Goal: Task Accomplishment & Management: Manage account settings

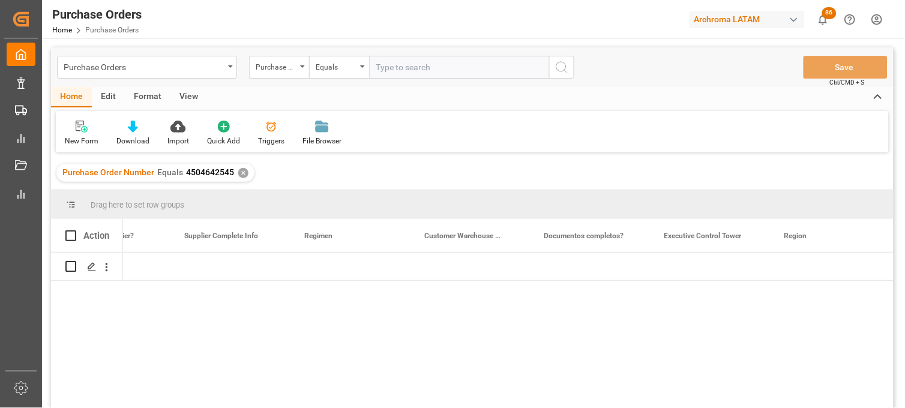
scroll to position [0, 1993]
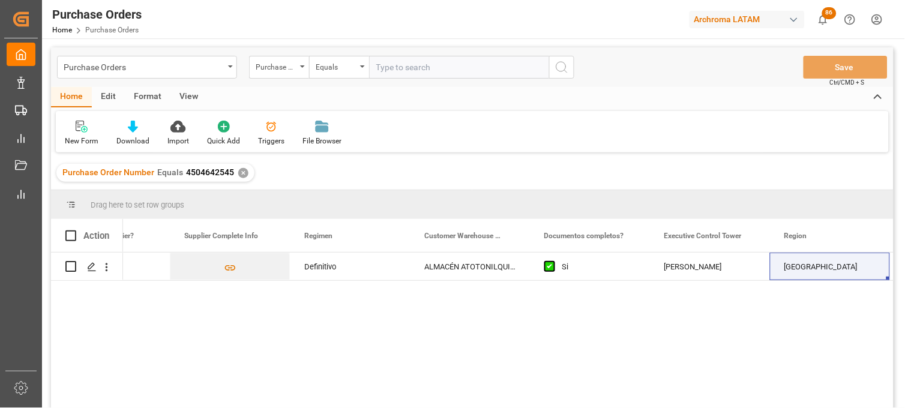
click at [240, 170] on div "✕" at bounding box center [243, 173] width 10 height 10
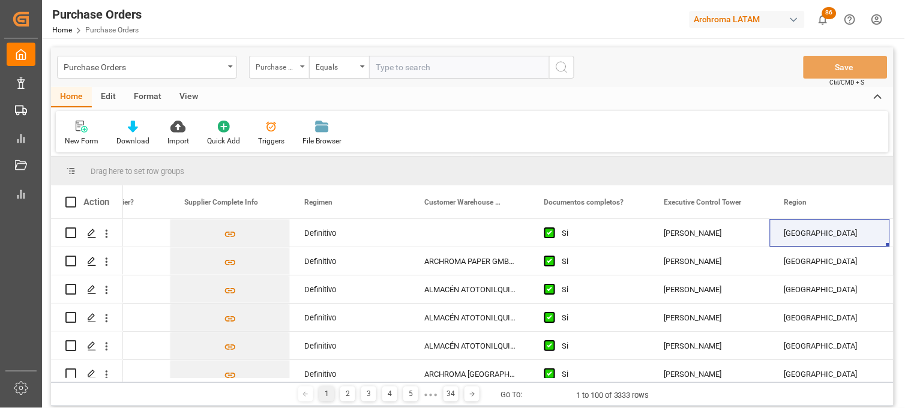
click at [290, 68] on div "Purchase Order Number" at bounding box center [276, 66] width 41 height 14
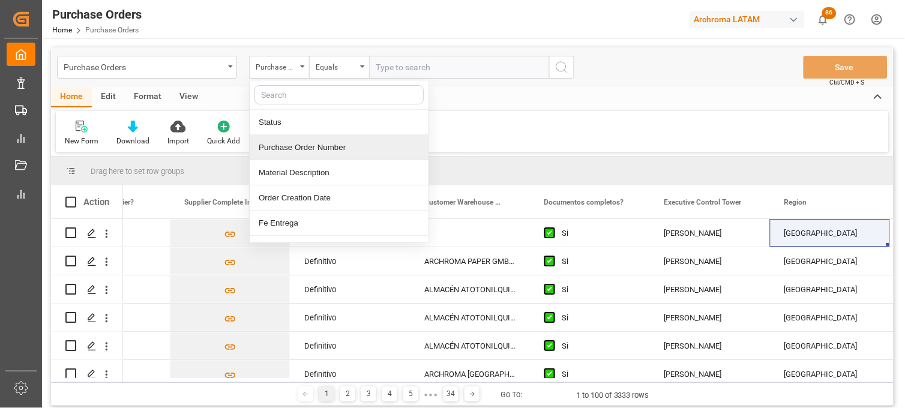
click at [294, 145] on div "Purchase Order Number" at bounding box center [339, 147] width 179 height 25
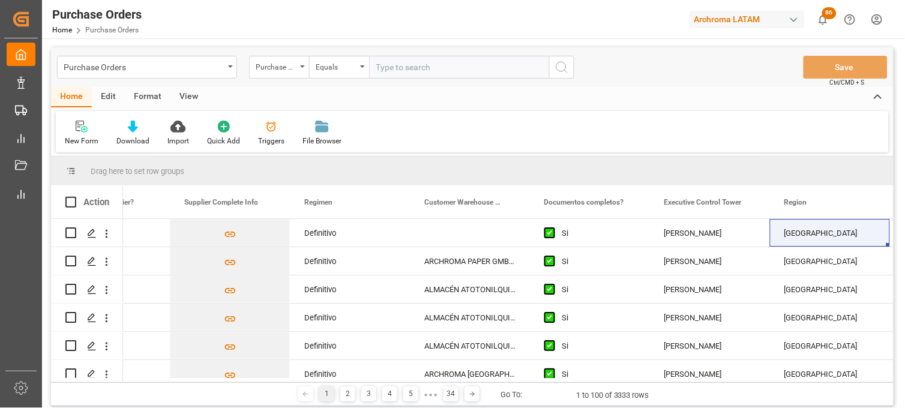
click at [382, 74] on input "text" at bounding box center [459, 67] width 180 height 23
paste input "4504647476"
type input "4504647476"
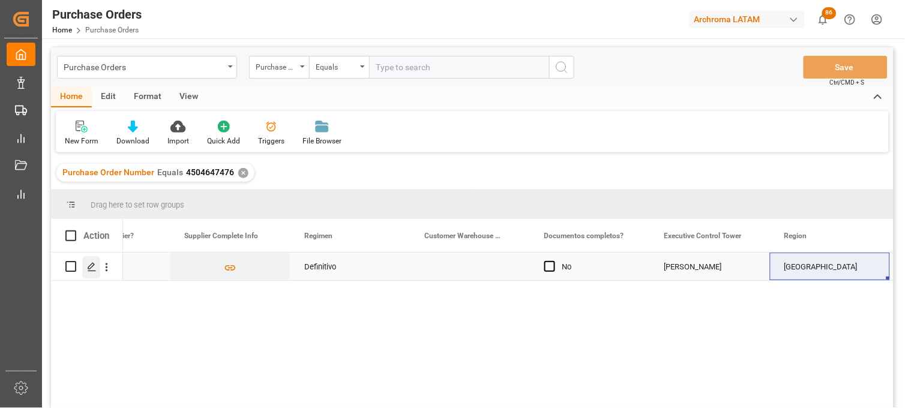
click at [88, 272] on div "Press SPACE to select this row." at bounding box center [91, 267] width 18 height 22
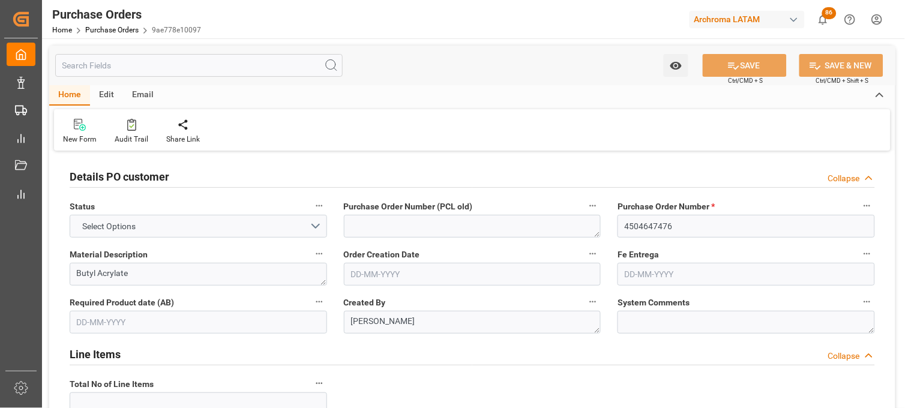
type input "1"
type input "[DATE]"
type input "24-08-2025"
type input "[DATE]"
click at [651, 271] on input "text" at bounding box center [745, 274] width 257 height 23
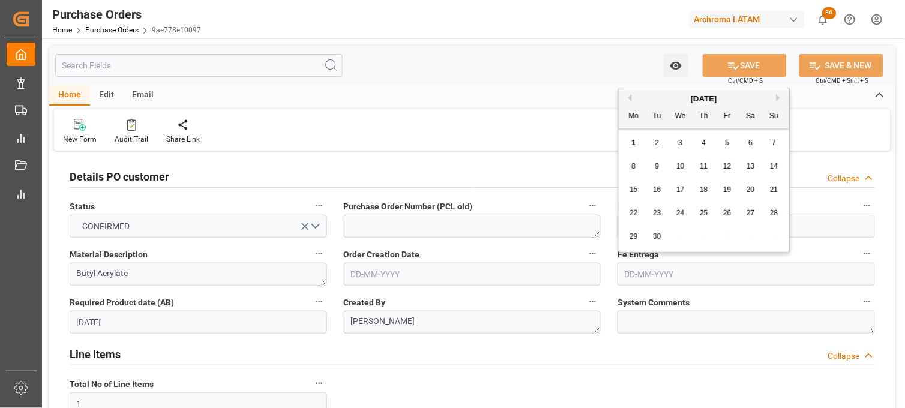
click at [644, 138] on div "1 2 3 4 5 6 7" at bounding box center [704, 142] width 164 height 23
click at [683, 218] on div "24" at bounding box center [680, 213] width 15 height 14
type input "[DATE]"
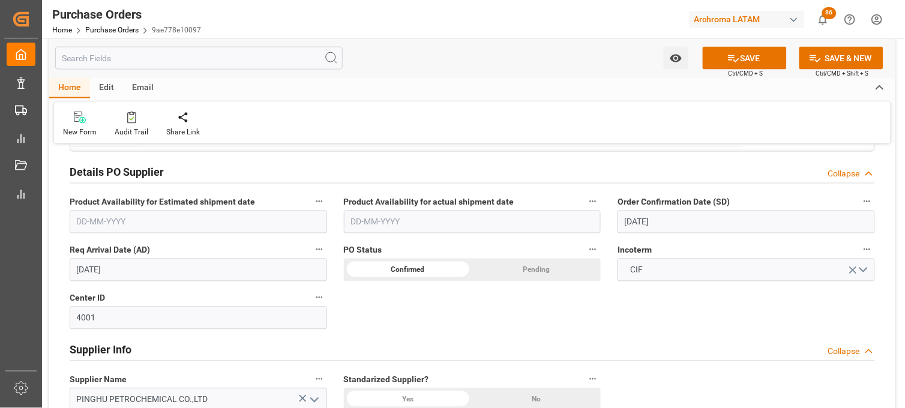
scroll to position [400, 0]
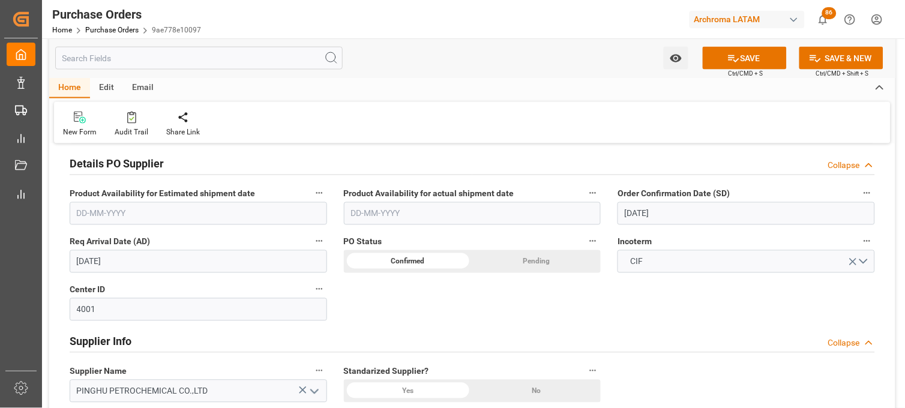
click at [630, 217] on input "24-08-2025" at bounding box center [745, 213] width 257 height 23
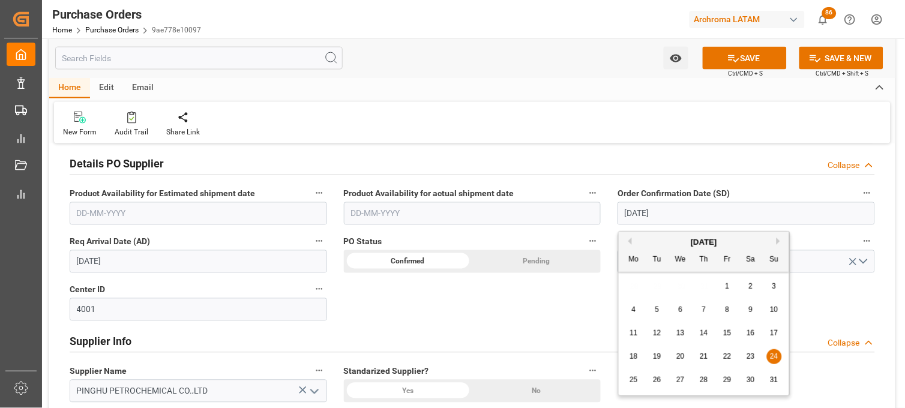
click at [630, 382] on span "25" at bounding box center [633, 380] width 8 height 8
type input "[DATE]"
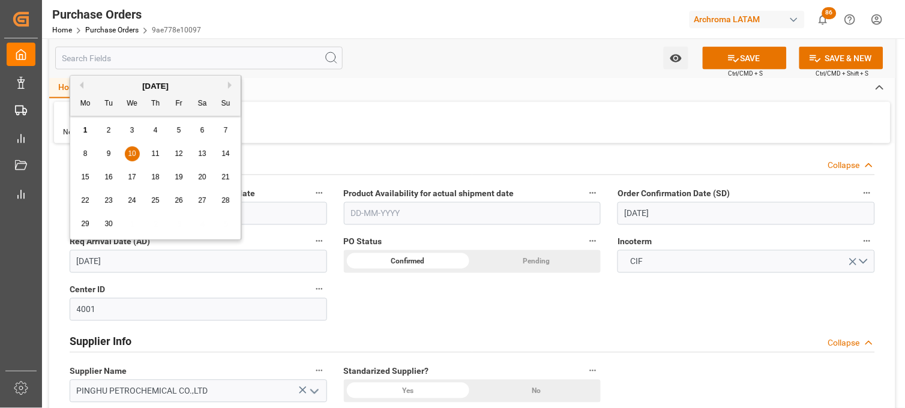
click at [88, 262] on input "[DATE]" at bounding box center [198, 261] width 257 height 23
click at [175, 152] on span "12" at bounding box center [179, 153] width 8 height 8
type input "[DATE]"
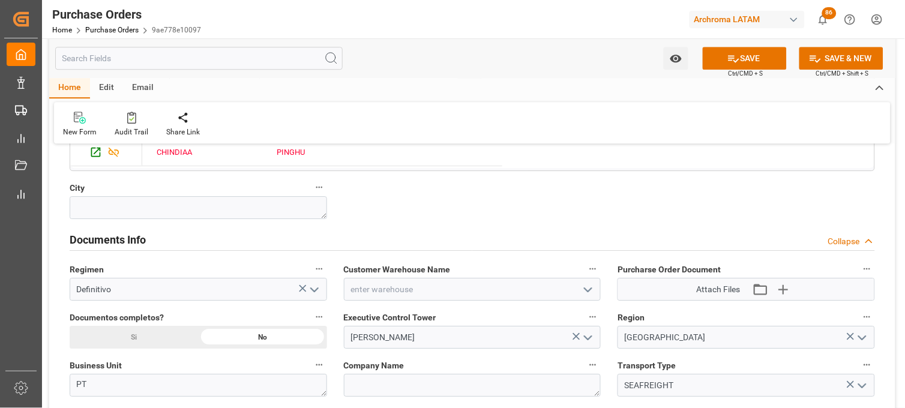
scroll to position [800, 0]
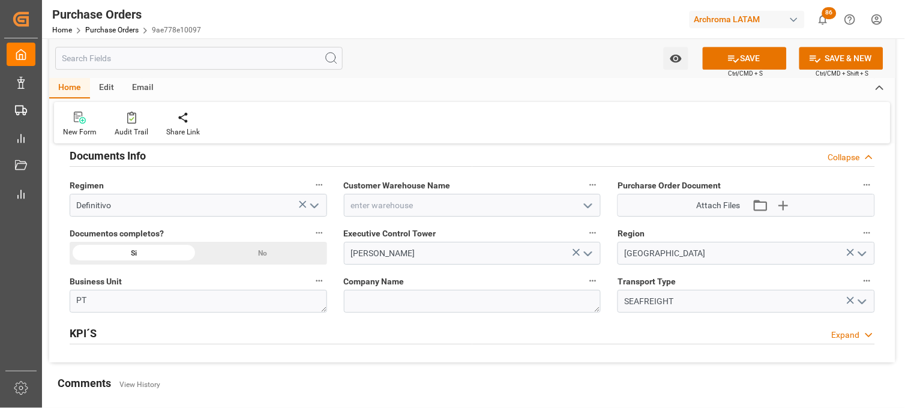
scroll to position [866, 0]
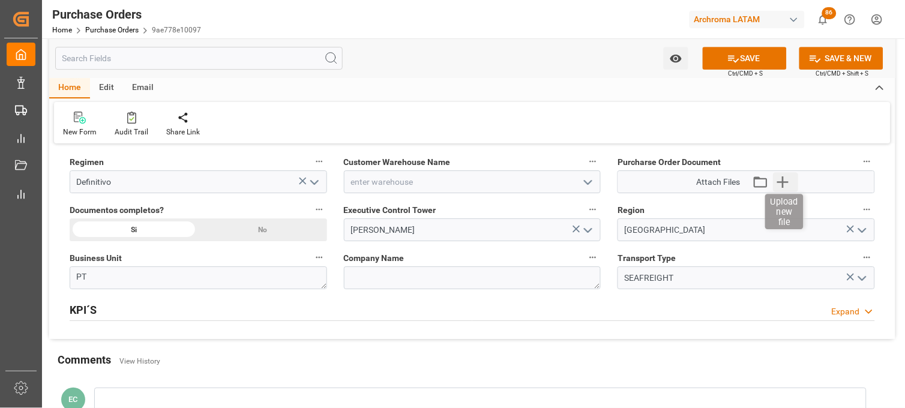
click at [782, 183] on icon "button" at bounding box center [782, 181] width 19 height 19
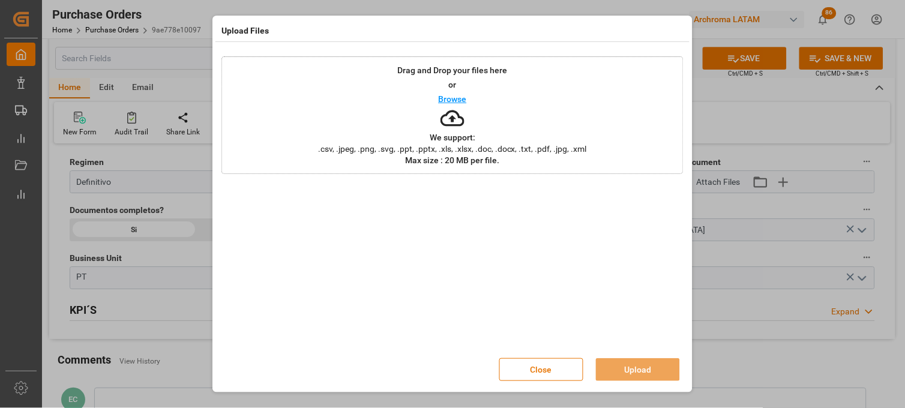
click at [478, 137] on div "Drag and Drop your files here or Browse We support: .csv, .jpeg, .png, .svg, .p…" at bounding box center [452, 115] width 462 height 118
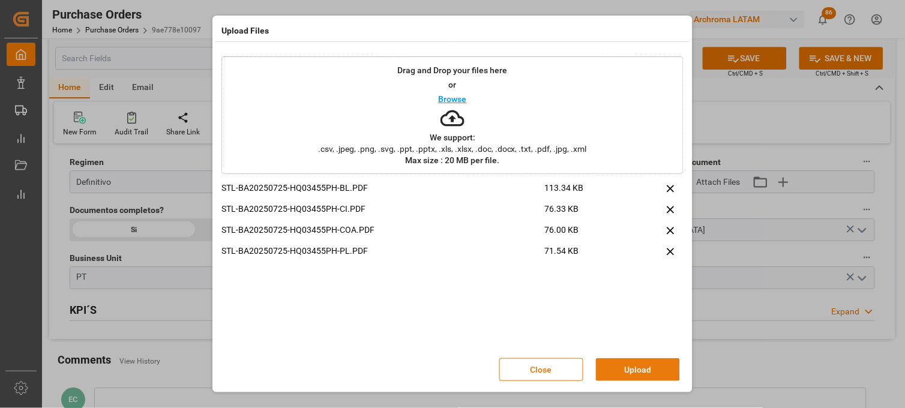
click at [619, 372] on button "Upload" at bounding box center [638, 369] width 84 height 23
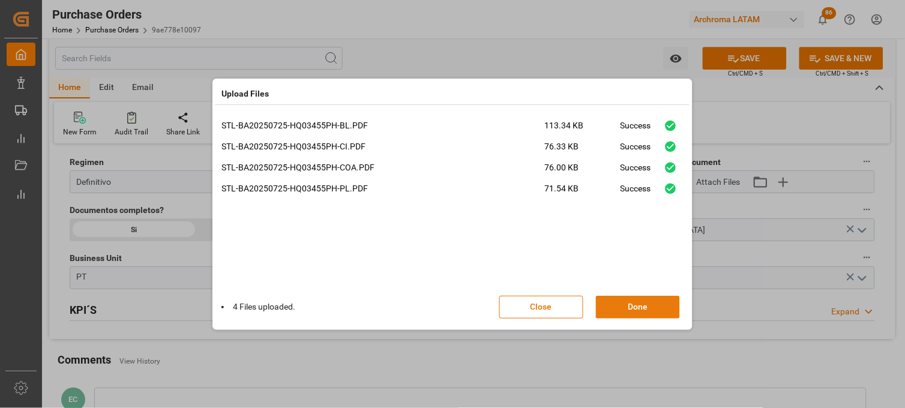
click at [638, 307] on button "Done" at bounding box center [638, 307] width 84 height 23
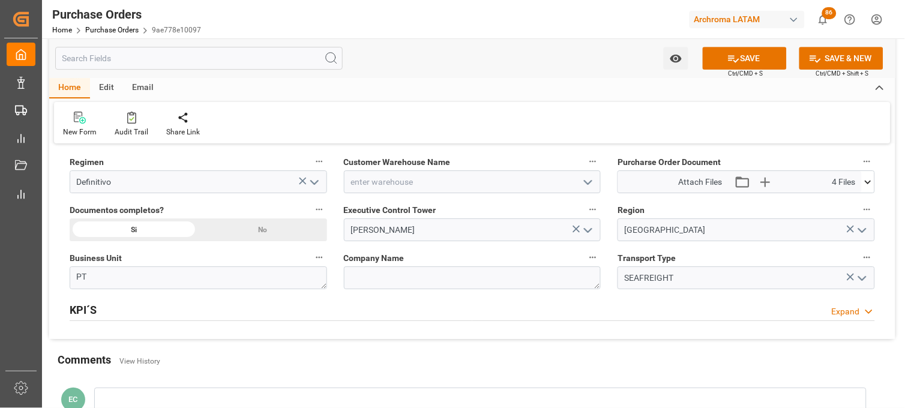
click at [588, 182] on icon "open menu" at bounding box center [588, 182] width 14 height 14
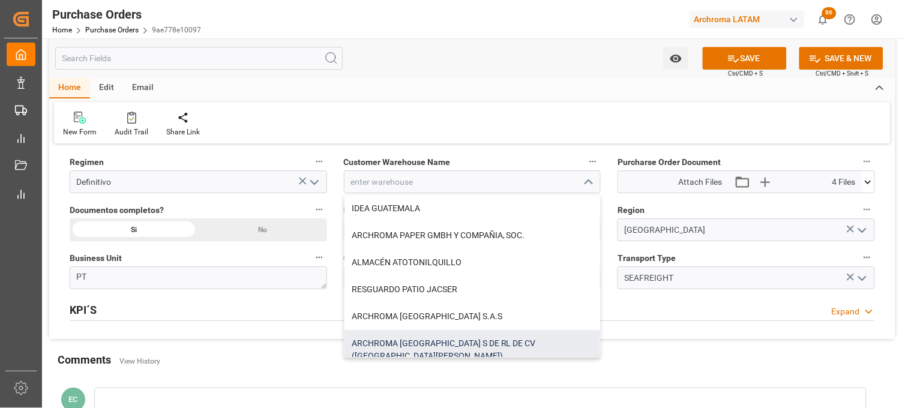
click at [470, 352] on div "ARCHROMA [GEOGRAPHIC_DATA] S DE RL DE CV ([GEOGRAPHIC_DATA][PERSON_NAME])" at bounding box center [472, 350] width 256 height 40
type input "ARCHROMA [GEOGRAPHIC_DATA] S DE RL DE CV ([GEOGRAPHIC_DATA][PERSON_NAME])"
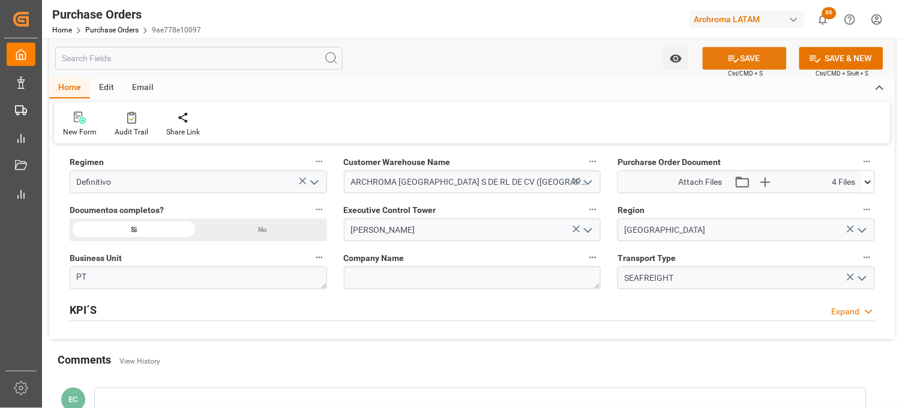
click at [724, 62] on button "SAVE" at bounding box center [745, 58] width 84 height 23
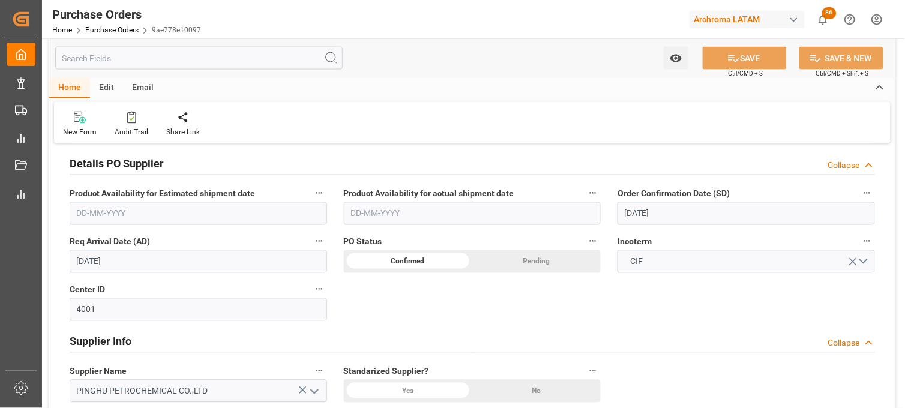
scroll to position [0, 0]
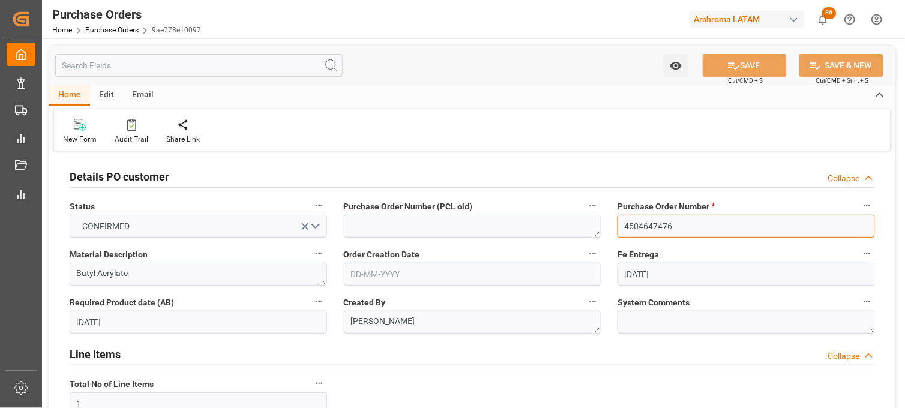
click at [636, 222] on input "4504647476" at bounding box center [745, 226] width 257 height 23
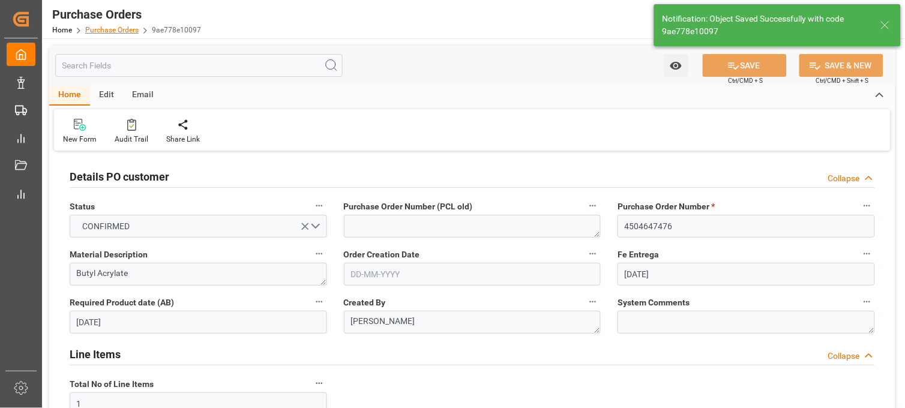
click at [112, 30] on link "Purchase Orders" at bounding box center [111, 30] width 53 height 8
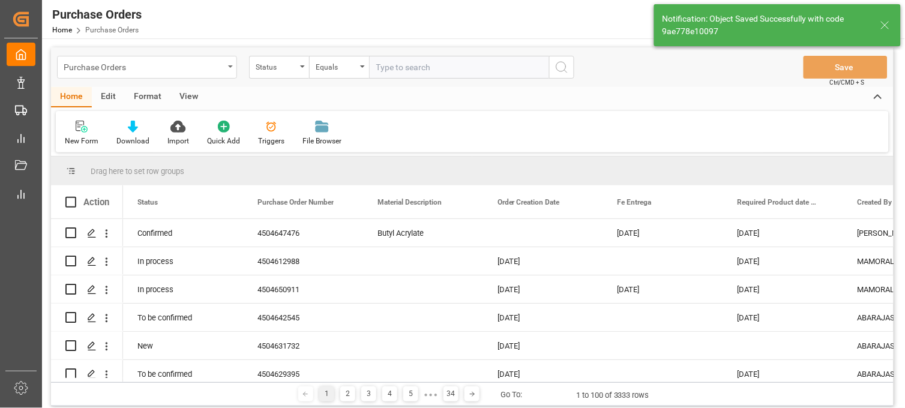
click at [231, 68] on div "Purchase Orders" at bounding box center [147, 67] width 180 height 23
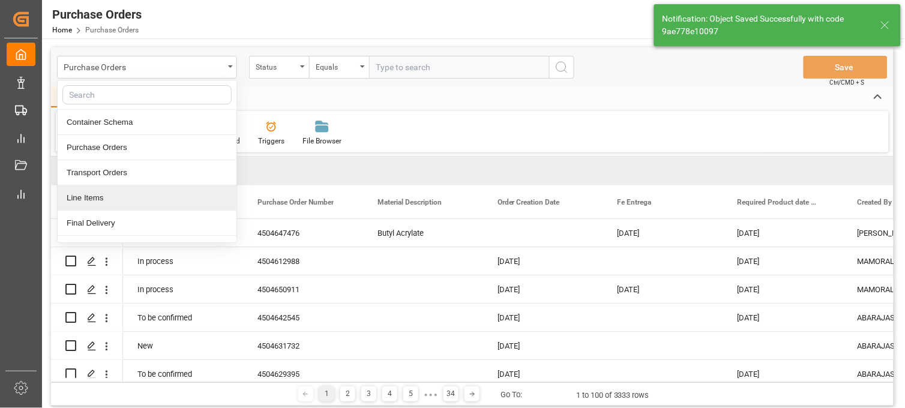
click at [157, 187] on div "Container Schema Purchase Orders Transport Orders Line Items Final Delivery Add…" at bounding box center [147, 161] width 180 height 163
click at [151, 193] on div "Line Items" at bounding box center [147, 197] width 179 height 25
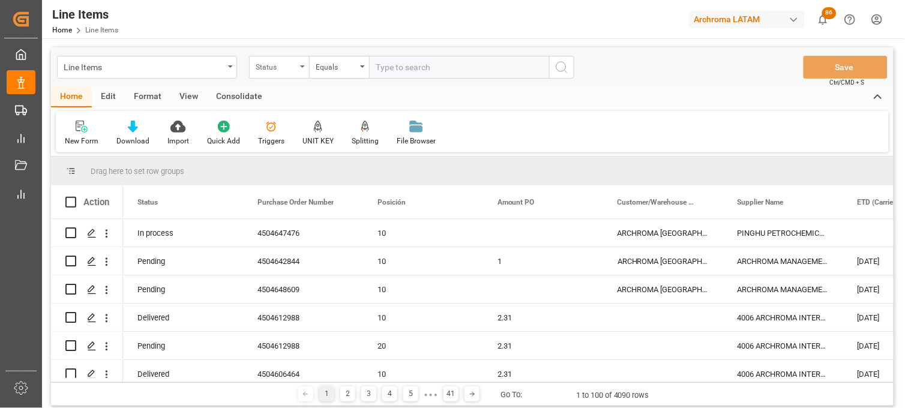
click at [297, 74] on div "Status" at bounding box center [279, 67] width 60 height 23
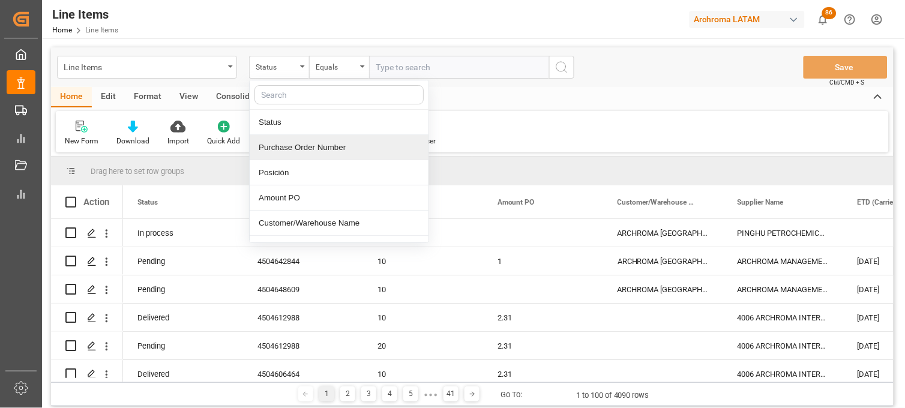
drag, startPoint x: 301, startPoint y: 154, endPoint x: 307, endPoint y: 142, distance: 12.9
click at [301, 154] on div "Purchase Order Number" at bounding box center [339, 147] width 179 height 25
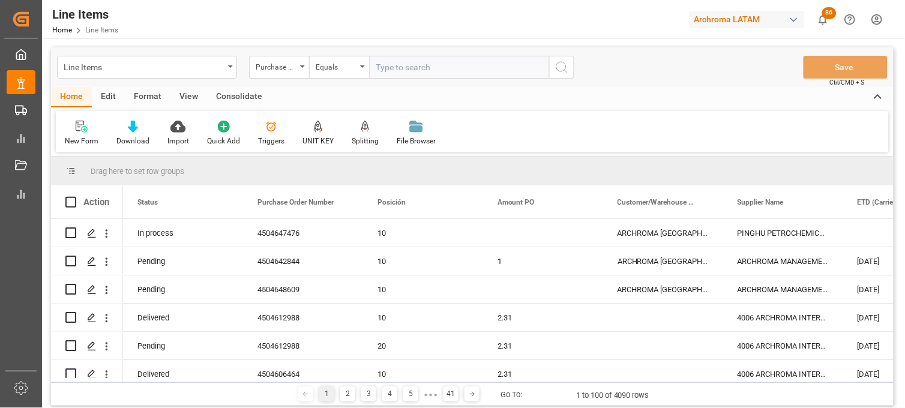
click at [386, 61] on input "text" at bounding box center [459, 67] width 180 height 23
paste input "4504647476"
type input "4504647476"
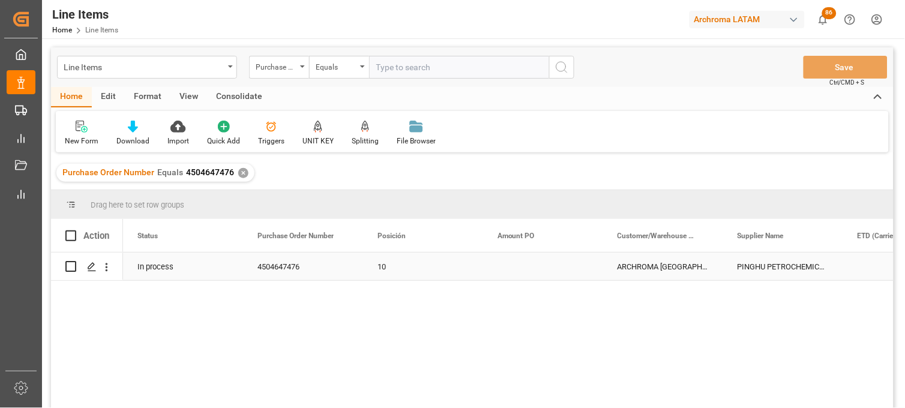
click at [516, 262] on div "Press SPACE to select this row." at bounding box center [543, 267] width 120 height 28
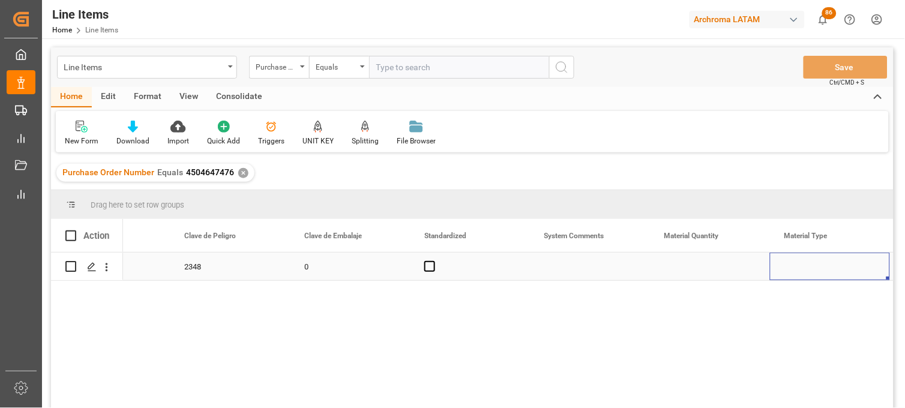
scroll to position [0, 1393]
click at [567, 266] on div "Press SPACE to select this row." at bounding box center [590, 267] width 120 height 28
click at [568, 266] on div "Press SPACE to select this row." at bounding box center [590, 267] width 120 height 28
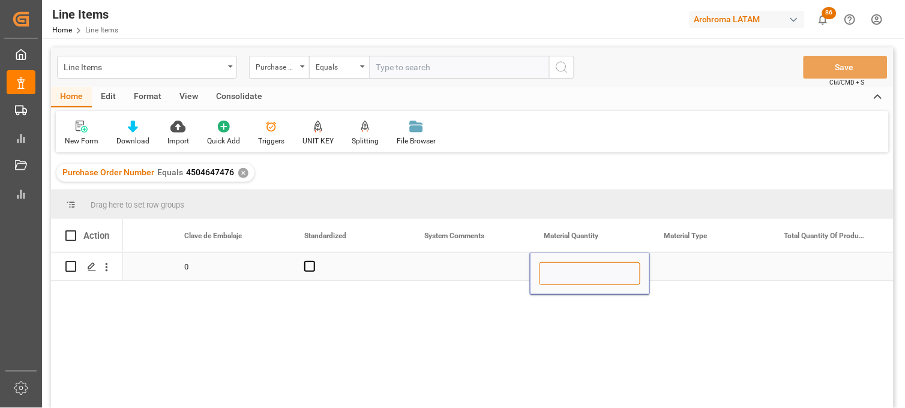
click at [568, 266] on input "Press SPACE to select this row." at bounding box center [589, 273] width 101 height 23
type input "1"
click at [679, 265] on div "Press SPACE to select this row." at bounding box center [710, 267] width 120 height 28
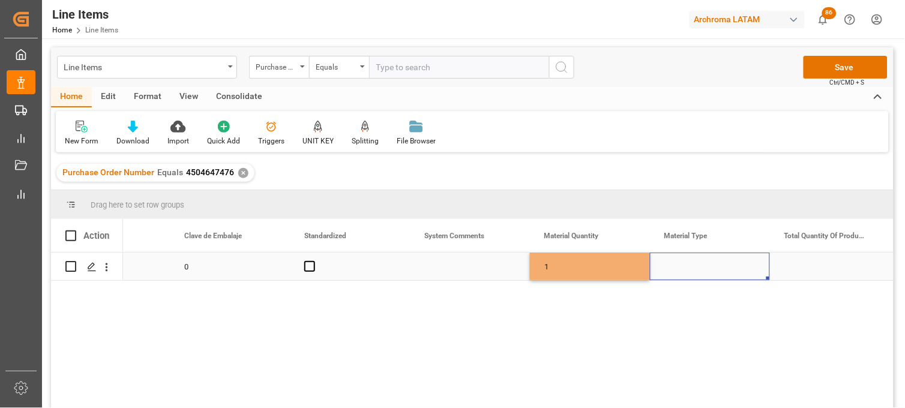
click at [679, 265] on div "Press SPACE to select this row." at bounding box center [710, 267] width 120 height 28
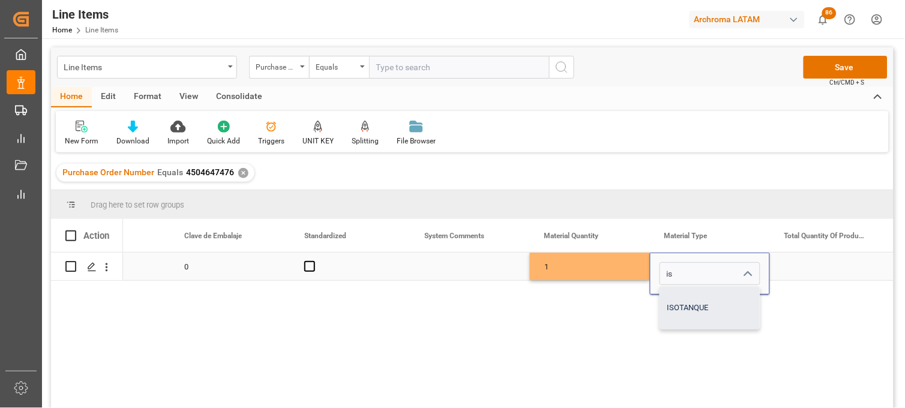
click at [684, 305] on div "ISOTANQUE" at bounding box center [710, 308] width 100 height 42
type input "ISOTANQUE"
click at [807, 272] on div "Press SPACE to select this row." at bounding box center [830, 267] width 120 height 28
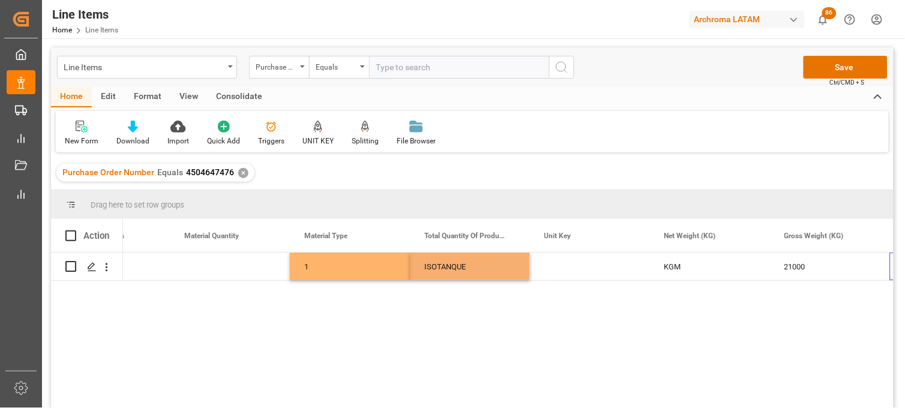
scroll to position [0, 1753]
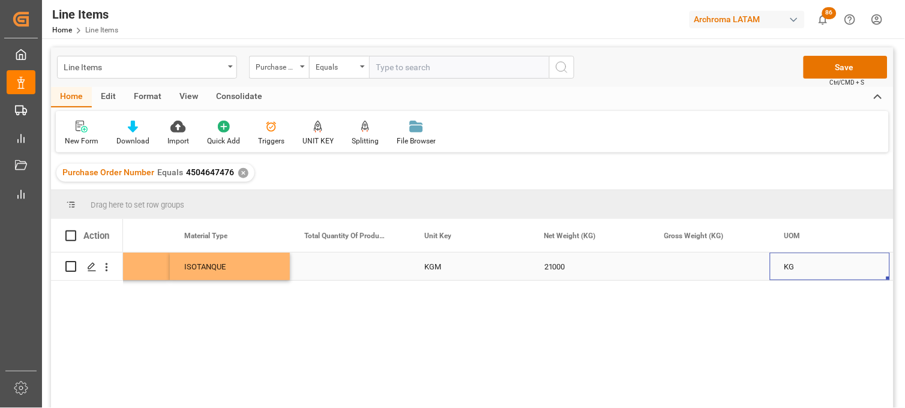
click at [679, 267] on div "Press SPACE to select this row." at bounding box center [710, 267] width 120 height 28
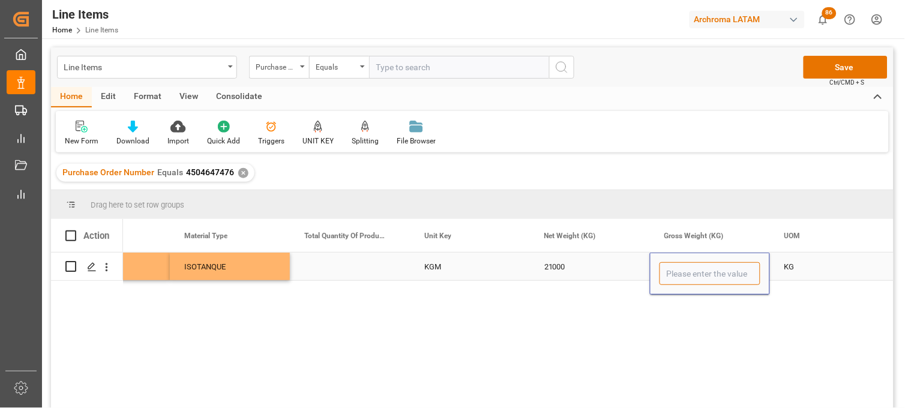
click at [679, 267] on input "Press SPACE to select this row." at bounding box center [709, 273] width 101 height 23
type input "21000"
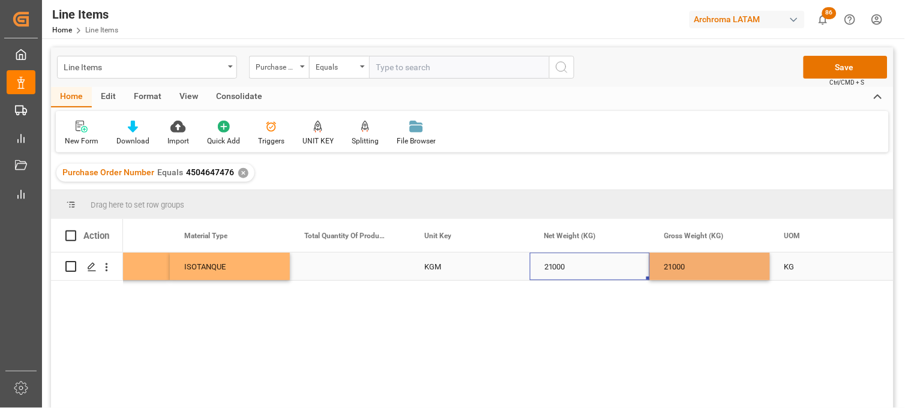
click at [589, 272] on div "21000" at bounding box center [590, 267] width 120 height 28
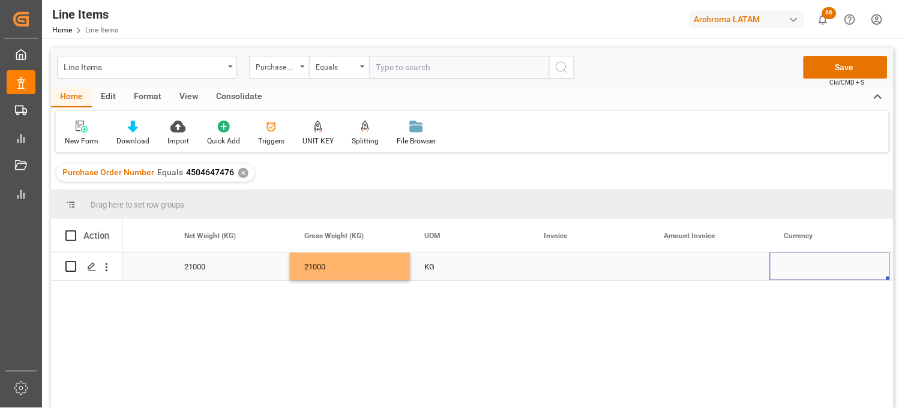
click at [559, 263] on div "Press SPACE to select this row." at bounding box center [590, 267] width 120 height 28
type input "PH-250822-7M"
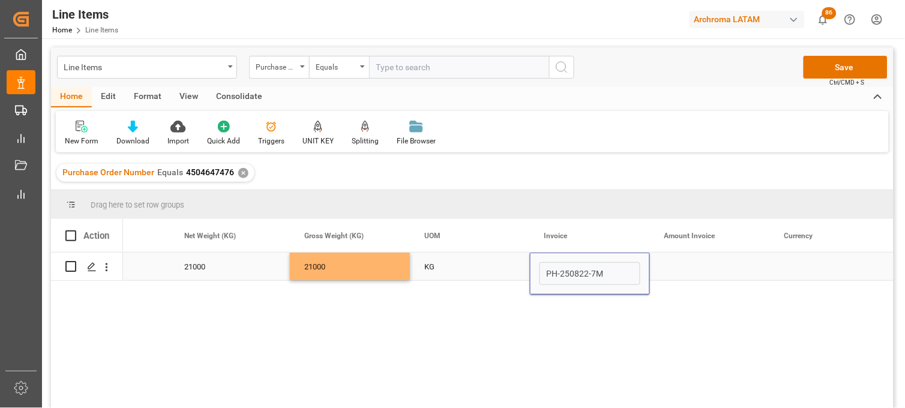
click at [686, 265] on div "Press SPACE to select this row." at bounding box center [710, 267] width 120 height 28
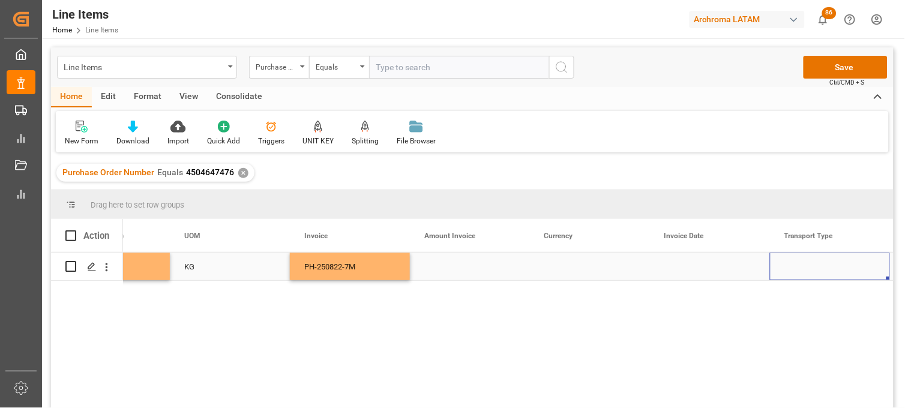
click at [445, 266] on div "Press SPACE to select this row." at bounding box center [470, 267] width 120 height 28
type input "26040"
click at [563, 269] on div "Press SPACE to select this row." at bounding box center [590, 267] width 120 height 28
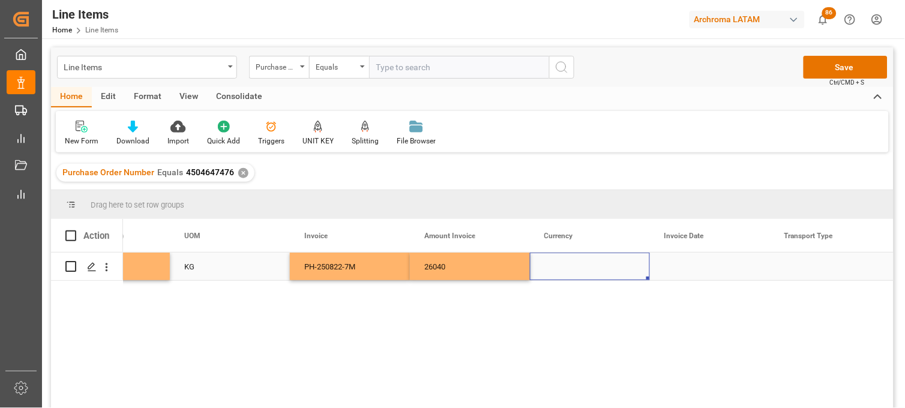
click at [560, 266] on div "Press SPACE to select this row." at bounding box center [590, 267] width 120 height 28
click at [566, 295] on div "USD" at bounding box center [590, 308] width 100 height 42
type input "USD"
click at [676, 268] on div "Press SPACE to select this row." at bounding box center [710, 267] width 120 height 28
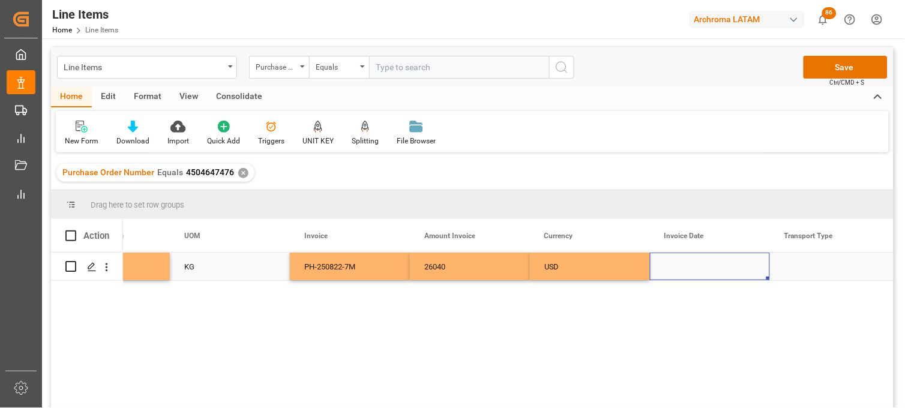
click at [690, 265] on div "Press SPACE to select this row." at bounding box center [710, 267] width 120 height 28
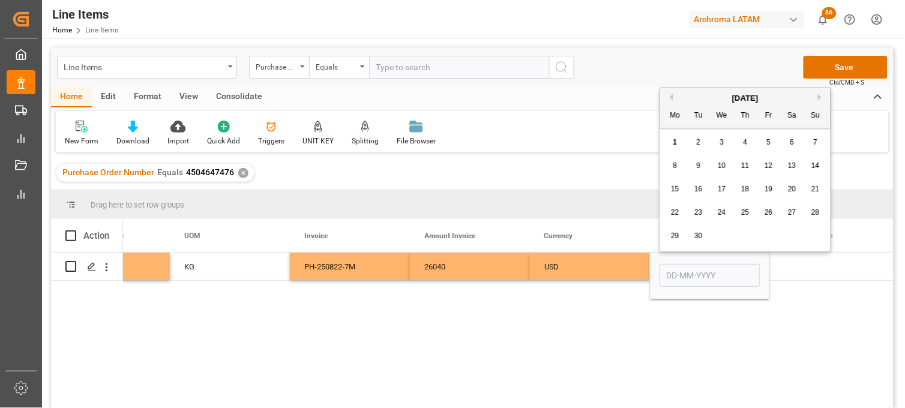
click at [670, 95] on button "Previous Month" at bounding box center [669, 97] width 7 height 7
click at [766, 213] on span "22" at bounding box center [768, 212] width 8 height 8
type input "22-08-2025"
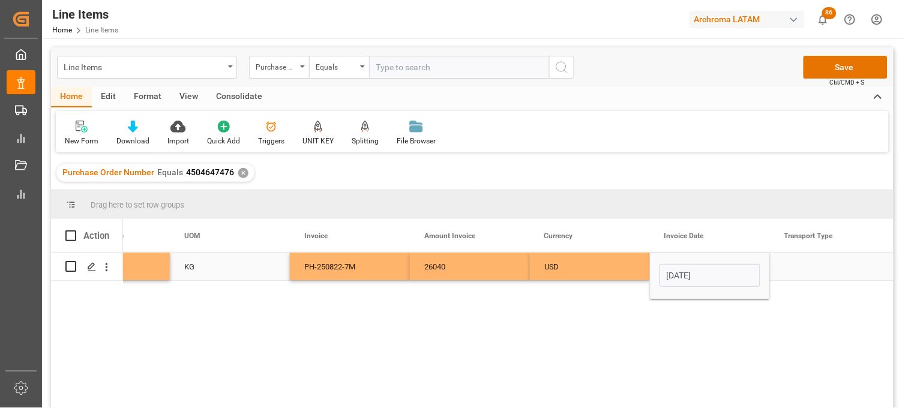
click at [604, 272] on div "USD" at bounding box center [589, 267] width 91 height 28
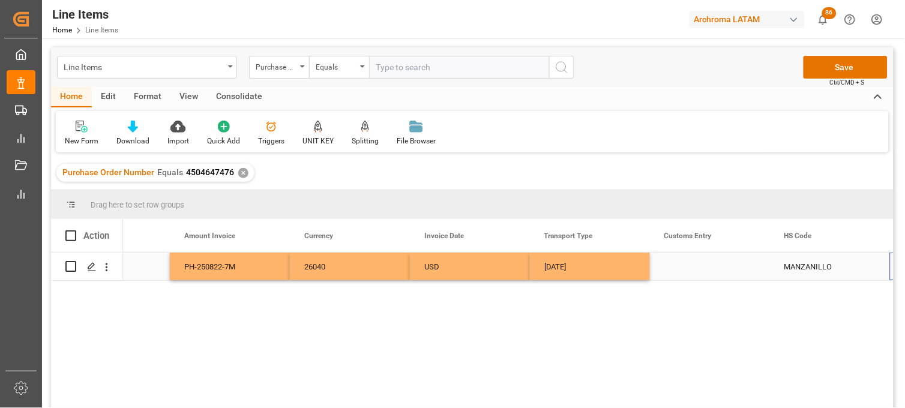
scroll to position [0, 2713]
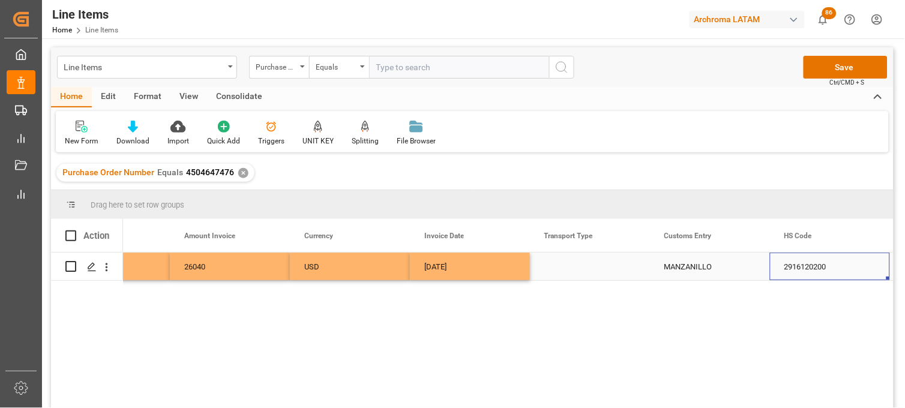
click at [577, 266] on div "Press SPACE to select this row." at bounding box center [590, 267] width 120 height 28
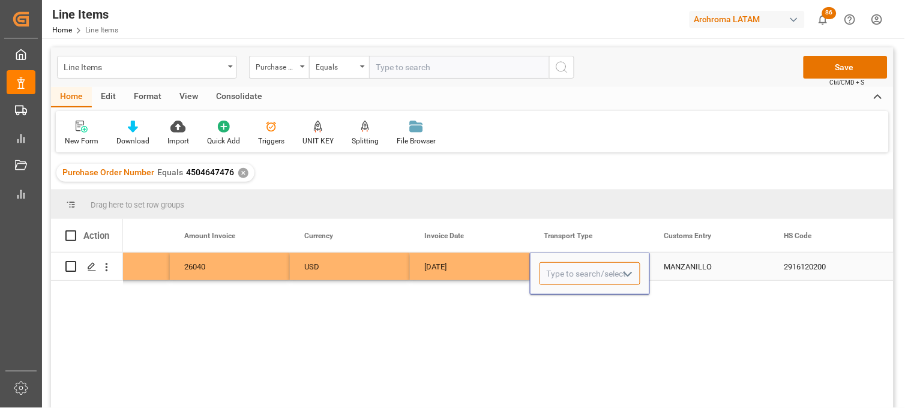
click at [577, 266] on input "Press SPACE to select this row." at bounding box center [589, 273] width 101 height 23
drag, startPoint x: 573, startPoint y: 304, endPoint x: 680, endPoint y: 275, distance: 111.2
click at [578, 302] on div "SEAFREIGHT" at bounding box center [590, 308] width 100 height 42
type input "SEAFREIGHT"
click at [689, 268] on div "MANZANILLO" at bounding box center [710, 267] width 120 height 28
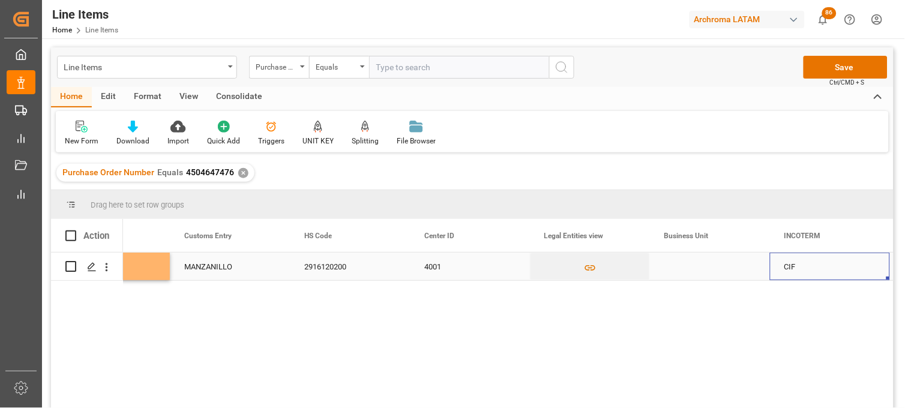
scroll to position [0, 3313]
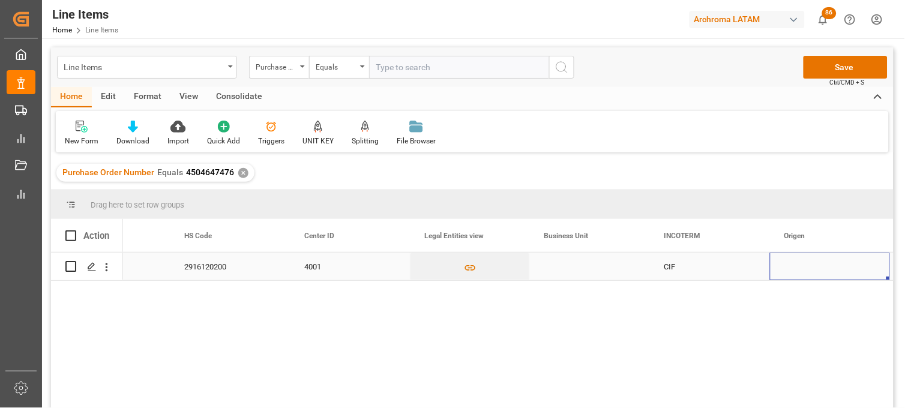
click at [580, 268] on div "Press SPACE to select this row." at bounding box center [590, 267] width 120 height 28
type input "PT"
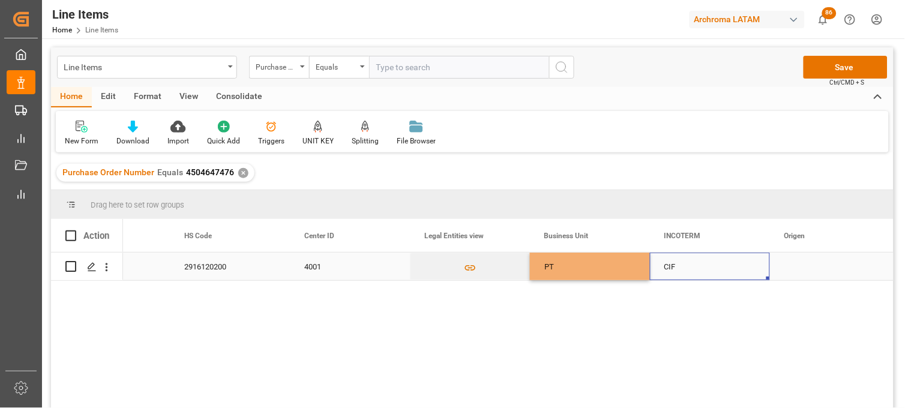
click at [675, 266] on div "CIF" at bounding box center [709, 267] width 91 height 28
click at [798, 266] on div "Press SPACE to select this row." at bounding box center [830, 267] width 120 height 28
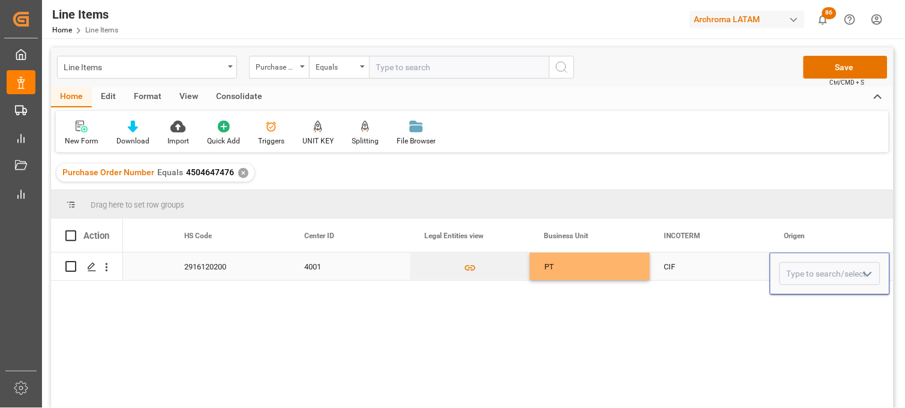
click at [798, 266] on input "Press SPACE to select this row." at bounding box center [829, 273] width 101 height 23
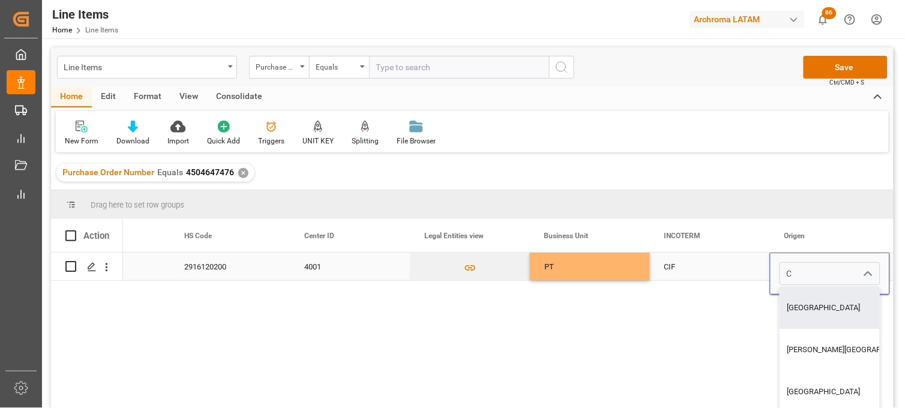
click at [794, 301] on div "CHINA" at bounding box center [852, 308] width 145 height 42
type input "CHINA"
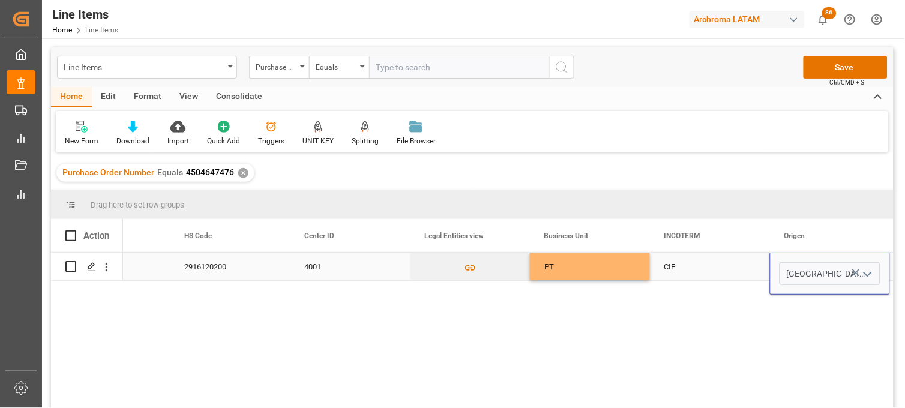
click at [692, 266] on div "CIF" at bounding box center [709, 267] width 91 height 28
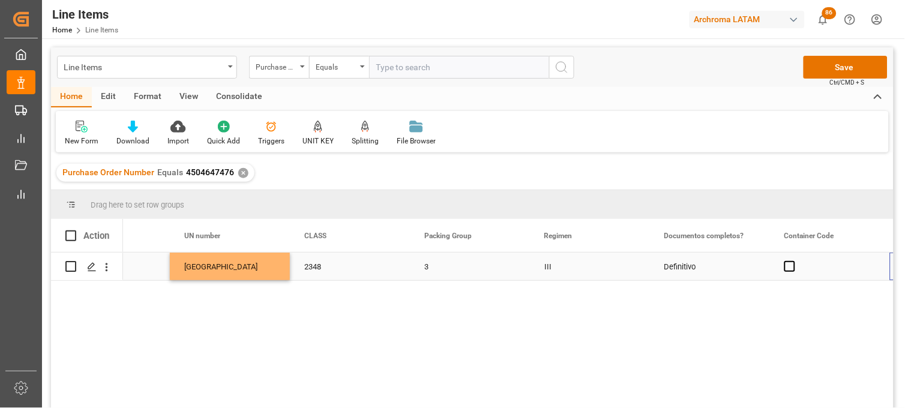
scroll to position [0, 4033]
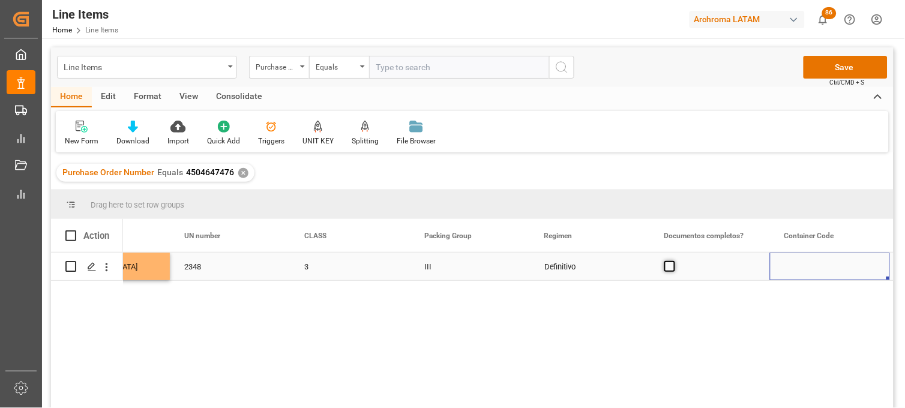
click at [670, 266] on span "Press SPACE to select this row." at bounding box center [669, 266] width 11 height 11
click at [673, 261] on input "Press SPACE to select this row." at bounding box center [673, 261] width 0 height 0
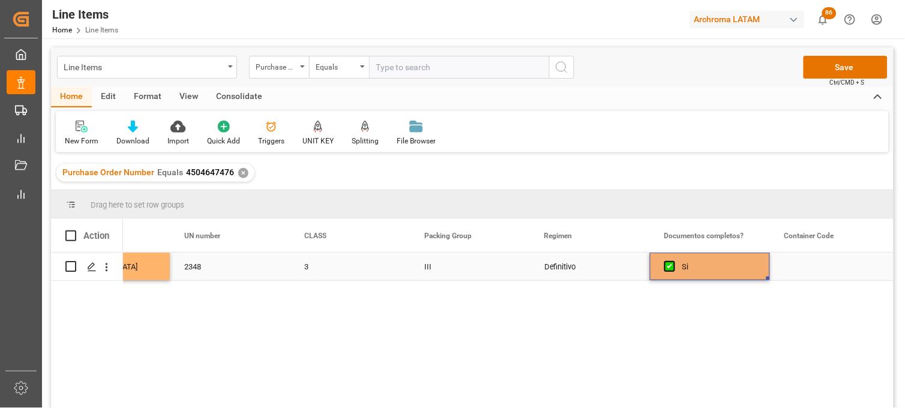
click at [598, 263] on div "Definitivo" at bounding box center [590, 267] width 120 height 28
click at [824, 79] on div "Line Items Purchase Order Number Equals Save Ctrl/CMD + S" at bounding box center [472, 67] width 842 height 40
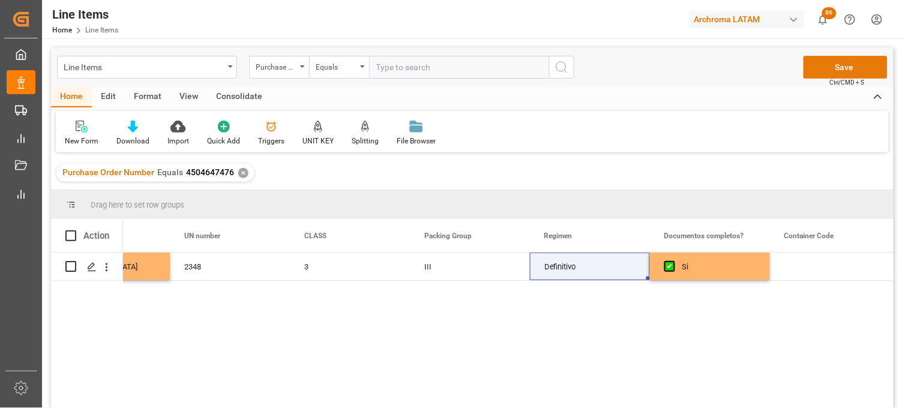
click at [842, 70] on button "Save" at bounding box center [845, 67] width 84 height 23
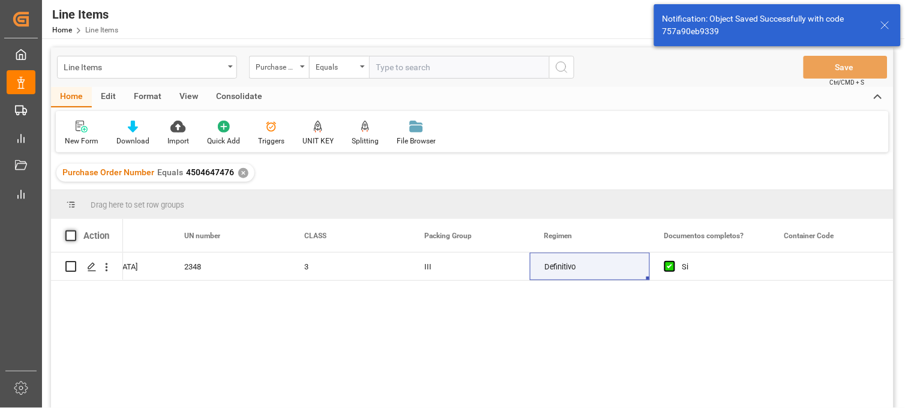
click at [68, 237] on span at bounding box center [70, 235] width 11 height 11
click at [74, 230] on input "checkbox" at bounding box center [74, 230] width 0 height 0
checkbox input "true"
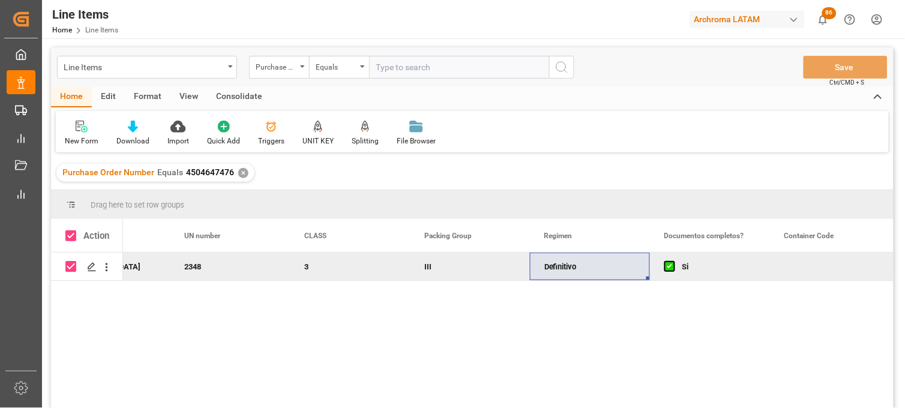
click at [236, 98] on div "Consolidate" at bounding box center [239, 97] width 64 height 20
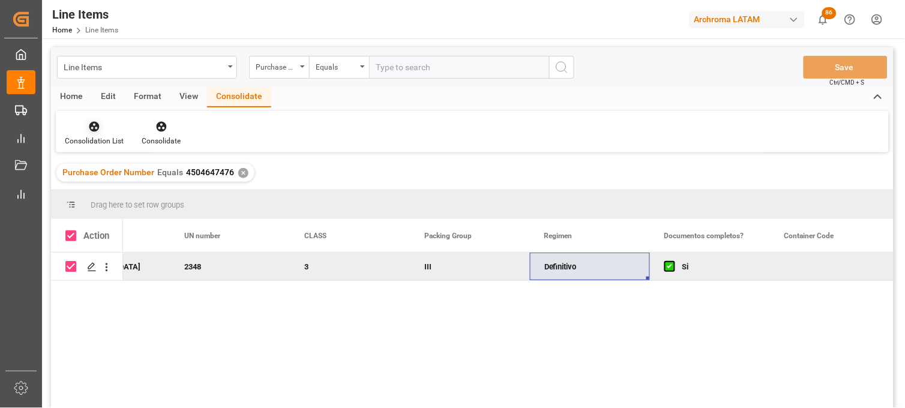
click at [91, 129] on icon at bounding box center [94, 127] width 10 height 10
click at [81, 177] on div "Line Items Purchase Order Number Equals Save Ctrl/CMD + S Home Edit Format View…" at bounding box center [472, 243] width 842 height 392
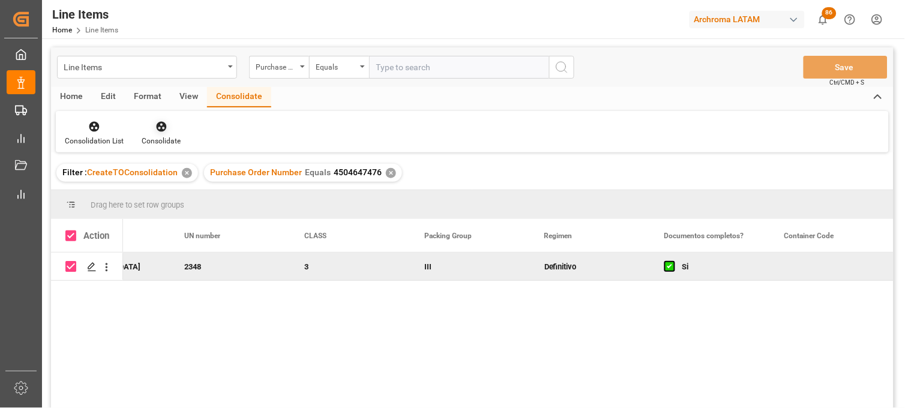
click at [169, 133] on div "Consolidate" at bounding box center [161, 133] width 57 height 26
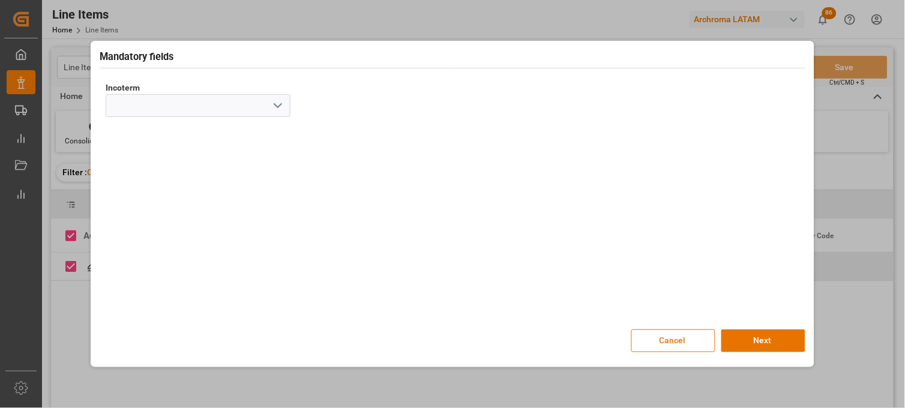
click at [277, 103] on icon "open menu" at bounding box center [278, 105] width 14 height 14
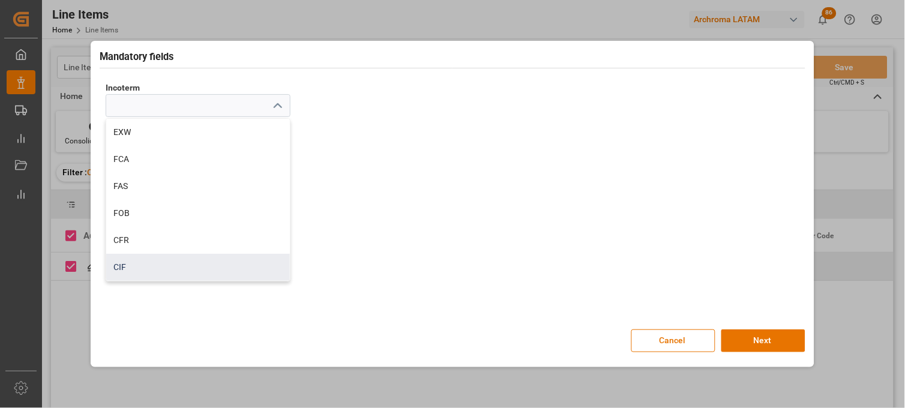
click at [154, 261] on div "CIF" at bounding box center [198, 267] width 184 height 27
type input "CIF"
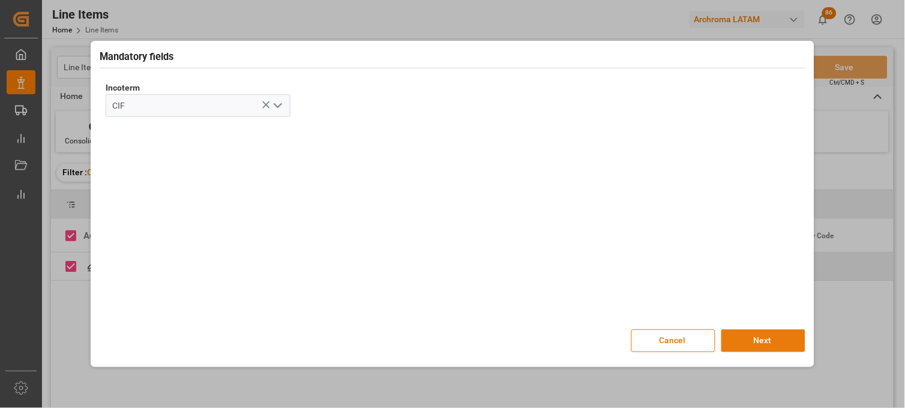
click at [743, 339] on button "Next" at bounding box center [763, 340] width 84 height 23
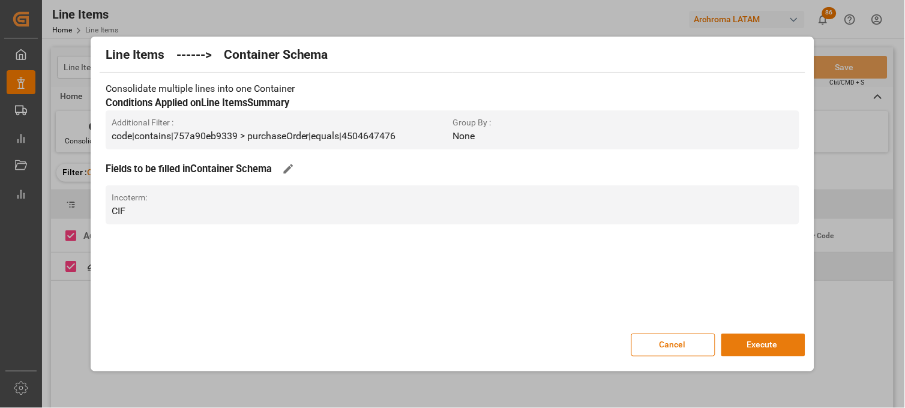
click at [762, 339] on button "Execute" at bounding box center [763, 345] width 84 height 23
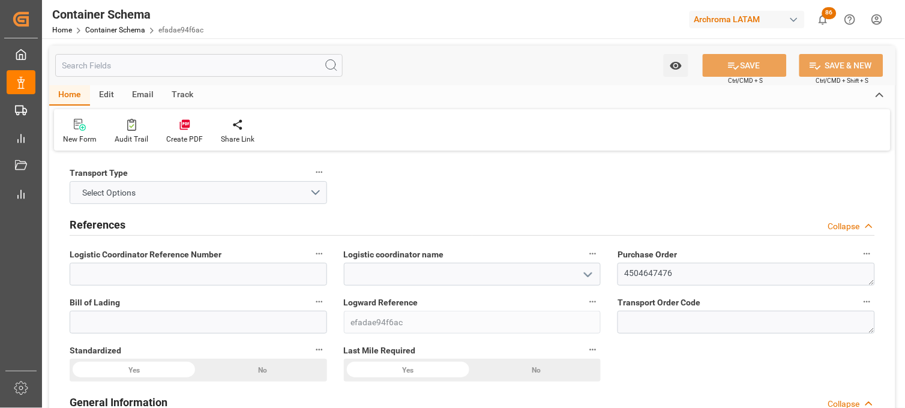
type input "0"
type input "1"
type input "21000"
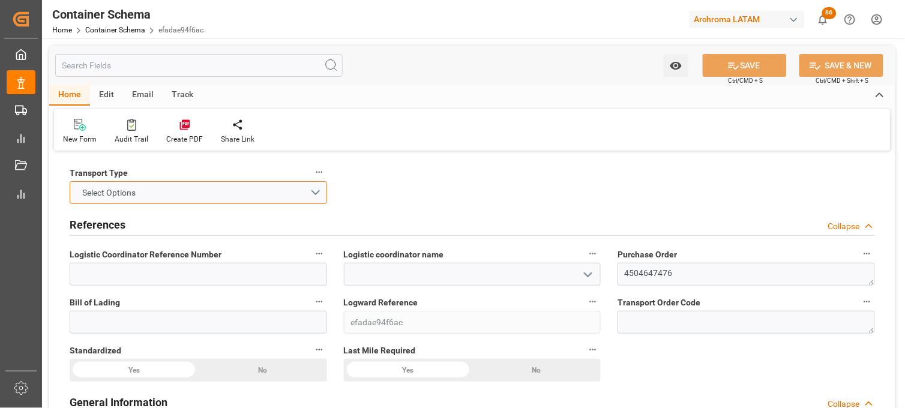
click at [313, 188] on button "Select Options" at bounding box center [198, 192] width 257 height 23
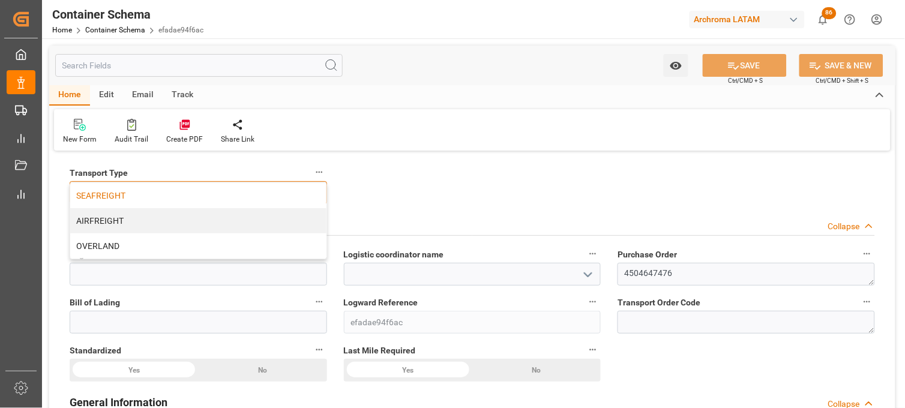
click at [226, 196] on div "SEAFREIGHT" at bounding box center [198, 195] width 256 height 25
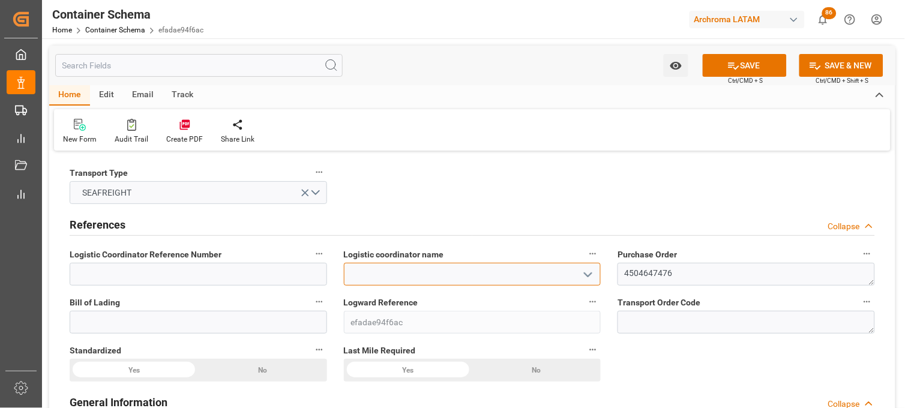
click at [408, 274] on input at bounding box center [472, 274] width 257 height 23
type input "LESCHACO MEXICANA, S.A. DE C.V."
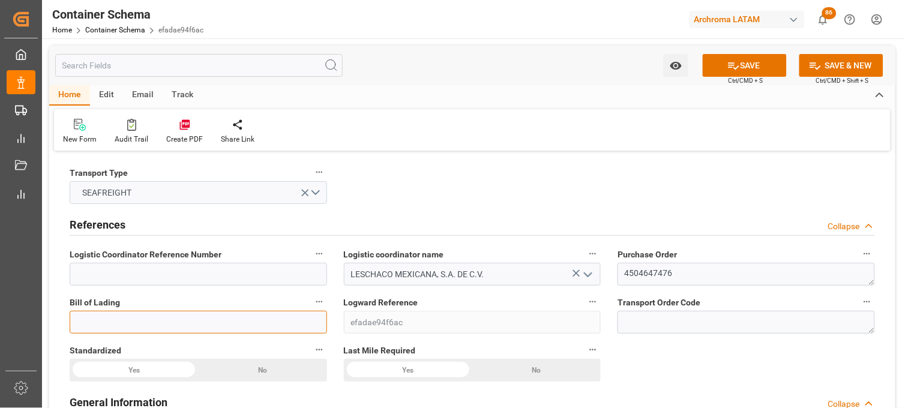
click at [124, 321] on input at bounding box center [198, 322] width 257 height 23
paste input "COSU6426664880"
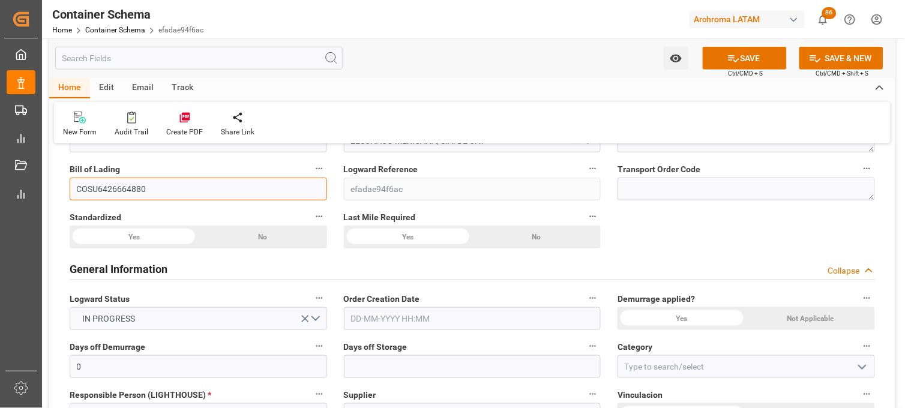
scroll to position [200, 0]
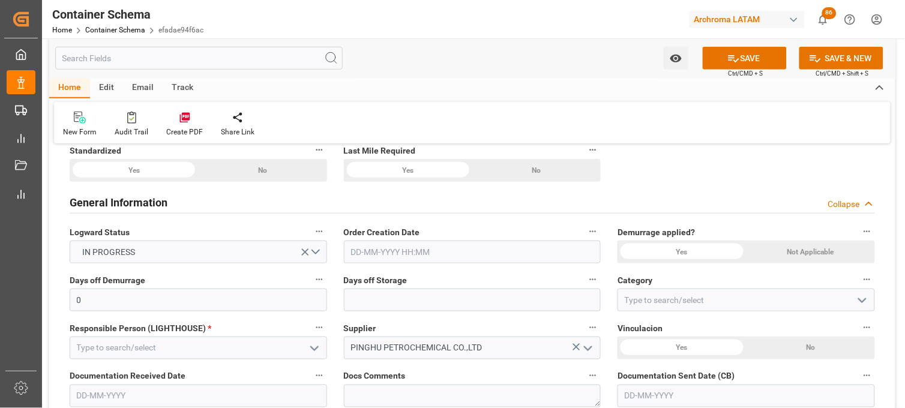
type input "COSU6426664880"
click at [334, 247] on div "IN PROGRESS" at bounding box center [198, 252] width 275 height 23
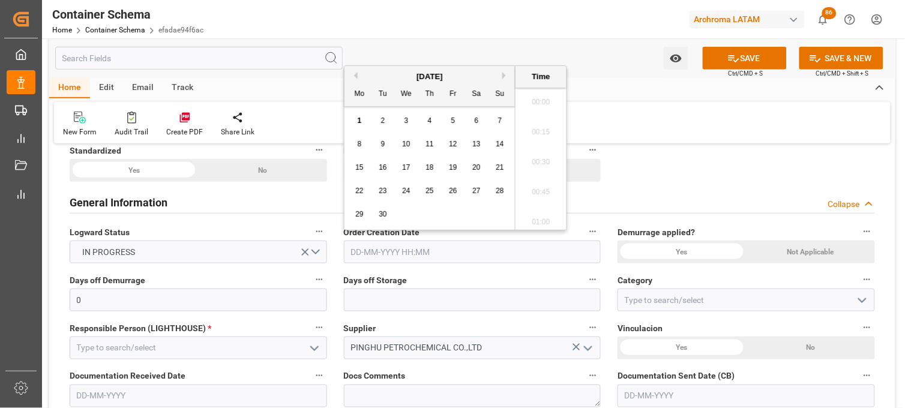
click at [366, 254] on input "text" at bounding box center [472, 252] width 257 height 23
click at [358, 118] on span "1" at bounding box center [360, 120] width 4 height 8
click at [536, 99] on li "13:30" at bounding box center [540, 99] width 51 height 30
type input "01-09-2025 13:30"
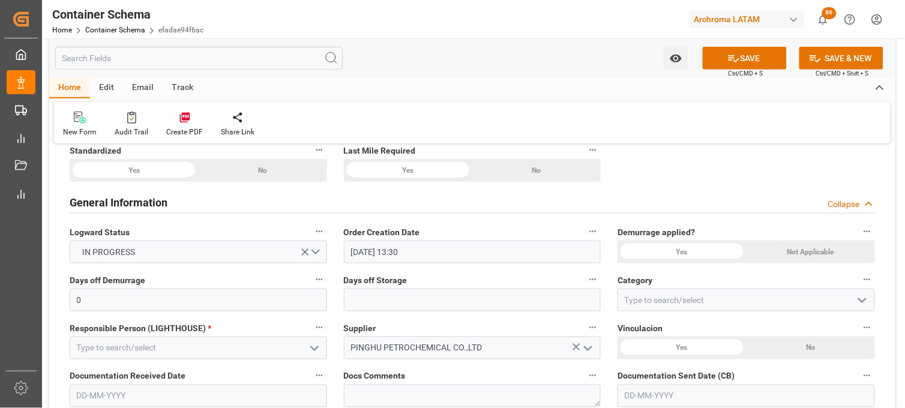
click at [198, 182] on div "Yes" at bounding box center [134, 170] width 128 height 23
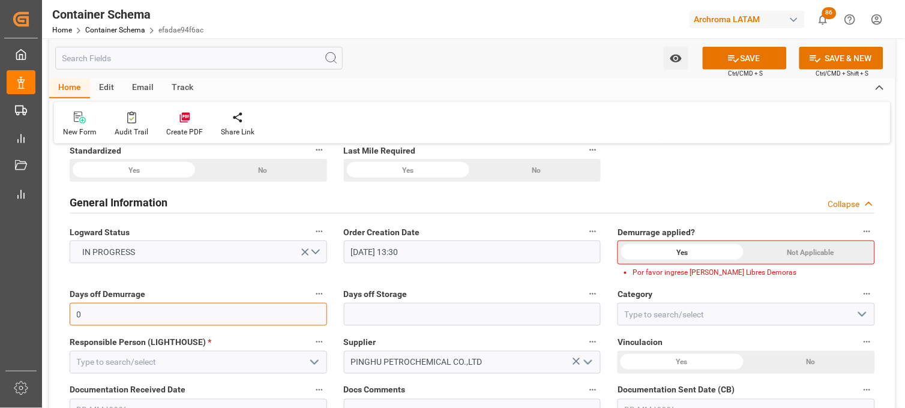
click at [296, 307] on input "0" at bounding box center [198, 314] width 257 height 23
type input "15"
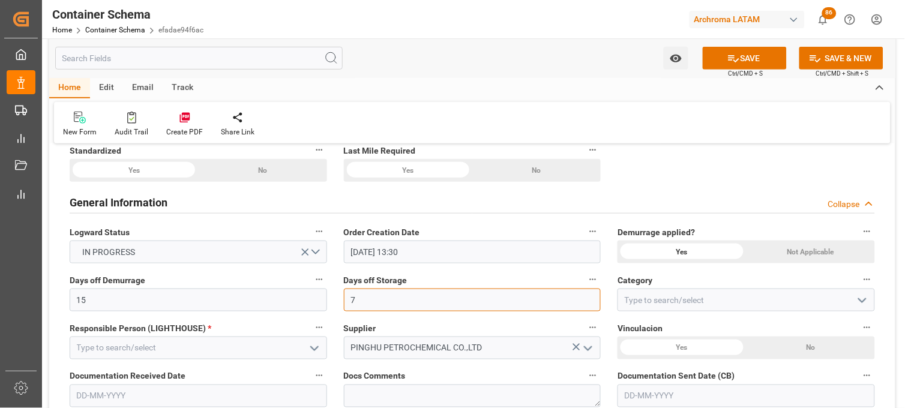
type input "7"
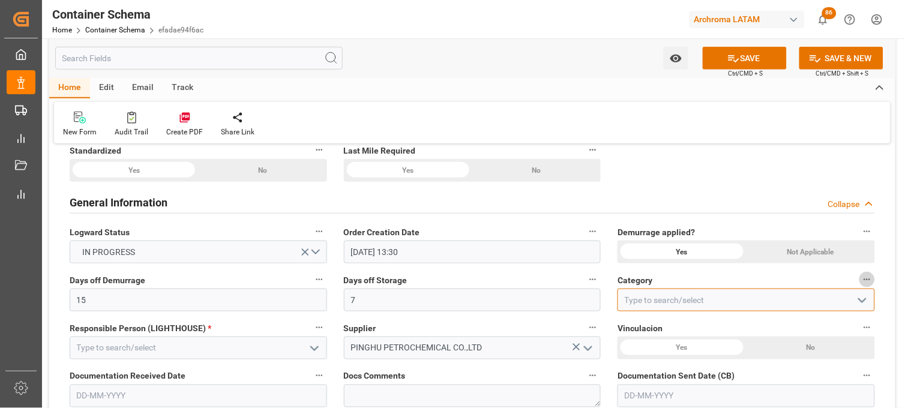
click at [625, 307] on input at bounding box center [745, 300] width 257 height 23
type input "P"
type input "On time"
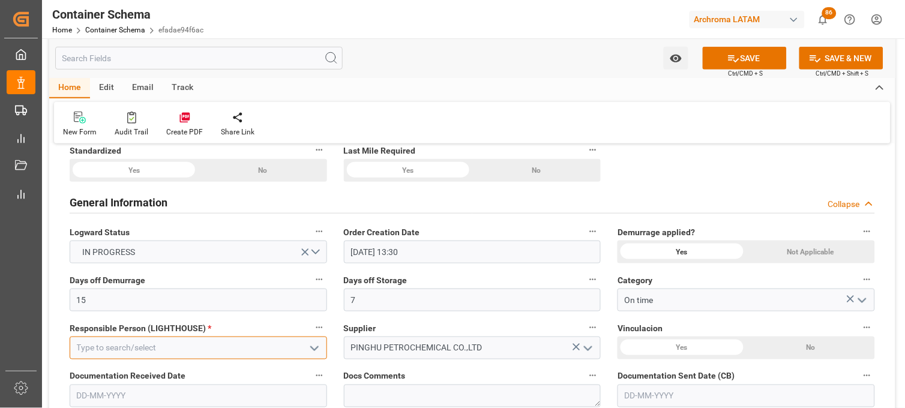
click at [220, 343] on input at bounding box center [198, 348] width 257 height 23
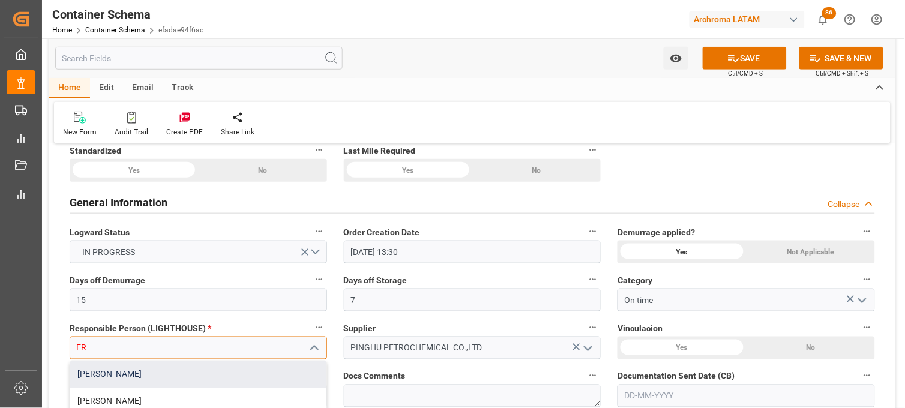
click at [223, 364] on div "[PERSON_NAME]" at bounding box center [198, 374] width 256 height 27
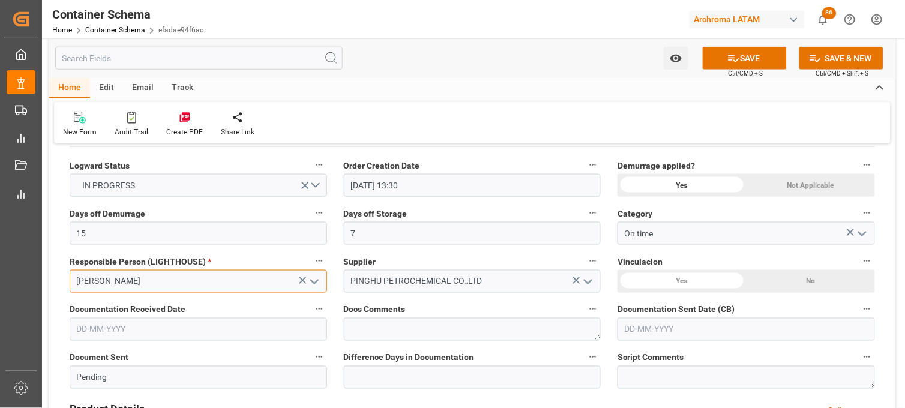
type input "[PERSON_NAME]"
click at [326, 115] on div "No" at bounding box center [262, 103] width 128 height 23
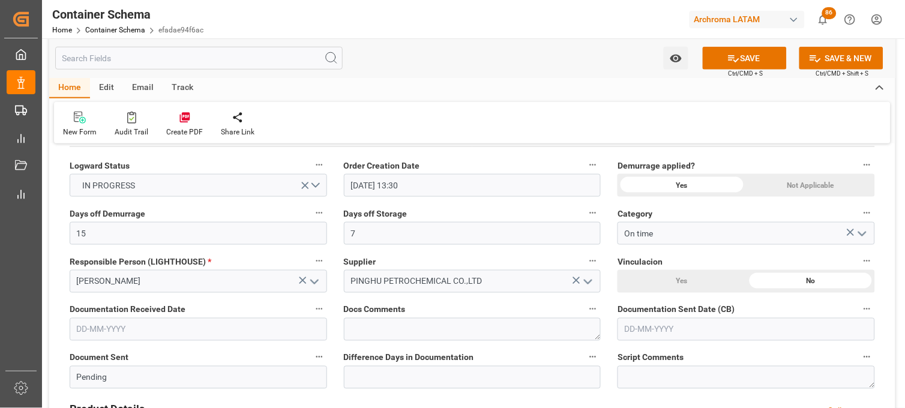
scroll to position [333, 0]
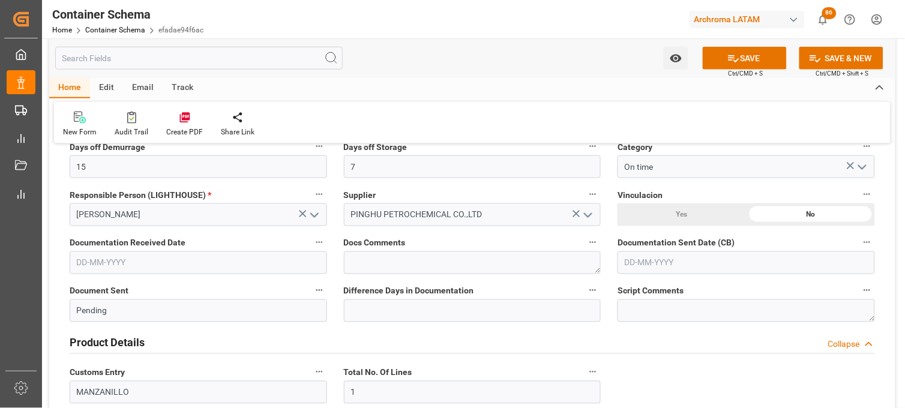
click at [87, 265] on input "text" at bounding box center [198, 262] width 257 height 23
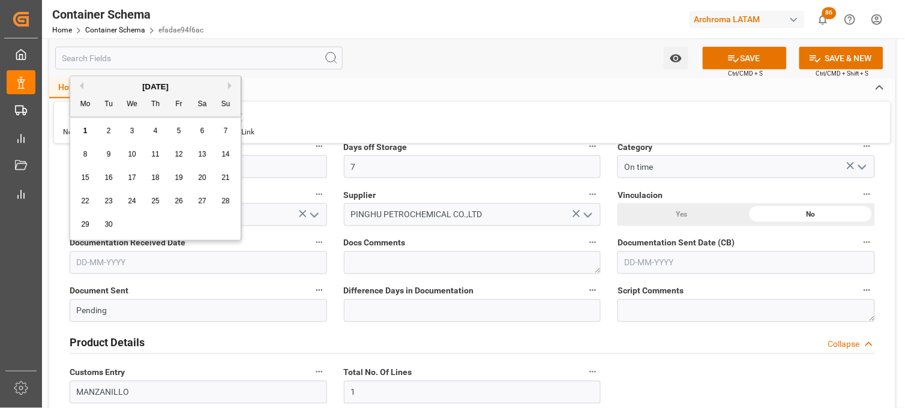
click at [80, 86] on button "Previous Month" at bounding box center [79, 85] width 7 height 7
click at [107, 226] on span "26" at bounding box center [108, 224] width 8 height 8
type input "26-08-2025"
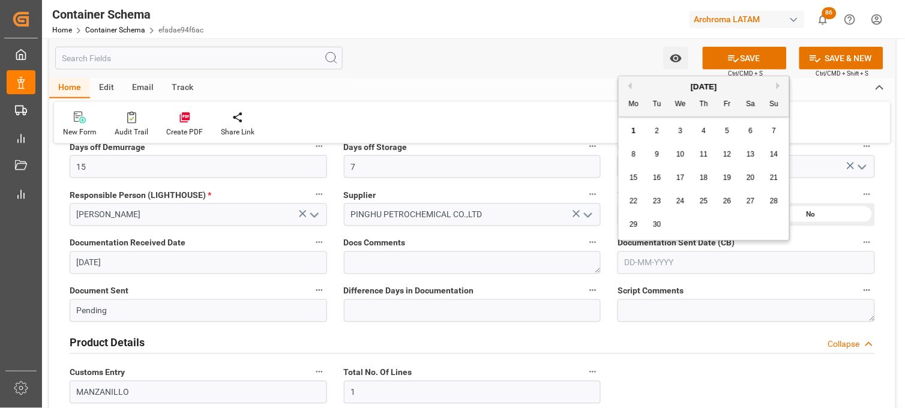
click at [640, 261] on input "text" at bounding box center [745, 262] width 257 height 23
click at [634, 129] on span "1" at bounding box center [634, 131] width 4 height 8
type input "[DATE]"
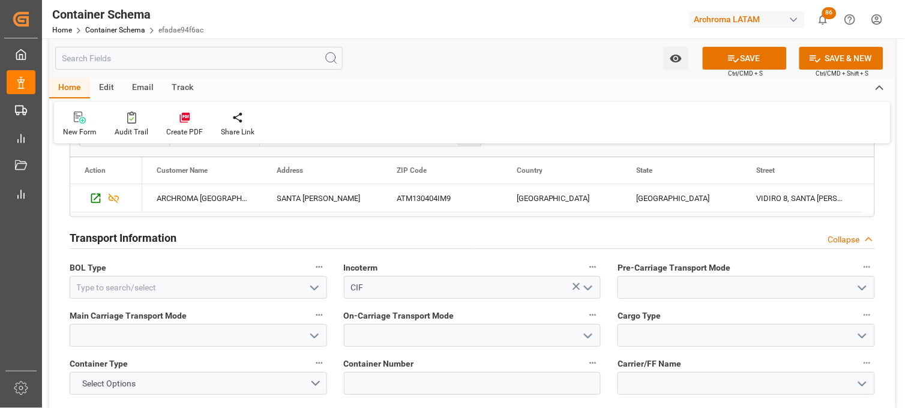
scroll to position [1000, 0]
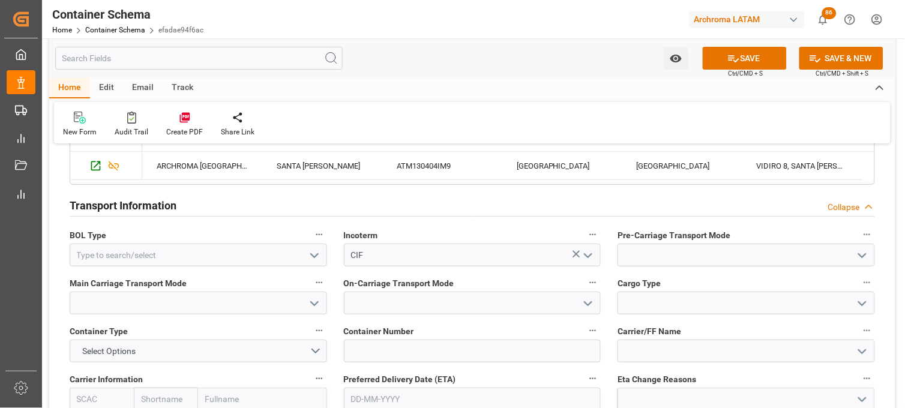
click at [316, 259] on icon "open menu" at bounding box center [314, 255] width 14 height 14
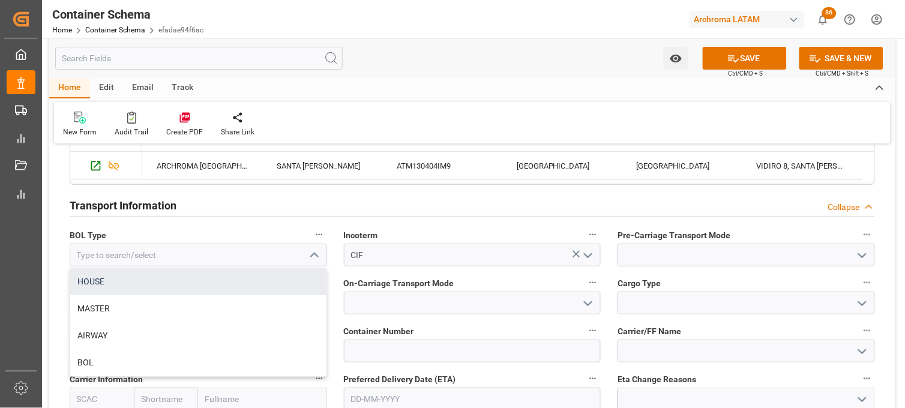
click at [280, 280] on div "HOUSE" at bounding box center [198, 281] width 256 height 27
type input "HOUSE"
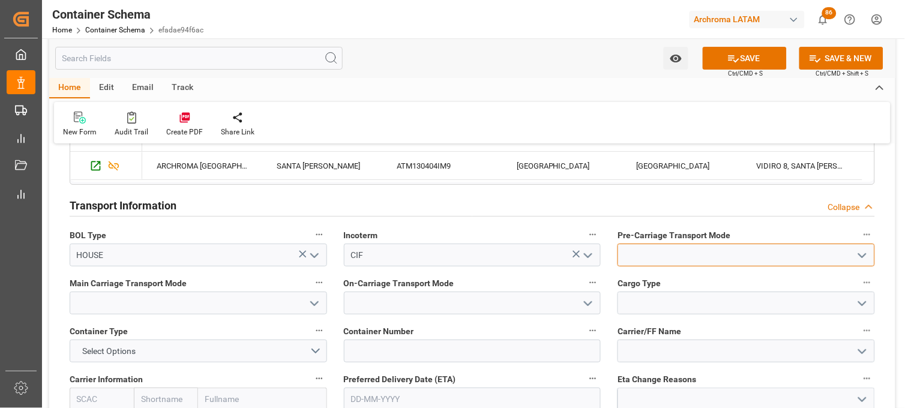
click at [650, 259] on input at bounding box center [745, 255] width 257 height 23
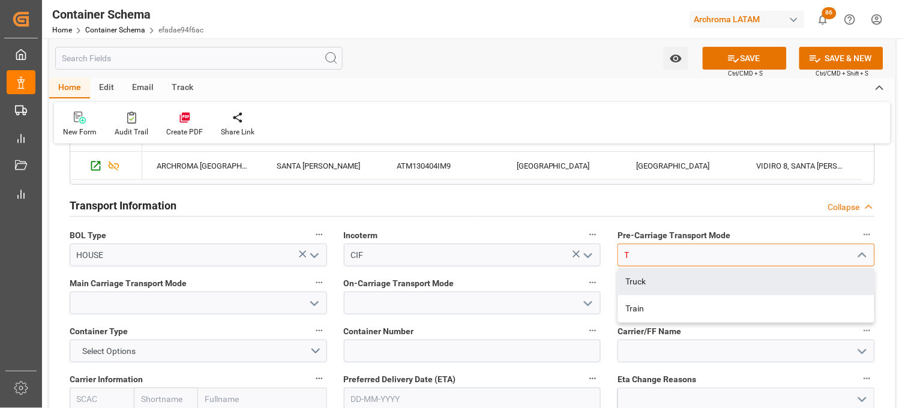
drag, startPoint x: 649, startPoint y: 278, endPoint x: 404, endPoint y: 278, distance: 244.8
click at [649, 278] on div "Truck" at bounding box center [746, 281] width 256 height 27
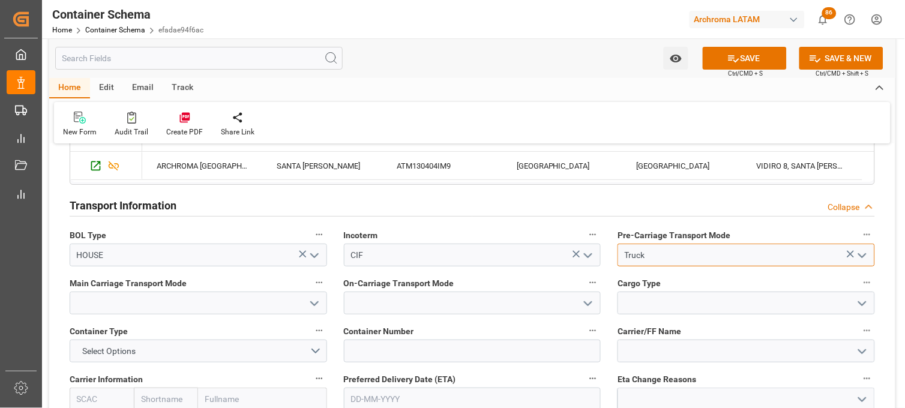
type input "Truck"
click at [288, 292] on input at bounding box center [198, 303] width 257 height 23
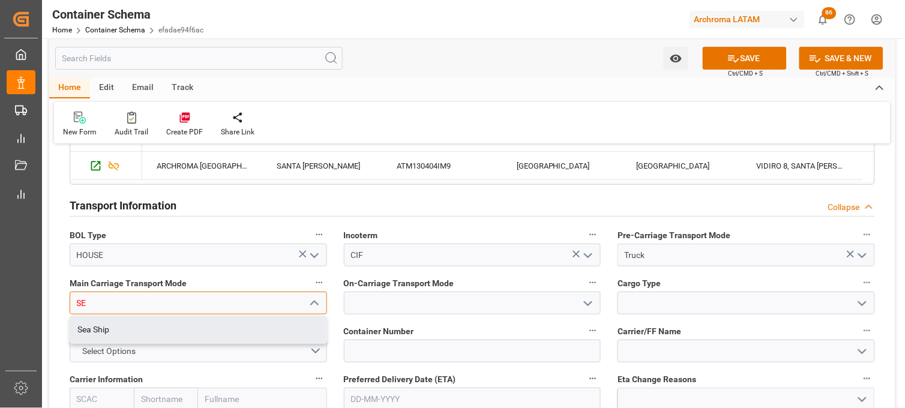
drag, startPoint x: 279, startPoint y: 325, endPoint x: 356, endPoint y: 310, distance: 78.7
click at [280, 325] on div "Sea Ship" at bounding box center [198, 329] width 256 height 27
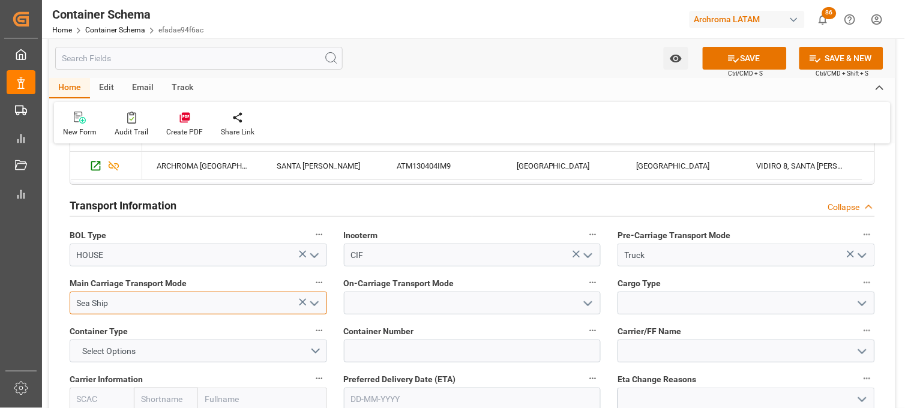
type input "Sea Ship"
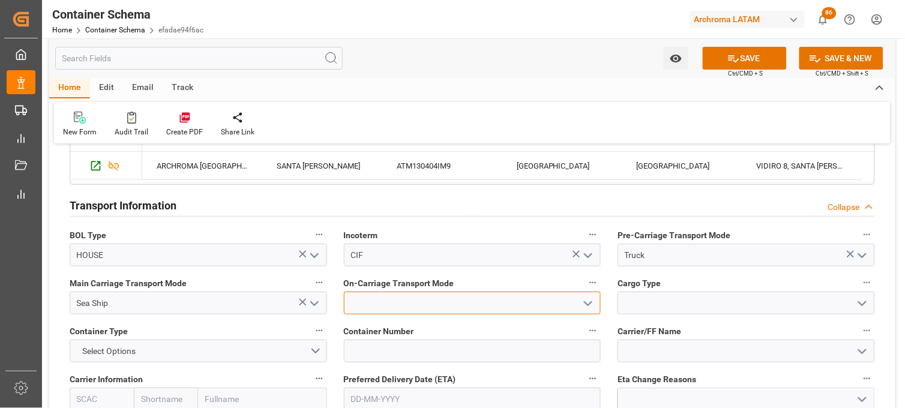
click at [366, 300] on input at bounding box center [472, 303] width 257 height 23
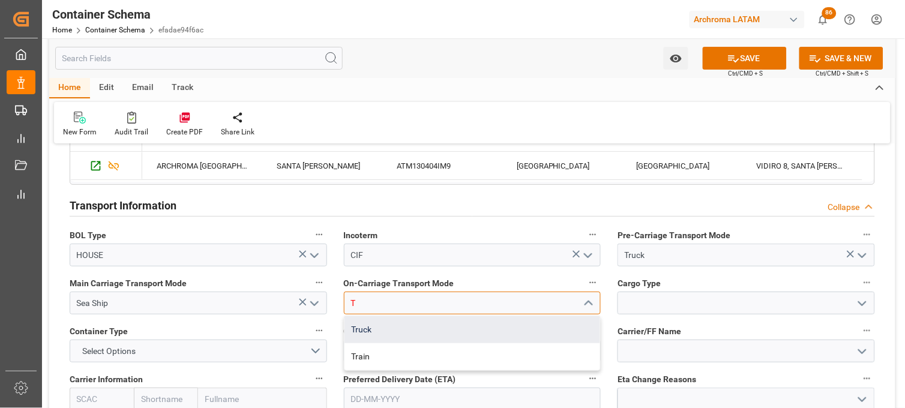
click at [374, 322] on div "Truck" at bounding box center [472, 329] width 256 height 27
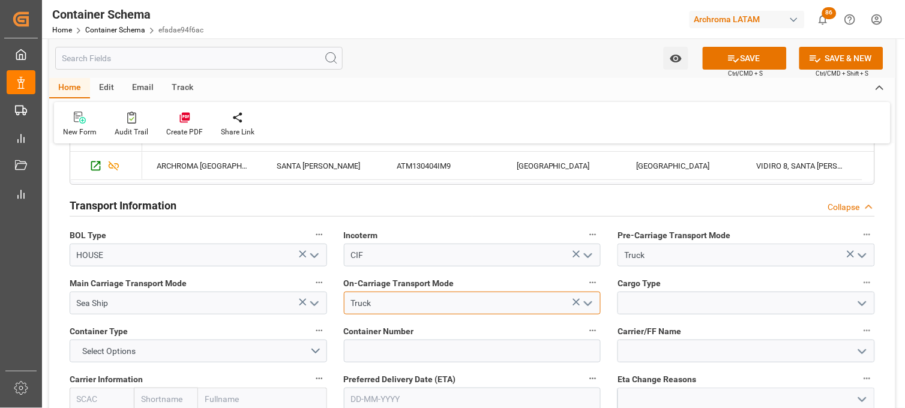
type input "Truck"
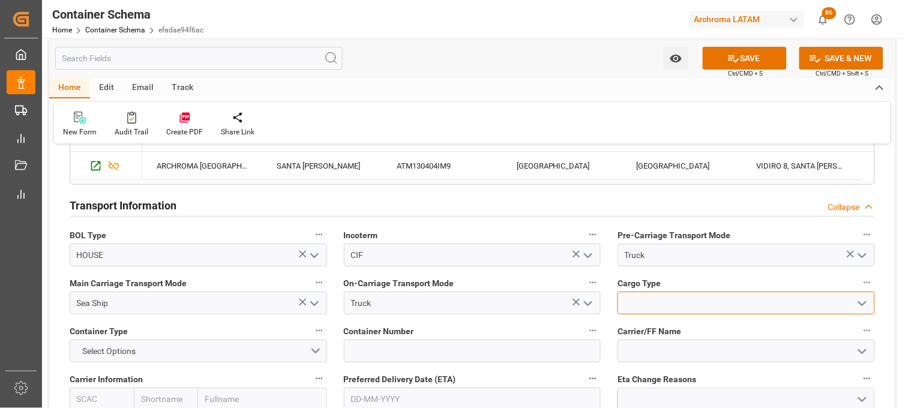
click at [649, 298] on input at bounding box center [745, 303] width 257 height 23
click at [868, 303] on icon "open menu" at bounding box center [862, 303] width 14 height 14
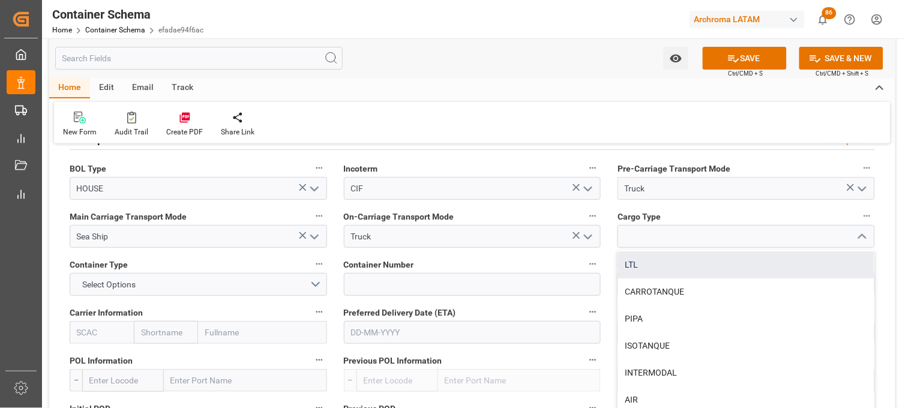
scroll to position [80, 0]
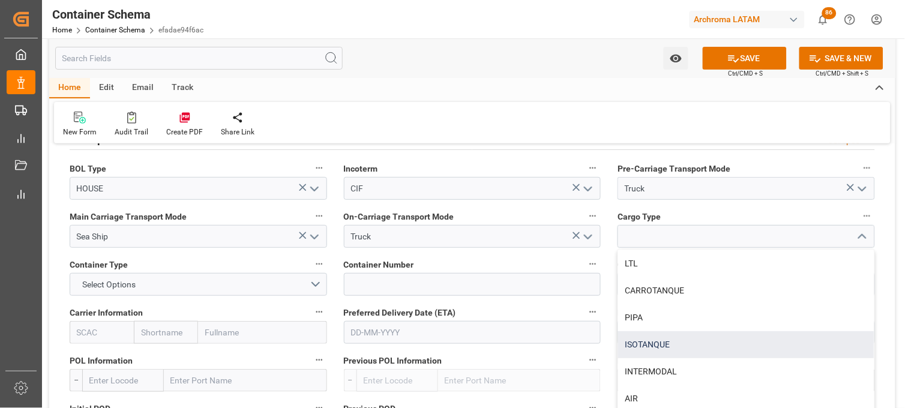
click at [680, 348] on div "ISOTANQUE" at bounding box center [746, 344] width 256 height 27
type input "ISOTANQUE"
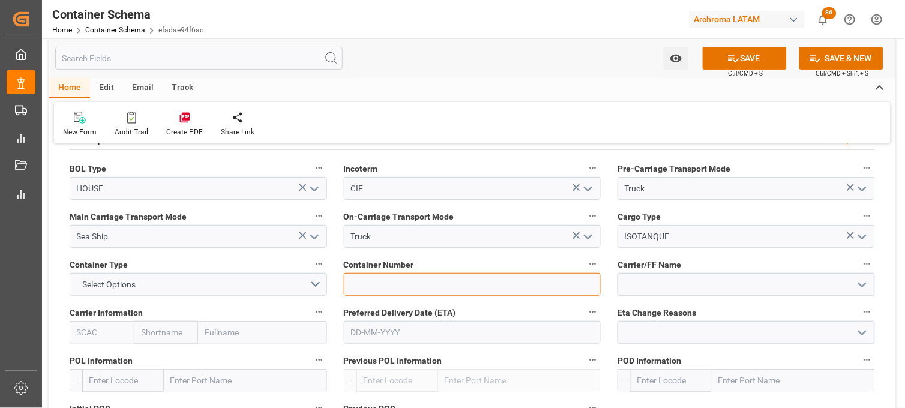
click at [367, 274] on input at bounding box center [472, 284] width 257 height 23
paste input "GMCU2100712"
type input "GMCU2100712"
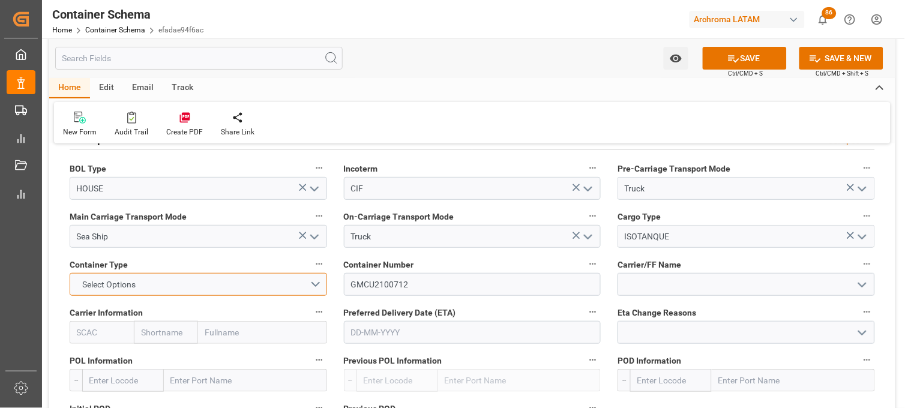
click at [318, 287] on button "Select Options" at bounding box center [198, 284] width 257 height 23
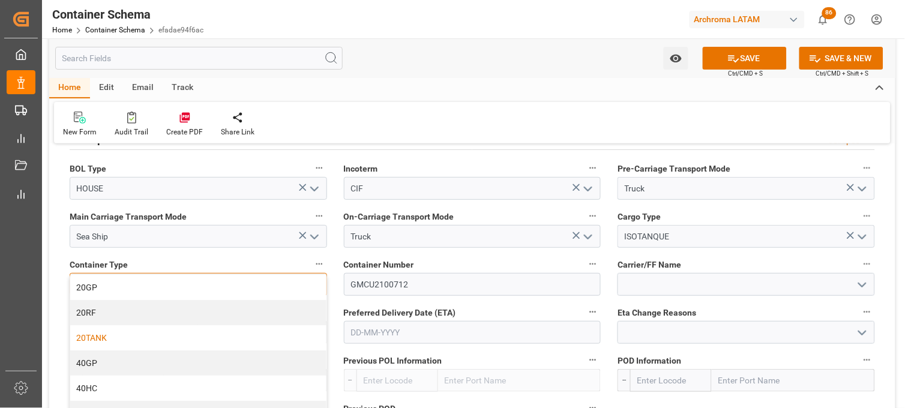
click at [274, 338] on div "20TANK" at bounding box center [198, 337] width 256 height 25
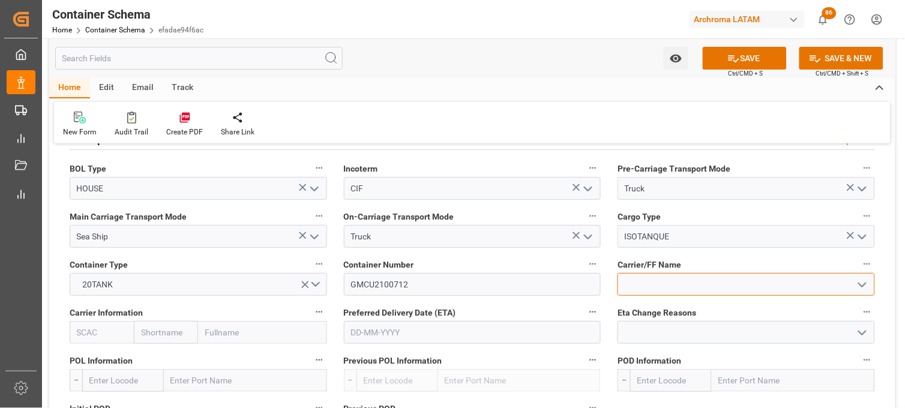
click at [634, 282] on input at bounding box center [745, 284] width 257 height 23
type input "NEWPORT TANK CONTAINERS DE MEXICO S DE RL DE CV"
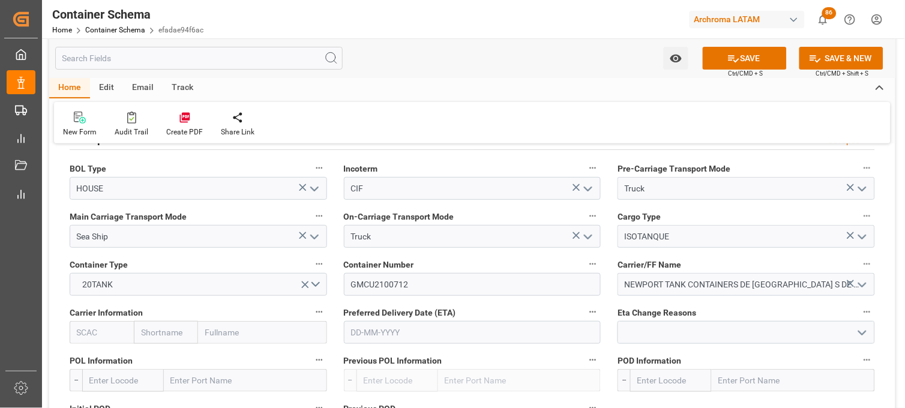
click at [188, 333] on input "text" at bounding box center [166, 332] width 64 height 23
type input "COSCO"
click at [164, 358] on b "Cosco" at bounding box center [153, 359] width 23 height 10
type input "COSU"
type input "Cosco"
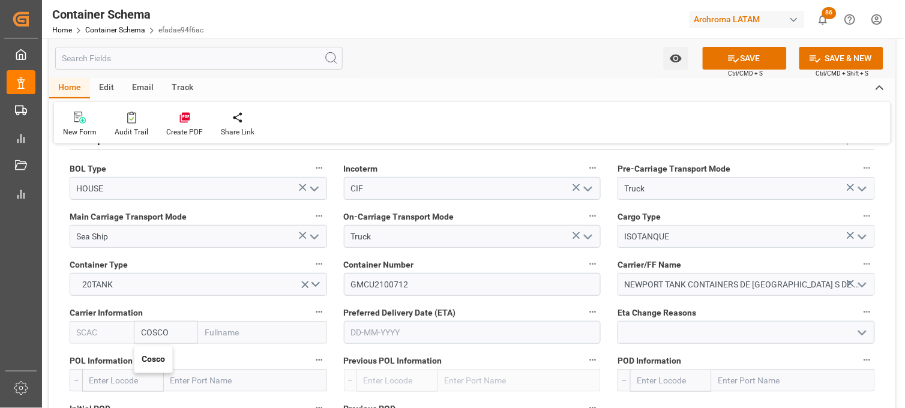
type input "COSCO Shipping Co. Ltd."
type input "Cosco"
click at [377, 324] on input "text" at bounding box center [472, 332] width 257 height 23
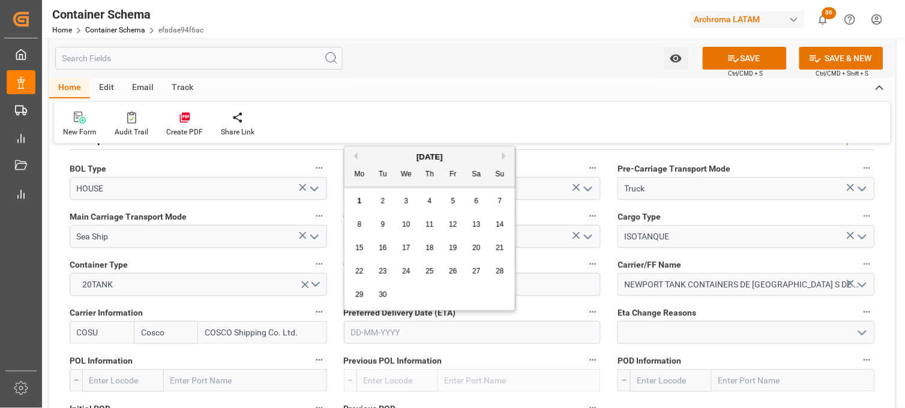
click at [472, 152] on div "[DATE]" at bounding box center [429, 157] width 170 height 12
click at [452, 223] on span "12" at bounding box center [453, 224] width 8 height 8
type input "12-09-2025"
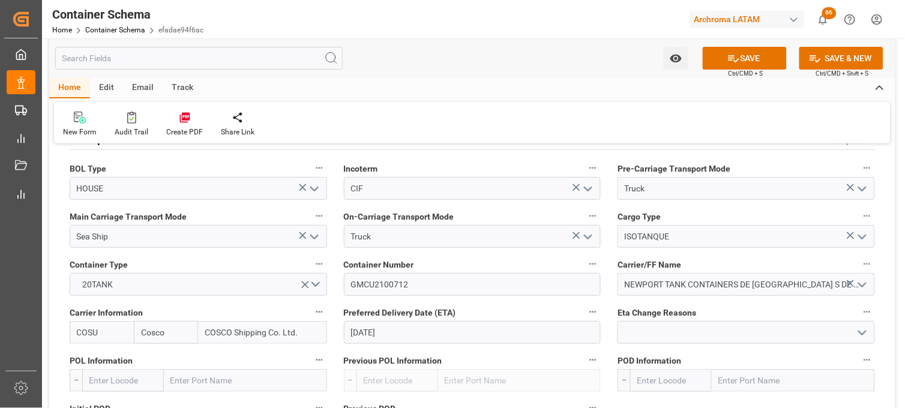
scroll to position [1133, 0]
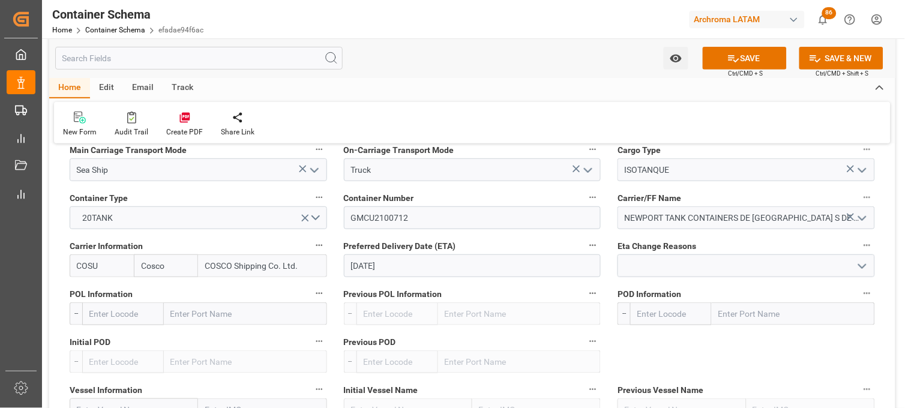
click at [186, 321] on input "text" at bounding box center [245, 313] width 163 height 23
type input "SHANG"
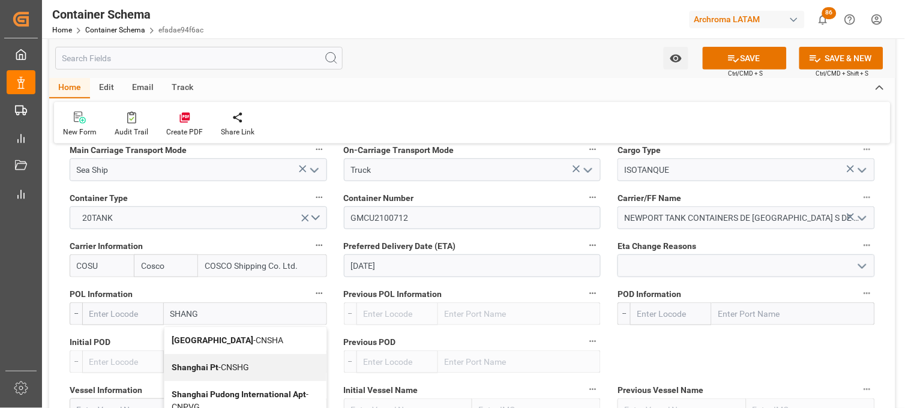
click at [190, 364] on b "Shanghai Pt" at bounding box center [195, 367] width 47 height 10
type input "CNSHG"
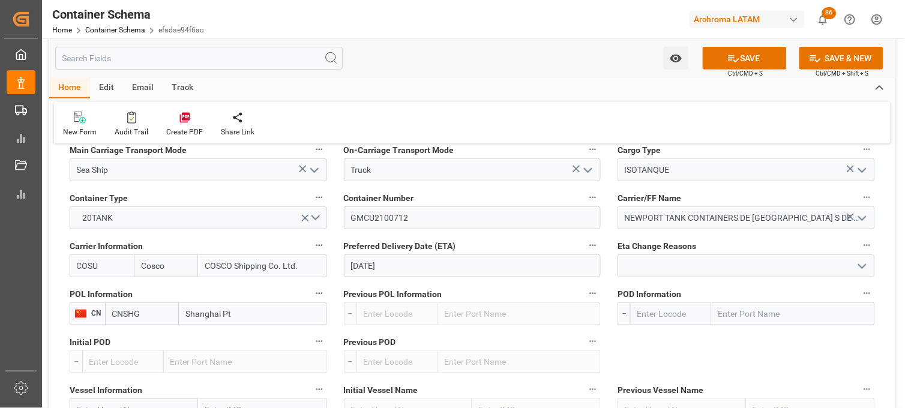
type input "Shanghai Pt"
click at [728, 307] on input "text" at bounding box center [793, 313] width 163 height 23
type input "MANZA"
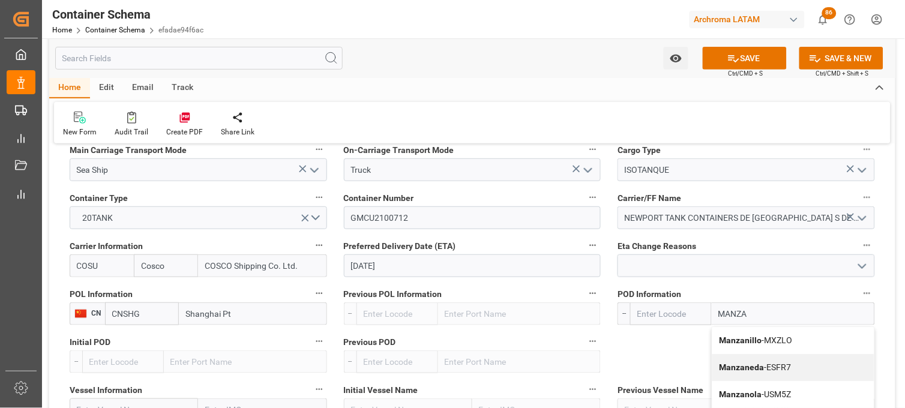
click at [728, 339] on b "Manzanillo" at bounding box center [740, 340] width 43 height 10
type input "MXZLO"
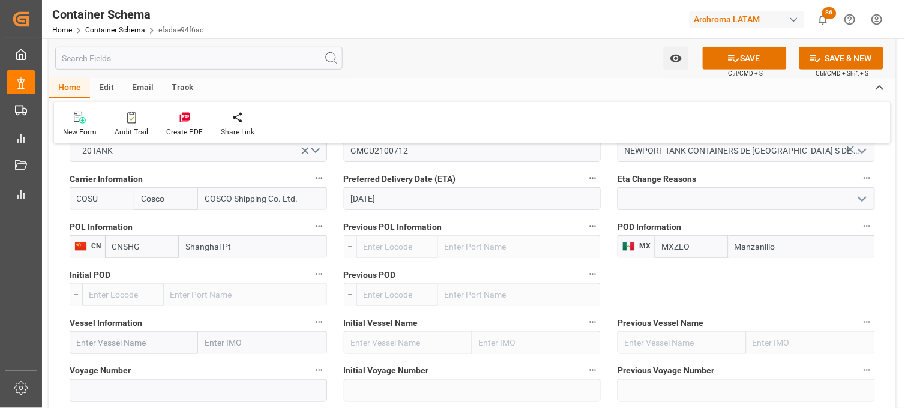
scroll to position [1266, 0]
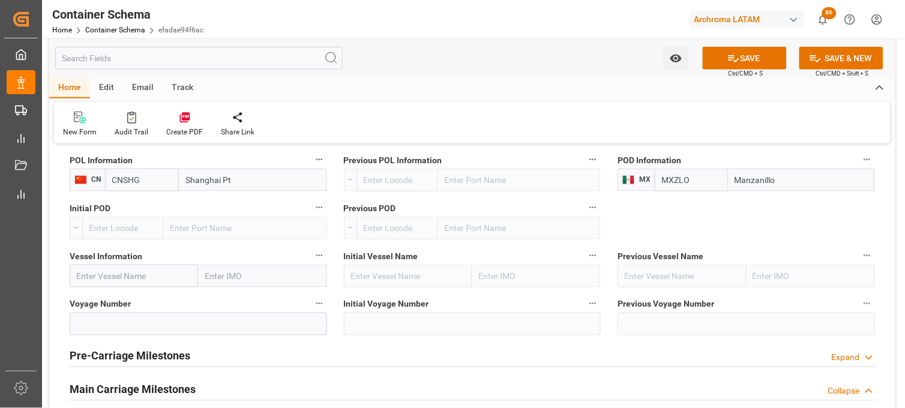
type input "Manzanillo"
click at [90, 277] on input "text" at bounding box center [134, 276] width 128 height 23
click at [119, 284] on input "text" at bounding box center [134, 276] width 128 height 23
paste input "XIN LOS ANGELES"
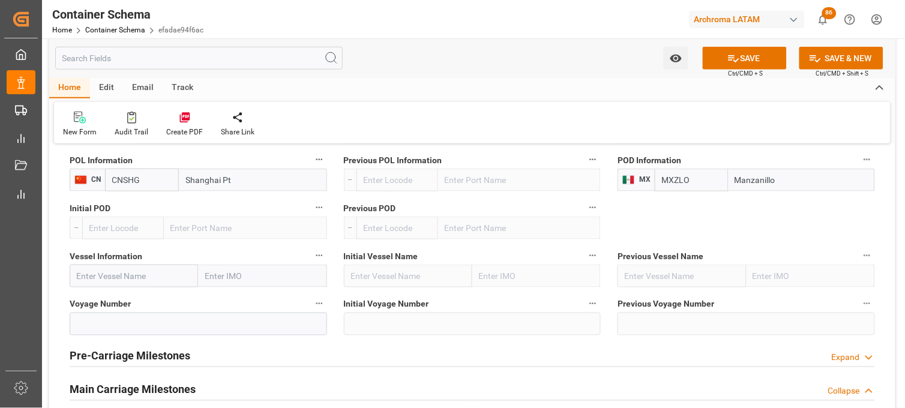
type input "XIN LOS ANGELES"
click at [116, 298] on b "XIN LOS ANGELES" at bounding box center [118, 309] width 82 height 22
type input "9307217"
type input "XIN LOS ANGELES"
click at [106, 319] on input at bounding box center [198, 324] width 257 height 23
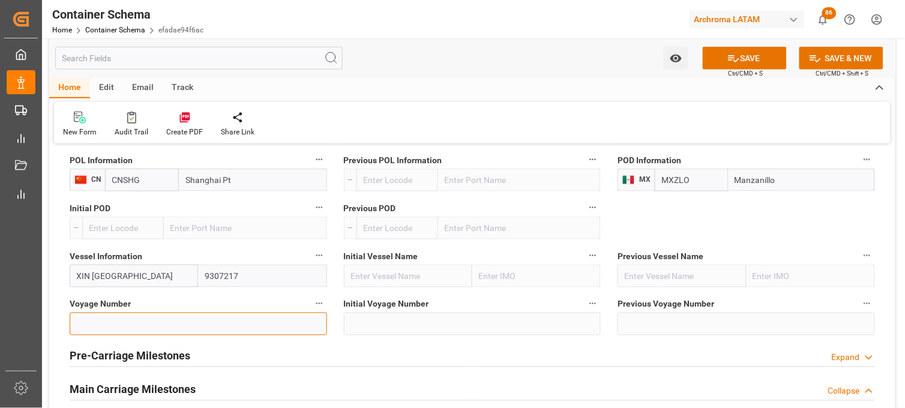
click at [160, 332] on input at bounding box center [198, 324] width 257 height 23
paste input "175E"
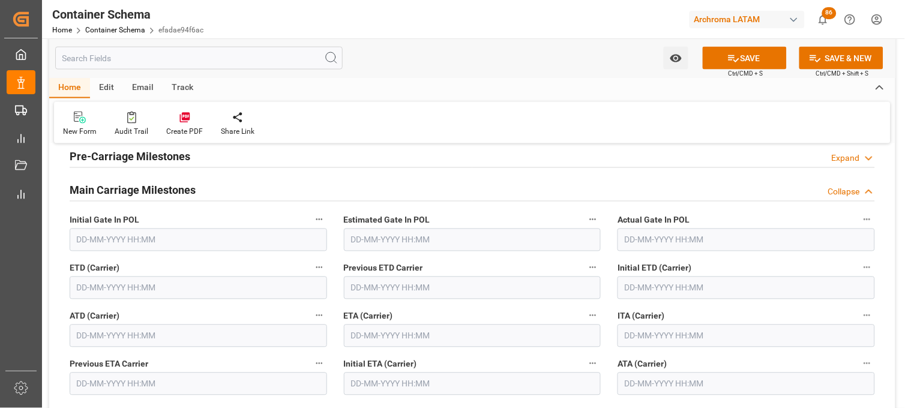
scroll to position [1466, 0]
type input "175E"
click at [378, 337] on input "text" at bounding box center [472, 335] width 257 height 23
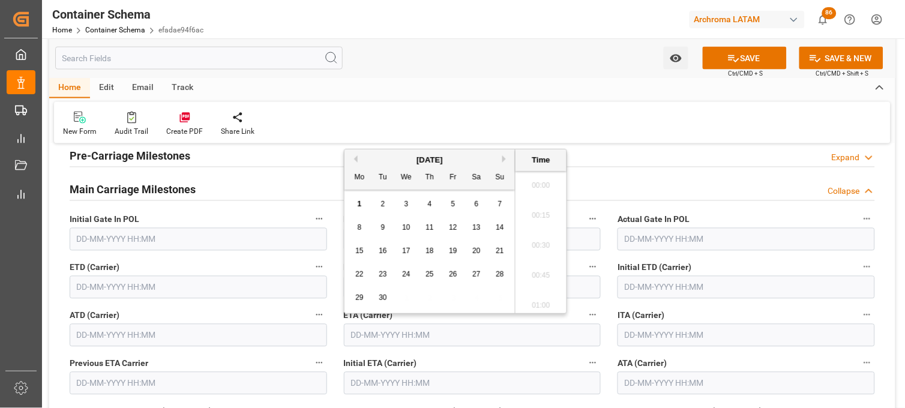
scroll to position [1623, 0]
click at [454, 229] on span "12" at bounding box center [453, 227] width 8 height 8
click at [520, 247] on li "14:00" at bounding box center [540, 242] width 51 height 30
type input "12-09-2025 14:00"
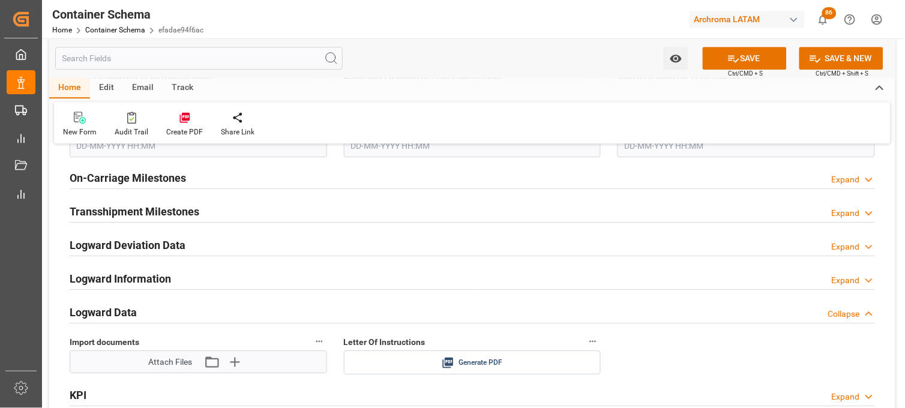
scroll to position [1866, 0]
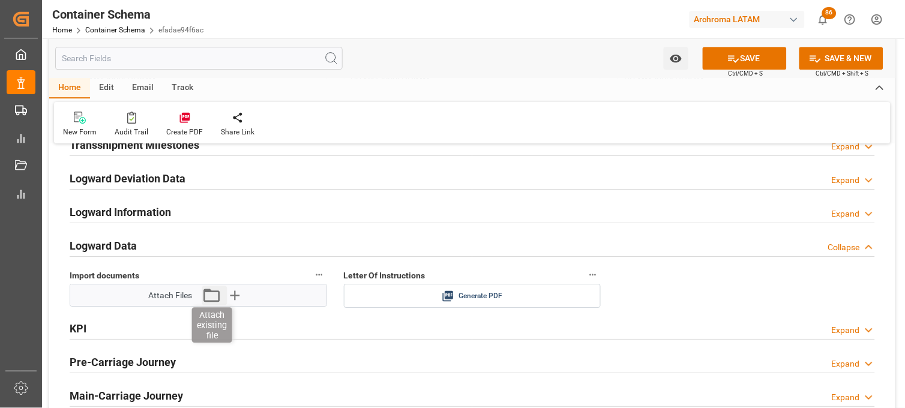
click at [207, 295] on icon "button" at bounding box center [211, 295] width 19 height 19
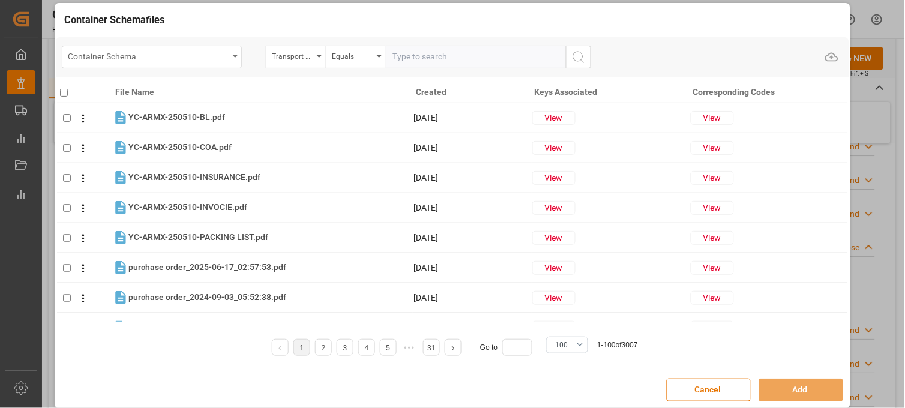
click at [234, 55] on icon "open menu" at bounding box center [235, 56] width 5 height 2
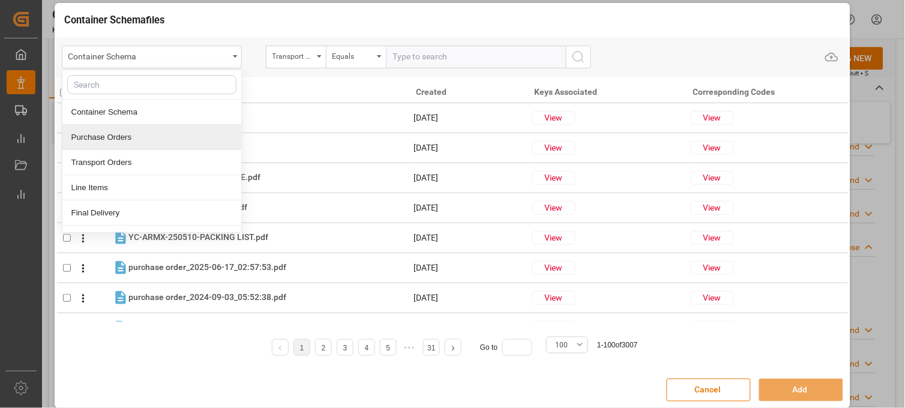
click at [202, 133] on div "Purchase Orders" at bounding box center [151, 137] width 179 height 25
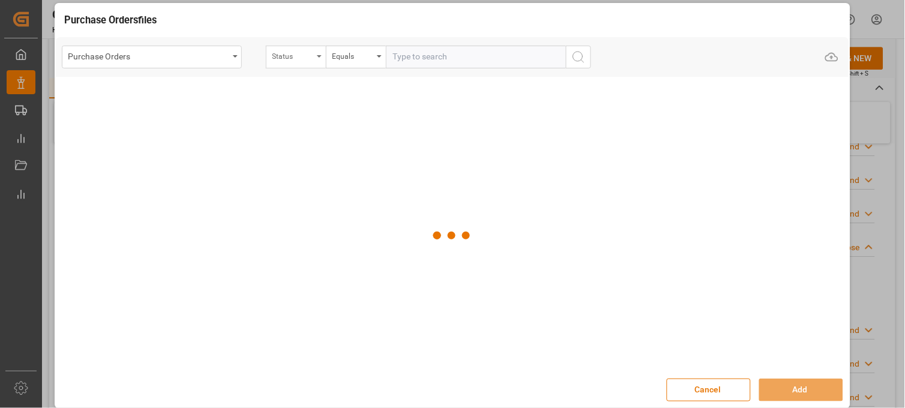
click at [292, 63] on div "Status" at bounding box center [296, 57] width 60 height 23
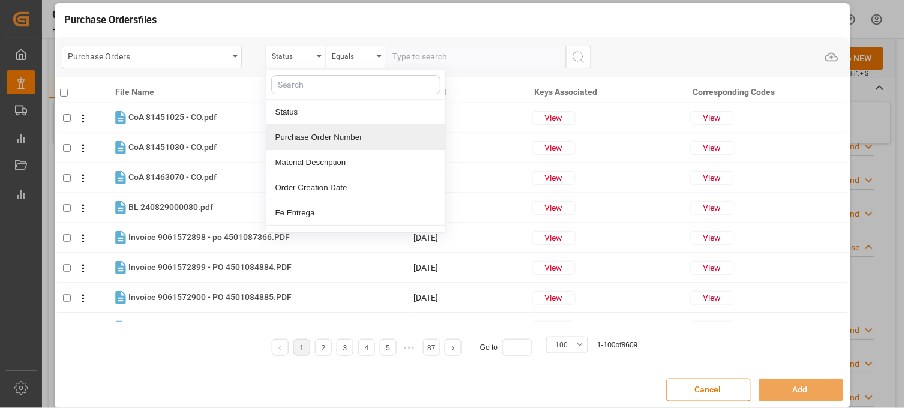
click at [295, 132] on div "Purchase Order Number" at bounding box center [355, 137] width 179 height 25
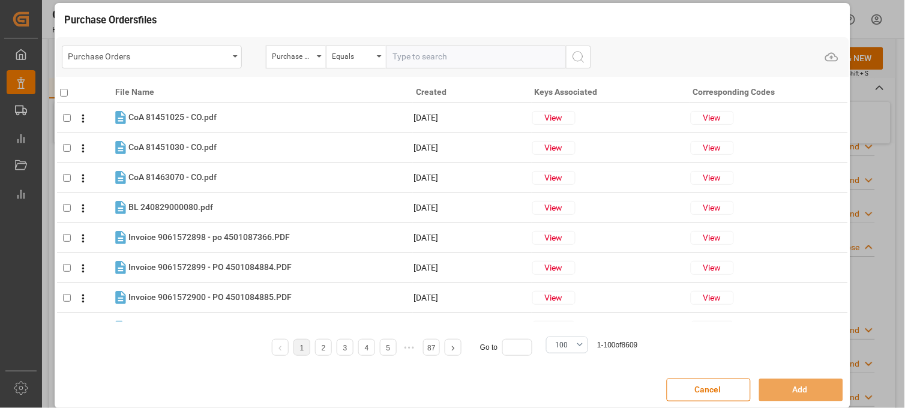
click at [390, 52] on input "text" at bounding box center [476, 57] width 180 height 23
paste input "4504647476"
type input "4504647476"
click at [573, 57] on icon "search button" at bounding box center [578, 57] width 14 height 14
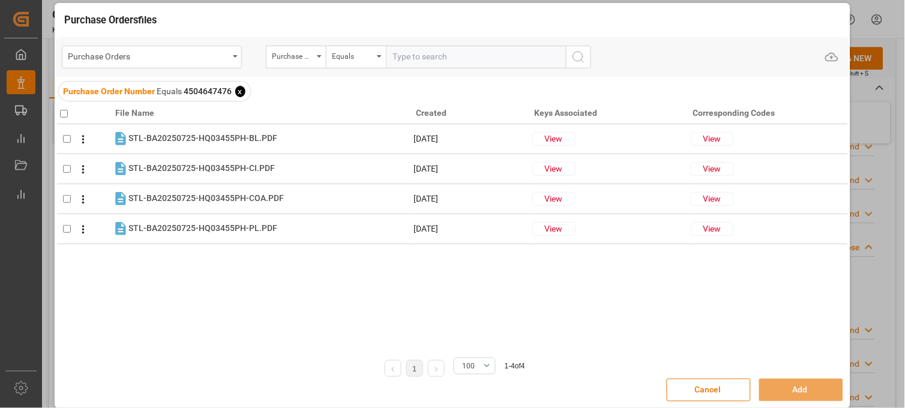
click at [64, 112] on input "checkbox" at bounding box center [64, 114] width 8 height 8
checkbox input "true"
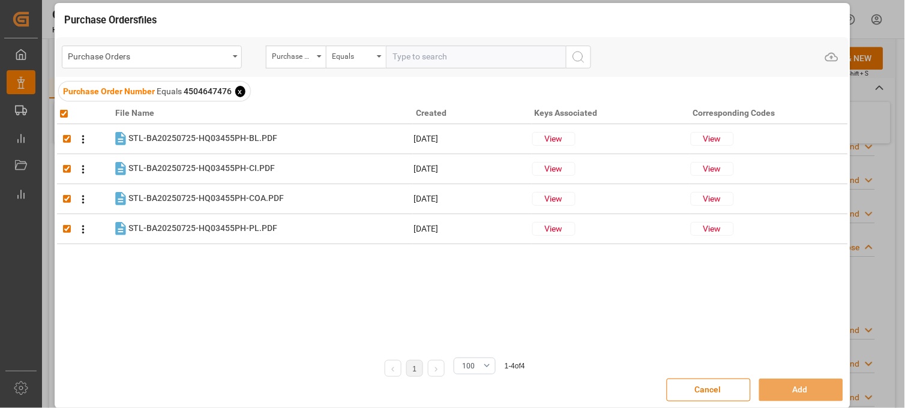
checkbox input "true"
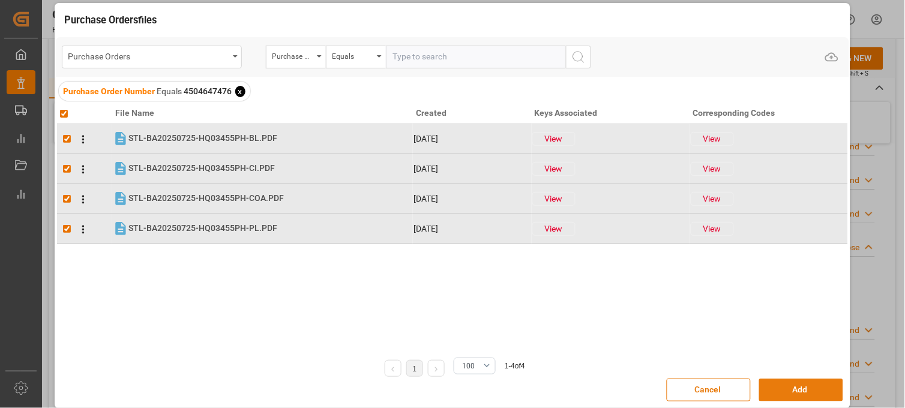
click at [780, 395] on button "Add" at bounding box center [801, 390] width 84 height 23
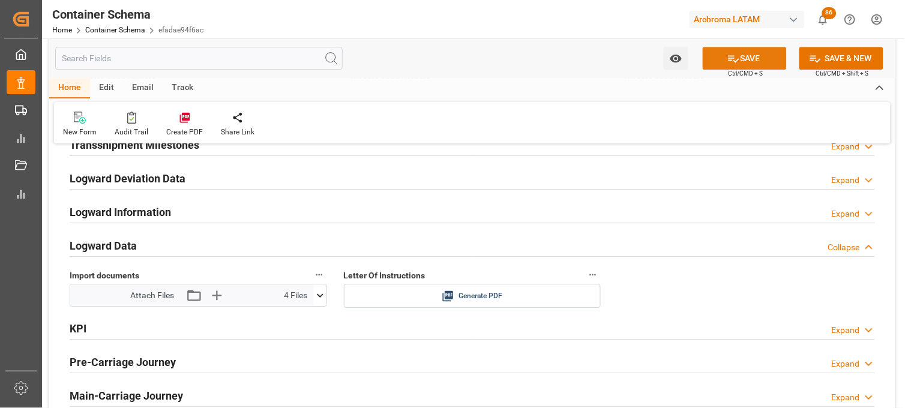
click at [733, 61] on icon at bounding box center [733, 58] width 11 height 7
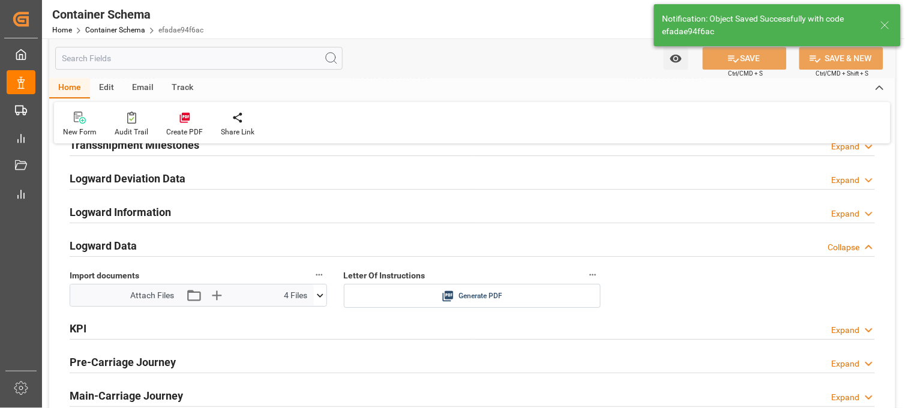
type input "Document Sent"
type input "MXZLO"
type input "Manzanillo"
type input "XIN LOS ANGELES"
type input "9307217"
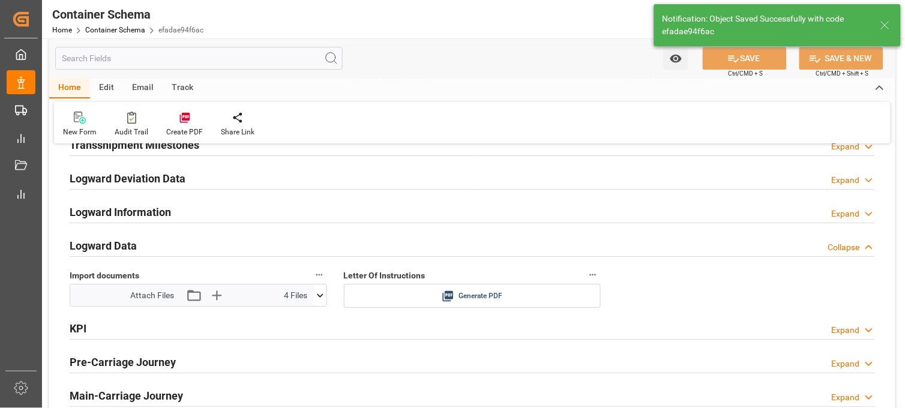
type input "175E"
type input "12-09-2025 14:00"
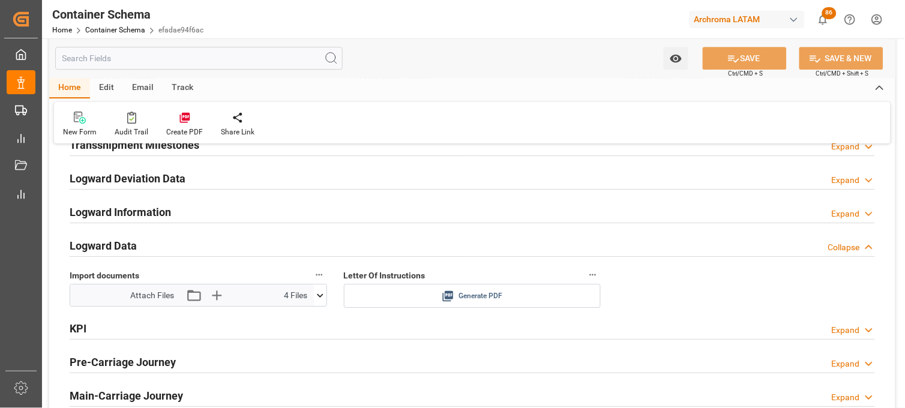
click at [451, 295] on icon at bounding box center [448, 296] width 13 height 13
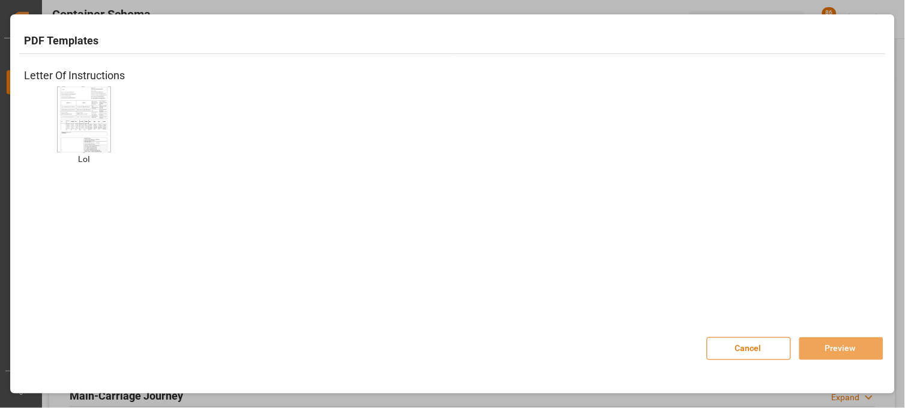
click at [120, 112] on div "LoI LoI" at bounding box center [84, 134] width 120 height 97
click at [85, 105] on img at bounding box center [84, 119] width 48 height 68
click at [860, 350] on button "Preview" at bounding box center [841, 348] width 84 height 23
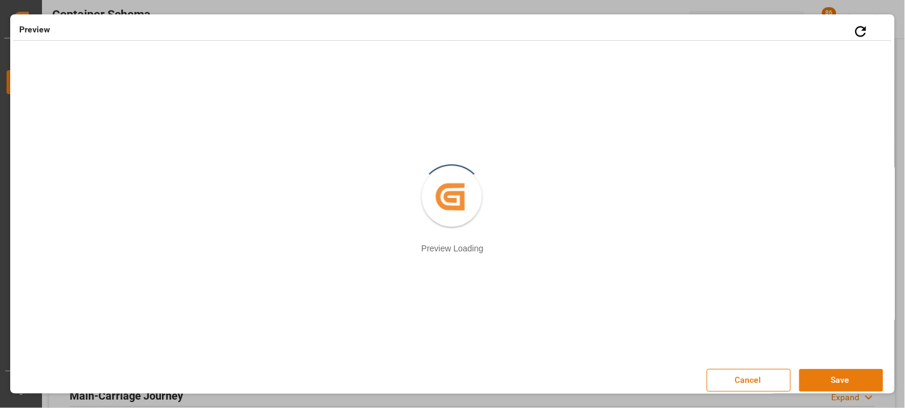
click at [820, 378] on button "Save" at bounding box center [841, 380] width 84 height 23
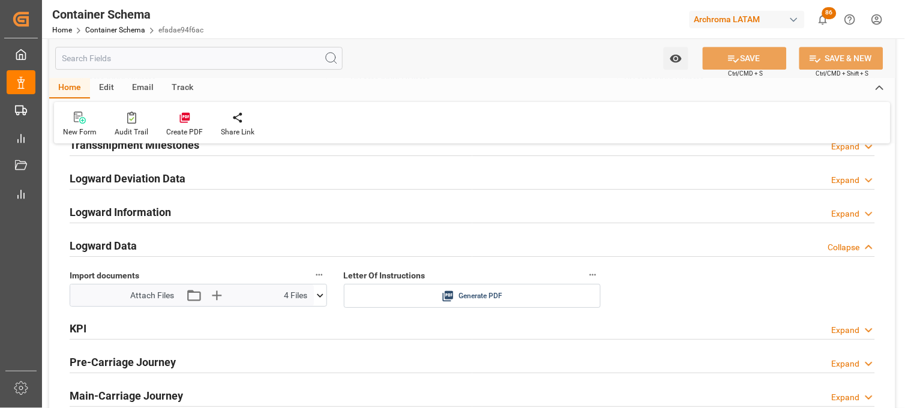
click at [109, 88] on div "Edit" at bounding box center [106, 88] width 33 height 20
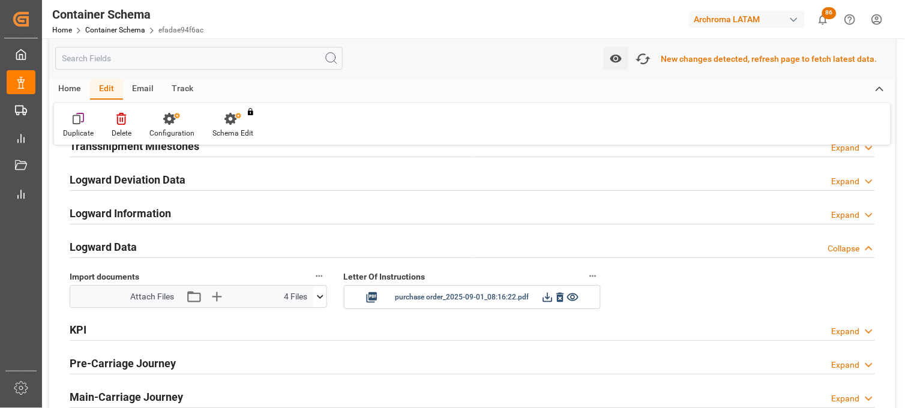
scroll to position [1868, 0]
click at [135, 88] on div "Email" at bounding box center [143, 89] width 40 height 20
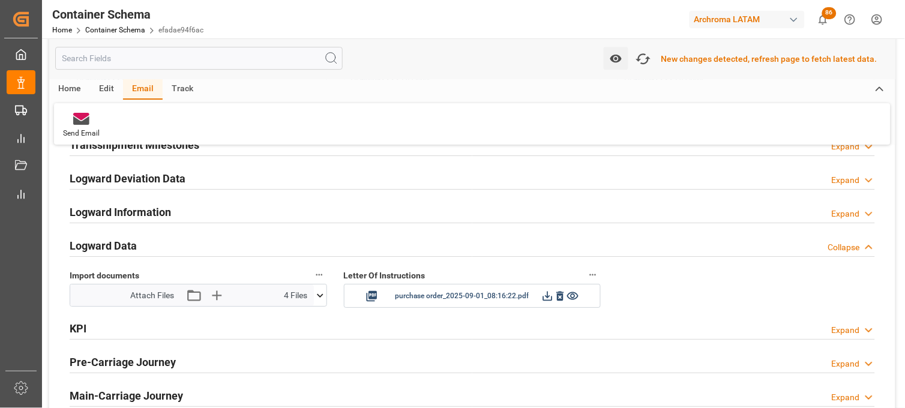
click at [180, 92] on div "Track" at bounding box center [183, 89] width 40 height 20
click at [98, 89] on div "Edit" at bounding box center [106, 89] width 33 height 20
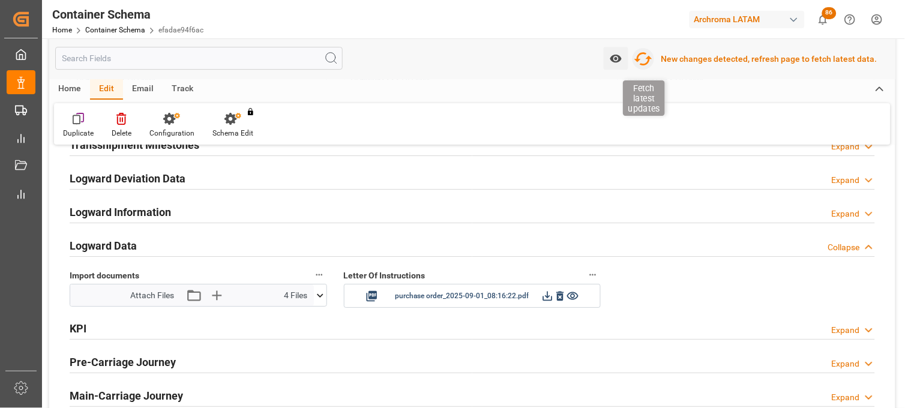
click at [647, 60] on icon "button" at bounding box center [643, 58] width 19 height 19
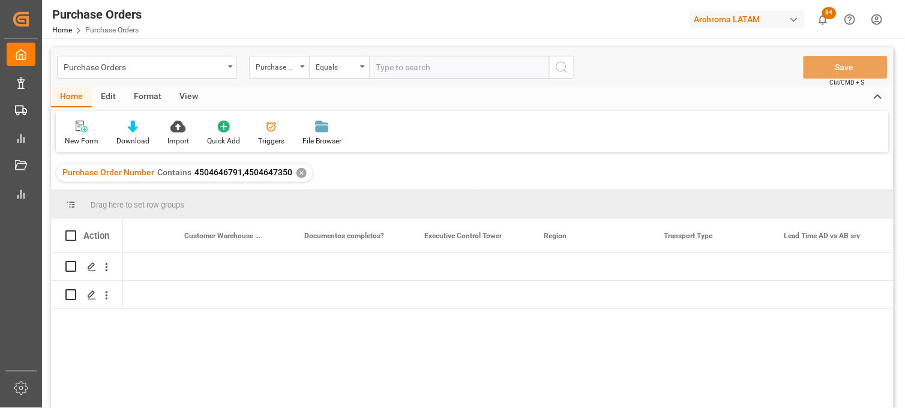
scroll to position [0, 1422]
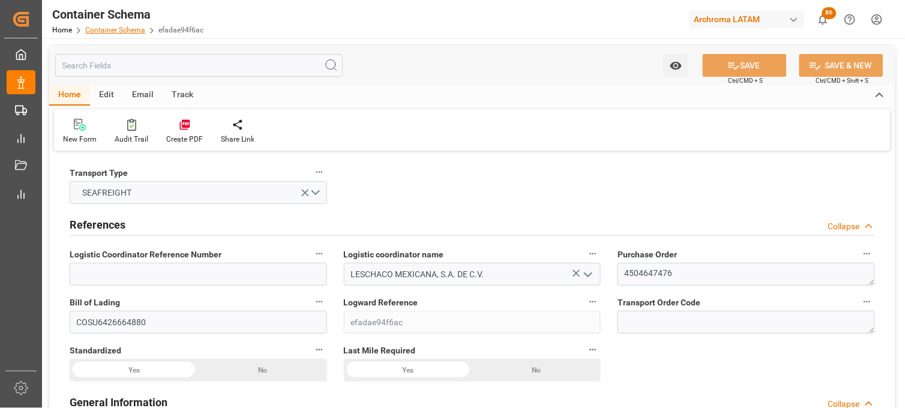
type input "15"
type input "7"
type input "1"
type input "21000"
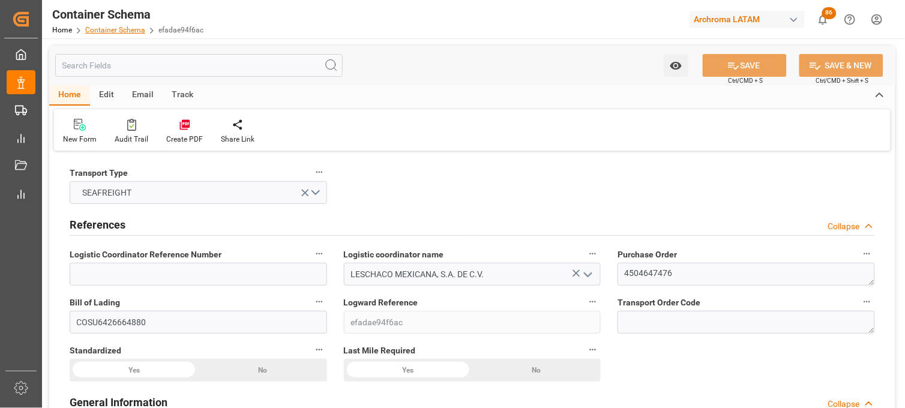
type input "21000"
type input "Cosco"
type input "COSCO Shipping Co. Ltd."
type input "CNSHG"
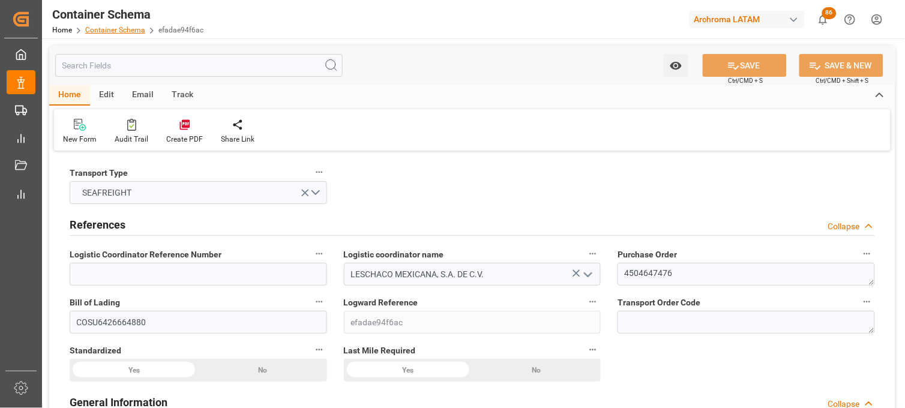
type input "MXZLO"
type input "9307217"
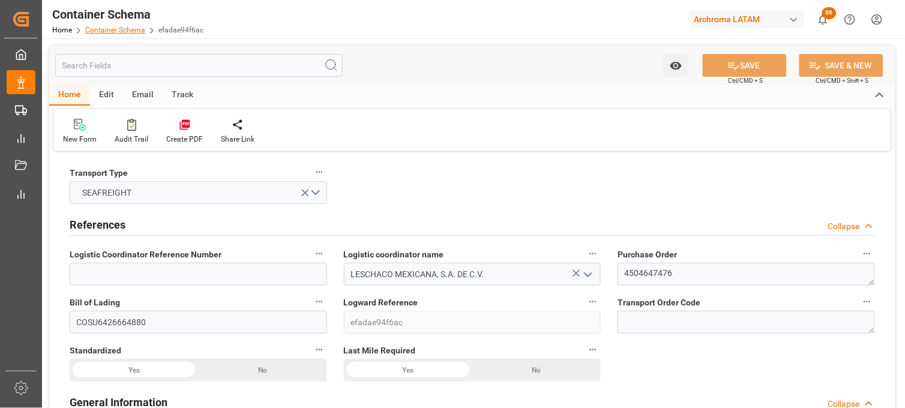
type input "9307217"
type input "01-09-2025 13:30"
type input "26-08-2025"
type input "[DATE]"
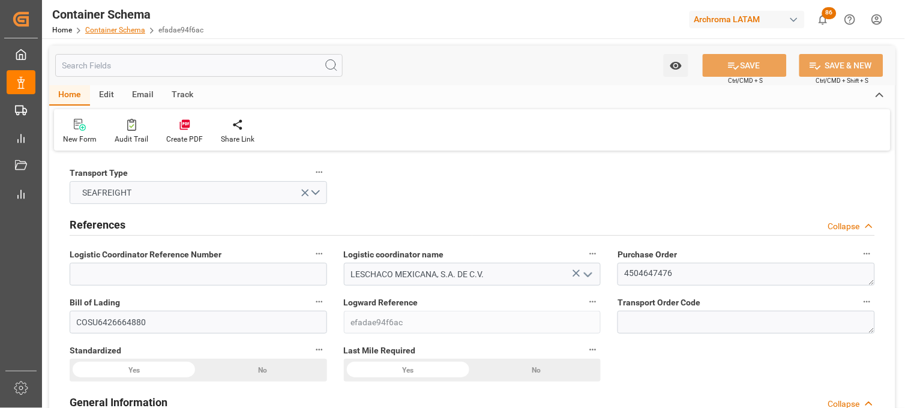
type input "12-09-2025 14:00"
click at [103, 28] on link "Container Schema" at bounding box center [115, 30] width 60 height 8
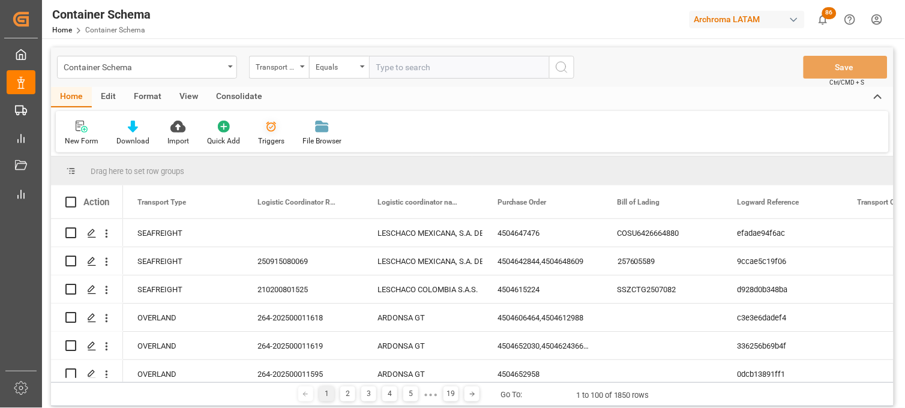
click at [269, 136] on div "Triggers" at bounding box center [271, 141] width 26 height 11
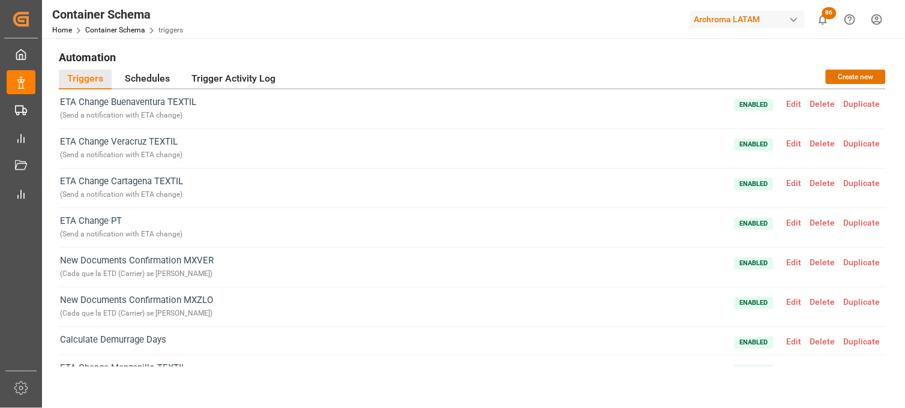
click at [793, 302] on span "Edit" at bounding box center [793, 302] width 23 height 10
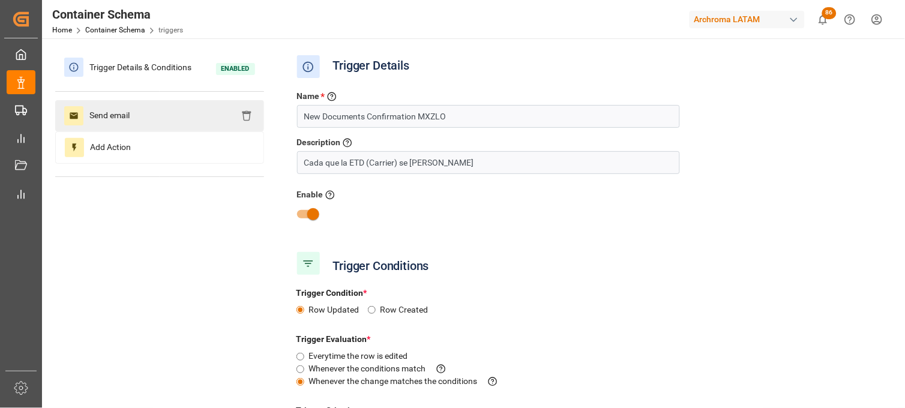
click at [103, 116] on span "Send email" at bounding box center [109, 115] width 52 height 19
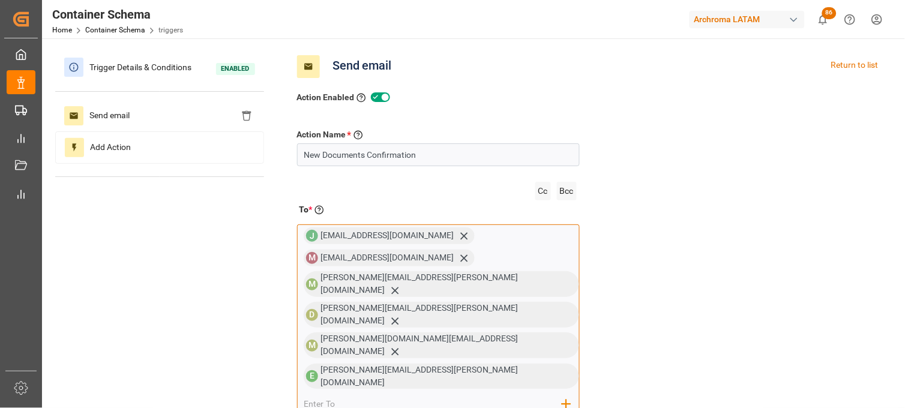
click at [476, 395] on input "email" at bounding box center [433, 404] width 259 height 18
type input "ramon"
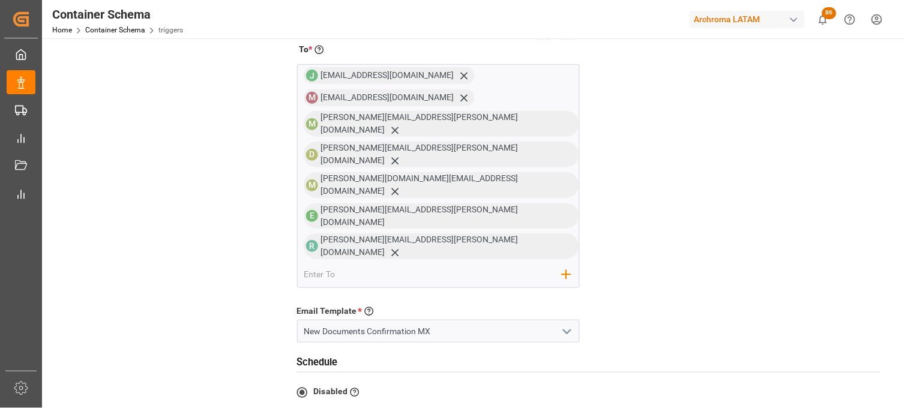
scroll to position [133, 0]
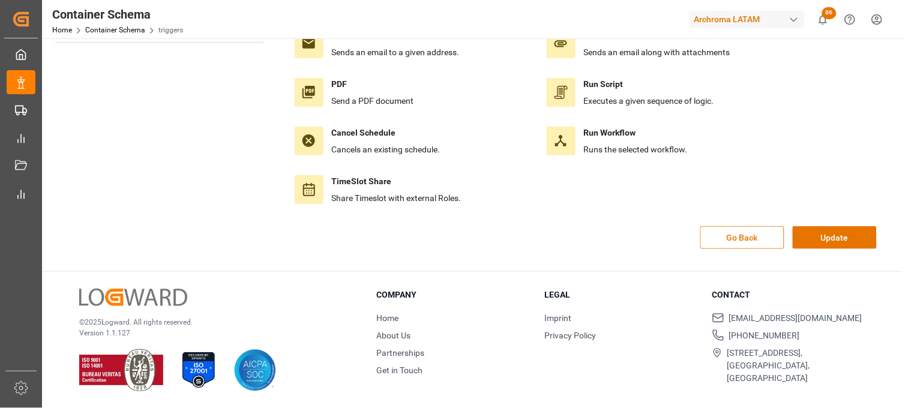
scroll to position [134, 0]
click at [813, 238] on button "Update" at bounding box center [835, 237] width 84 height 23
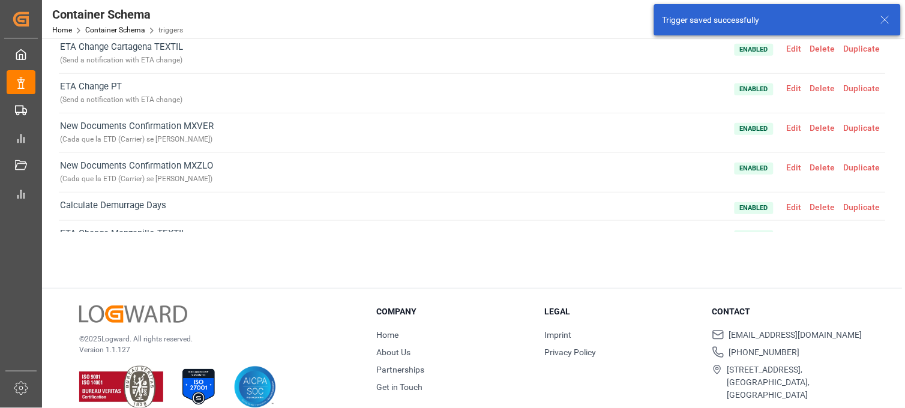
scroll to position [139, 0]
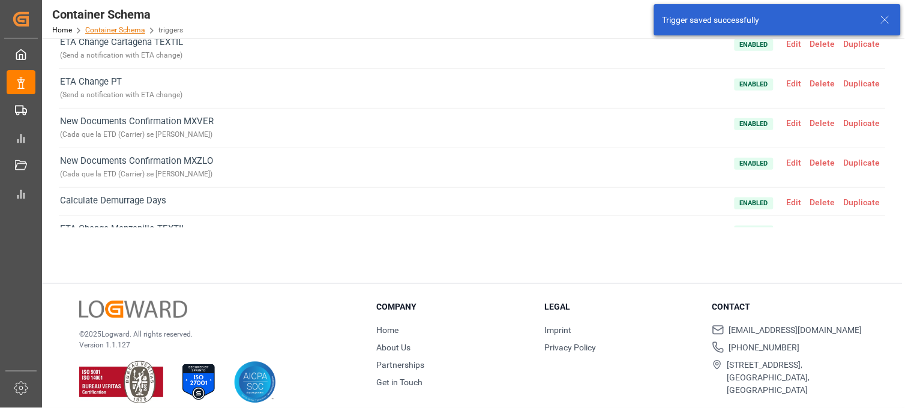
click at [126, 26] on link "Container Schema" at bounding box center [115, 30] width 60 height 8
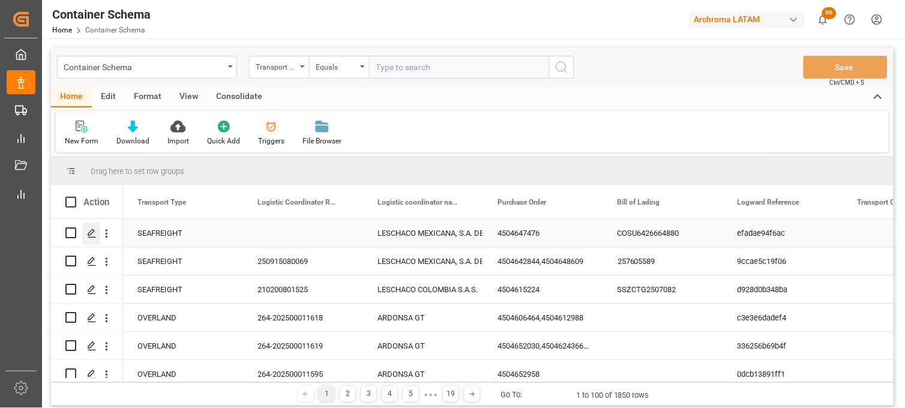
click at [91, 232] on icon "Press SPACE to select this row." at bounding box center [92, 234] width 10 height 10
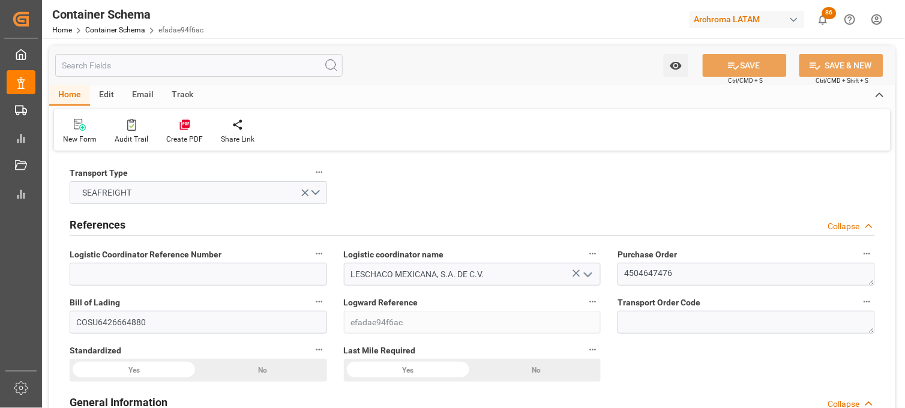
type input "15"
type input "7"
type input "1"
type input "21000"
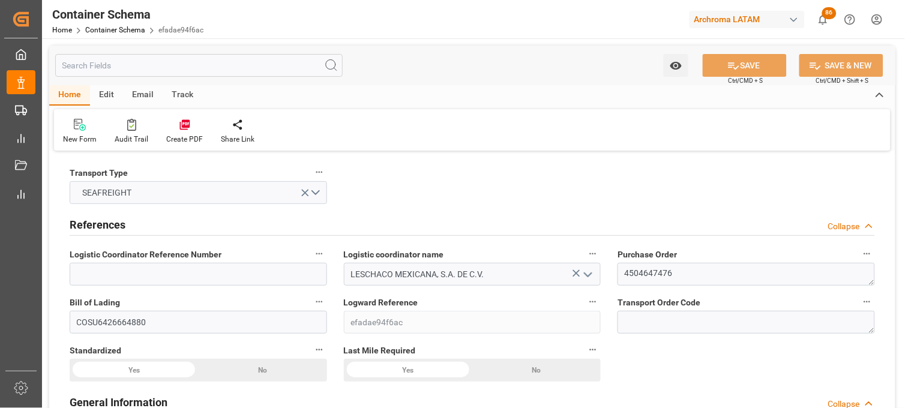
type input "21000"
type input "Cosco"
type input "COSCO Shipping Co. Ltd."
type input "CNSHG"
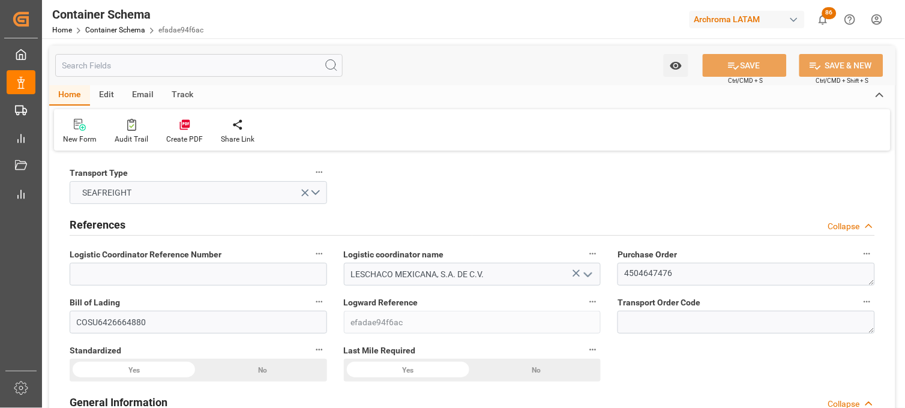
type input "MXZLO"
type input "9307217"
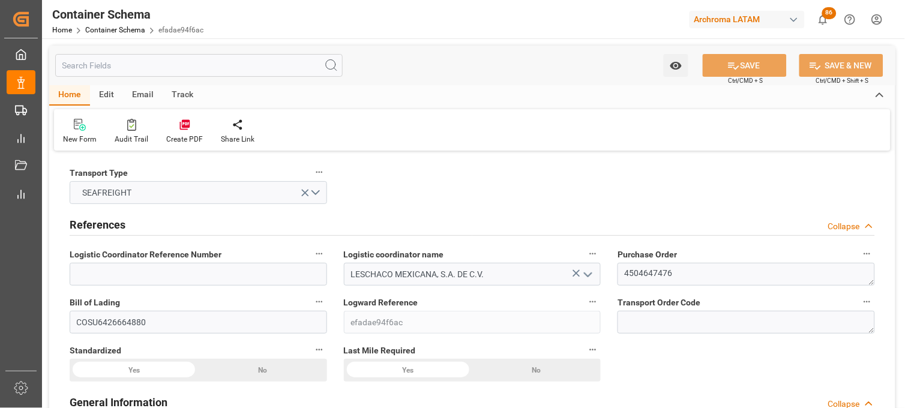
type input "9307217"
type input "01-09-2025 13:30"
type input "26-08-2025"
type input "[DATE]"
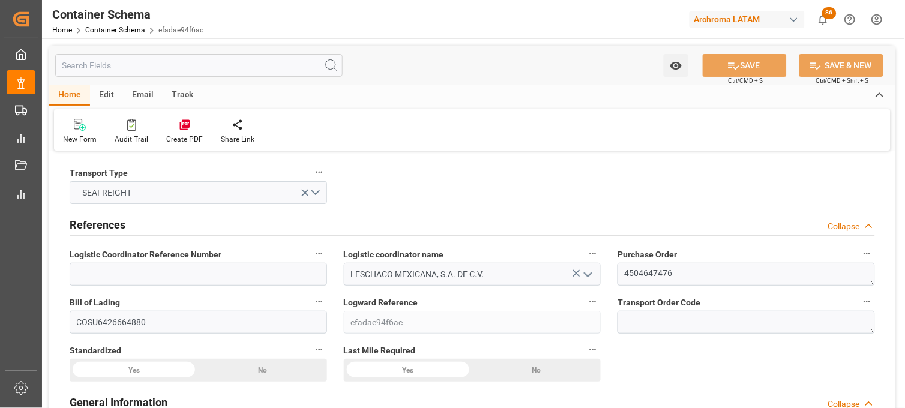
type input "12-09-2025 14:00"
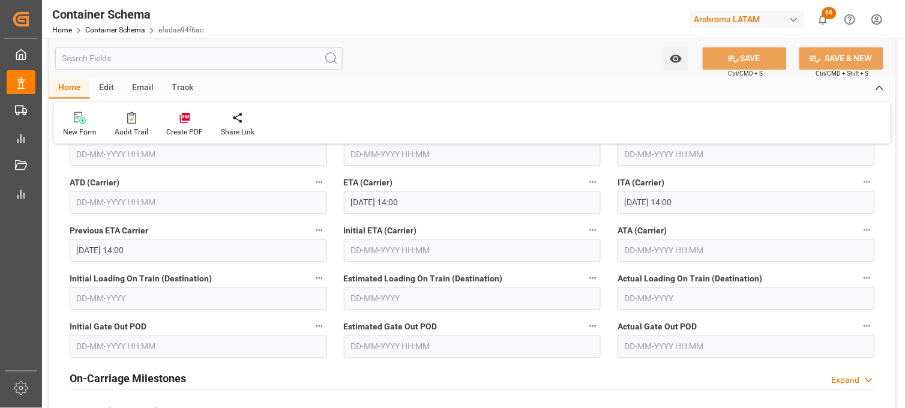
scroll to position [1533, 0]
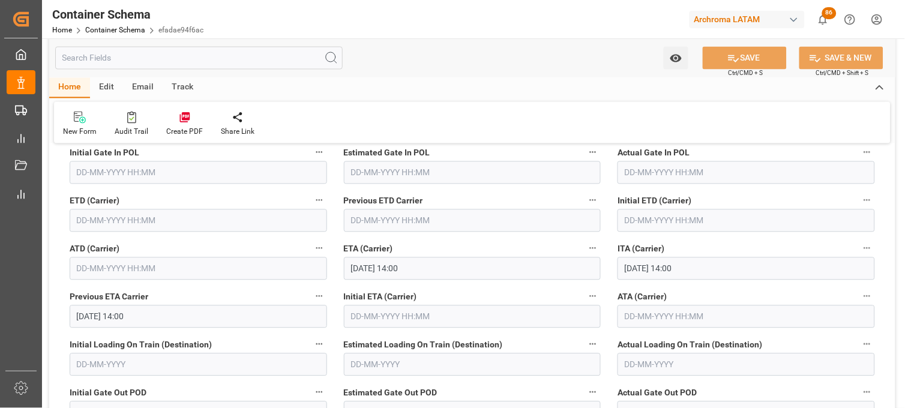
click at [97, 218] on input "text" at bounding box center [198, 220] width 257 height 23
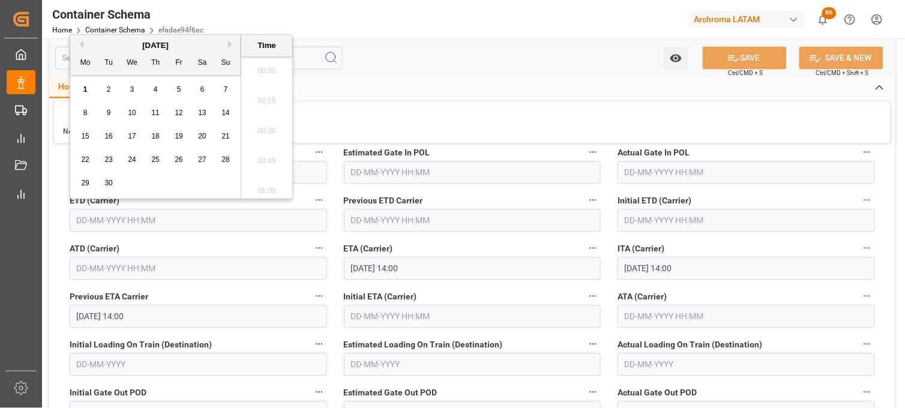
scroll to position [1653, 0]
click at [79, 45] on button "Previous Month" at bounding box center [79, 44] width 7 height 7
click at [87, 187] on span "25" at bounding box center [85, 183] width 8 height 8
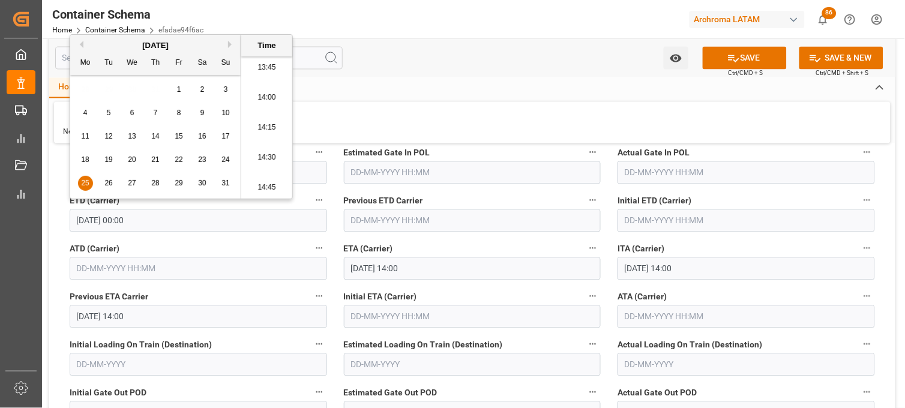
click at [268, 132] on li "14:15" at bounding box center [266, 128] width 51 height 30
type input "25-08-2025 14:15"
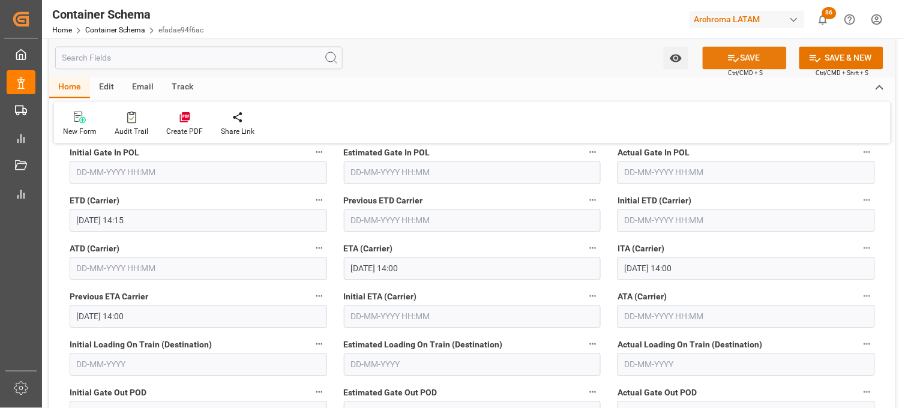
click at [734, 61] on icon at bounding box center [733, 58] width 11 height 7
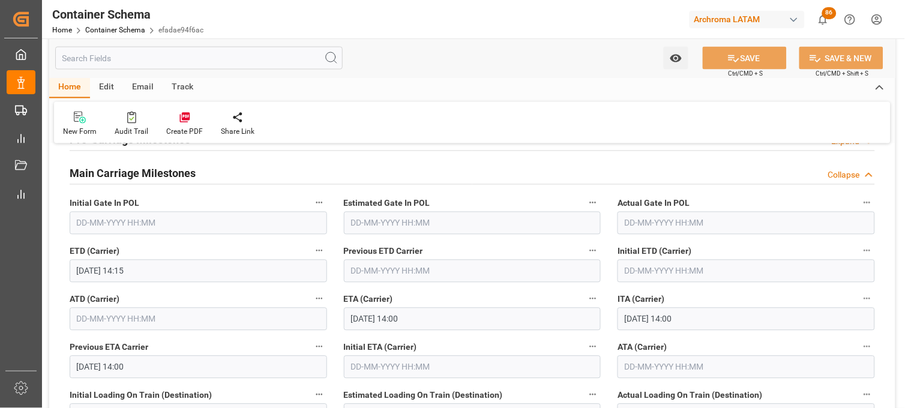
scroll to position [1466, 0]
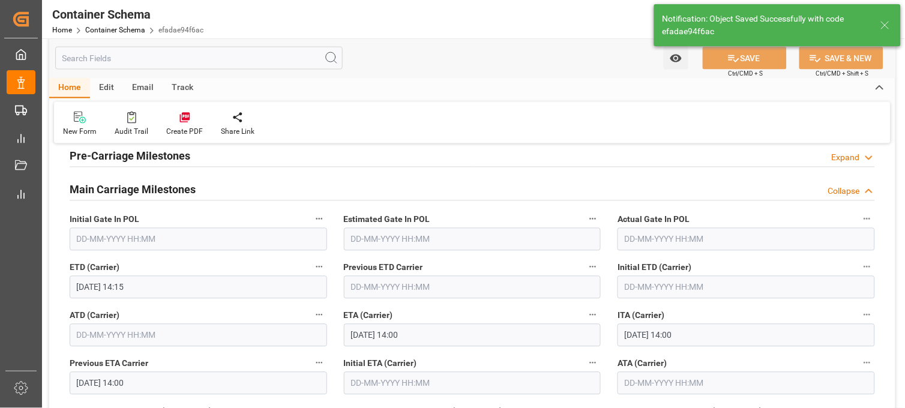
type input "12-09-2025 00:00"
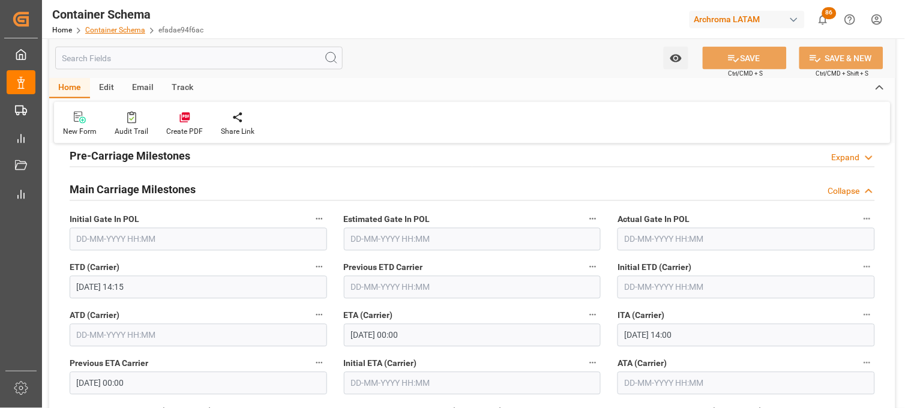
click at [103, 26] on link "Container Schema" at bounding box center [115, 30] width 60 height 8
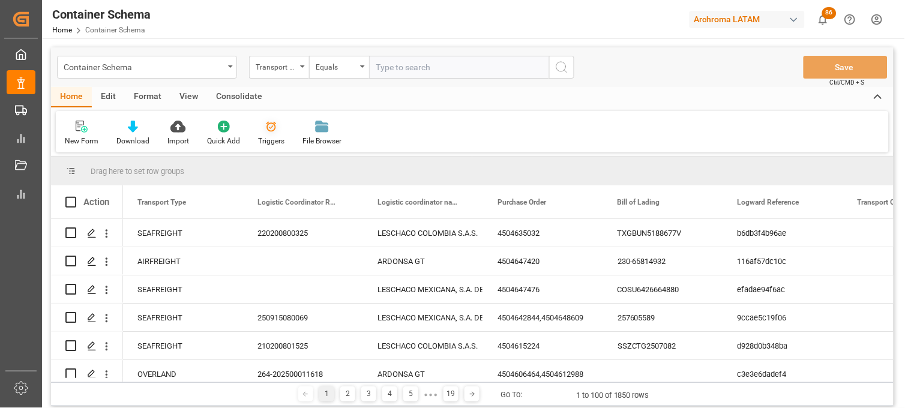
click at [268, 130] on icon at bounding box center [271, 127] width 10 height 10
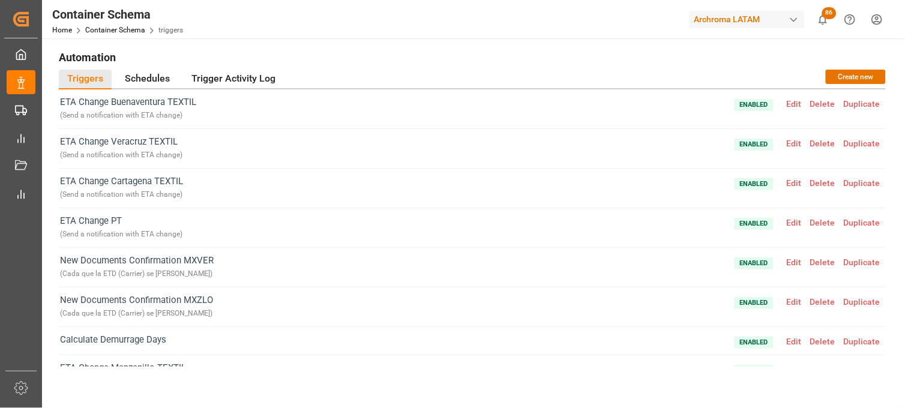
click at [792, 301] on span "Edit" at bounding box center [793, 302] width 23 height 10
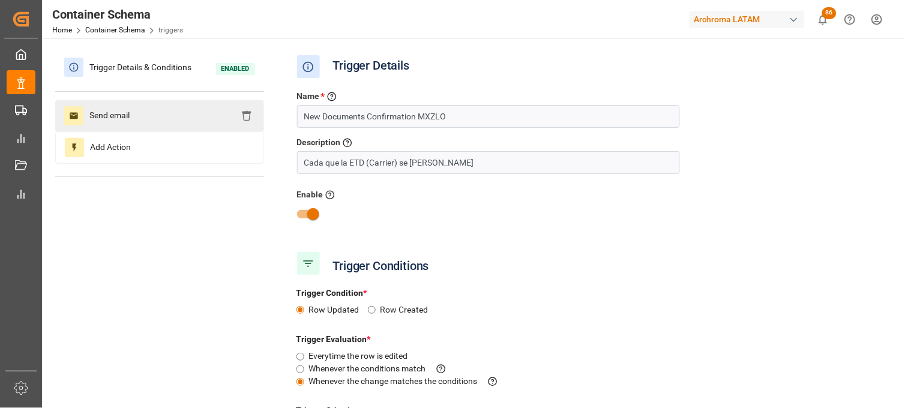
click at [97, 112] on span "Send email" at bounding box center [109, 115] width 52 height 19
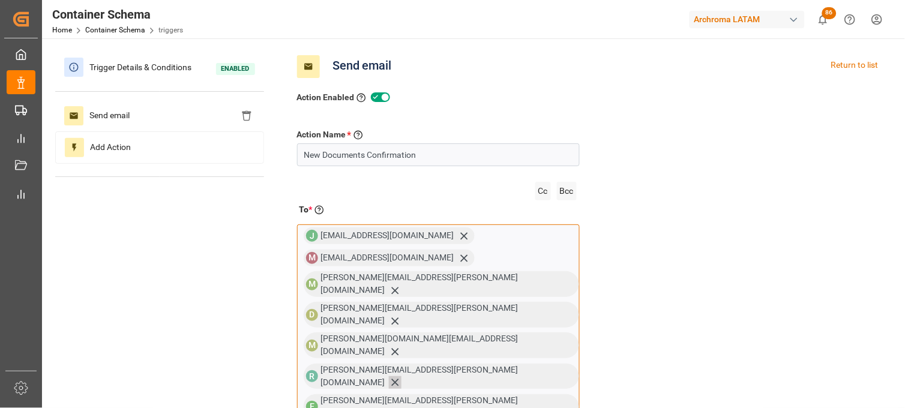
click at [401, 376] on icon at bounding box center [395, 382] width 13 height 13
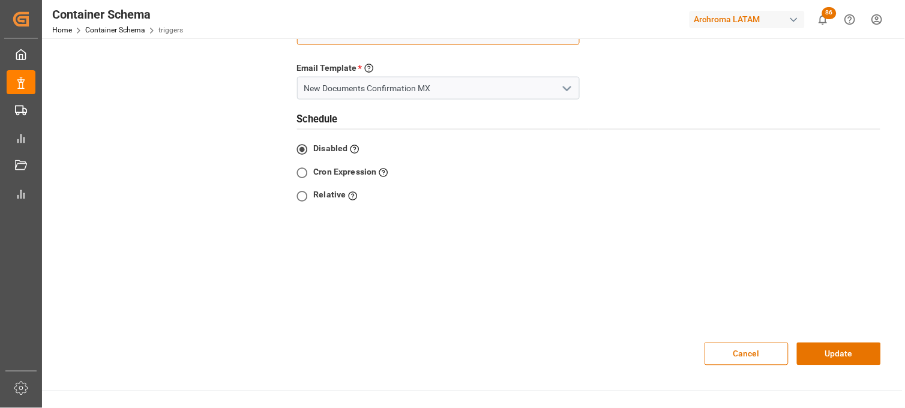
scroll to position [400, 0]
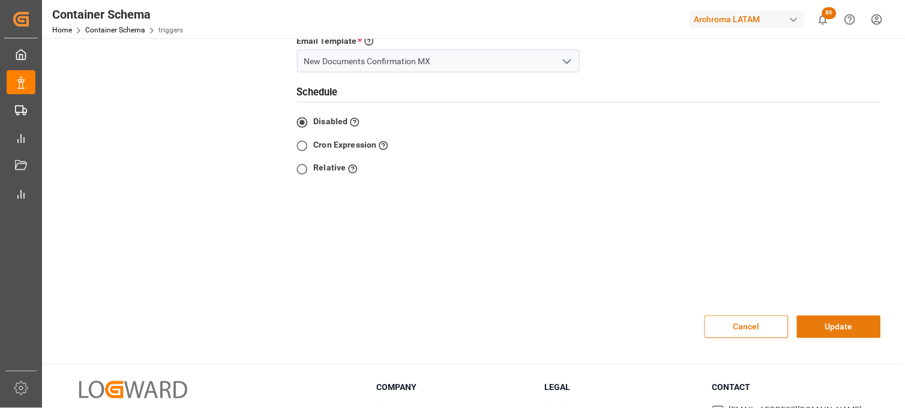
click at [824, 316] on button "Update" at bounding box center [839, 327] width 84 height 23
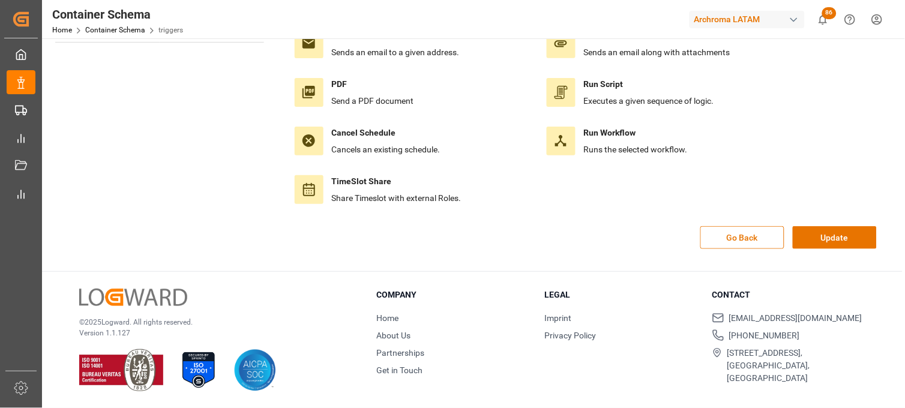
scroll to position [134, 0]
click at [825, 238] on button "Update" at bounding box center [835, 237] width 84 height 23
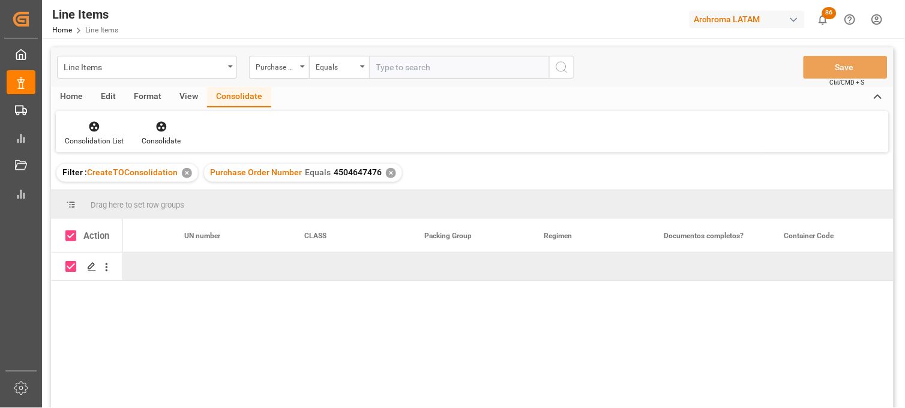
click at [172, 70] on div "Line Items" at bounding box center [144, 66] width 160 height 15
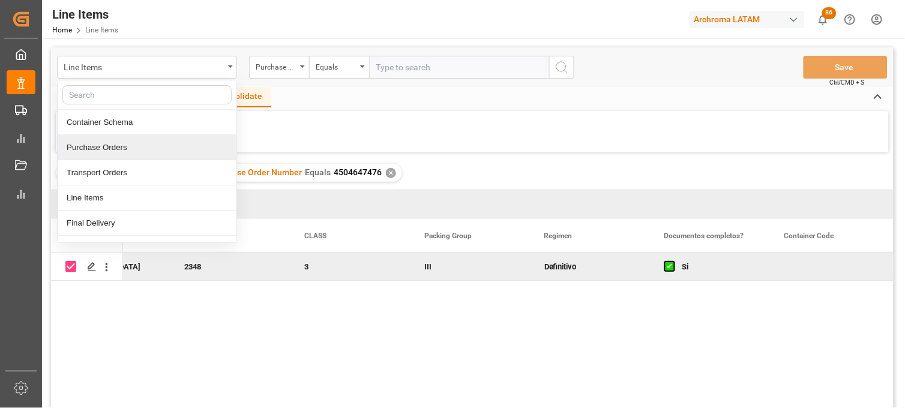
click at [145, 148] on div "Purchase Orders" at bounding box center [147, 147] width 179 height 25
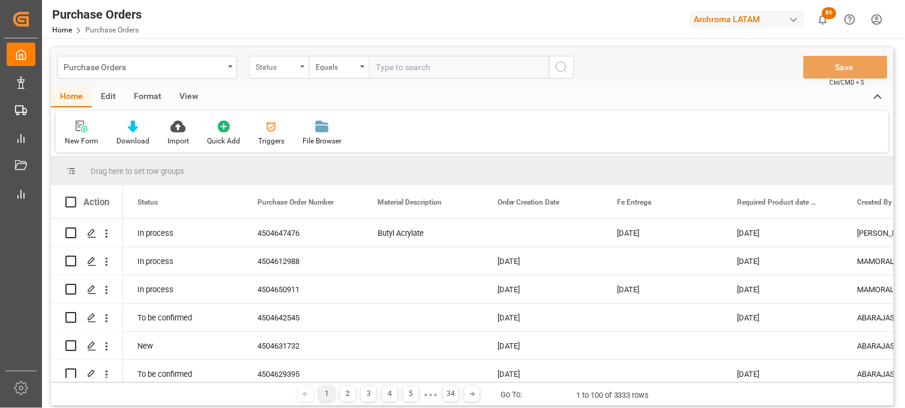
click at [259, 68] on div "Status" at bounding box center [276, 66] width 41 height 14
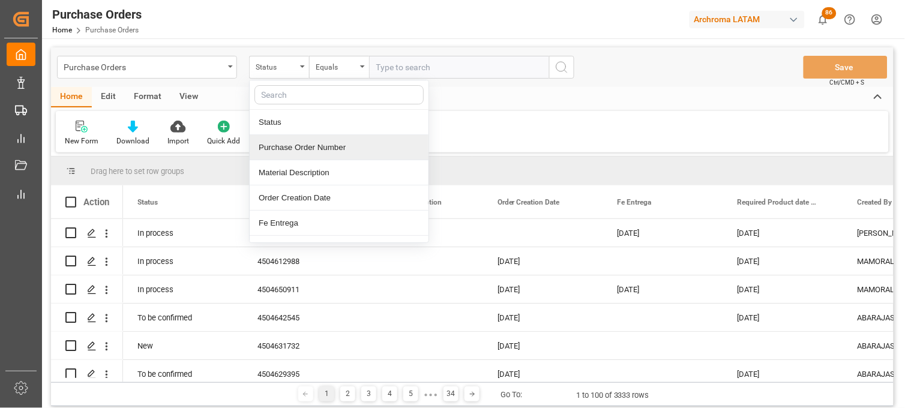
drag, startPoint x: 282, startPoint y: 150, endPoint x: 324, endPoint y: 119, distance: 52.3
click at [283, 148] on div "Purchase Order Number" at bounding box center [339, 147] width 179 height 25
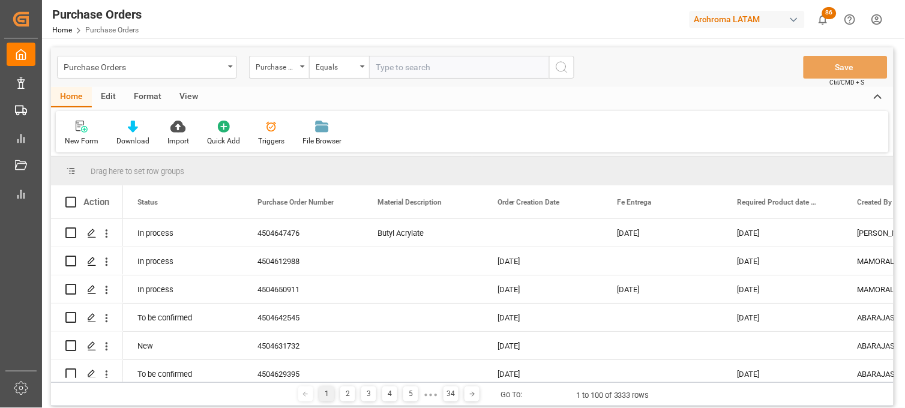
click at [384, 63] on input "text" at bounding box center [459, 67] width 180 height 23
paste input "4504654821"
type input "4504654821"
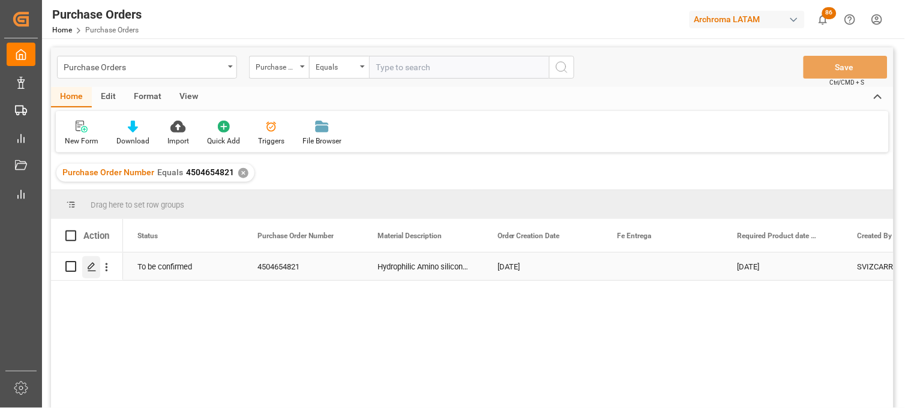
click at [92, 268] on icon "Press SPACE to select this row." at bounding box center [92, 267] width 10 height 10
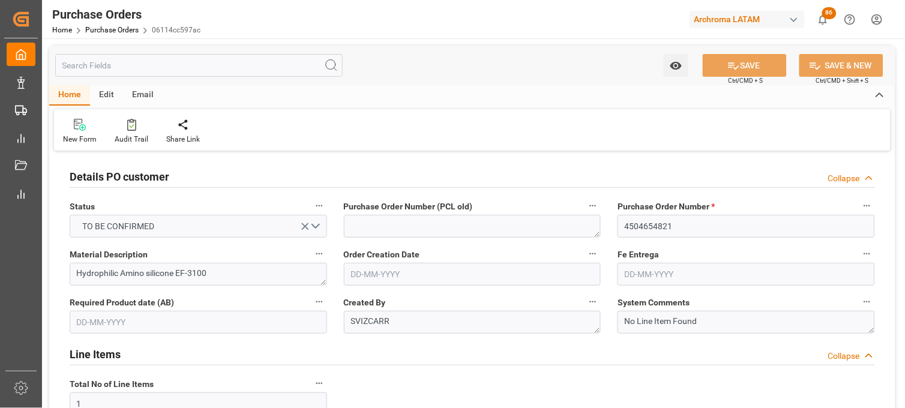
type input "[DATE]"
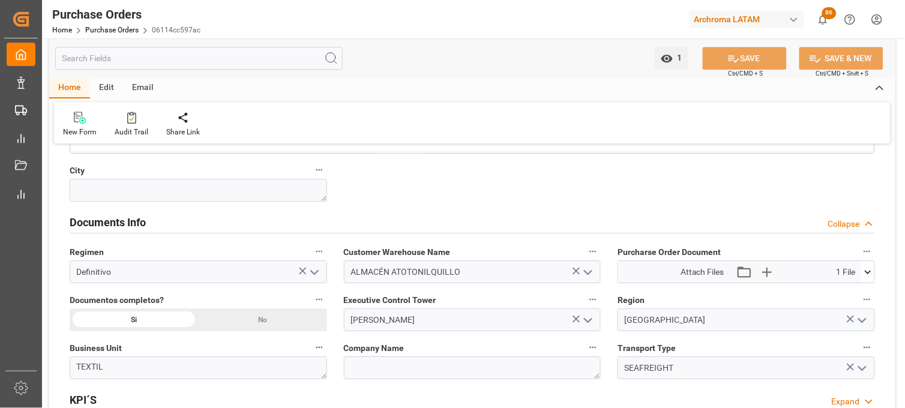
scroll to position [800, 0]
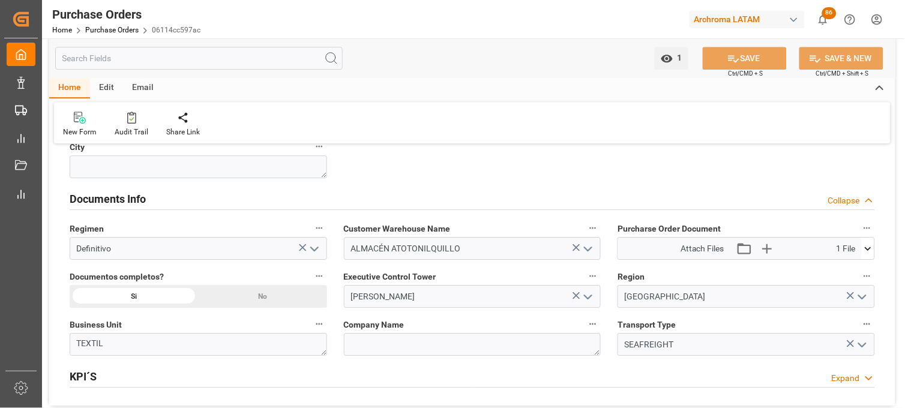
click at [872, 248] on icon at bounding box center [868, 248] width 13 height 13
click at [841, 272] on icon at bounding box center [837, 271] width 10 height 10
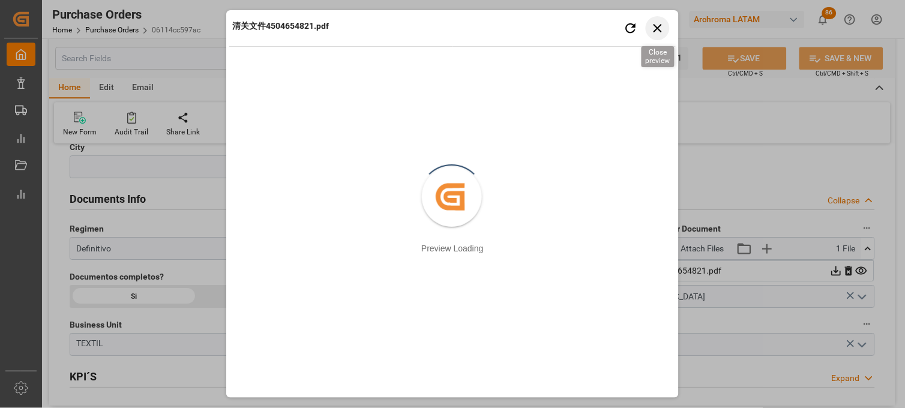
click at [662, 23] on icon "button" at bounding box center [657, 27] width 15 height 15
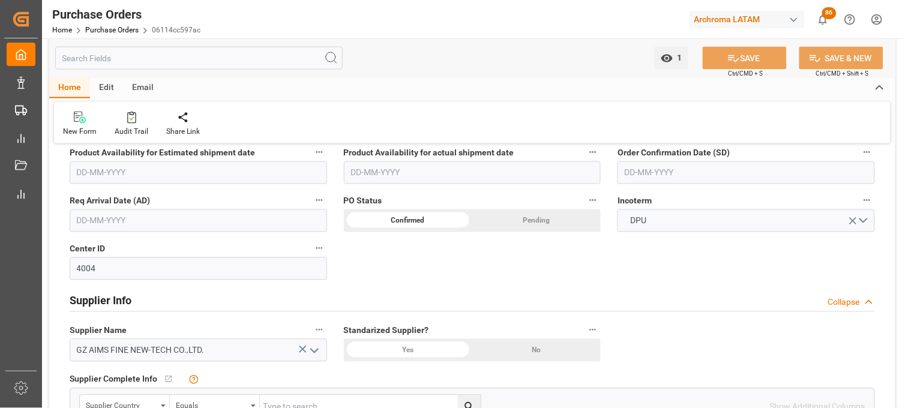
scroll to position [400, 0]
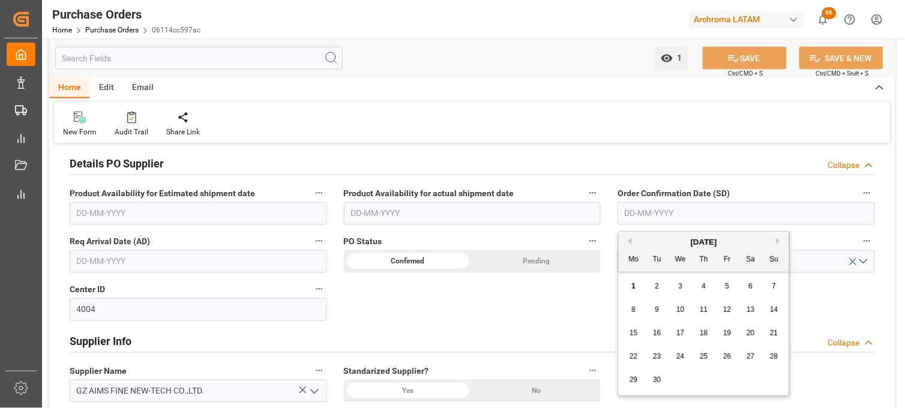
click at [636, 217] on input "text" at bounding box center [745, 213] width 257 height 23
click at [630, 242] on button "Previous Month" at bounding box center [628, 241] width 7 height 7
drag, startPoint x: 636, startPoint y: 379, endPoint x: 461, endPoint y: 305, distance: 190.3
click at [635, 379] on span "25" at bounding box center [633, 380] width 8 height 8
type input "[DATE]"
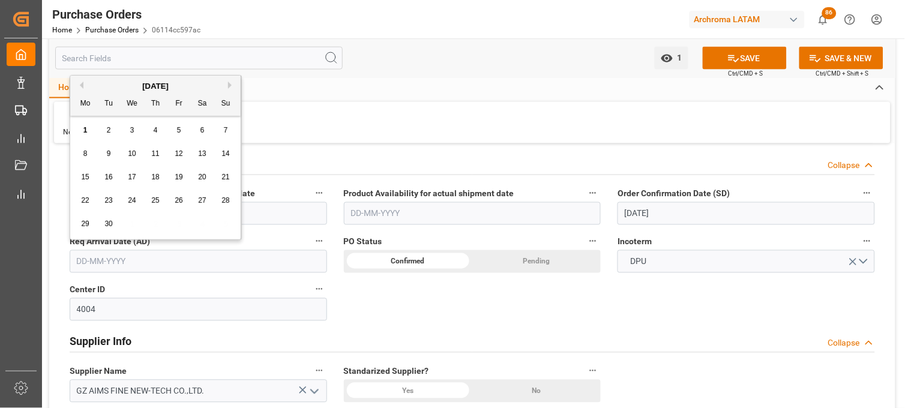
click at [190, 267] on input "text" at bounding box center [198, 261] width 257 height 23
click at [91, 142] on div "8 9 10 11 12 13 14" at bounding box center [156, 153] width 164 height 23
click at [88, 177] on span "15" at bounding box center [85, 177] width 8 height 8
type input "[DATE]"
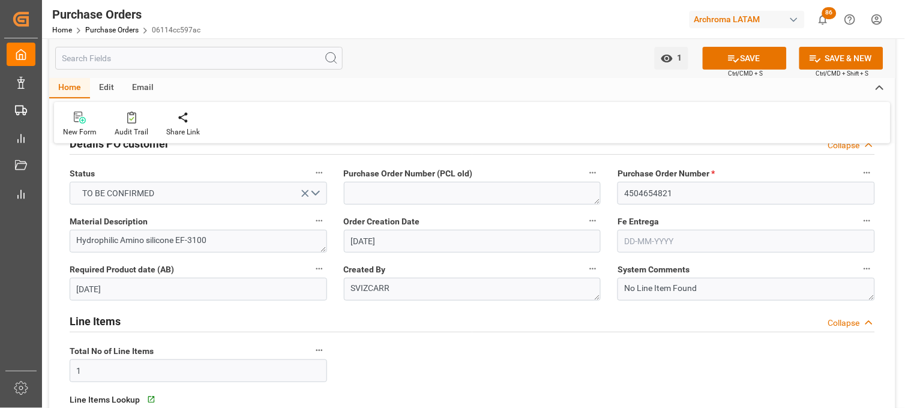
scroll to position [0, 0]
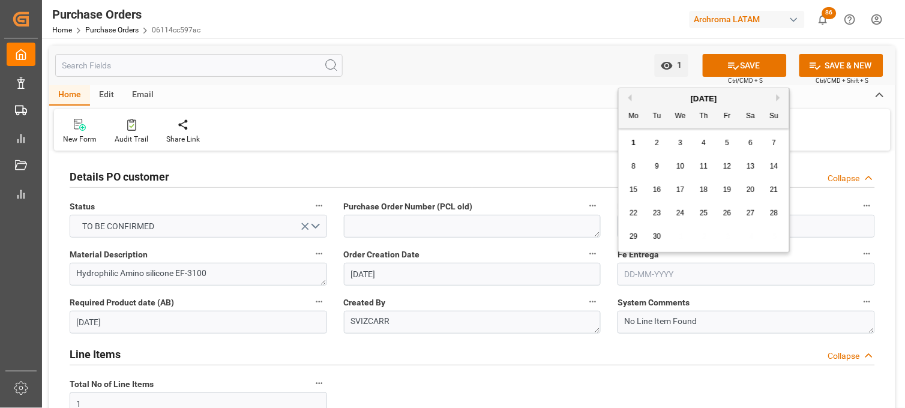
click at [637, 274] on input "text" at bounding box center [745, 274] width 257 height 23
click at [639, 244] on div "29 30 1 2 3 4 5" at bounding box center [704, 236] width 164 height 23
click at [656, 237] on span "30" at bounding box center [657, 236] width 8 height 8
type input "[DATE]"
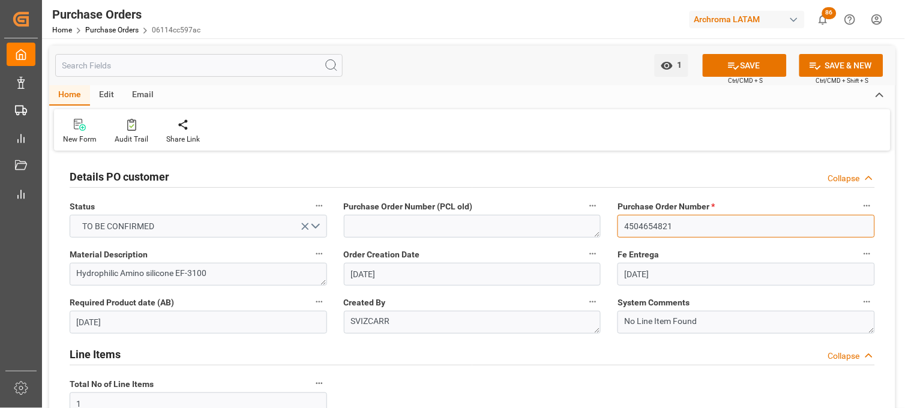
click at [658, 224] on input "4504654821" at bounding box center [745, 226] width 257 height 23
click at [734, 60] on icon at bounding box center [733, 65] width 13 height 13
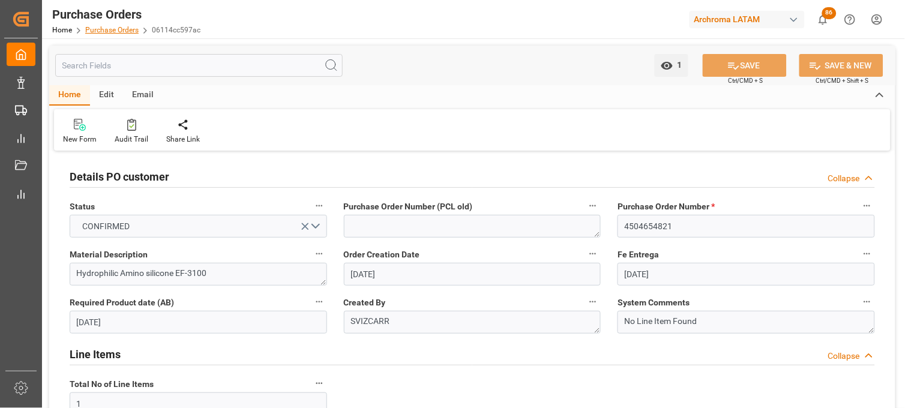
click at [91, 28] on link "Purchase Orders" at bounding box center [111, 30] width 53 height 8
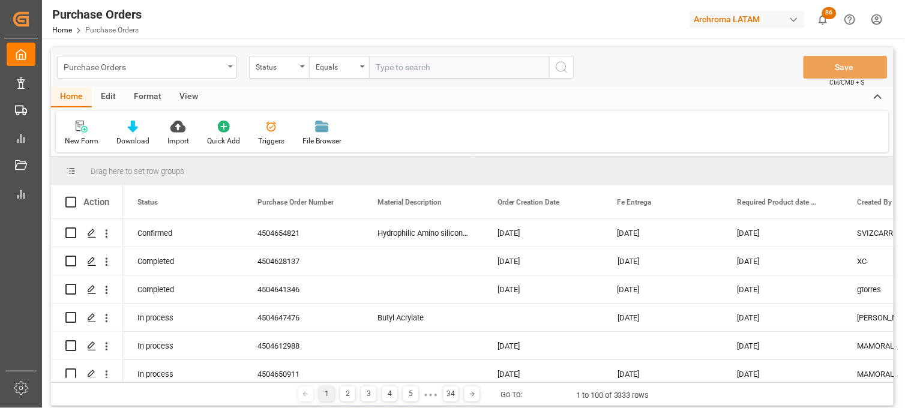
click at [227, 67] on div "Purchase Orders" at bounding box center [147, 67] width 180 height 23
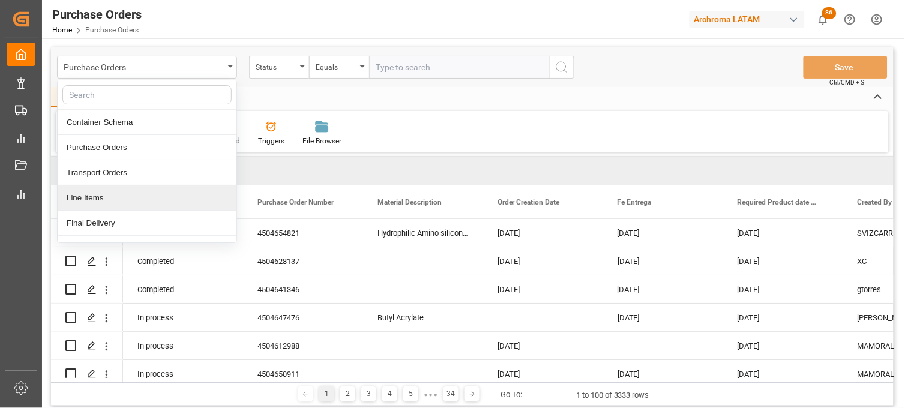
click at [152, 196] on div "Line Items" at bounding box center [147, 197] width 179 height 25
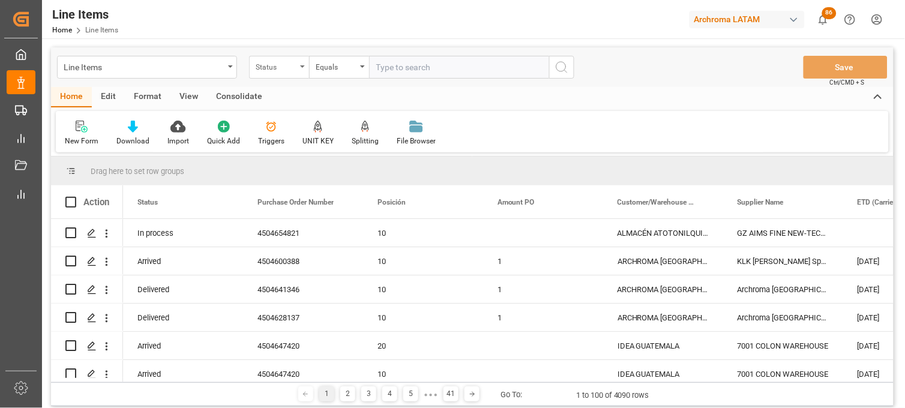
click at [303, 70] on div "Status" at bounding box center [279, 67] width 60 height 23
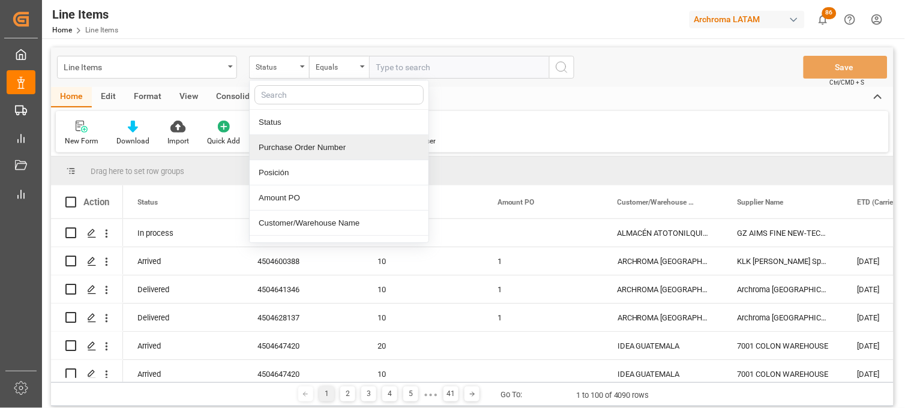
click at [293, 151] on div "Purchase Order Number" at bounding box center [339, 147] width 179 height 25
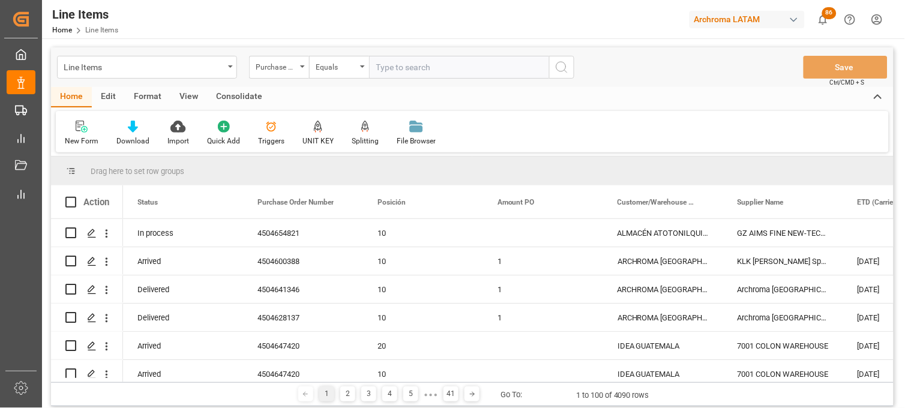
click at [391, 75] on input "text" at bounding box center [459, 67] width 180 height 23
paste input "4504654821"
type input "4504654821"
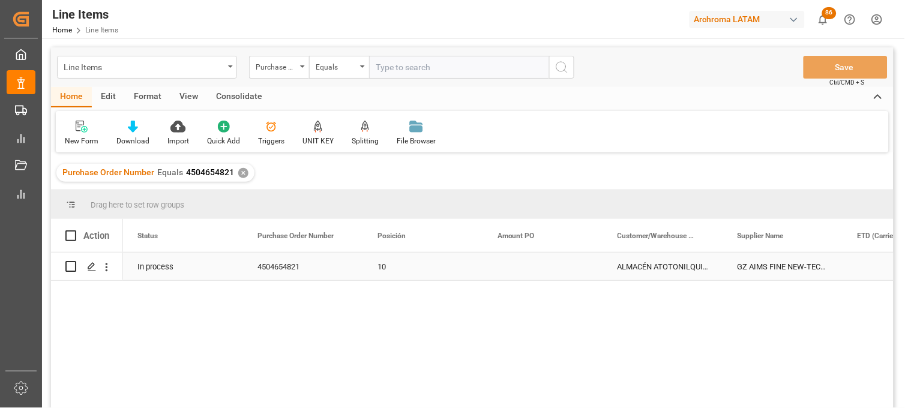
click at [512, 268] on div "Press SPACE to select this row." at bounding box center [543, 267] width 120 height 28
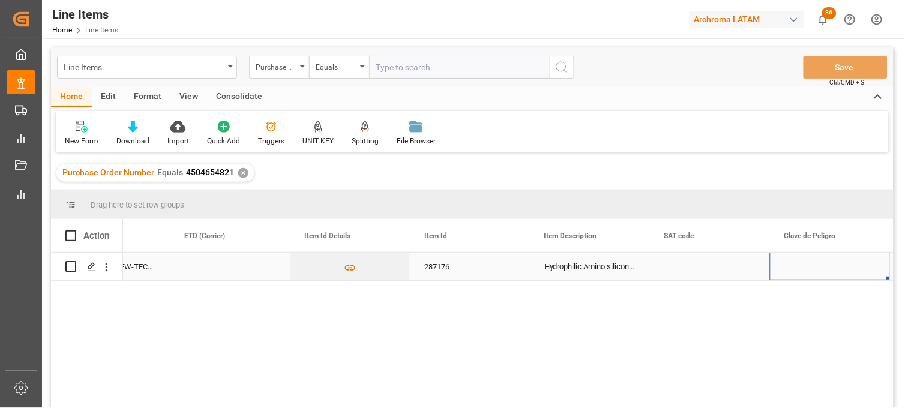
click at [685, 272] on div "Press SPACE to select this row." at bounding box center [710, 267] width 120 height 28
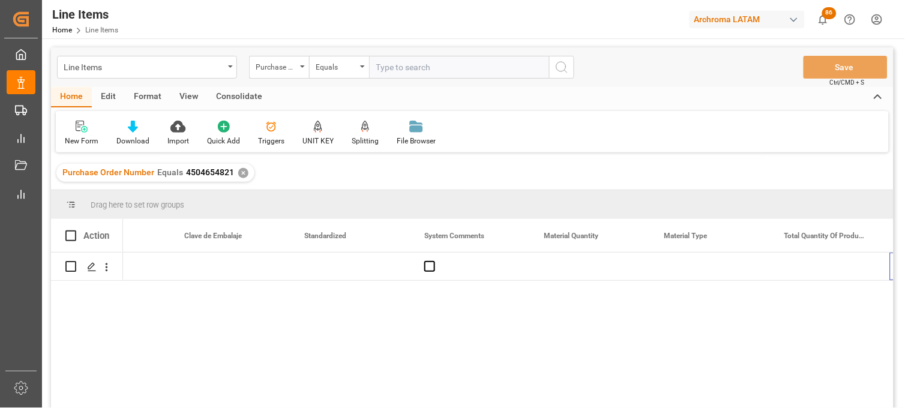
scroll to position [0, 1393]
click at [574, 266] on div "Press SPACE to select this row." at bounding box center [590, 267] width 120 height 28
click at [562, 262] on div "Press SPACE to select this row." at bounding box center [590, 267] width 120 height 28
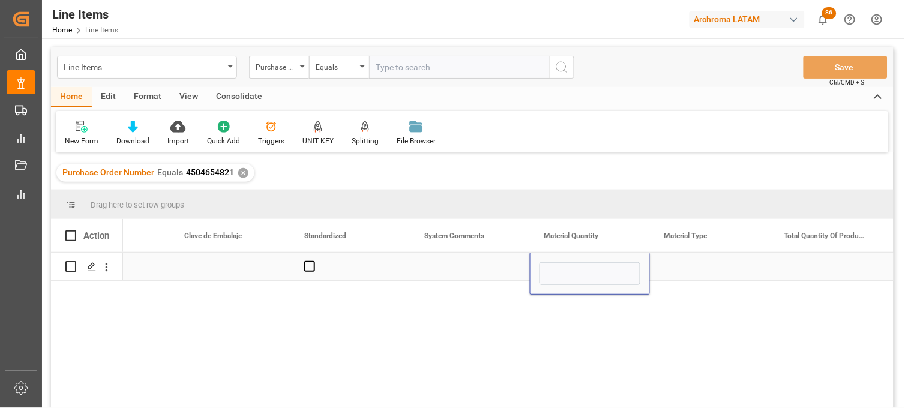
click at [562, 262] on input "Press SPACE to select this row." at bounding box center [589, 273] width 101 height 23
type input "15"
click at [685, 265] on div "Press SPACE to select this row." at bounding box center [710, 267] width 120 height 28
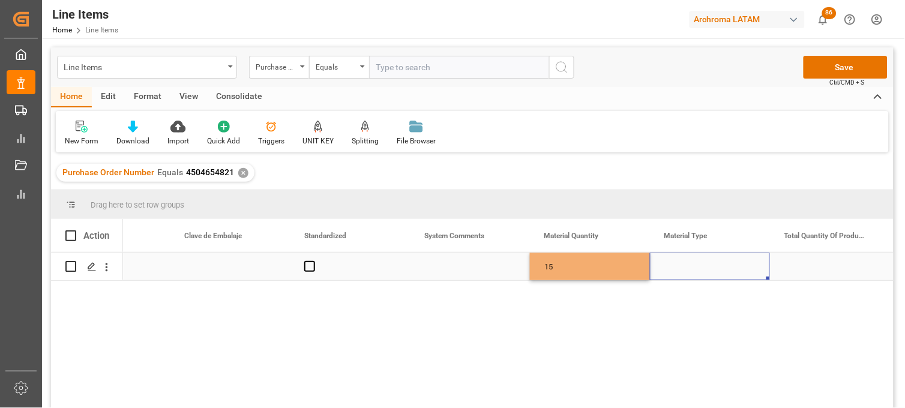
click at [685, 265] on div "Press SPACE to select this row." at bounding box center [710, 267] width 120 height 28
click at [688, 299] on div "DRUMS" at bounding box center [710, 308] width 100 height 42
type input "DRUMS"
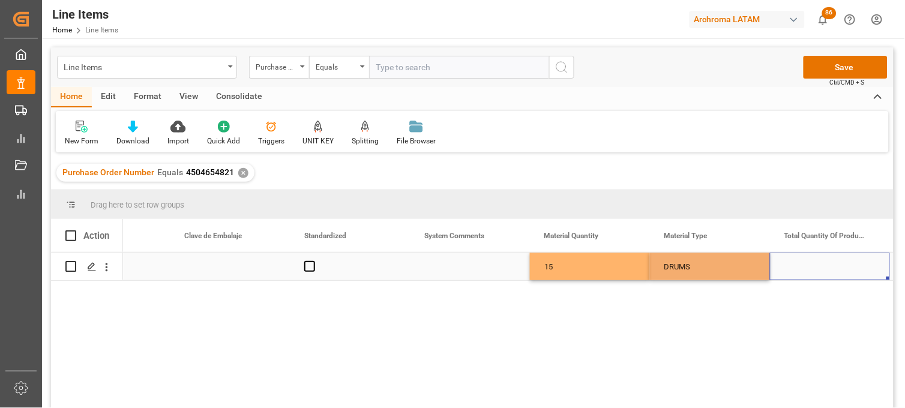
click at [805, 264] on div "Press SPACE to select this row." at bounding box center [830, 267] width 120 height 28
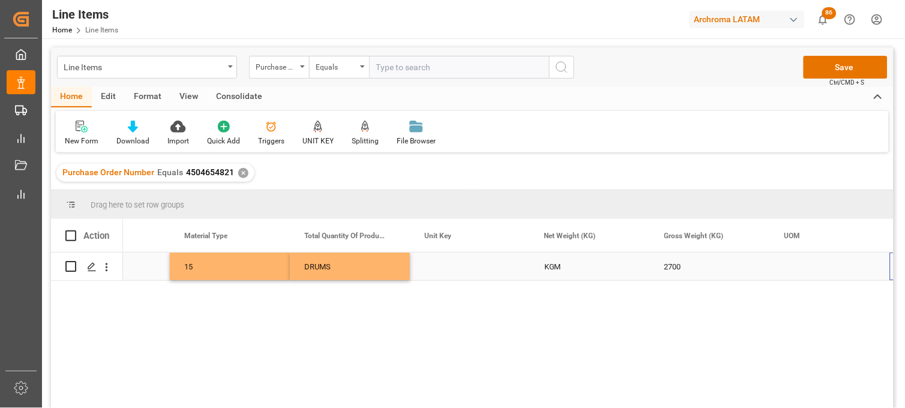
scroll to position [0, 1873]
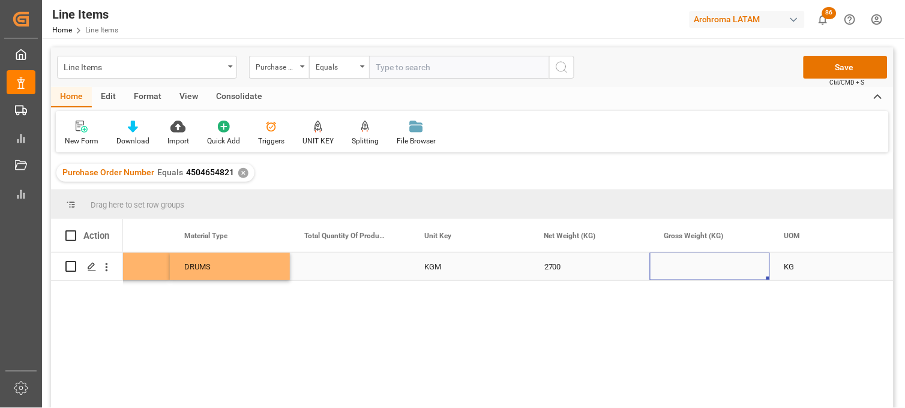
click at [689, 266] on div "Press SPACE to select this row." at bounding box center [710, 267] width 120 height 28
click at [682, 265] on div "Press SPACE to select this row." at bounding box center [710, 267] width 120 height 28
click at [682, 266] on div "Press SPACE to select this row." at bounding box center [710, 267] width 120 height 28
click at [682, 266] on input "Press SPACE to select this row." at bounding box center [709, 273] width 101 height 23
type input "2850"
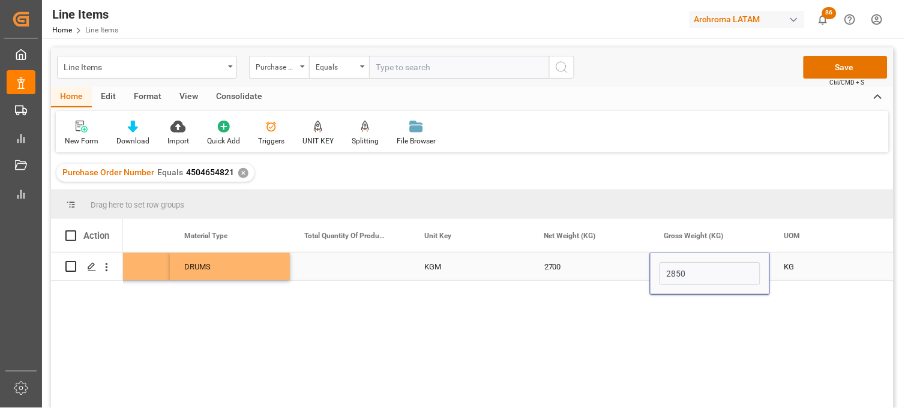
click at [814, 266] on div "KG" at bounding box center [830, 267] width 120 height 28
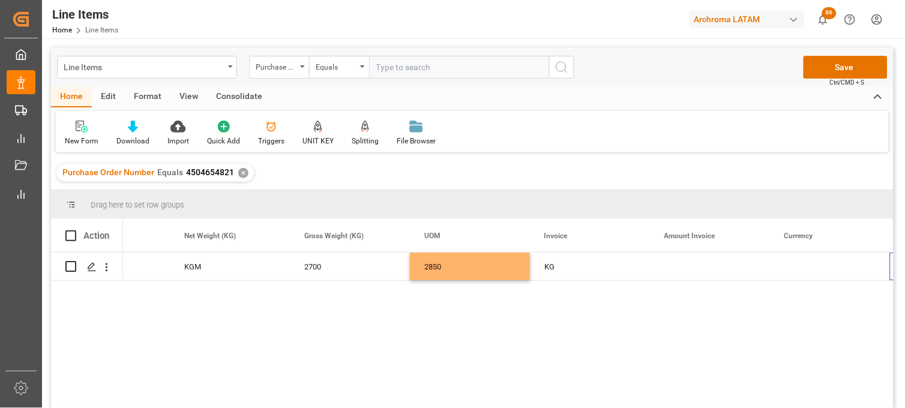
scroll to position [0, 2233]
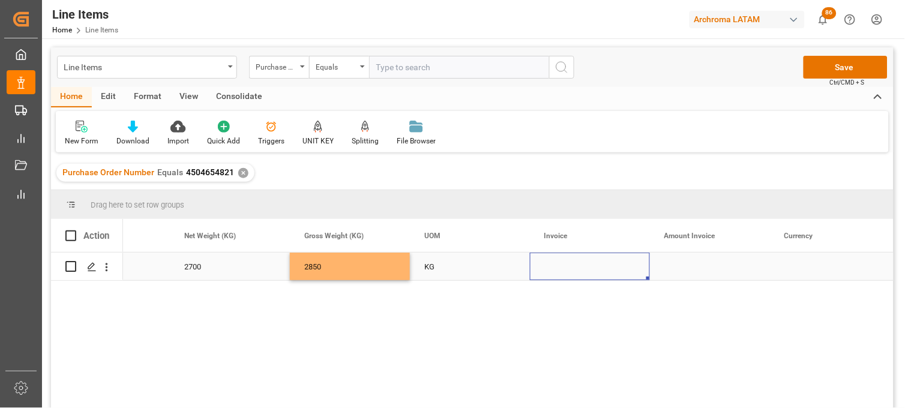
click at [549, 265] on div "Press SPACE to select this row." at bounding box center [590, 267] width 120 height 28
click at [549, 265] on input "Press SPACE to select this row." at bounding box center [589, 273] width 101 height 23
type input "EF0825Q2700"
click at [688, 271] on div "Press SPACE to select this row." at bounding box center [710, 267] width 120 height 28
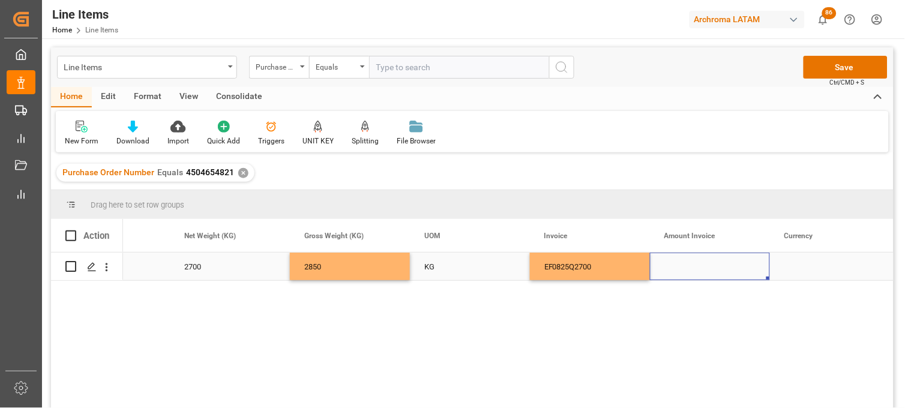
click at [699, 269] on div "Press SPACE to select this row." at bounding box center [710, 267] width 120 height 28
type input "12420"
click at [803, 273] on div "Press SPACE to select this row." at bounding box center [830, 267] width 120 height 28
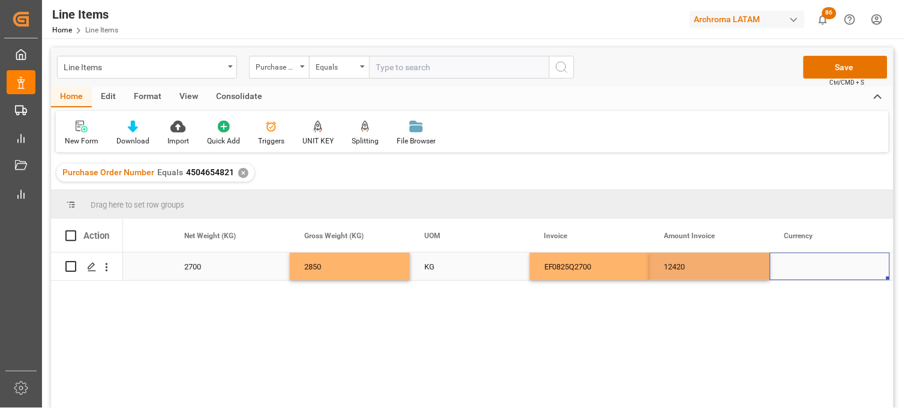
click at [803, 271] on div "Press SPACE to select this row." at bounding box center [830, 267] width 120 height 28
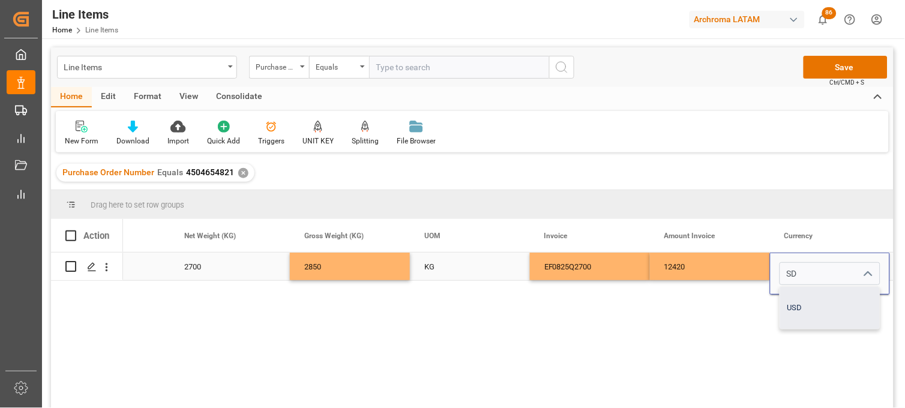
click at [803, 294] on div "USD" at bounding box center [830, 308] width 100 height 42
type input "USD"
click at [733, 266] on div "12420" at bounding box center [710, 267] width 120 height 28
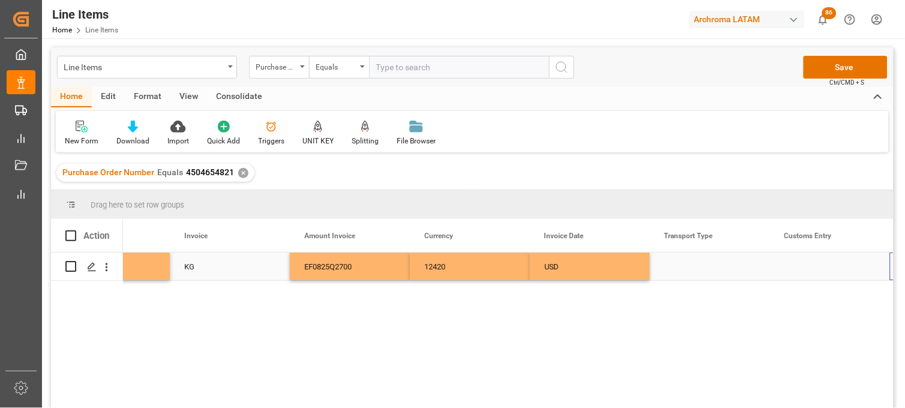
scroll to position [0, 2593]
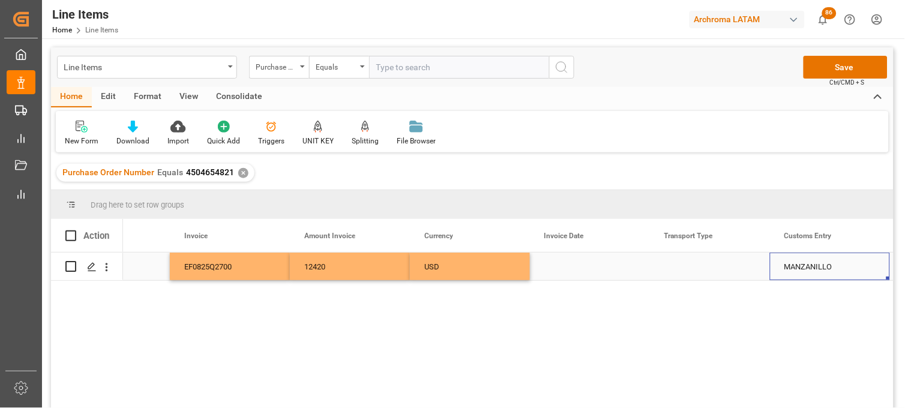
click at [574, 267] on div "Press SPACE to select this row." at bounding box center [590, 267] width 120 height 28
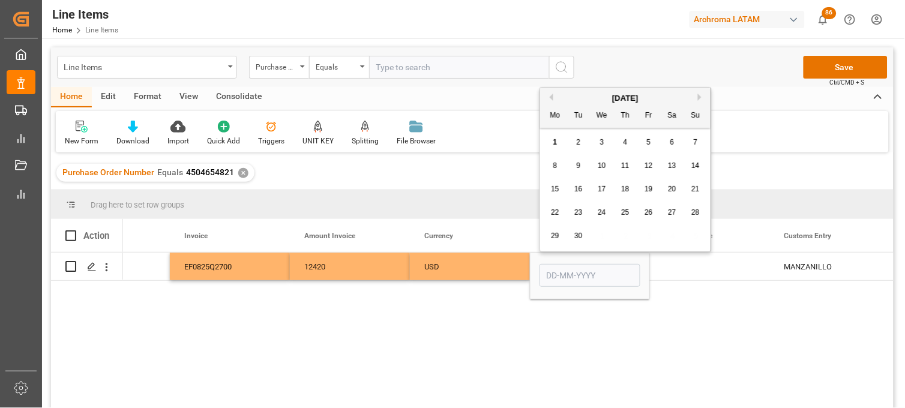
click at [553, 98] on button "Previous Month" at bounding box center [549, 97] width 7 height 7
click at [556, 238] on span "25" at bounding box center [555, 236] width 8 height 8
type input "[DATE]"
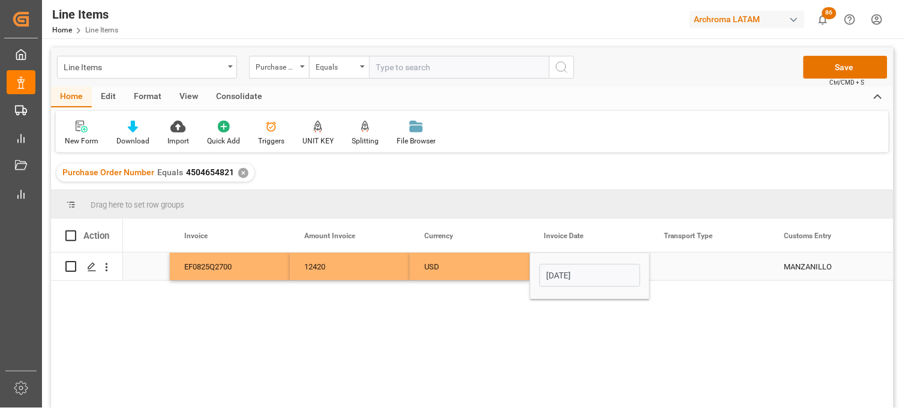
click at [685, 266] on div "Press SPACE to select this row." at bounding box center [710, 267] width 120 height 28
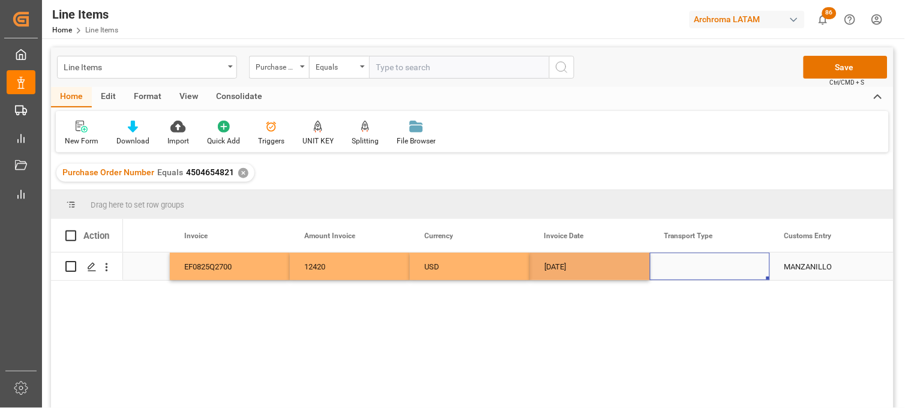
click at [685, 266] on div "Press SPACE to select this row." at bounding box center [710, 267] width 120 height 28
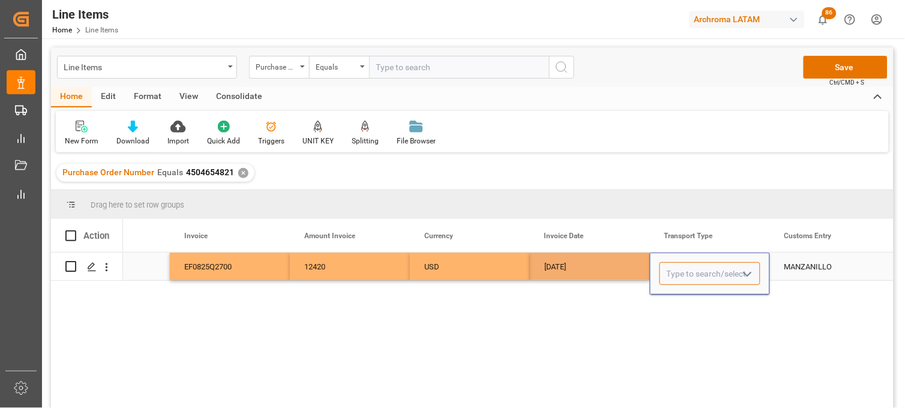
click at [685, 265] on input "Press SPACE to select this row." at bounding box center [709, 273] width 101 height 23
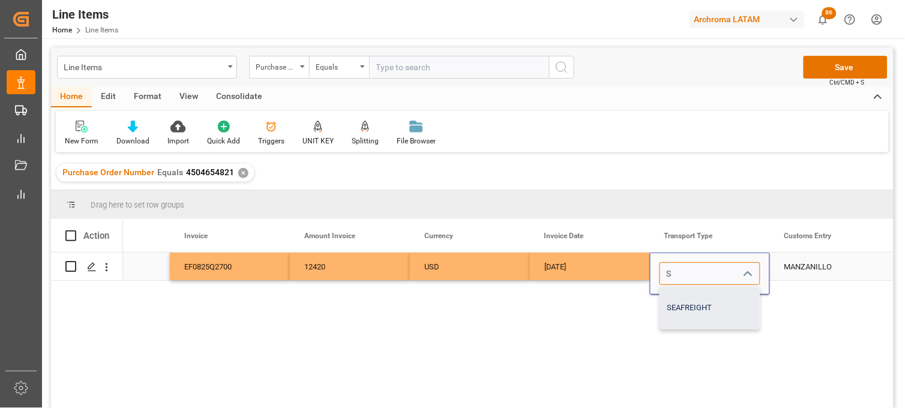
click at [682, 302] on div "SEAFREIGHT" at bounding box center [710, 308] width 100 height 42
type input "SEAFREIGHT"
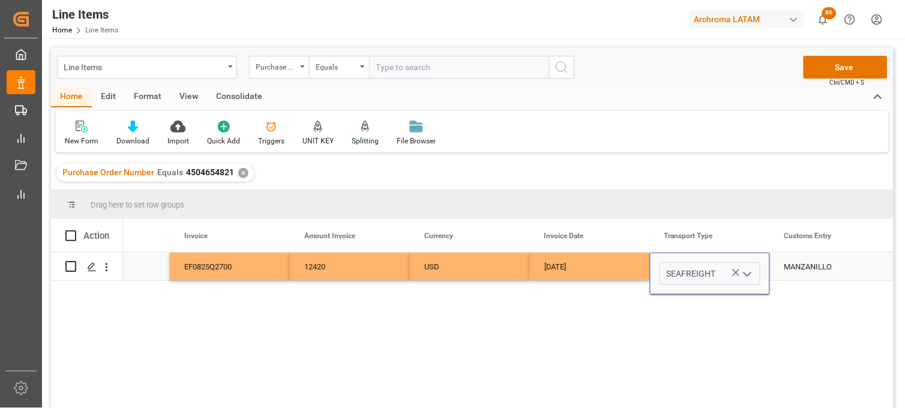
click at [804, 265] on div "MANZANILLO" at bounding box center [830, 267] width 120 height 28
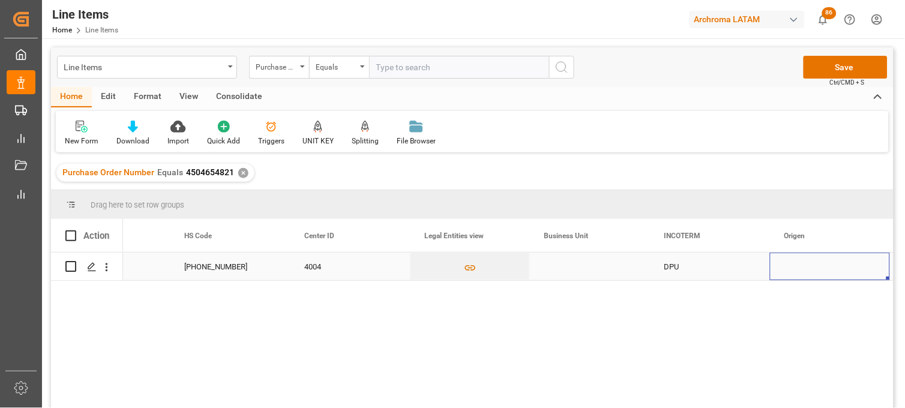
scroll to position [0, 3313]
click at [572, 266] on div "Press SPACE to select this row." at bounding box center [590, 267] width 120 height 28
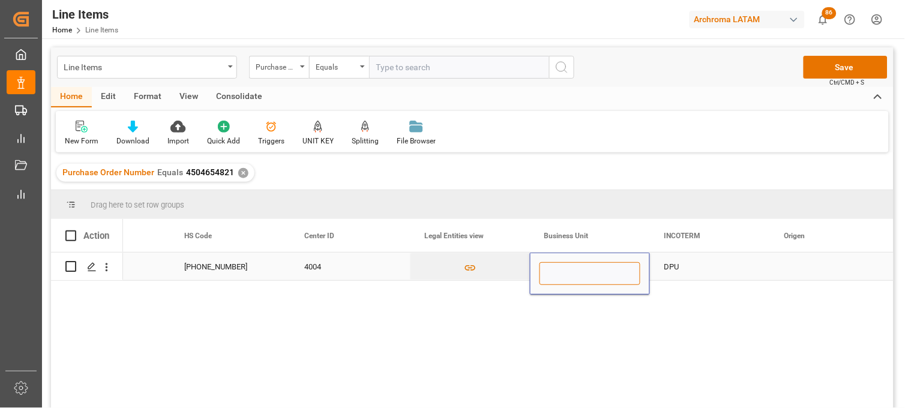
click at [571, 272] on input "Press SPACE to select this row." at bounding box center [589, 273] width 101 height 23
type input "TEXTIL"
click at [667, 266] on div "DPU" at bounding box center [709, 267] width 91 height 28
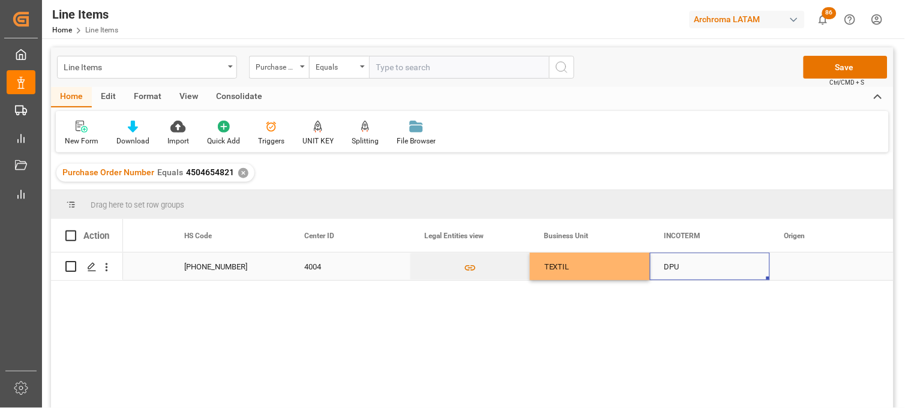
click at [792, 266] on div "Press SPACE to select this row." at bounding box center [830, 267] width 120 height 28
drag, startPoint x: 796, startPoint y: 273, endPoint x: 786, endPoint y: 273, distance: 10.2
click at [786, 273] on input "SH" at bounding box center [829, 273] width 101 height 23
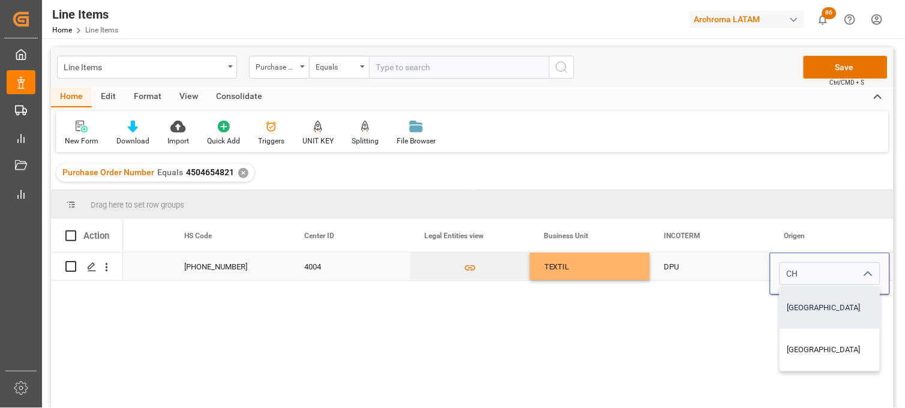
click at [793, 299] on div "[GEOGRAPHIC_DATA]" at bounding box center [830, 308] width 100 height 42
type input "[GEOGRAPHIC_DATA]"
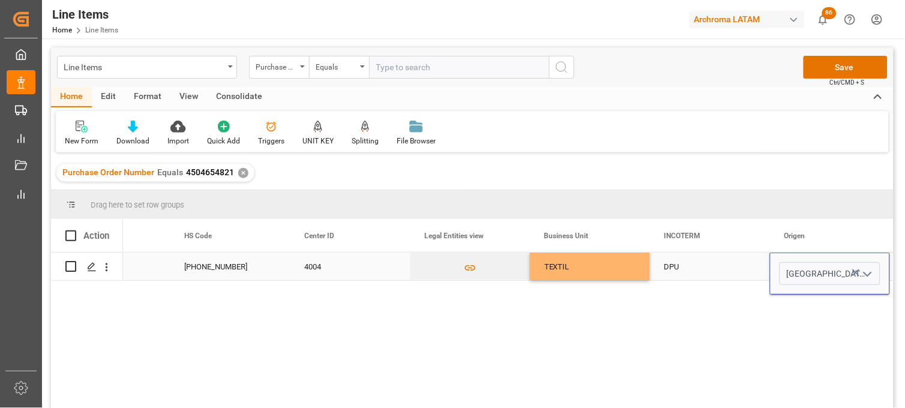
click at [686, 265] on div "DPU" at bounding box center [709, 267] width 91 height 28
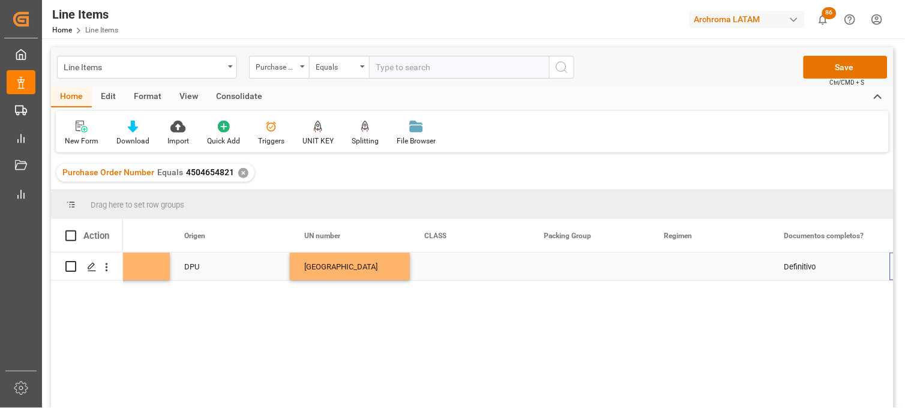
scroll to position [0, 3913]
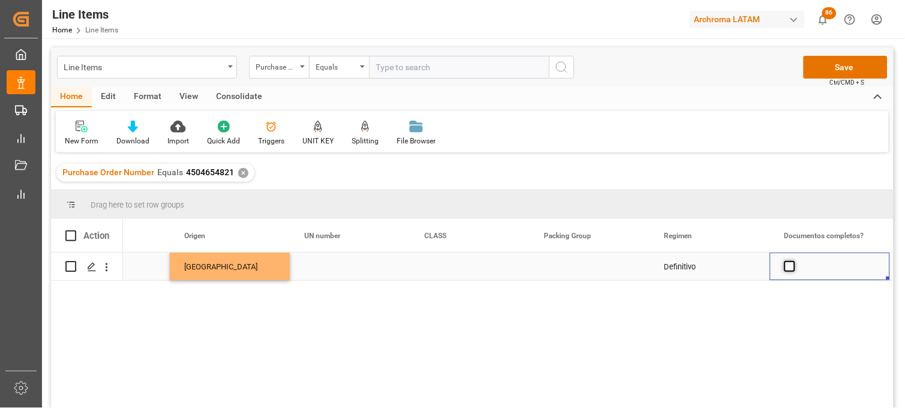
click at [789, 267] on span "Press SPACE to select this row." at bounding box center [789, 266] width 11 height 11
click at [793, 261] on input "Press SPACE to select this row." at bounding box center [793, 261] width 0 height 0
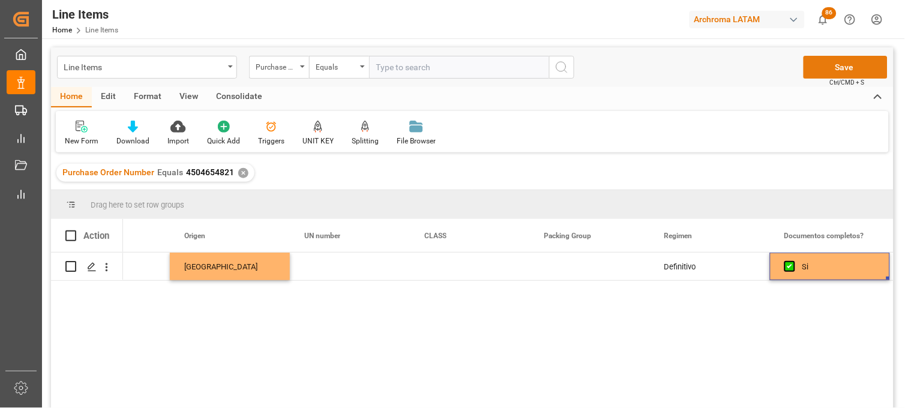
click at [820, 70] on button "Save" at bounding box center [845, 67] width 84 height 23
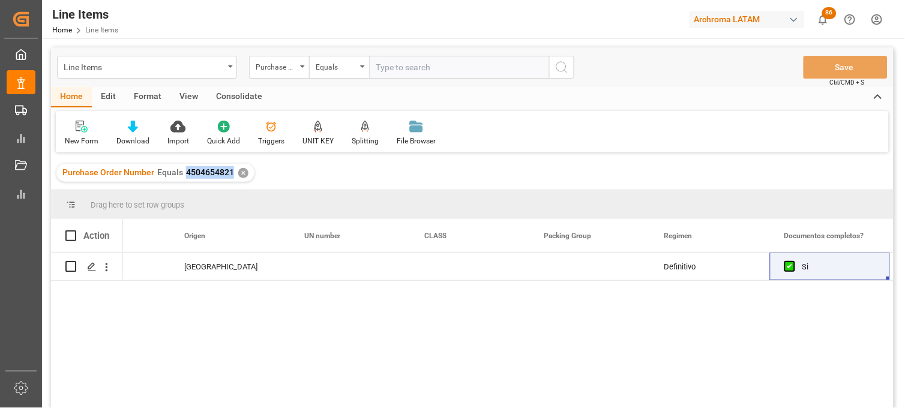
drag, startPoint x: 230, startPoint y: 170, endPoint x: 185, endPoint y: 174, distance: 45.1
click at [186, 174] on span "4504654821" at bounding box center [210, 172] width 48 height 10
copy span "4504654821"
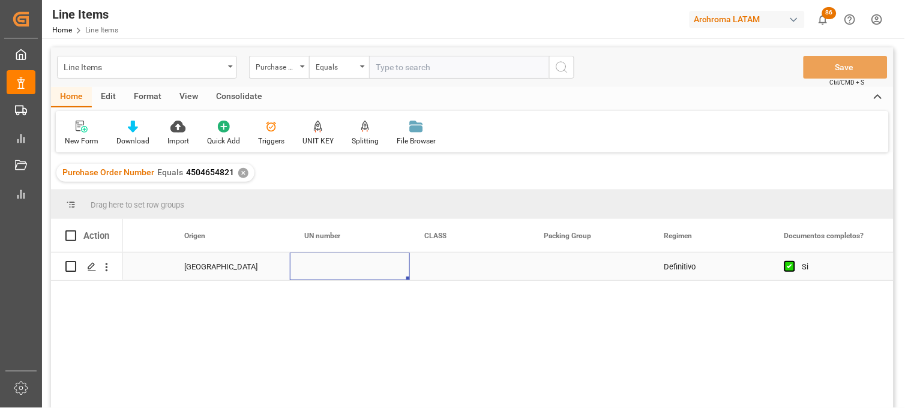
click at [316, 268] on div "Press SPACE to select this row." at bounding box center [350, 267] width 120 height 28
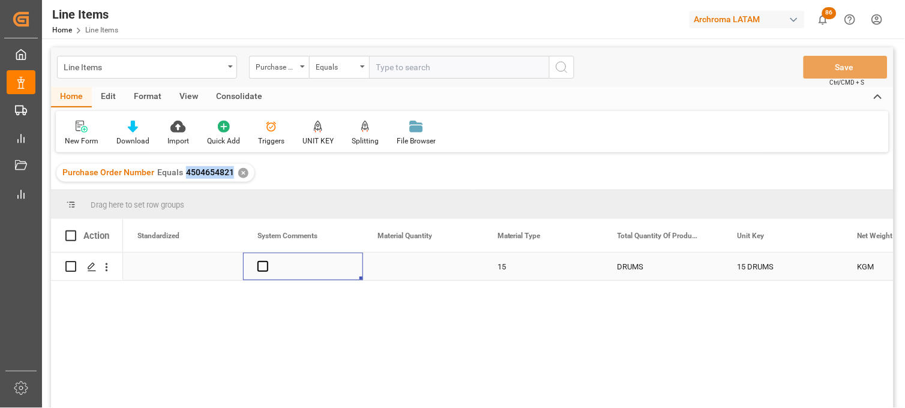
scroll to position [0, 960]
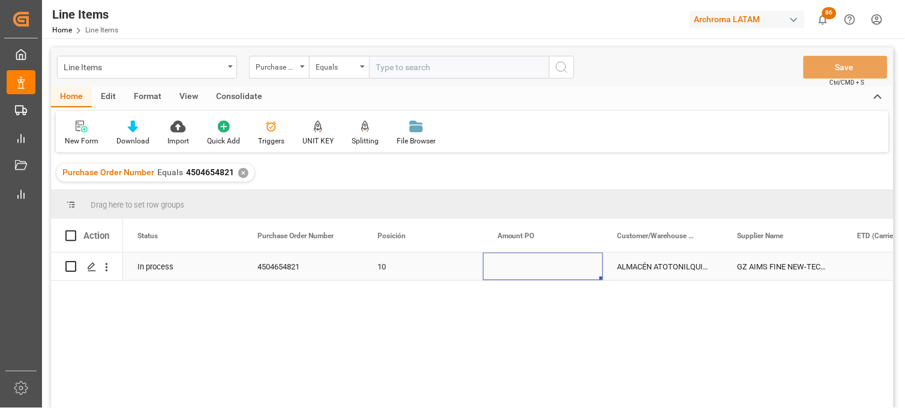
click at [514, 268] on div "Press SPACE to select this row." at bounding box center [543, 267] width 120 height 28
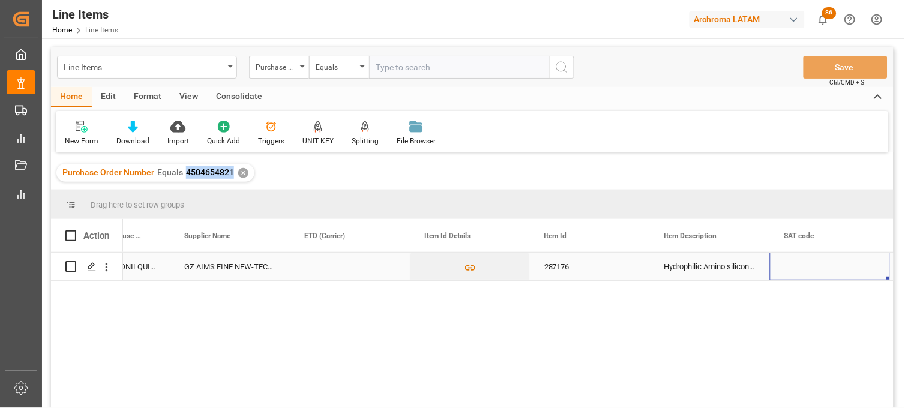
click at [559, 268] on div "287176" at bounding box center [590, 267] width 120 height 28
click at [204, 266] on div "GZ AIMS FINE NEW-TECH CO.,LTD." at bounding box center [230, 267] width 120 height 28
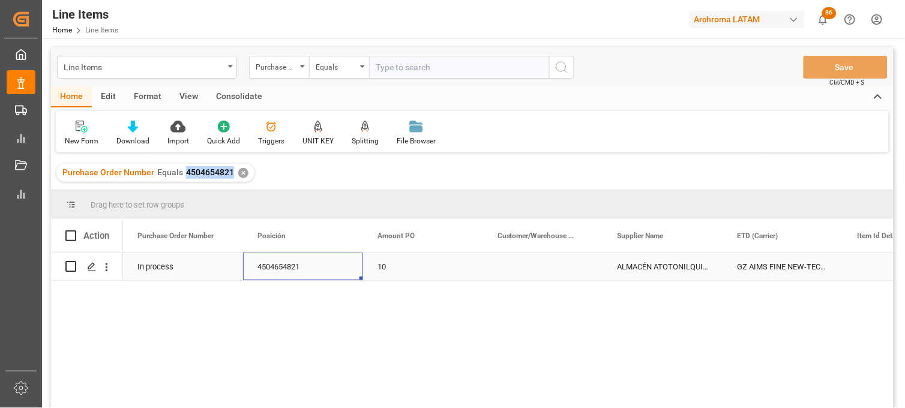
scroll to position [0, 0]
click at [173, 265] on div "In process" at bounding box center [183, 267] width 120 height 28
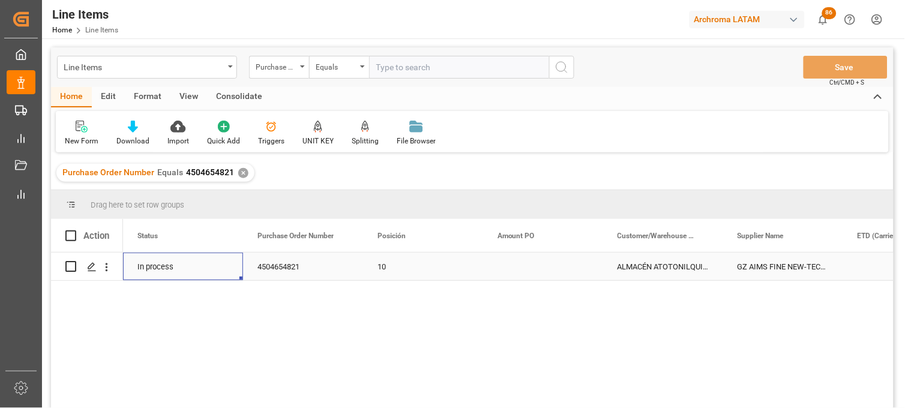
click at [173, 265] on div "In process" at bounding box center [183, 267] width 120 height 28
click at [214, 272] on icon "Press SPACE to select this row." at bounding box center [215, 272] width 13 height 13
click at [224, 274] on button "Select" at bounding box center [183, 273] width 101 height 23
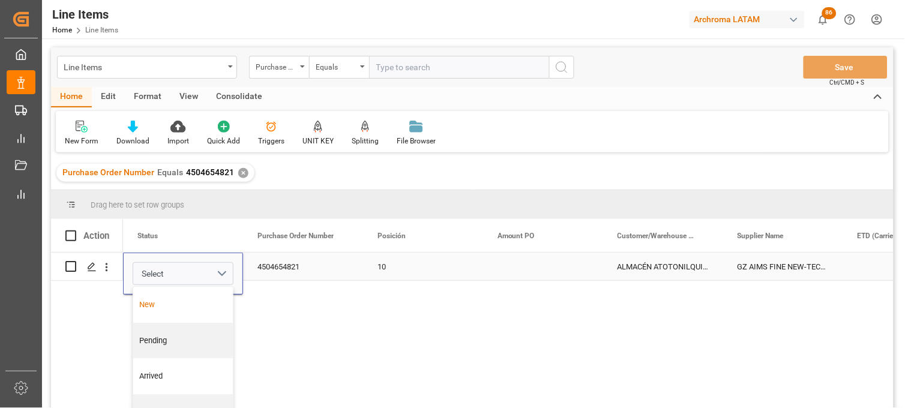
drag, startPoint x: 189, startPoint y: 304, endPoint x: 267, endPoint y: 275, distance: 83.3
click at [189, 303] on div "New" at bounding box center [183, 305] width 87 height 12
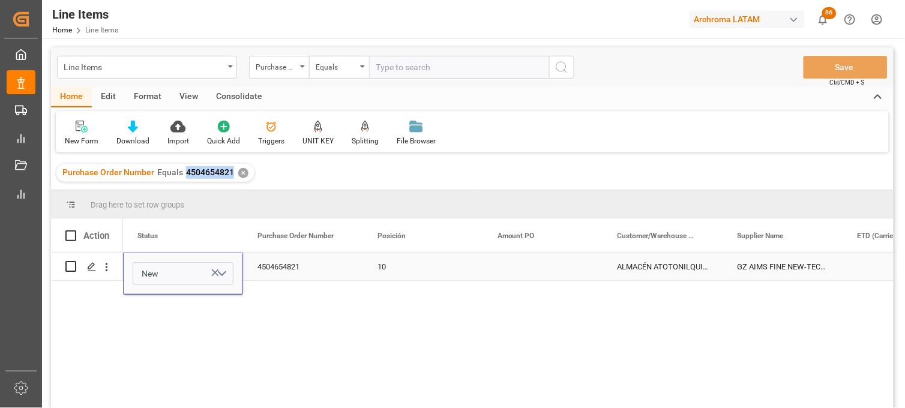
click at [282, 267] on div "4504654821" at bounding box center [303, 267] width 120 height 28
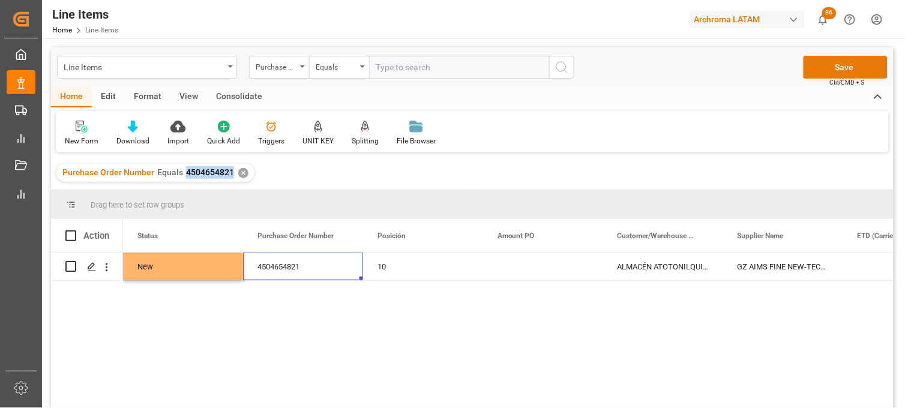
click at [829, 62] on button "Save" at bounding box center [845, 67] width 84 height 23
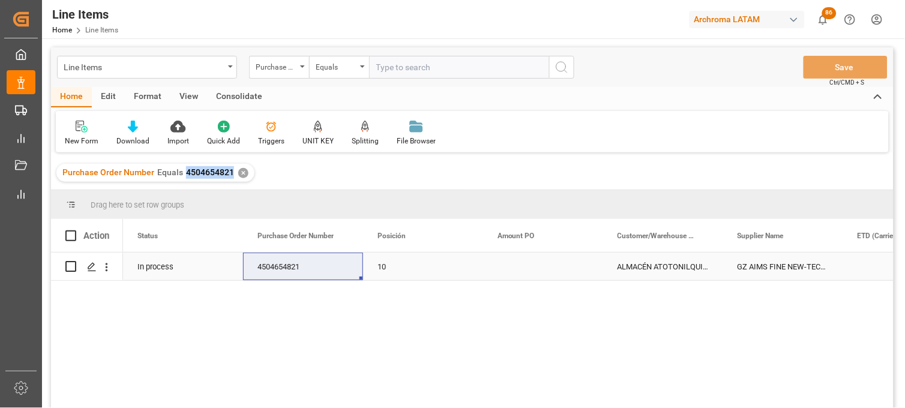
click at [516, 265] on div "Press SPACE to select this row." at bounding box center [543, 267] width 120 height 28
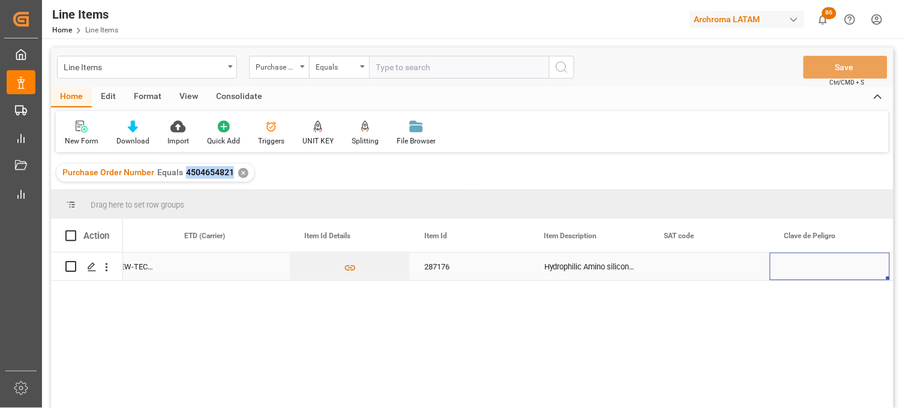
scroll to position [0, 793]
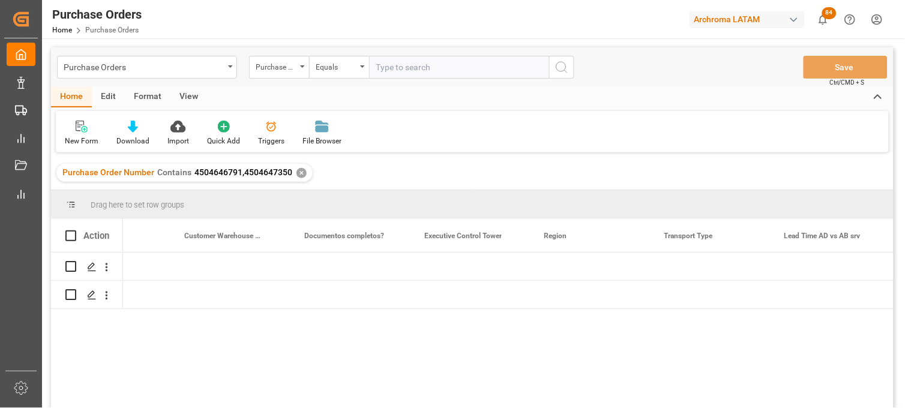
click at [140, 62] on div "Purchase Orders" at bounding box center [144, 66] width 160 height 15
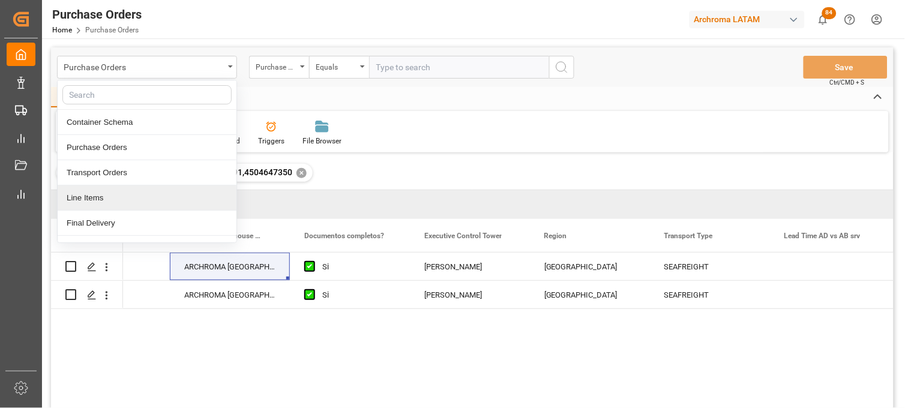
scroll to position [67, 0]
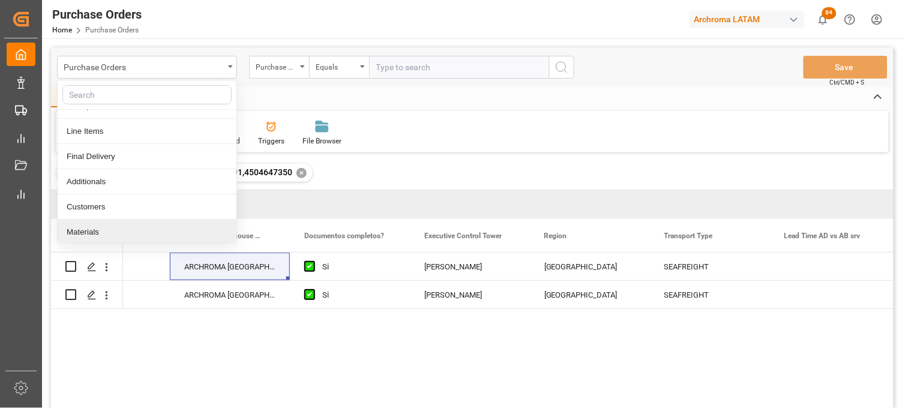
click at [109, 230] on div "Materials" at bounding box center [147, 232] width 179 height 25
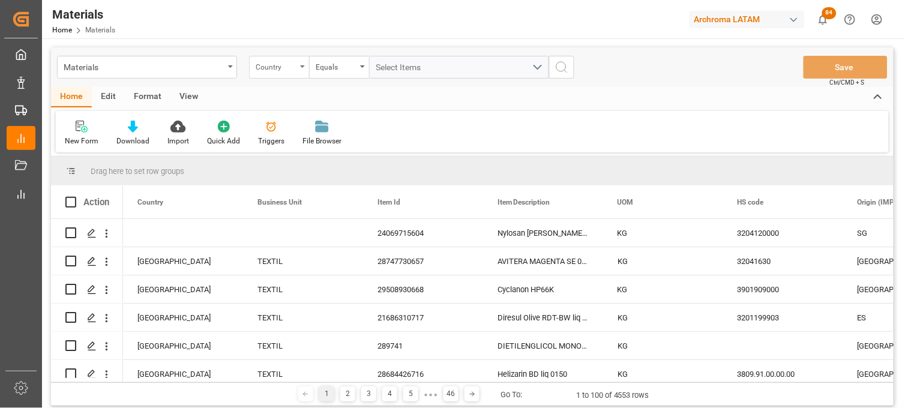
click at [301, 67] on icon "open menu" at bounding box center [302, 66] width 5 height 2
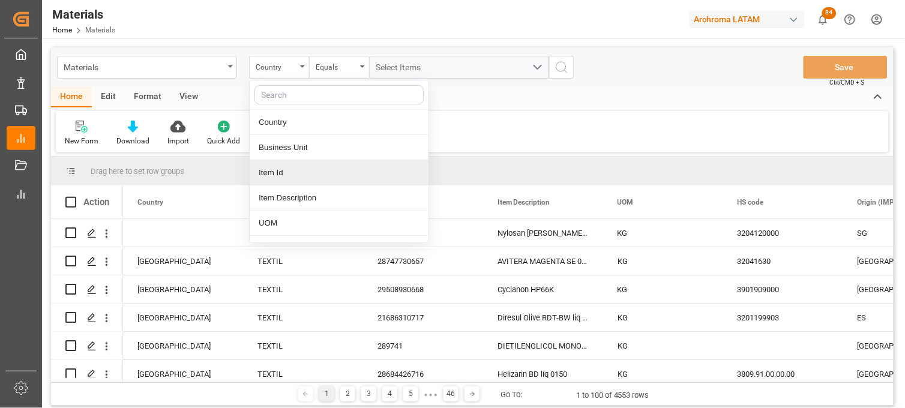
drag, startPoint x: 304, startPoint y: 167, endPoint x: 407, endPoint y: 82, distance: 133.0
click at [304, 165] on div "Item Id" at bounding box center [339, 172] width 179 height 25
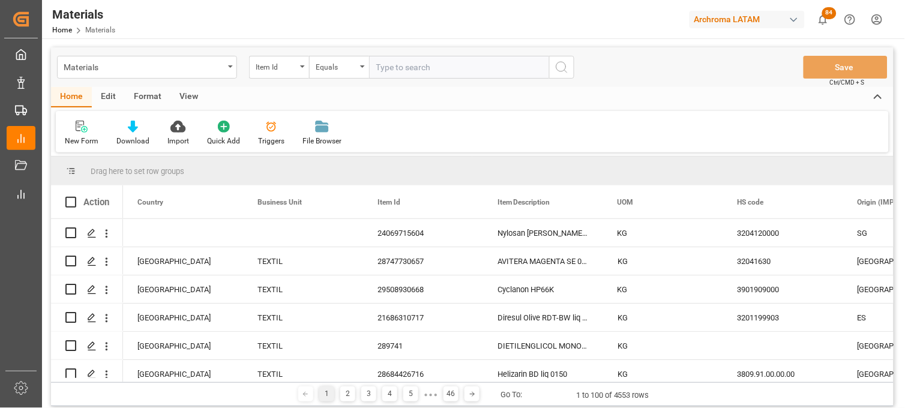
click at [403, 66] on input "text" at bounding box center [459, 67] width 180 height 23
type input "287176"
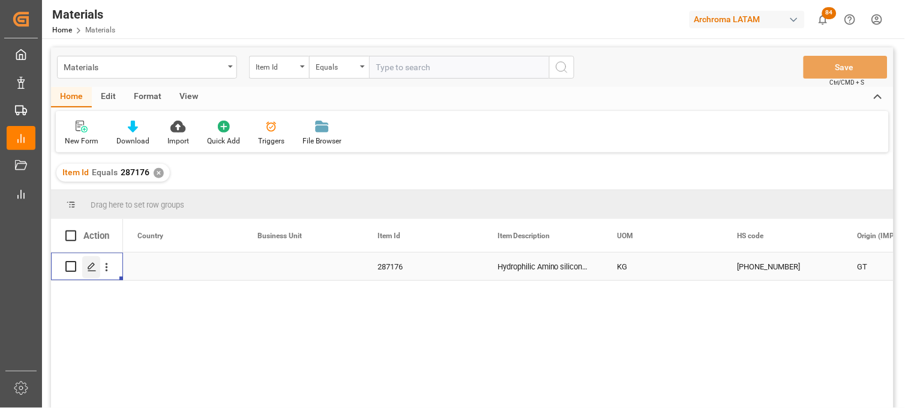
click at [92, 266] on polygon "Press SPACE to select this row." at bounding box center [91, 266] width 6 height 6
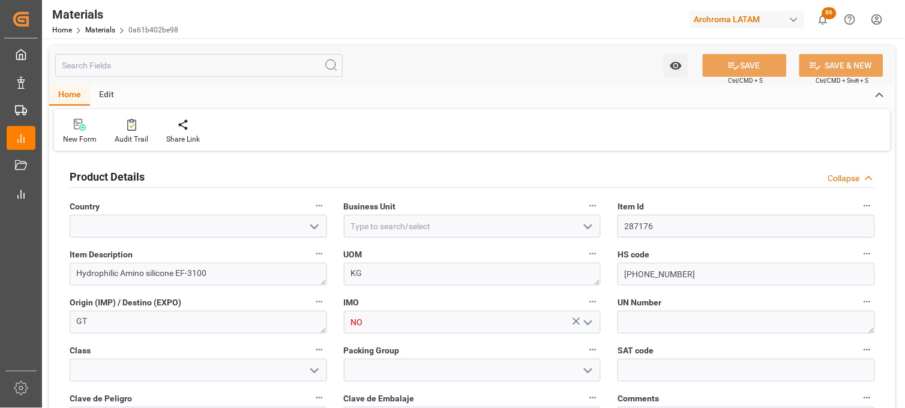
click at [590, 322] on polyline "open menu" at bounding box center [587, 323] width 7 height 4
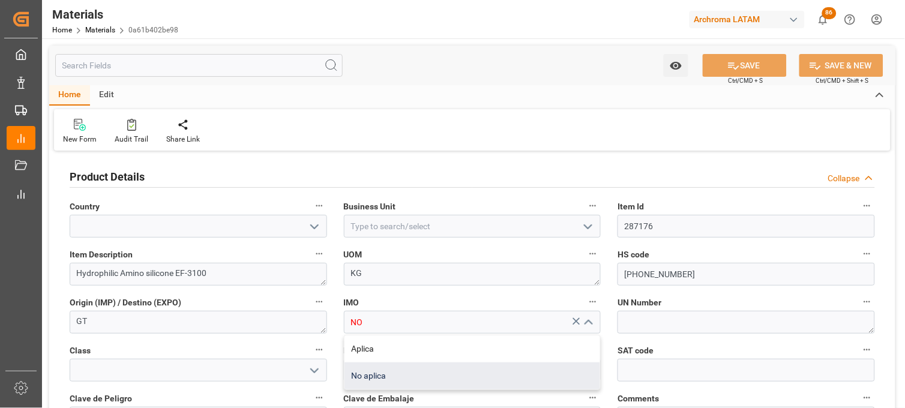
click at [428, 374] on div "No aplica" at bounding box center [472, 375] width 256 height 27
type input "No aplica"
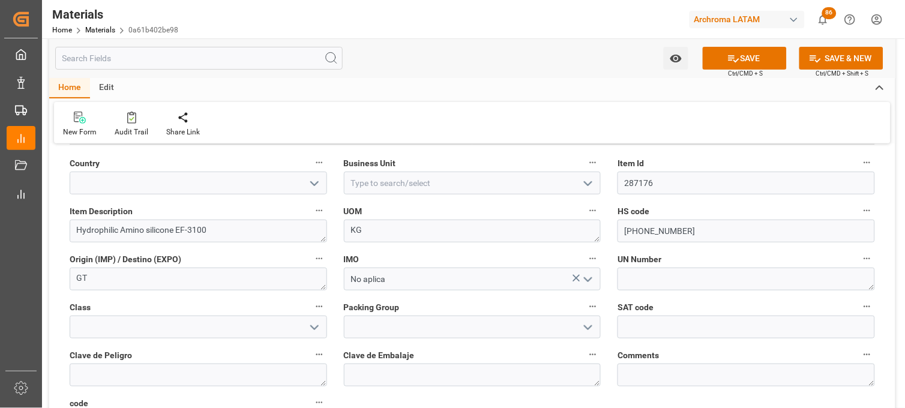
scroll to position [67, 0]
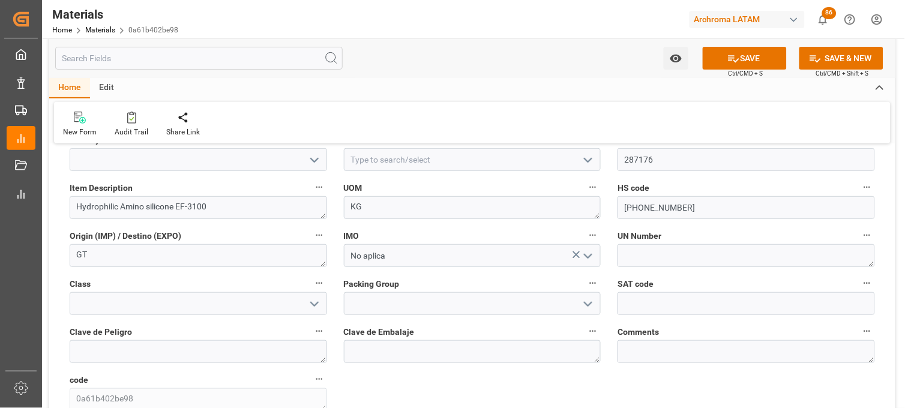
click at [591, 155] on icon "open menu" at bounding box center [588, 160] width 14 height 14
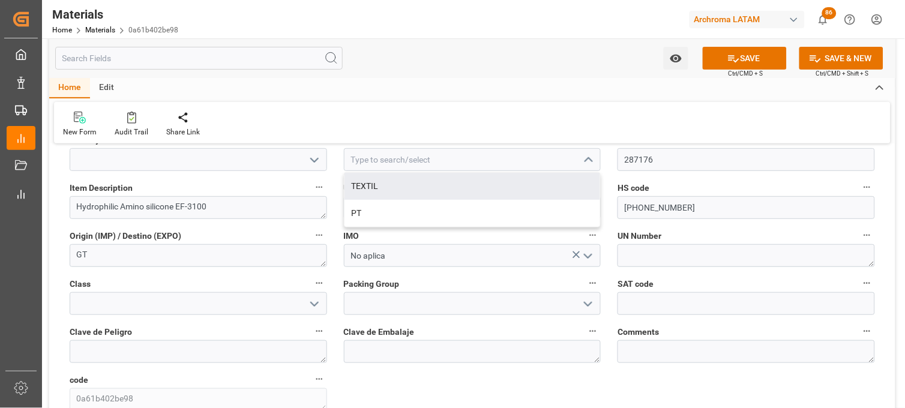
click at [376, 178] on div "TEXTIL" at bounding box center [472, 186] width 256 height 27
type input "TEXTIL"
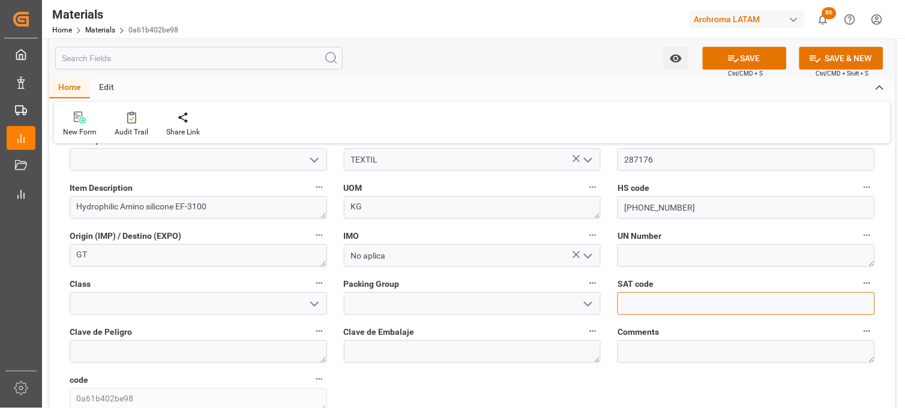
click at [630, 305] on input "text" at bounding box center [745, 303] width 257 height 23
paste input "12352100"
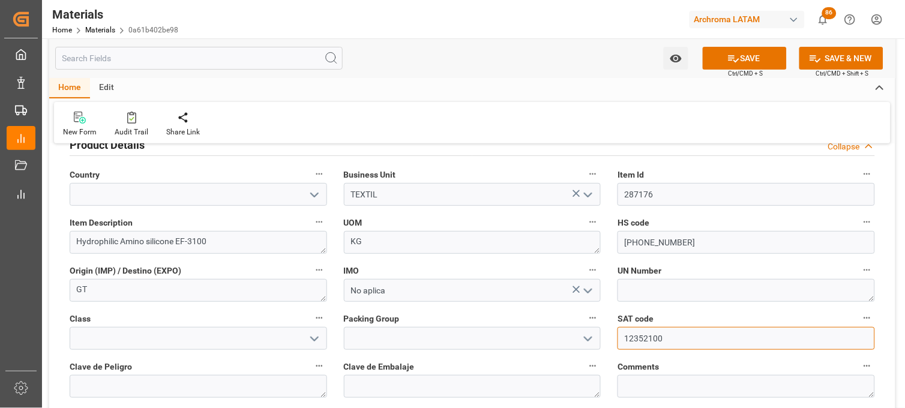
scroll to position [0, 0]
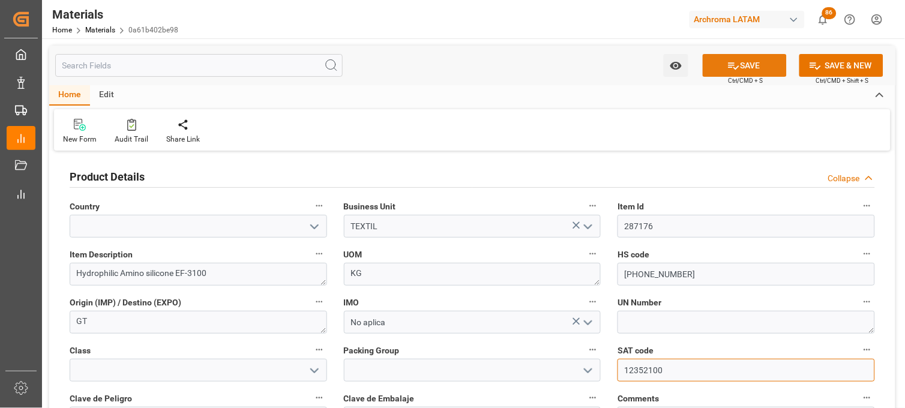
type input "12352100"
click at [728, 64] on icon at bounding box center [733, 65] width 11 height 7
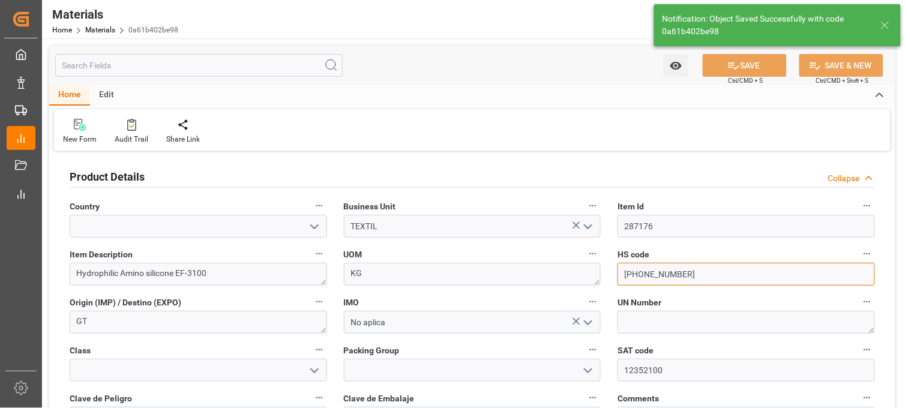
click at [646, 274] on input "[PHONE_NUMBER]" at bounding box center [745, 274] width 257 height 23
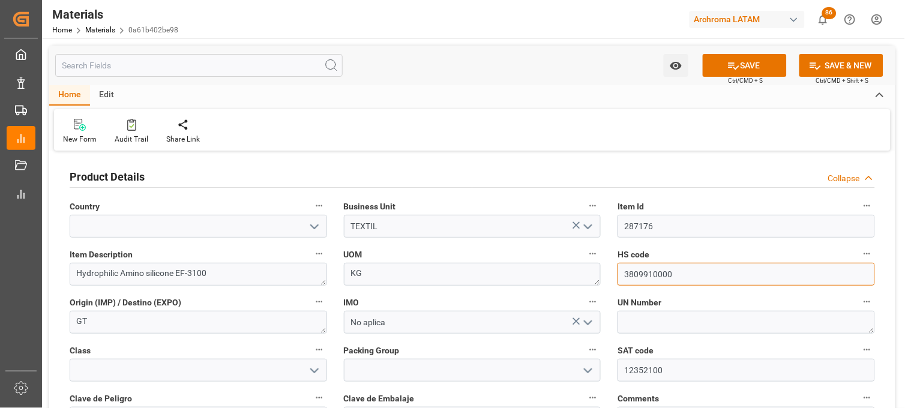
click at [645, 273] on input "3809910000" at bounding box center [745, 274] width 257 height 23
type input "3809910000"
click at [732, 65] on icon at bounding box center [733, 65] width 11 height 7
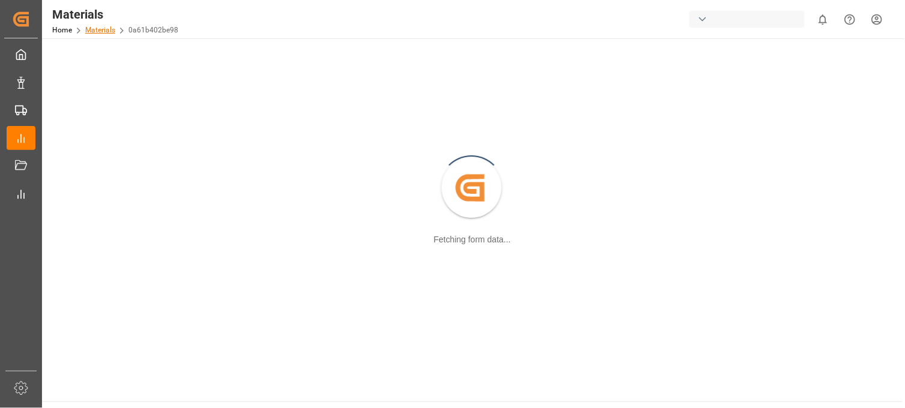
click at [101, 31] on link "Materials" at bounding box center [100, 30] width 30 height 8
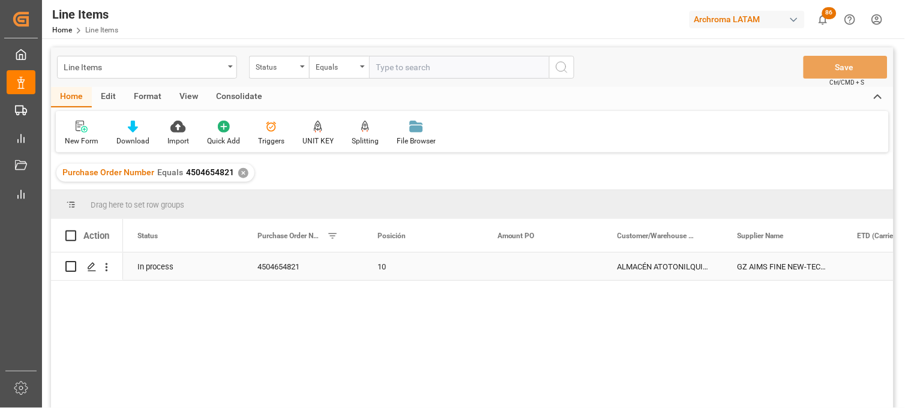
click at [156, 270] on div "In process" at bounding box center [183, 267] width 120 height 28
click at [155, 270] on div "In process" at bounding box center [183, 267] width 120 height 28
click at [215, 273] on icon "Press SPACE to select this row." at bounding box center [215, 272] width 7 height 7
drag, startPoint x: 219, startPoint y: 273, endPoint x: 210, endPoint y: 285, distance: 15.0
click at [220, 274] on button "Select" at bounding box center [183, 273] width 101 height 23
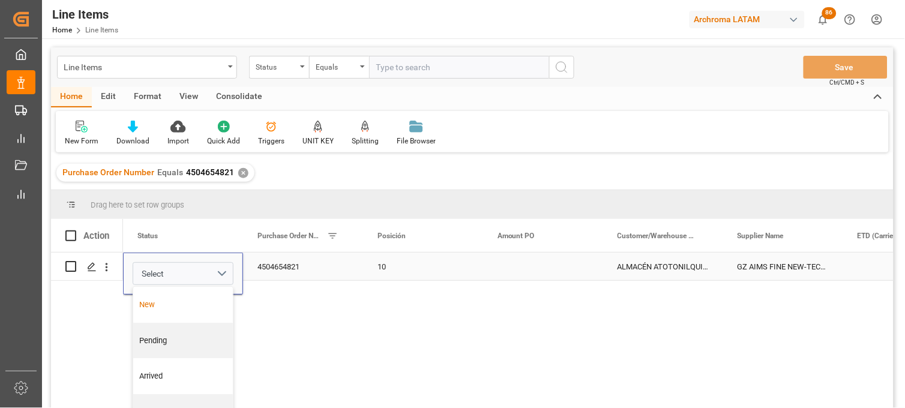
click at [179, 303] on div "New" at bounding box center [183, 305] width 87 height 12
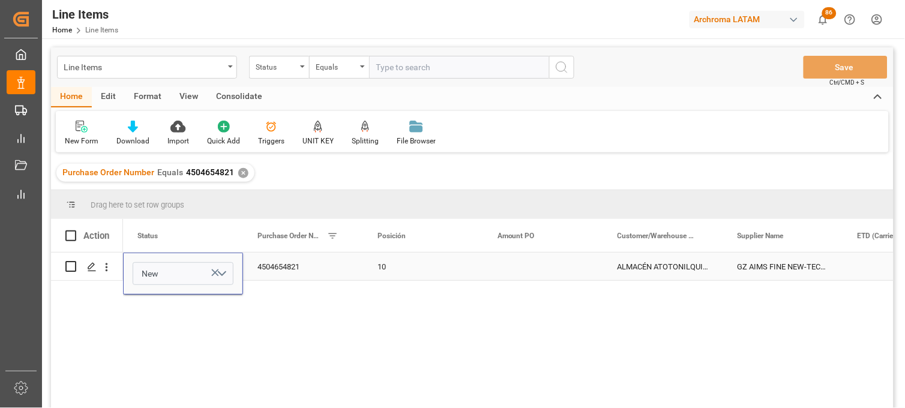
click at [274, 272] on div "4504654821" at bounding box center [303, 267] width 120 height 28
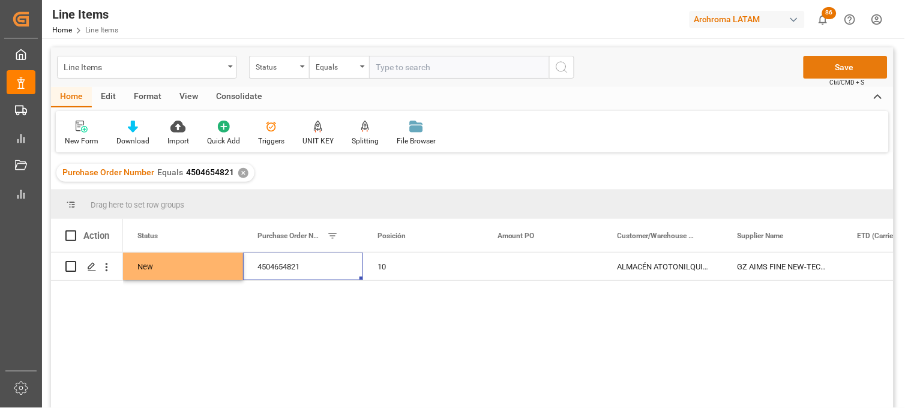
click at [818, 70] on button "Save" at bounding box center [845, 67] width 84 height 23
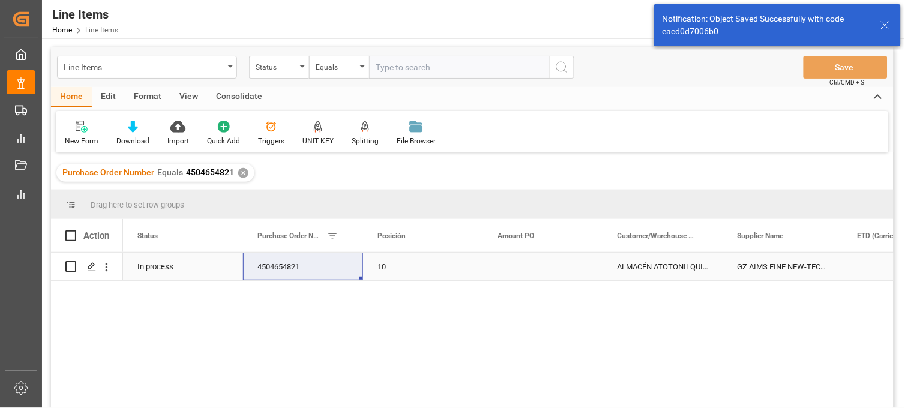
click at [518, 271] on div "Press SPACE to select this row." at bounding box center [543, 267] width 120 height 28
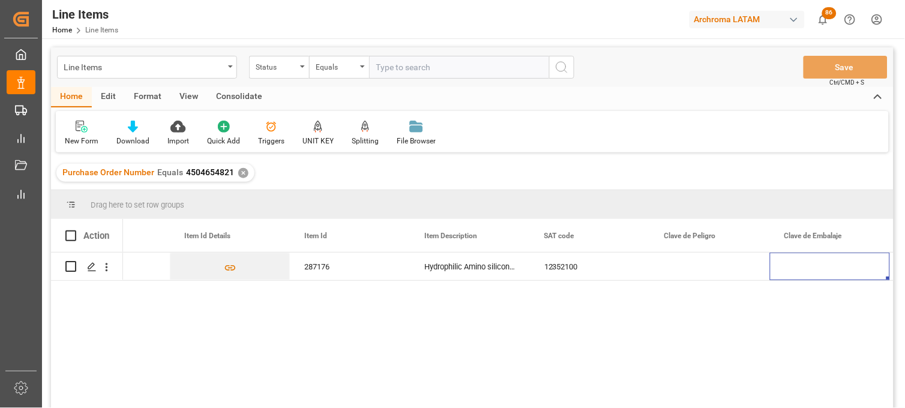
scroll to position [0, 913]
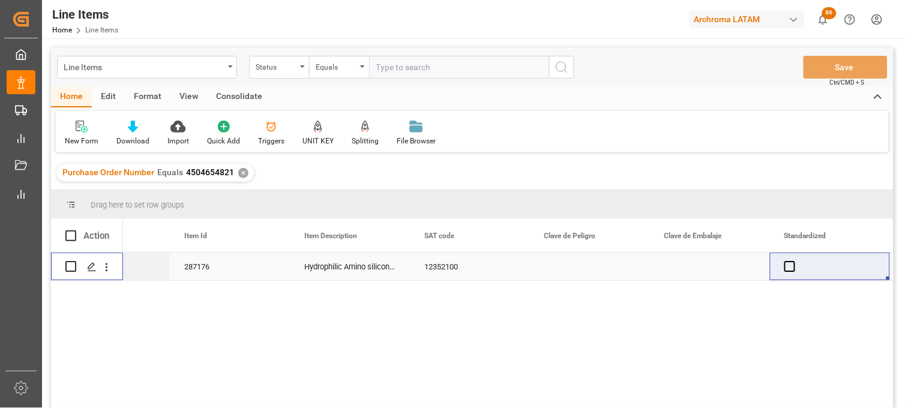
click at [73, 266] on input "Press Space to toggle row selection (unchecked)" at bounding box center [70, 266] width 11 height 11
checkbox input "true"
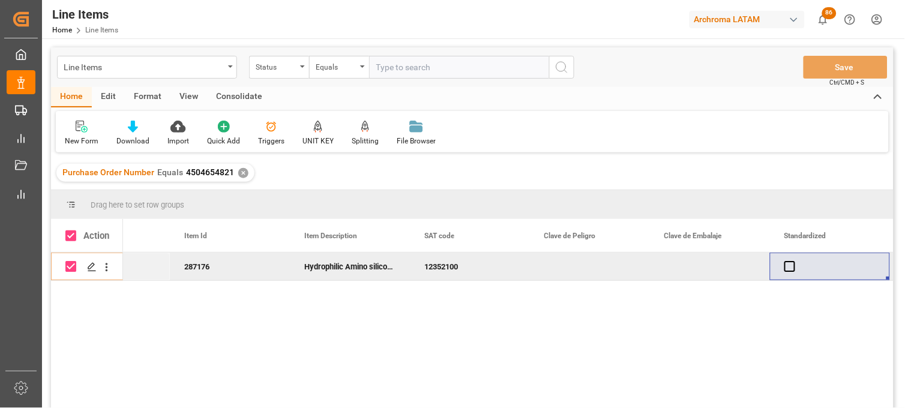
click at [238, 96] on div "Consolidate" at bounding box center [239, 97] width 64 height 20
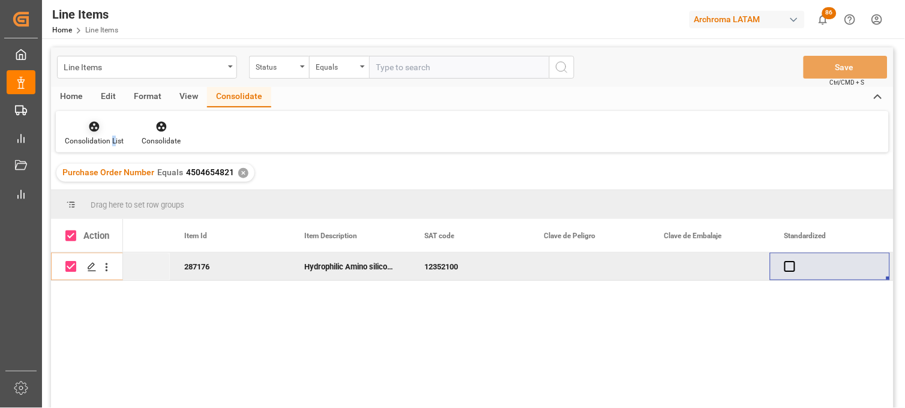
click at [112, 142] on div "Consolidation List" at bounding box center [94, 141] width 59 height 11
click at [94, 164] on div "Line Items Status Equals Save Ctrl/CMD + S Home Edit Format View Consolidate Co…" at bounding box center [472, 243] width 842 height 392
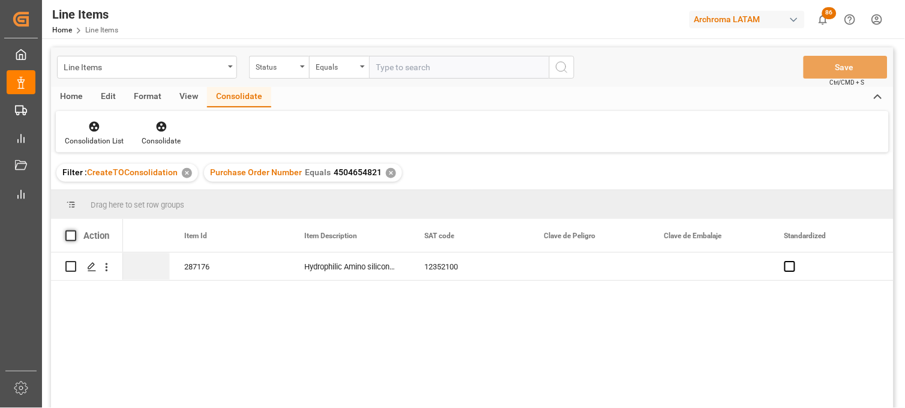
click at [74, 234] on span at bounding box center [70, 235] width 11 height 11
click at [74, 230] on input "checkbox" at bounding box center [74, 230] width 0 height 0
checkbox input "true"
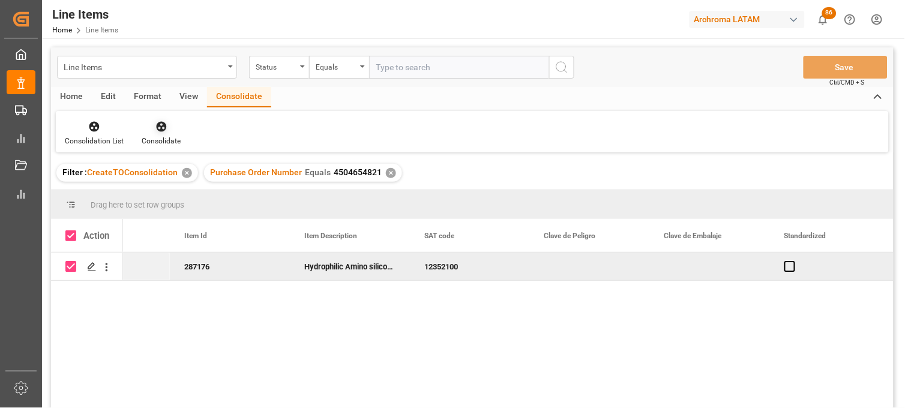
click at [163, 130] on icon at bounding box center [161, 127] width 10 height 10
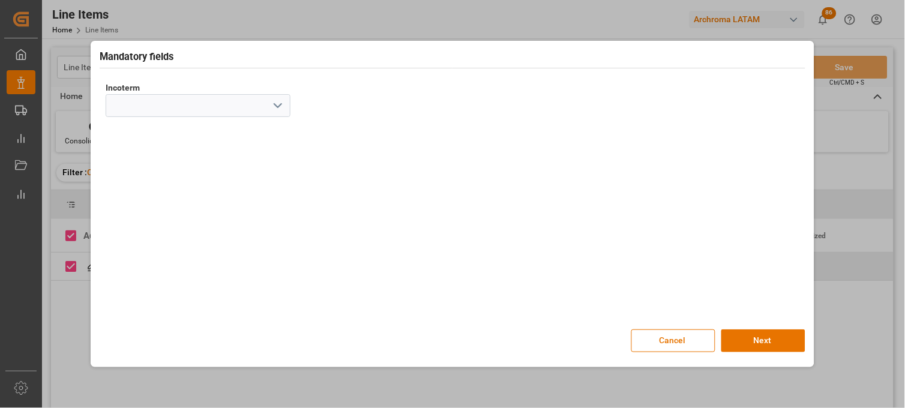
click at [274, 104] on polyline "open menu" at bounding box center [277, 106] width 7 height 4
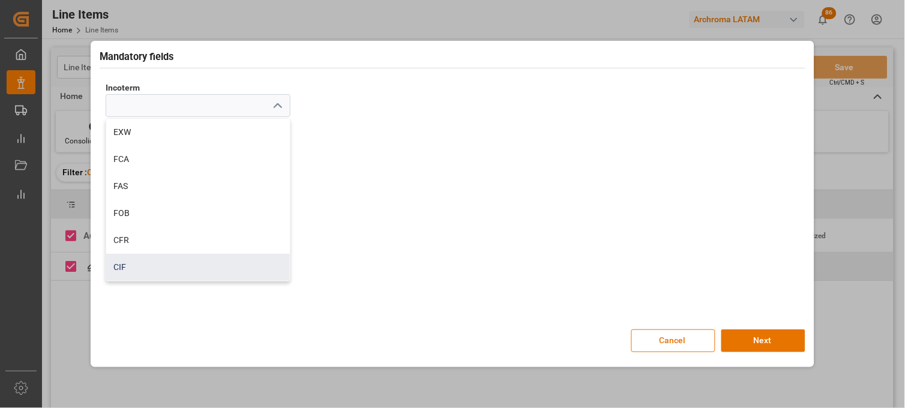
click at [148, 260] on div "CIF" at bounding box center [198, 267] width 184 height 27
type input "CIF"
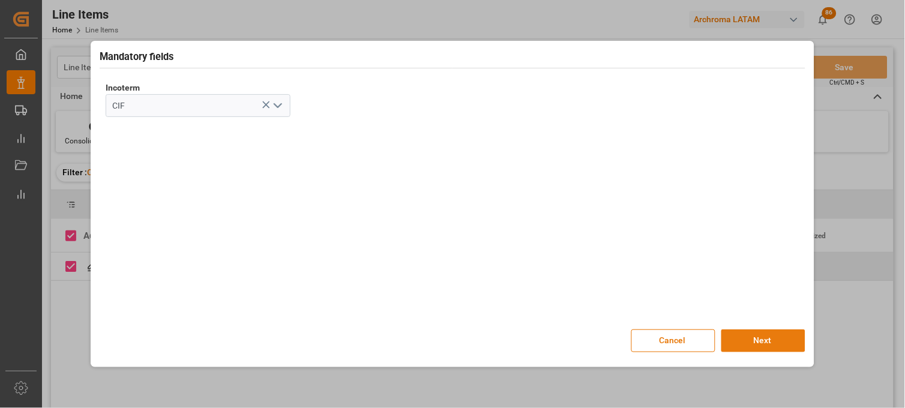
click at [745, 340] on button "Next" at bounding box center [763, 340] width 84 height 23
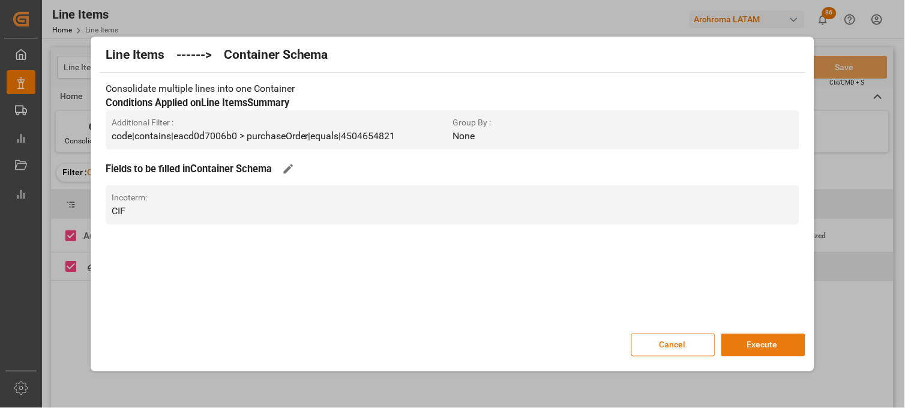
click at [748, 346] on button "Execute" at bounding box center [763, 345] width 84 height 23
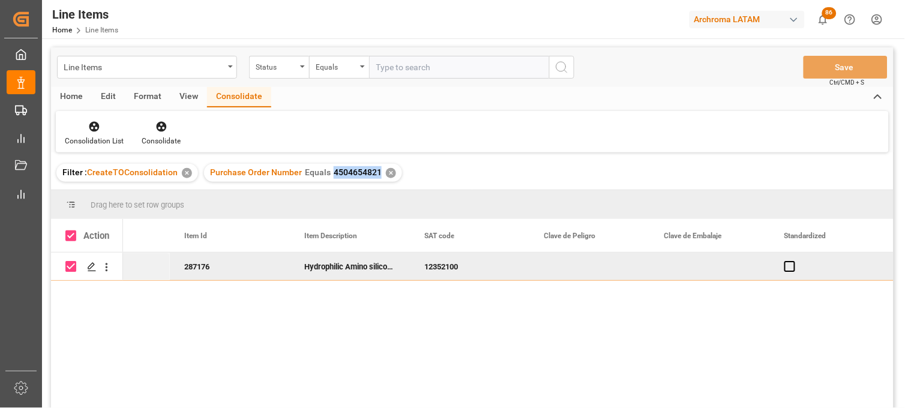
drag, startPoint x: 331, startPoint y: 175, endPoint x: 377, endPoint y: 174, distance: 45.6
click at [377, 174] on div "Purchase Order Number Equals 4504654821 ✕" at bounding box center [303, 173] width 198 height 18
copy span "4504654821"
click at [214, 271] on div "287176" at bounding box center [230, 267] width 120 height 28
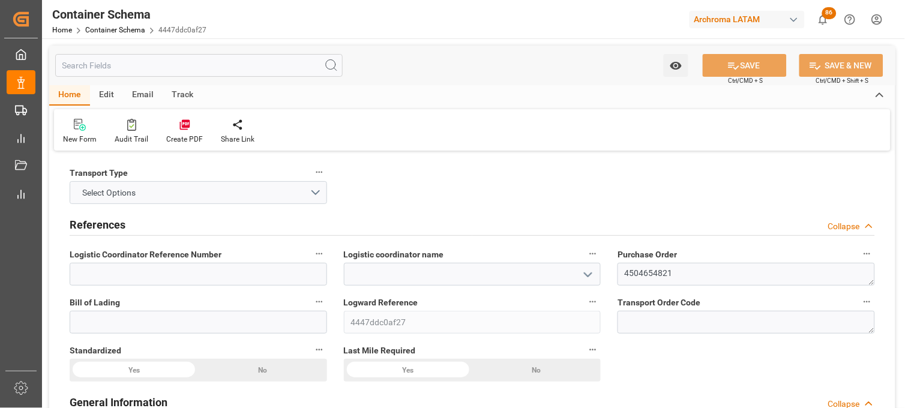
type input "0"
type input "1"
type input "15"
type input "2700"
type input "2850"
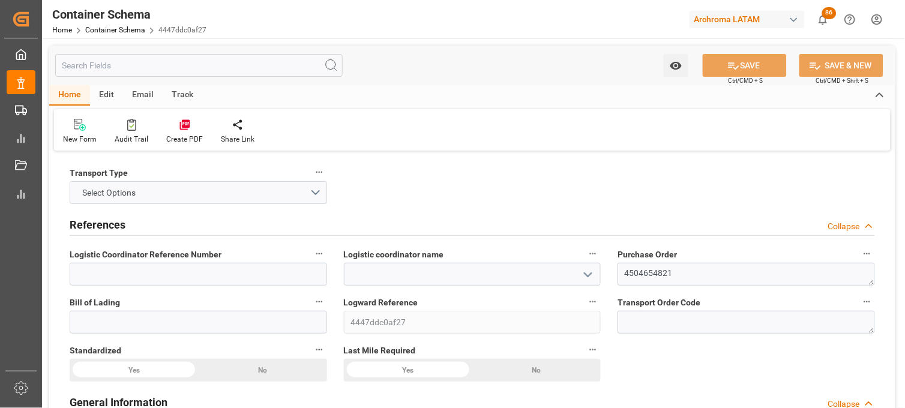
click at [586, 272] on icon "open menu" at bounding box center [588, 275] width 14 height 14
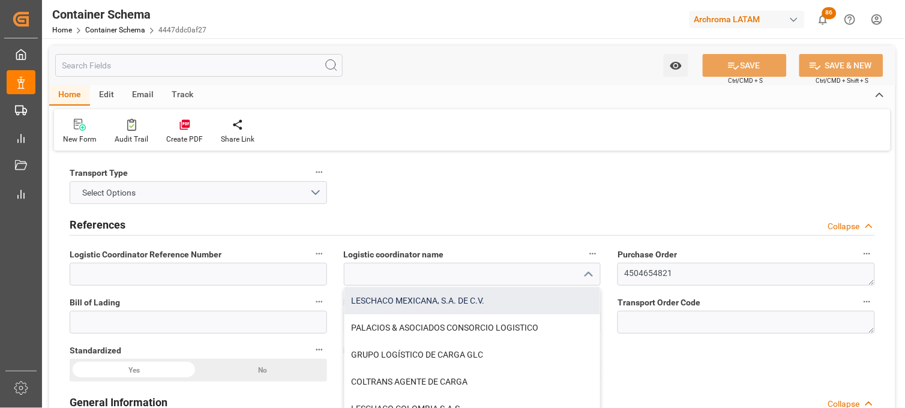
click at [427, 301] on div "LESCHACO MEXICANA, S.A. DE C.V." at bounding box center [472, 300] width 256 height 27
type input "LESCHACO MEXICANA, S.A. DE C.V."
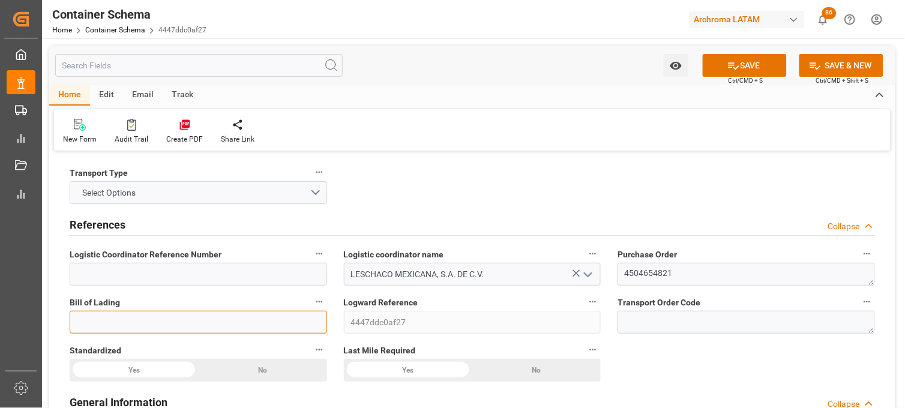
click at [154, 328] on input at bounding box center [198, 322] width 257 height 23
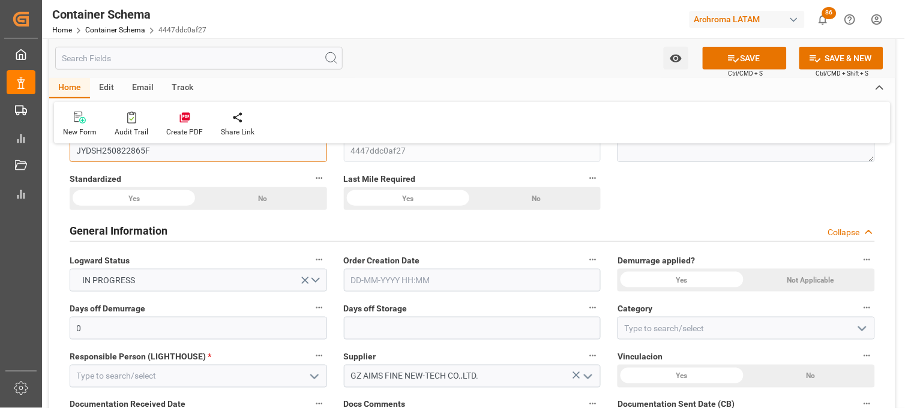
scroll to position [200, 0]
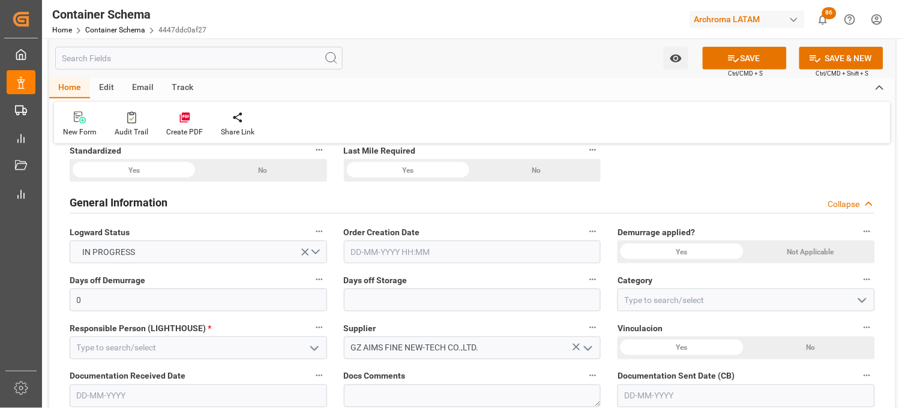
type input "JYDSH250822865F"
click at [374, 254] on input "text" at bounding box center [472, 252] width 257 height 23
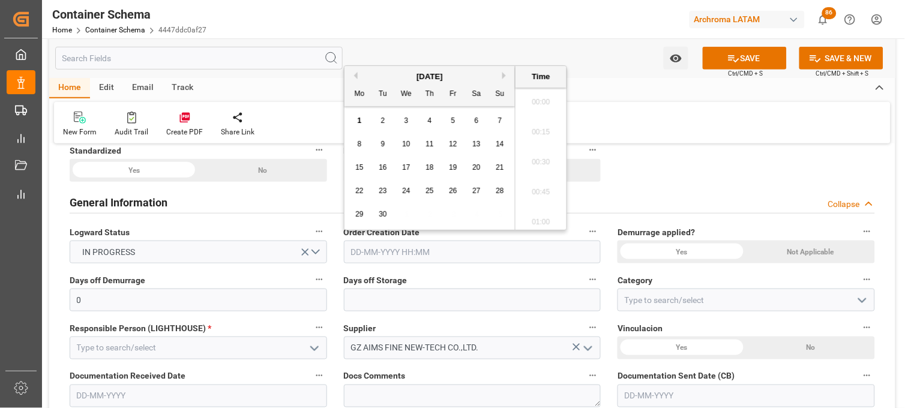
scroll to position [1743, 0]
drag, startPoint x: 360, startPoint y: 122, endPoint x: 362, endPoint y: 139, distance: 17.6
click at [360, 122] on span "1" at bounding box center [360, 120] width 4 height 8
click at [542, 154] on li "15:00" at bounding box center [540, 159] width 51 height 30
type input "[DATE] 15:00"
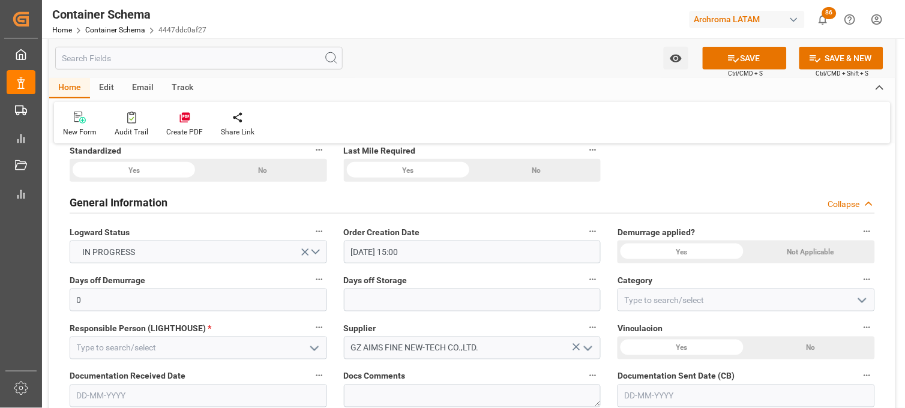
click at [326, 182] on div "Not Applicable" at bounding box center [262, 170] width 128 height 23
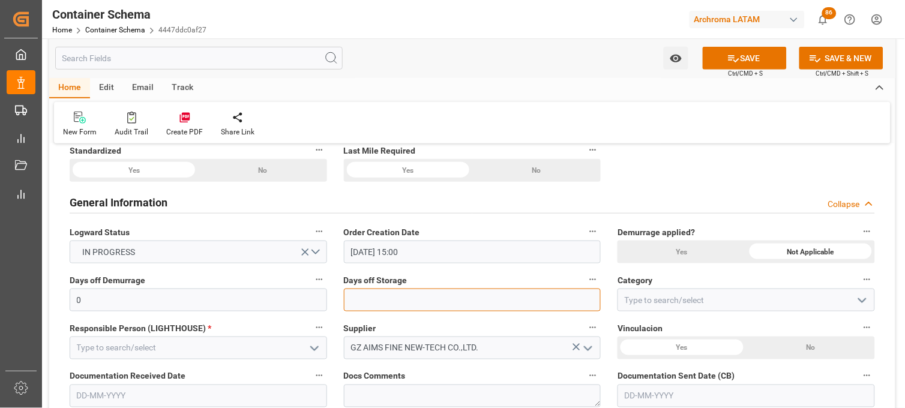
click at [477, 300] on input "text" at bounding box center [472, 300] width 257 height 23
type input "7"
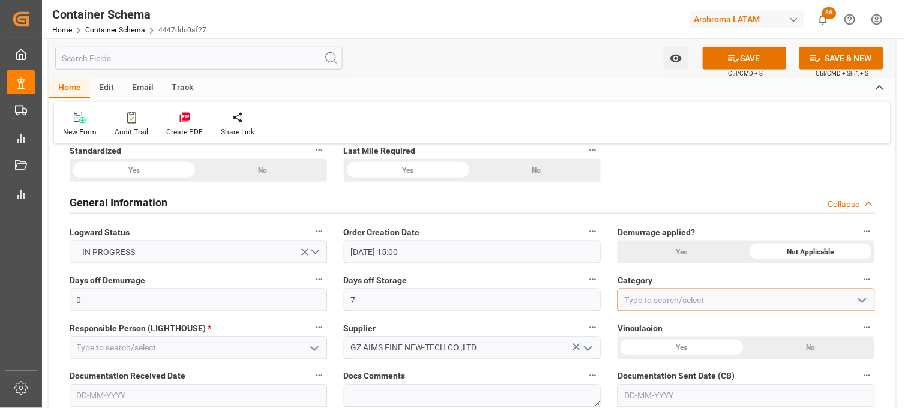
click at [644, 308] on input at bounding box center [745, 300] width 257 height 23
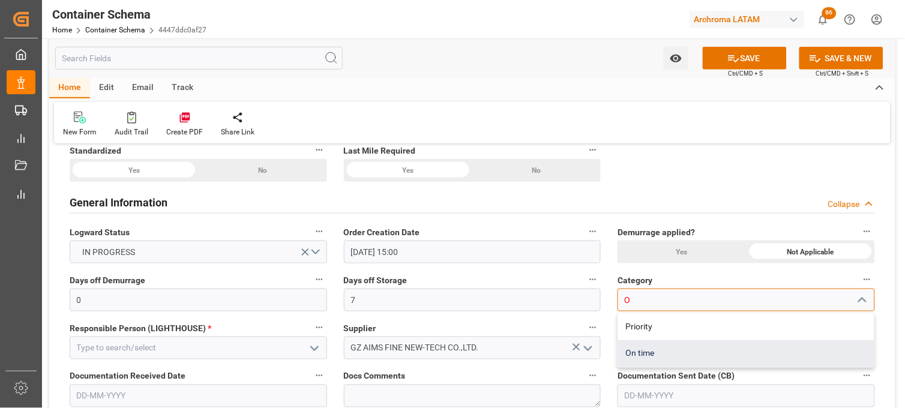
click at [650, 355] on div "On time" at bounding box center [746, 353] width 256 height 27
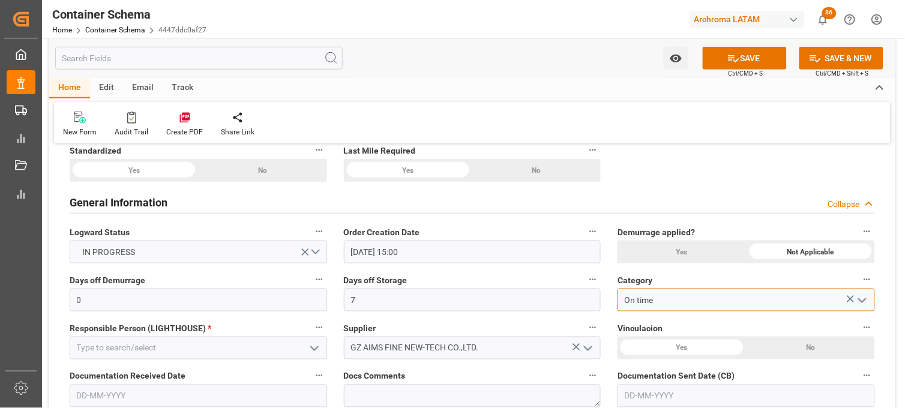
type input "On time"
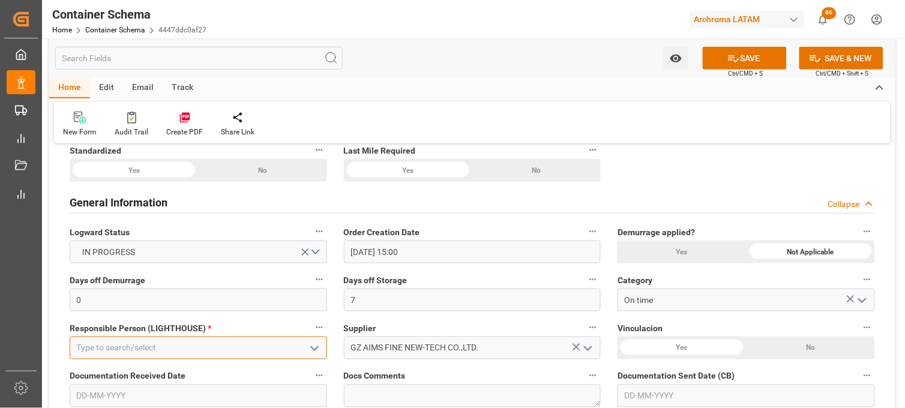
click at [269, 342] on input at bounding box center [198, 348] width 257 height 23
type input "ER"
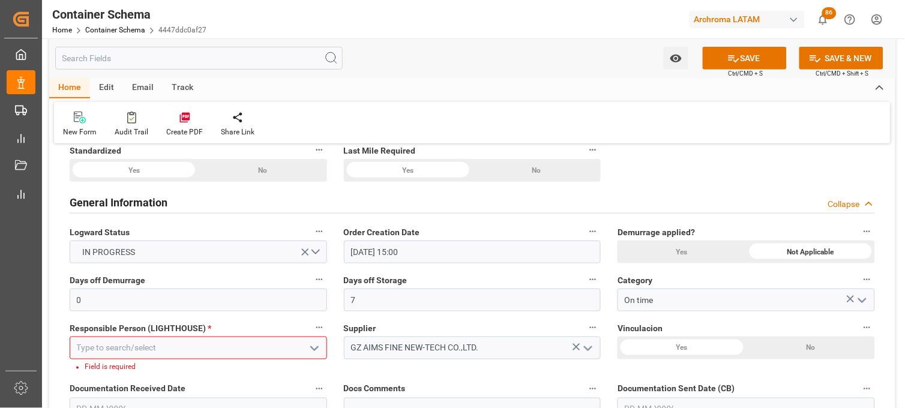
click at [266, 340] on input at bounding box center [198, 348] width 257 height 23
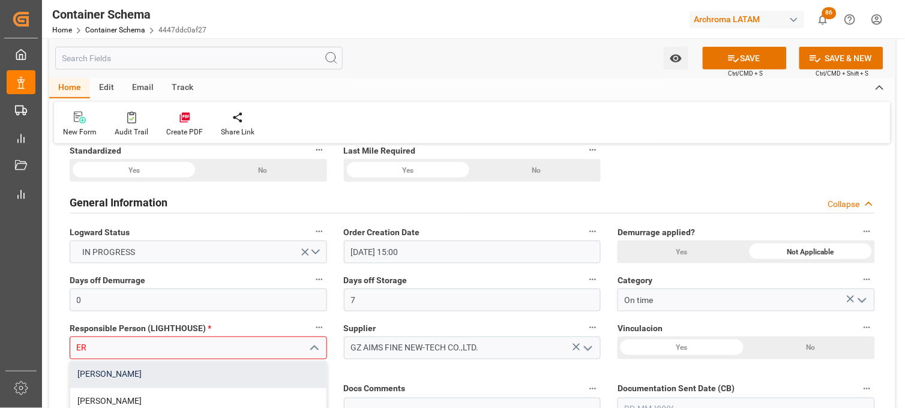
click at [252, 375] on div "[PERSON_NAME]" at bounding box center [198, 374] width 256 height 27
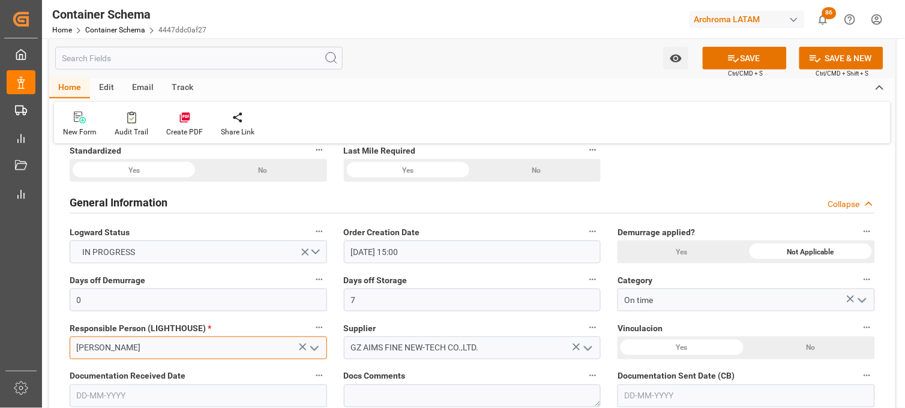
type input "[PERSON_NAME]"
click at [326, 182] on div "No" at bounding box center [262, 170] width 128 height 23
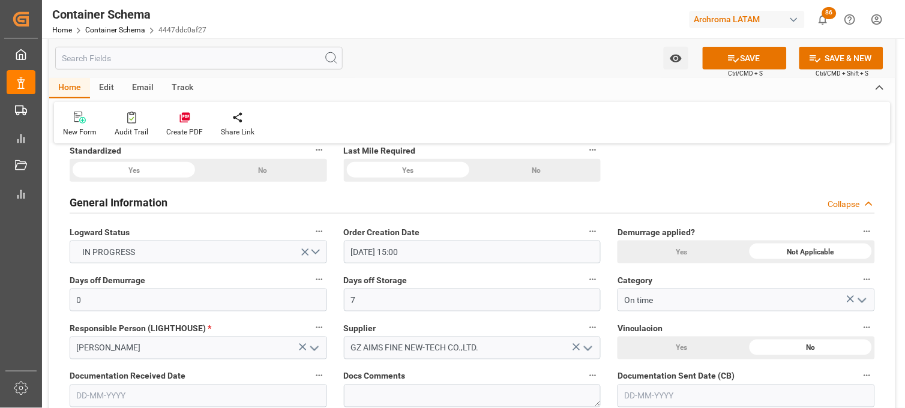
scroll to position [266, 0]
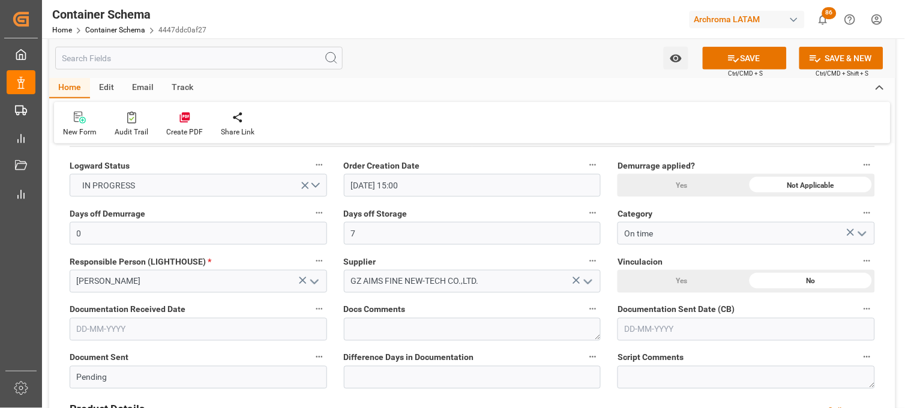
click at [112, 332] on input "text" at bounding box center [198, 329] width 257 height 23
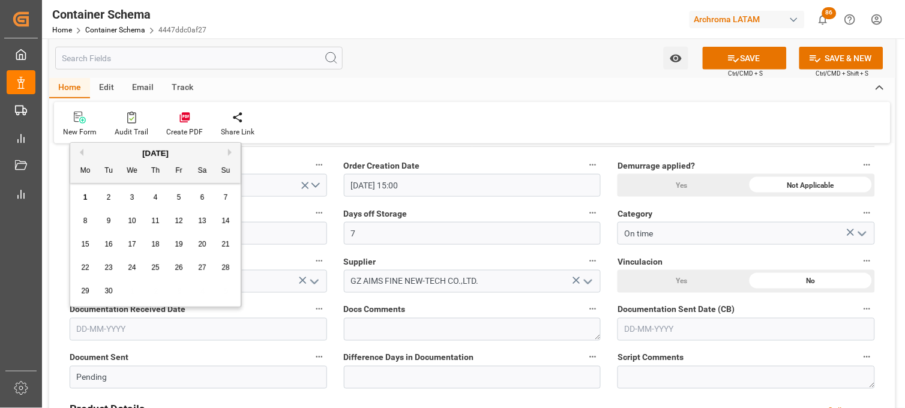
drag, startPoint x: 82, startPoint y: 197, endPoint x: 87, endPoint y: 206, distance: 10.7
click at [83, 197] on span "1" at bounding box center [85, 197] width 4 height 8
type input "[DATE]"
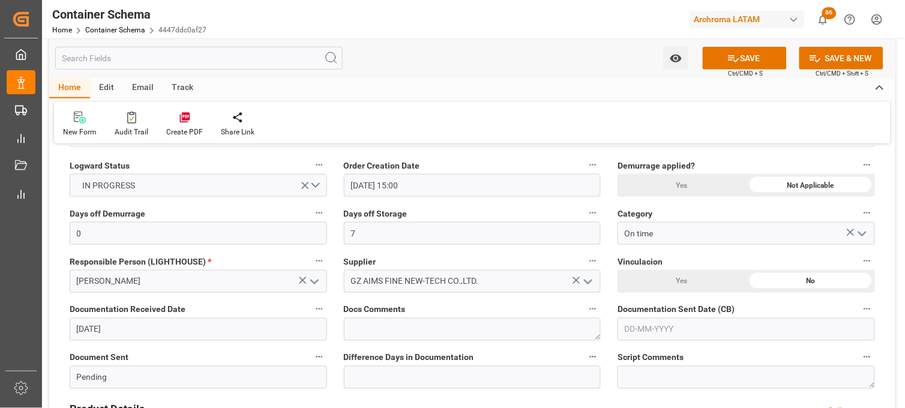
click at [646, 322] on input "text" at bounding box center [745, 329] width 257 height 23
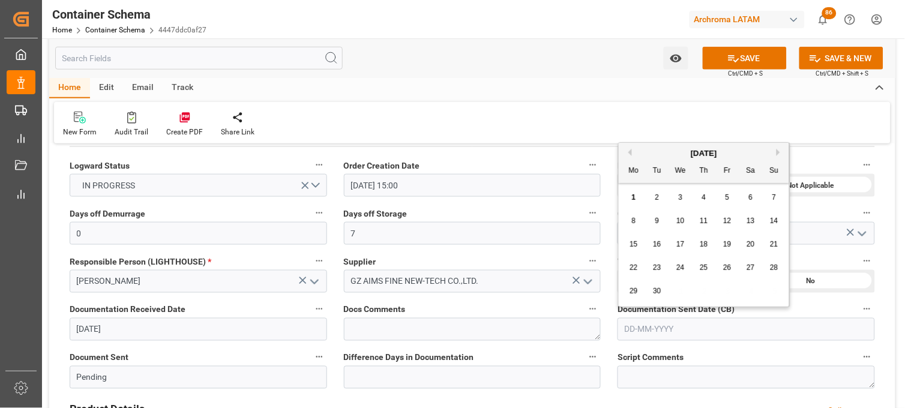
drag, startPoint x: 634, startPoint y: 199, endPoint x: 619, endPoint y: 207, distance: 17.4
click at [634, 200] on span "1" at bounding box center [634, 197] width 4 height 8
type input "[DATE]"
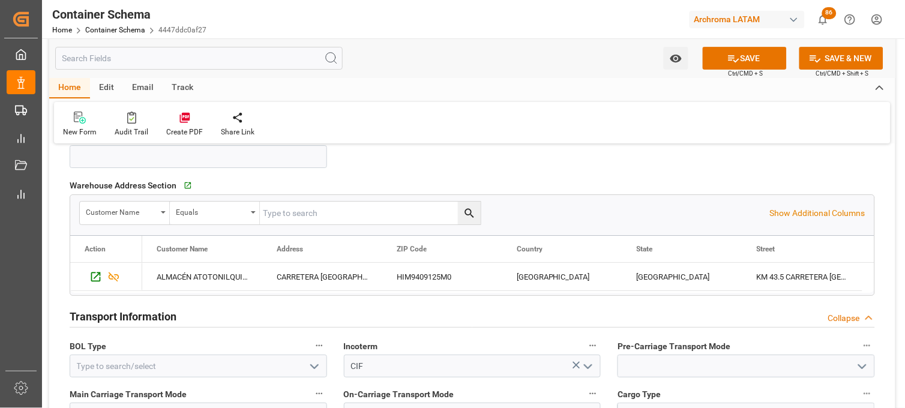
scroll to position [933, 0]
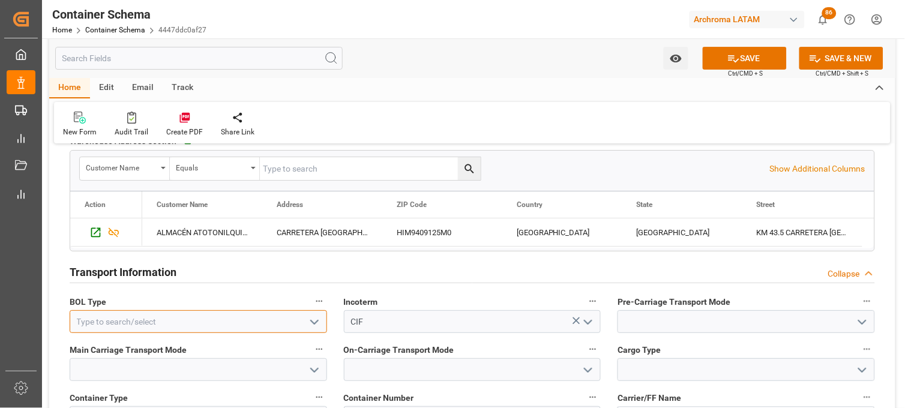
click at [187, 317] on input at bounding box center [198, 321] width 257 height 23
click at [311, 320] on polyline "open menu" at bounding box center [314, 322] width 7 height 4
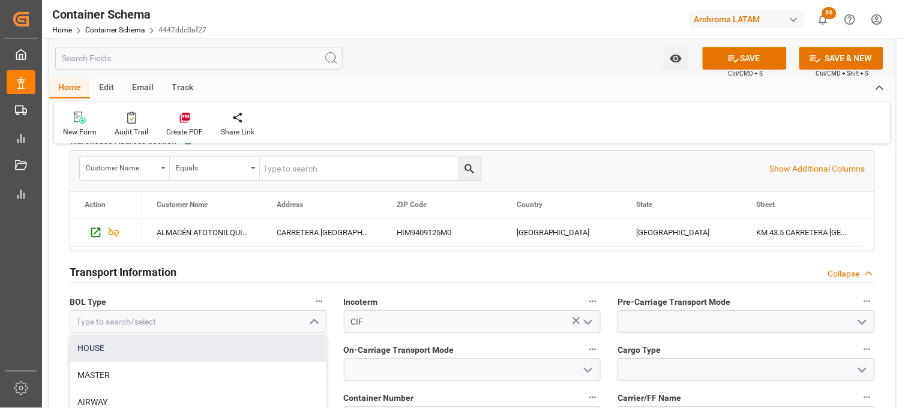
click at [214, 342] on div "HOUSE" at bounding box center [198, 348] width 256 height 27
type input "HOUSE"
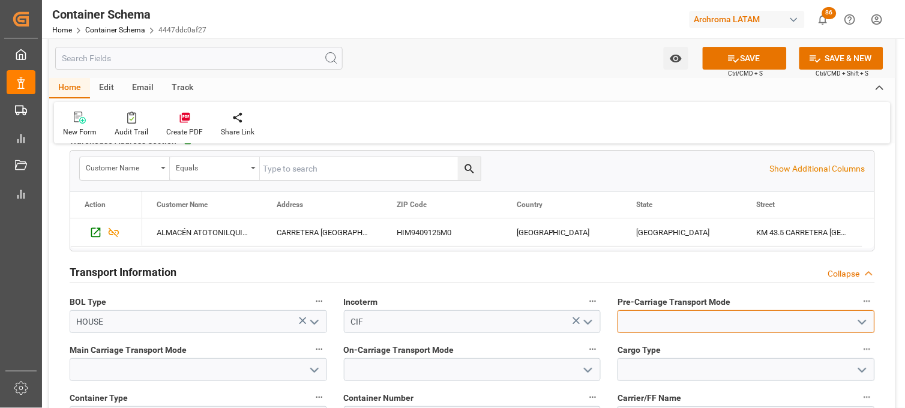
click at [734, 316] on input at bounding box center [745, 321] width 257 height 23
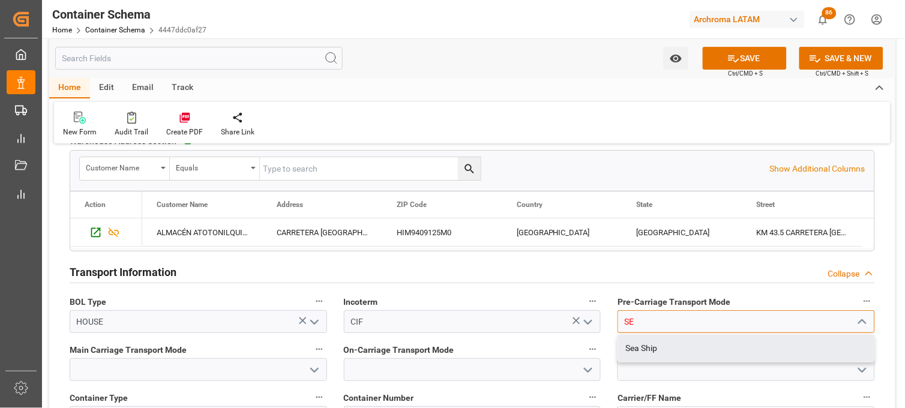
drag, startPoint x: 685, startPoint y: 320, endPoint x: 595, endPoint y: 322, distance: 90.0
click at [595, 322] on div "Transport Type Select Options References Collapse Logistic Coordinator Referenc…" at bounding box center [472, 306] width 846 height 2171
click at [629, 341] on div "Truck" at bounding box center [746, 348] width 256 height 27
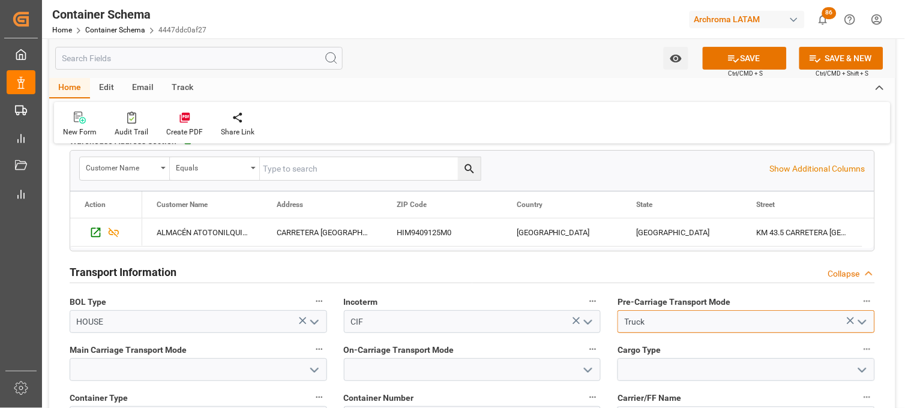
type input "Truck"
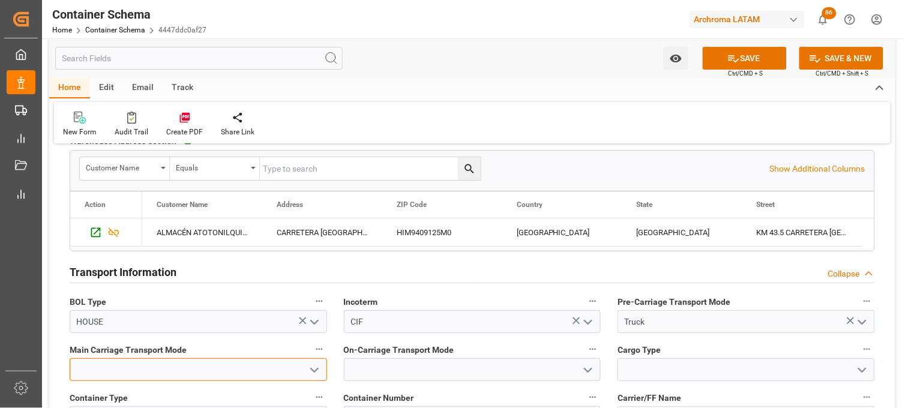
click at [232, 370] on input at bounding box center [198, 369] width 257 height 23
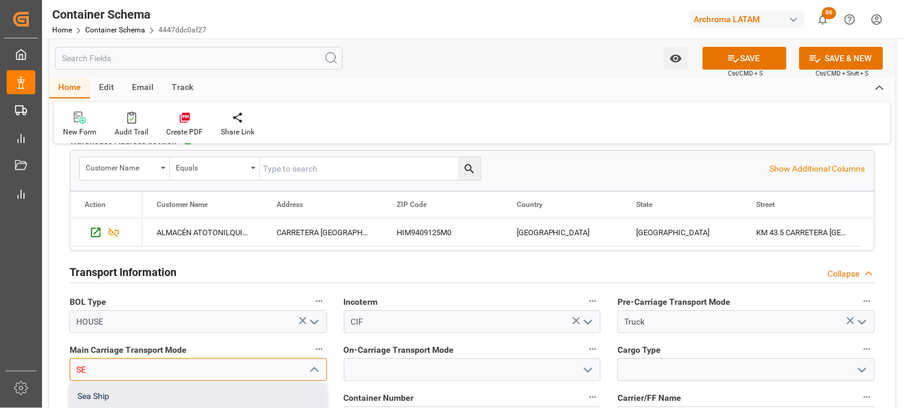
click at [236, 388] on div "Sea Ship" at bounding box center [198, 396] width 256 height 27
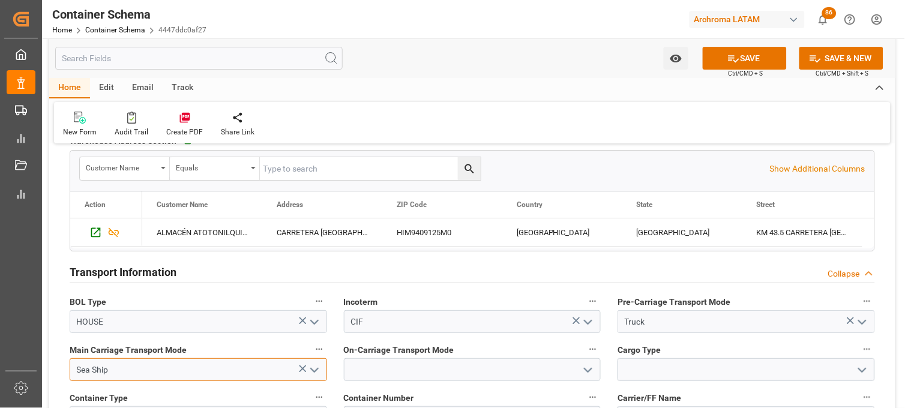
type input "Sea Ship"
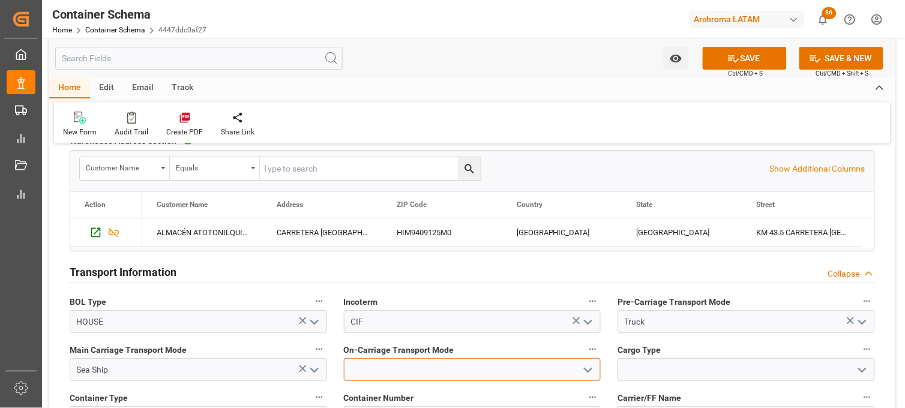
click at [412, 364] on input at bounding box center [472, 369] width 257 height 23
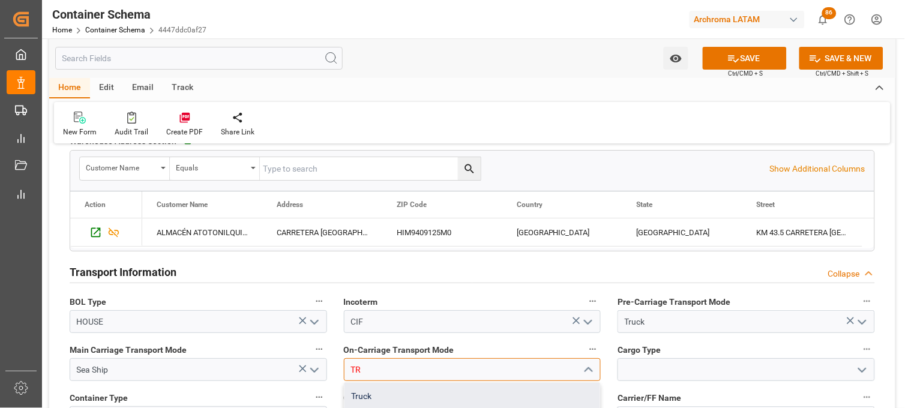
click at [414, 386] on div "Truck" at bounding box center [472, 396] width 256 height 27
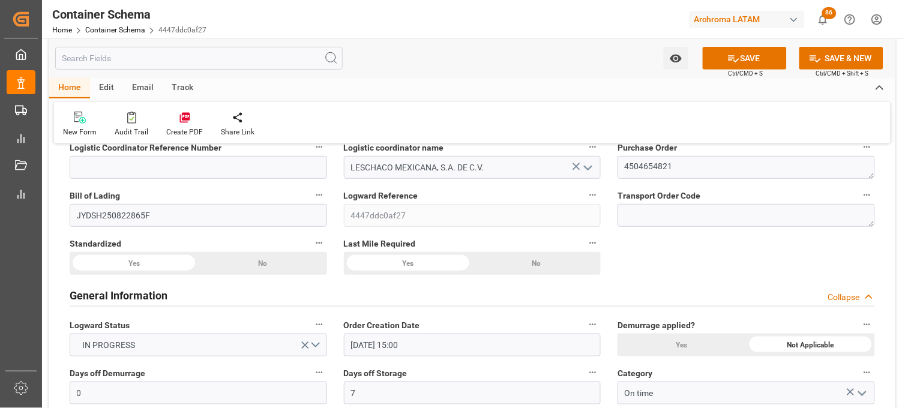
scroll to position [0, 0]
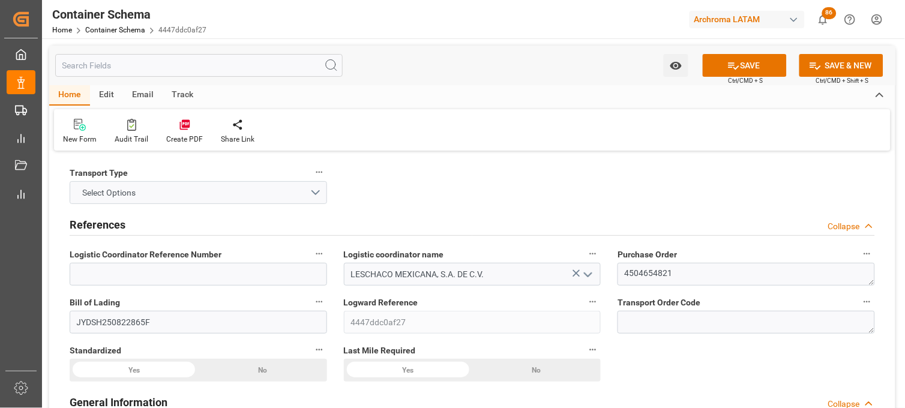
type input "Truck"
click at [219, 190] on button "Select Options" at bounding box center [198, 192] width 257 height 23
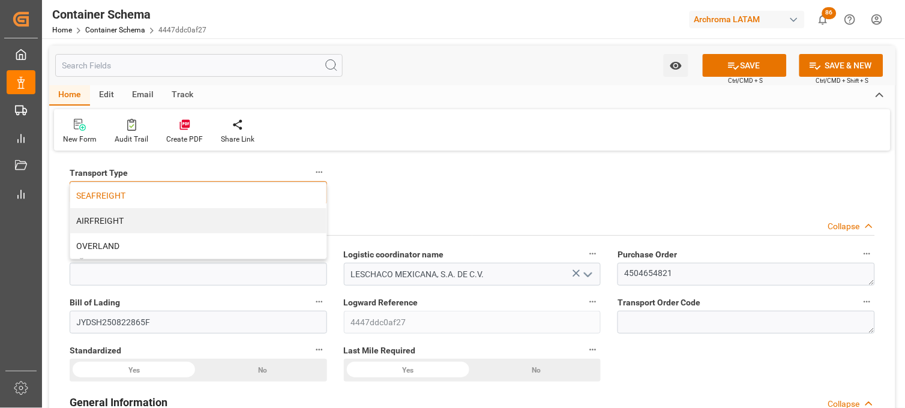
click at [215, 205] on div "SEAFREIGHT" at bounding box center [198, 195] width 256 height 25
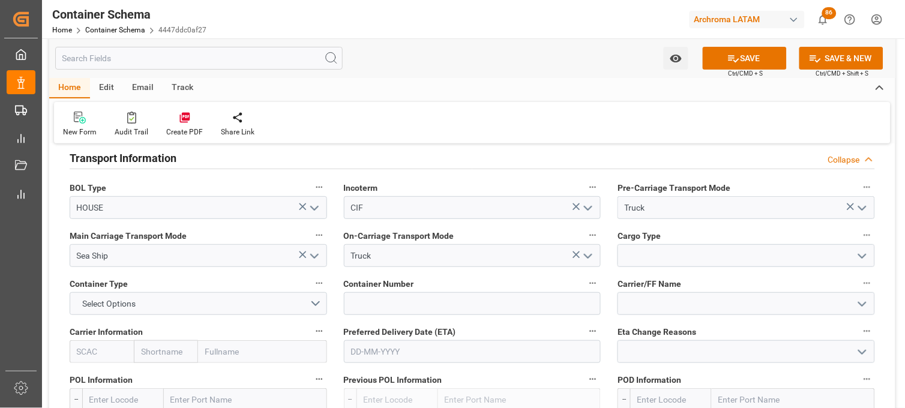
scroll to position [1066, 0]
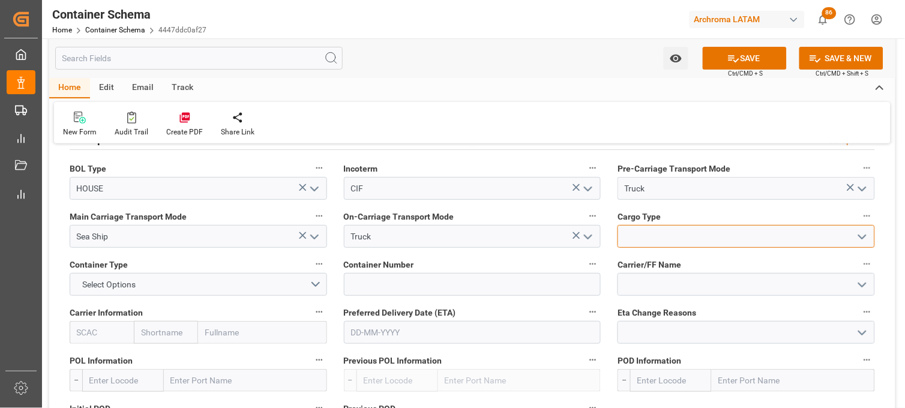
click at [626, 236] on input at bounding box center [745, 236] width 257 height 23
type input "O"
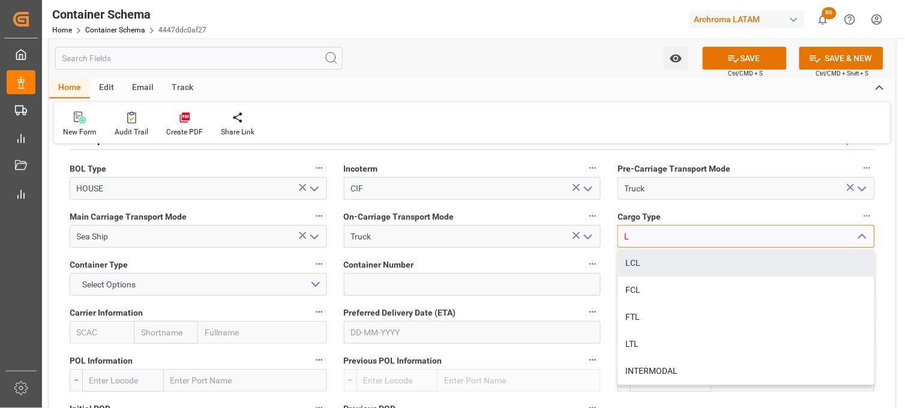
click at [637, 265] on div "LCL" at bounding box center [746, 263] width 256 height 27
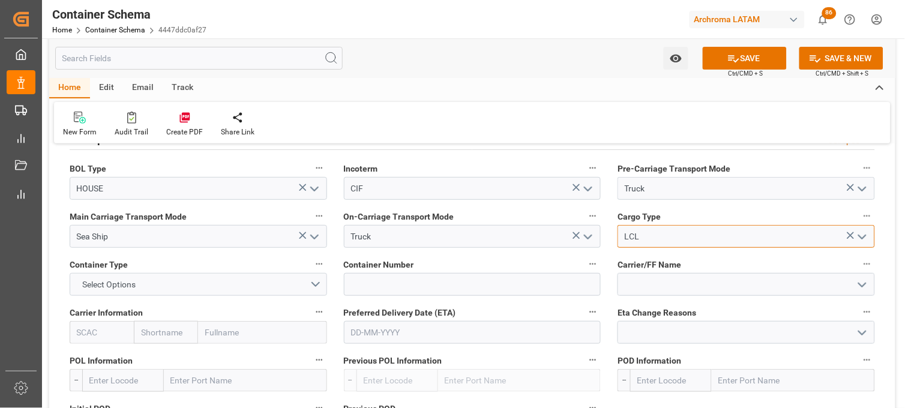
type input "LCL"
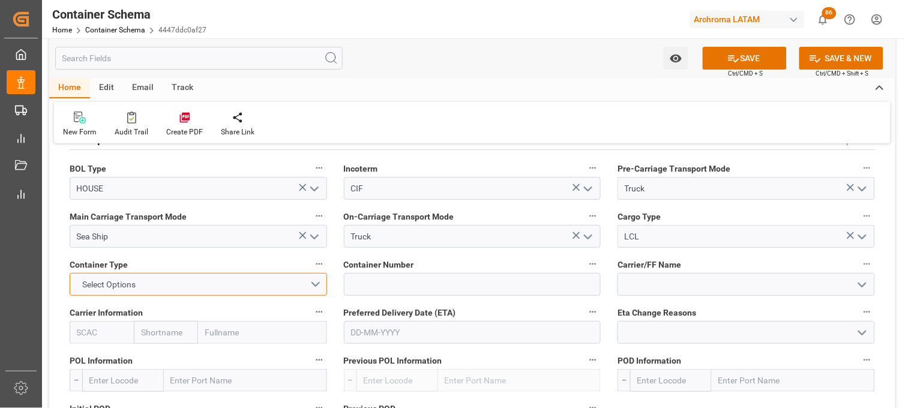
click at [194, 284] on button "Select Options" at bounding box center [198, 284] width 257 height 23
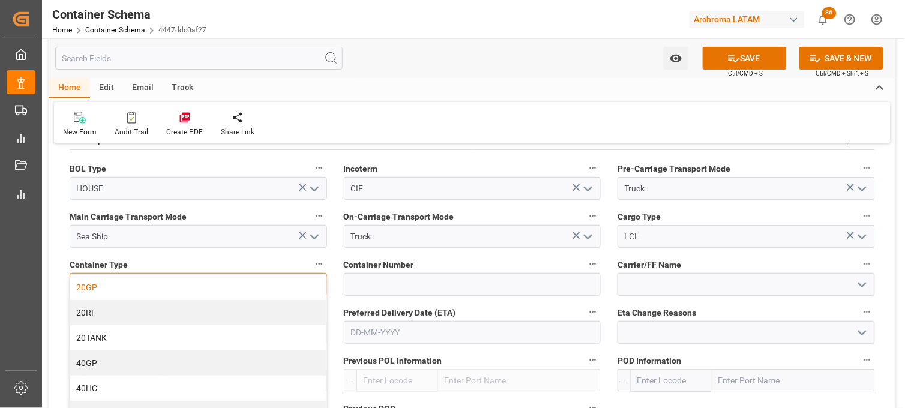
click at [197, 284] on div "20GP" at bounding box center [198, 287] width 256 height 25
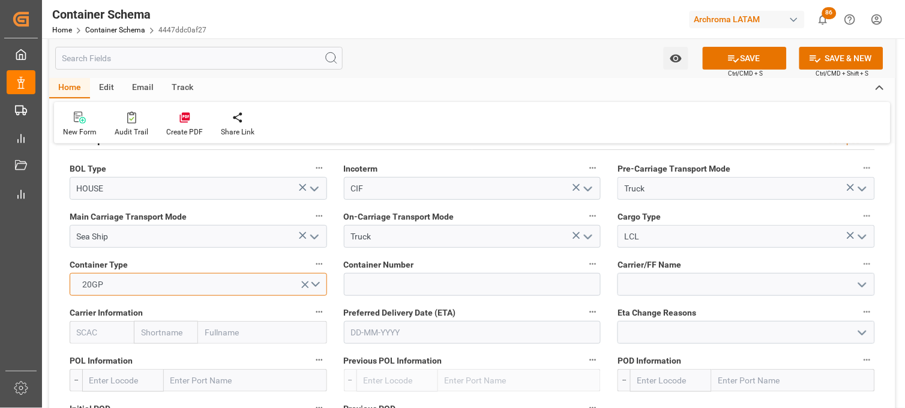
click at [121, 283] on button "20GP" at bounding box center [198, 284] width 257 height 23
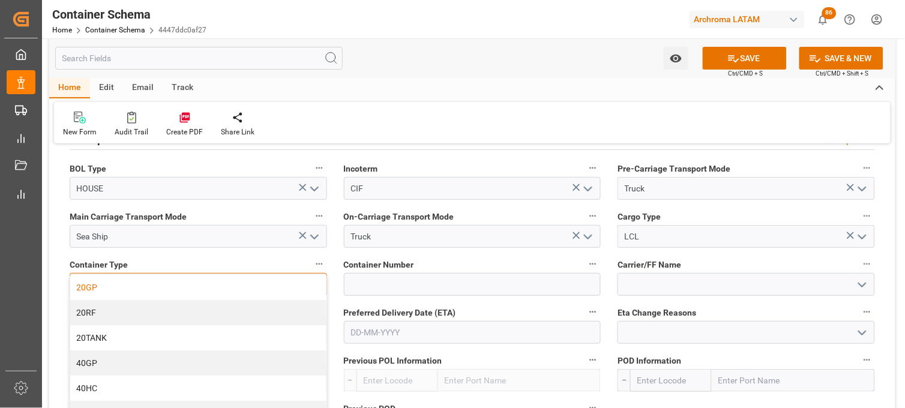
scroll to position [67, 0]
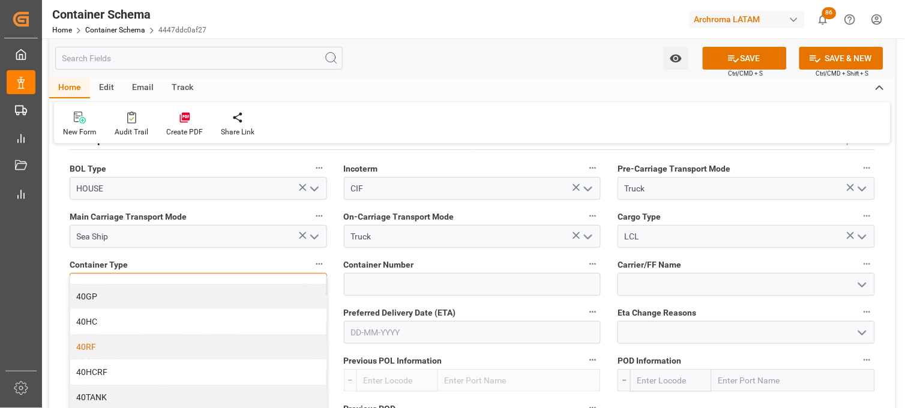
click at [152, 347] on div "40RF" at bounding box center [198, 346] width 256 height 25
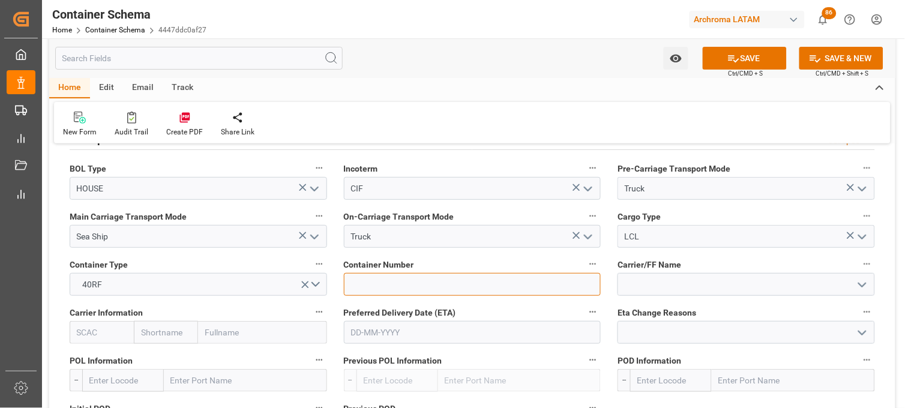
click at [380, 280] on input at bounding box center [472, 284] width 257 height 23
paste input "TEMU9536880"
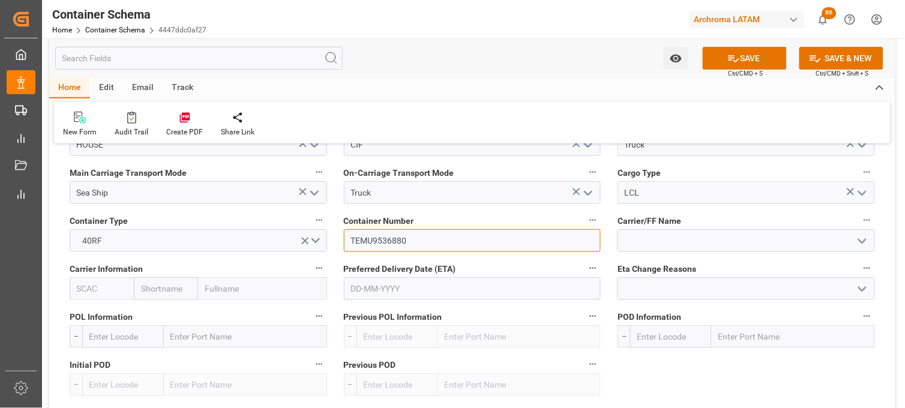
scroll to position [1133, 0]
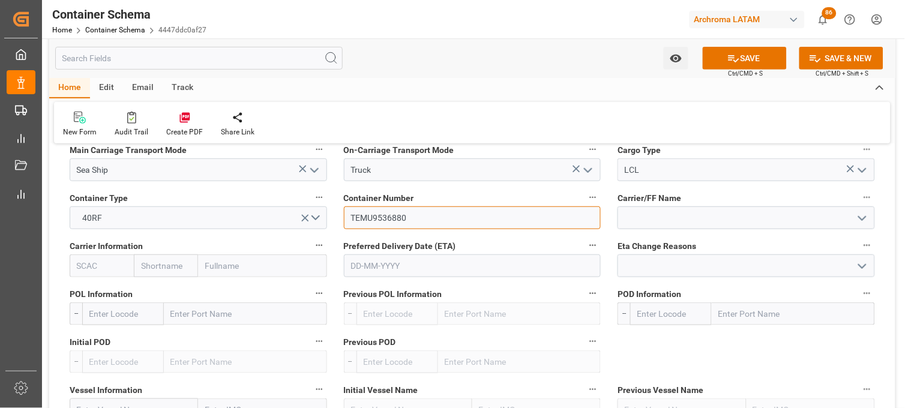
type input "TEMU9536880"
click at [649, 214] on input at bounding box center [745, 217] width 257 height 23
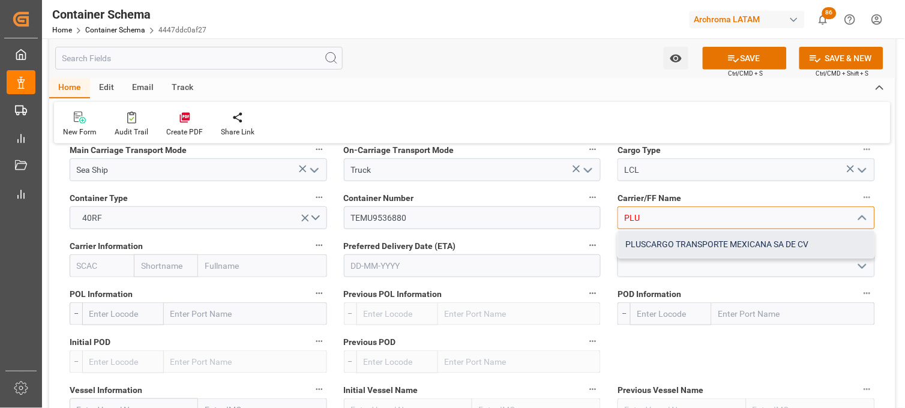
click at [646, 236] on div "PLUSCARGO TRANSPORTE MEXICANA SA DE CV" at bounding box center [746, 244] width 256 height 27
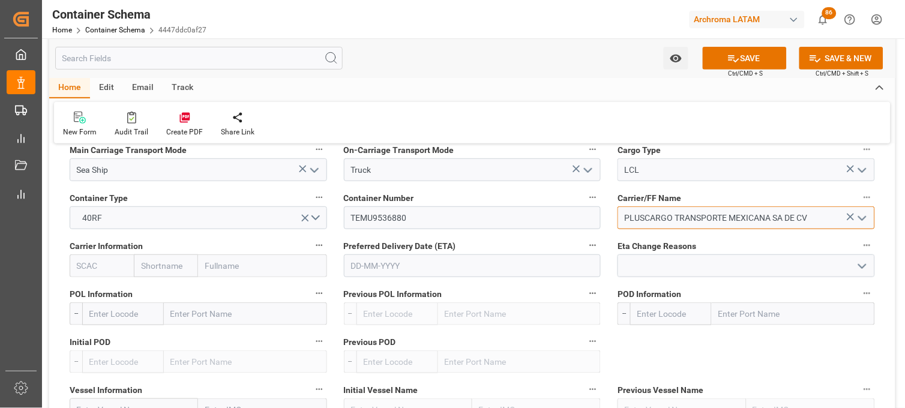
type input "PLUSCARGO TRANSPORTE MEXICANA SA DE CV"
click at [178, 262] on input "text" at bounding box center [166, 265] width 64 height 23
type input "COSCO"
click at [162, 290] on b "Cosco" at bounding box center [153, 292] width 23 height 10
type input "COSU"
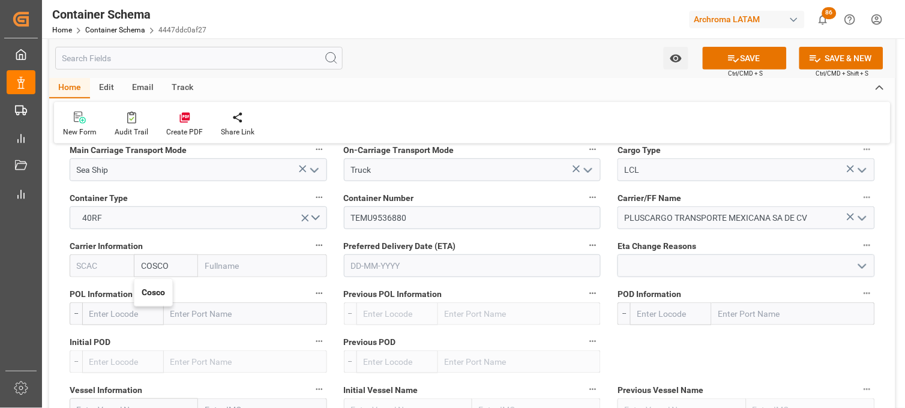
type input "Cosco"
type input "COSCO Shipping Co. Ltd."
type input "Cosco"
click at [358, 265] on input "text" at bounding box center [472, 265] width 257 height 23
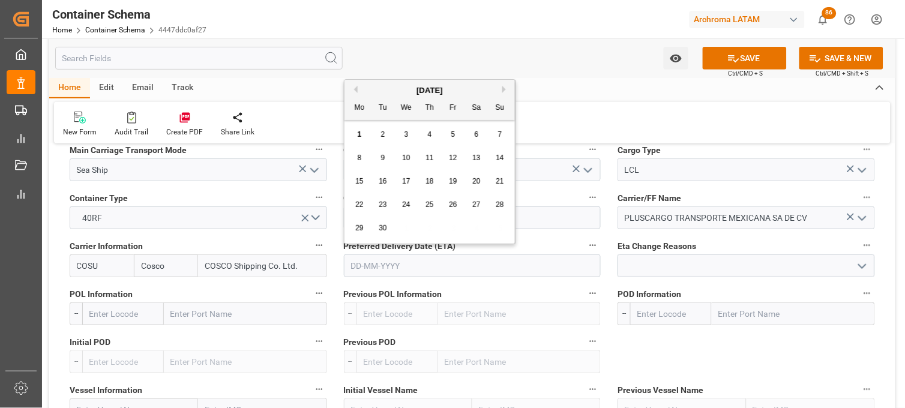
click at [375, 85] on div "[DATE]" at bounding box center [429, 91] width 170 height 12
click at [359, 181] on span "15" at bounding box center [359, 181] width 8 height 8
type input "[DATE]"
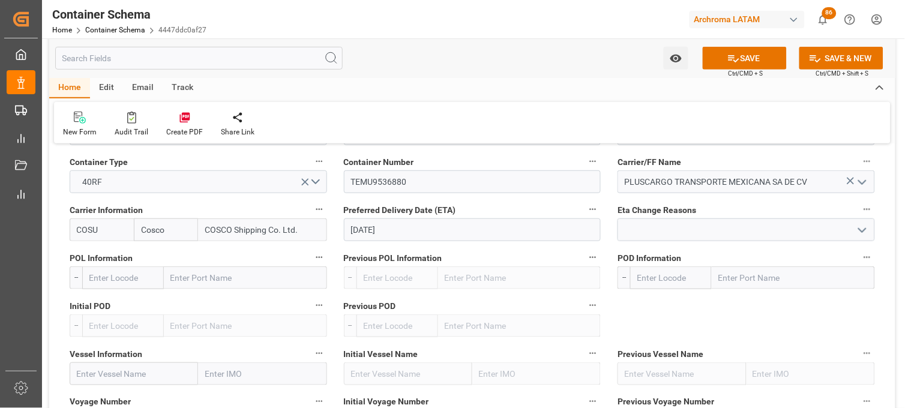
scroll to position [1200, 0]
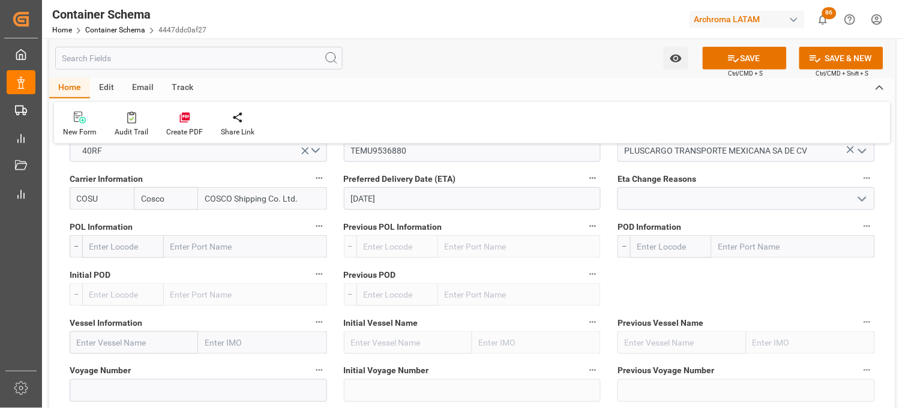
click at [204, 250] on input "text" at bounding box center [245, 246] width 163 height 23
type input "shan"
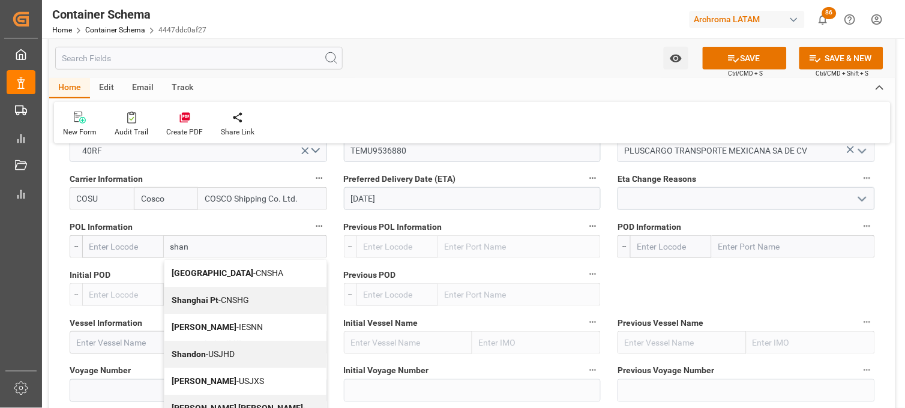
click at [188, 295] on b "Shanghai Pt" at bounding box center [195, 300] width 47 height 10
type input "CNSHG"
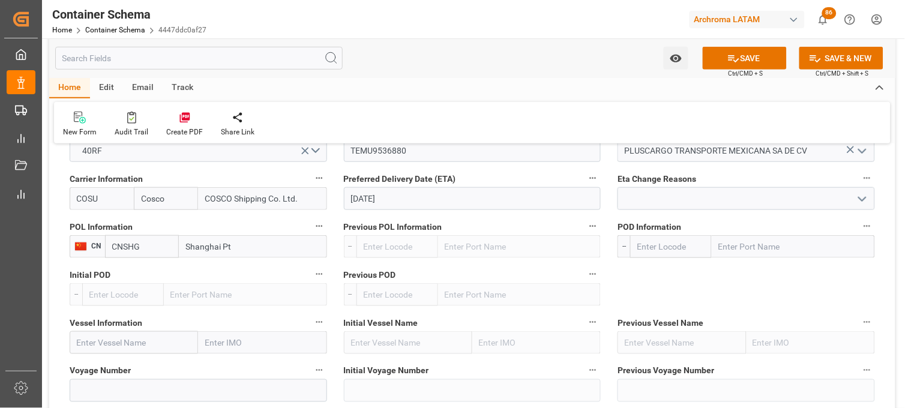
type input "Shanghai Pt"
click at [734, 242] on input "text" at bounding box center [793, 246] width 163 height 23
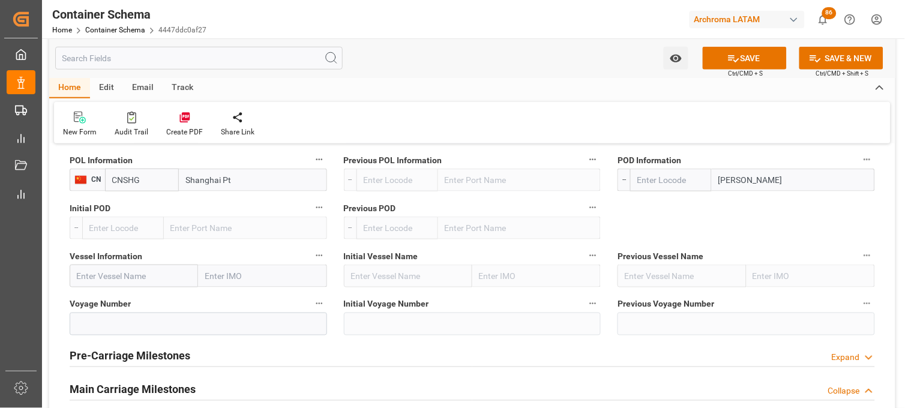
type input "manza"
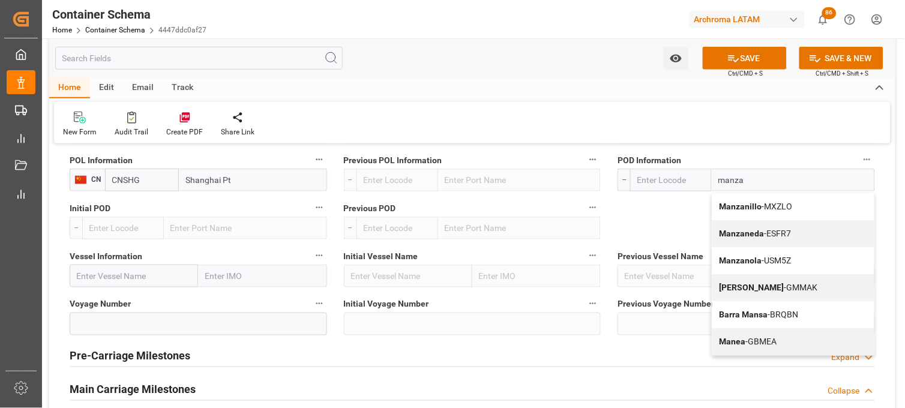
click at [735, 202] on b "Manzanillo" at bounding box center [740, 207] width 43 height 10
type input "MXZLO"
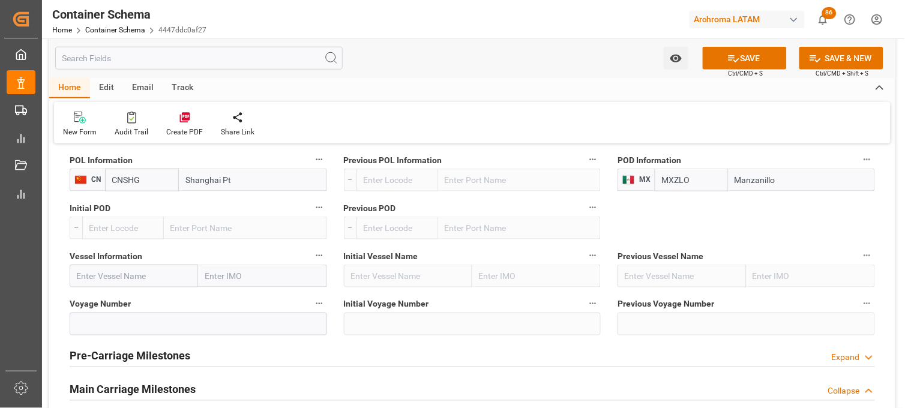
type input "Manzanillo"
click at [126, 270] on input "text" at bounding box center [134, 276] width 128 height 23
type input "WAN HAI 723"
drag, startPoint x: 124, startPoint y: 301, endPoint x: 256, endPoint y: 283, distance: 133.3
click at [124, 301] on b "WAN HAI 723" at bounding box center [102, 303] width 50 height 10
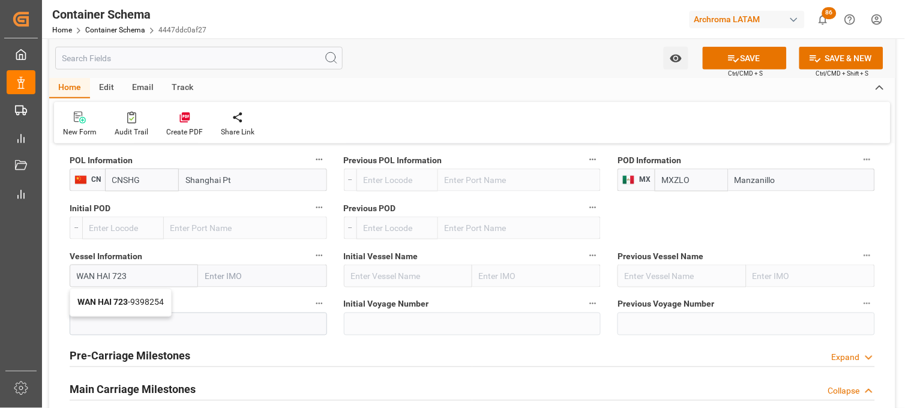
type input "9398254"
type input "WAN HAI 723"
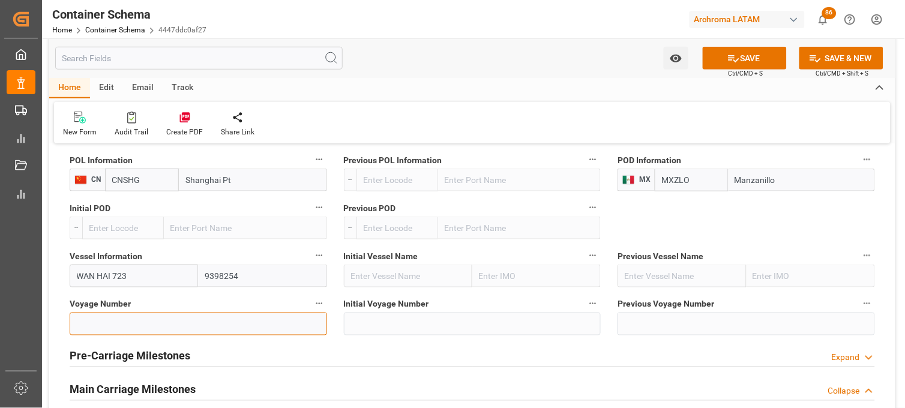
click at [147, 318] on input at bounding box center [198, 324] width 257 height 23
click at [131, 323] on input at bounding box center [198, 324] width 257 height 23
type input "E020"
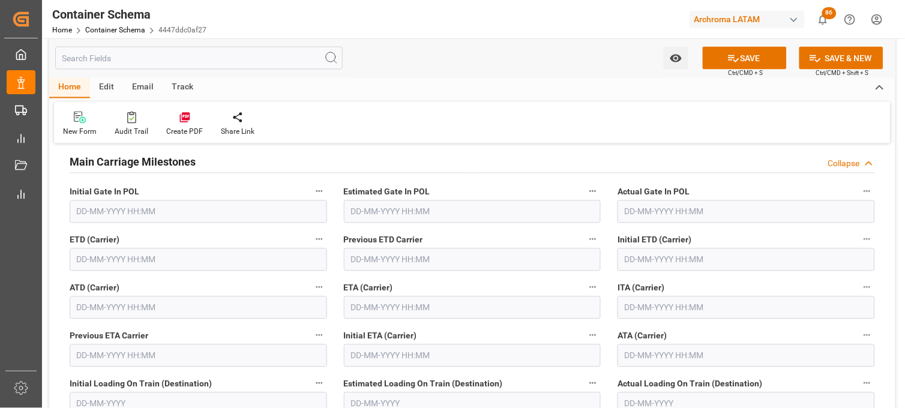
scroll to position [1533, 0]
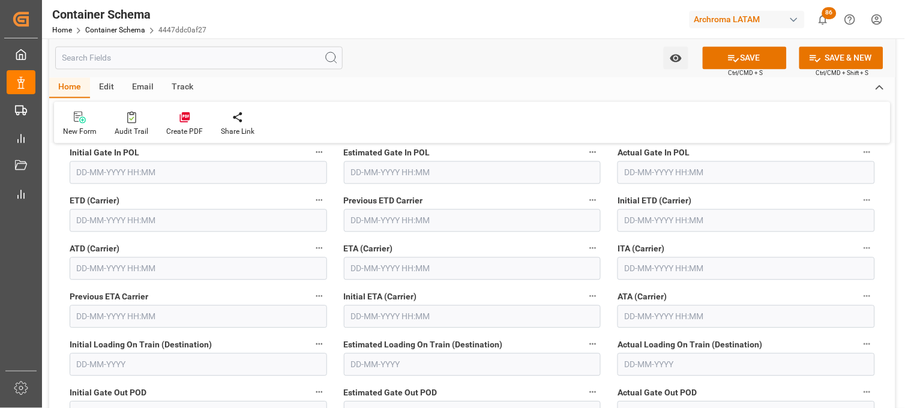
click at [387, 277] on input "text" at bounding box center [472, 268] width 257 height 23
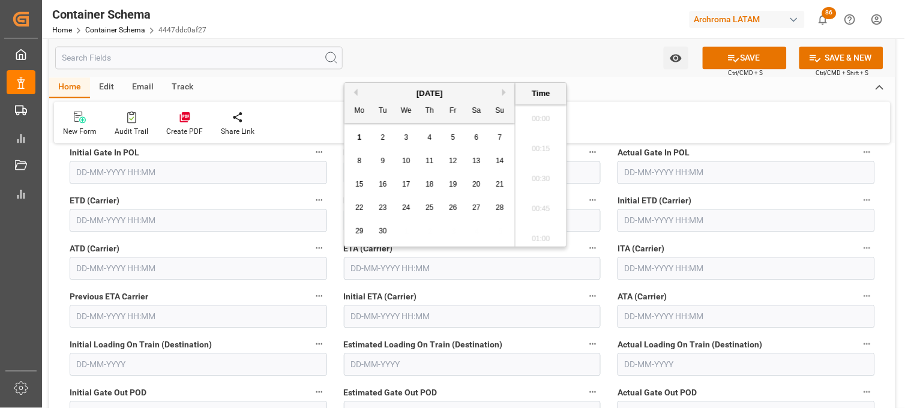
scroll to position [1743, 0]
click at [434, 235] on div "29 30 1 2 3 4 5" at bounding box center [430, 231] width 164 height 23
click at [358, 184] on span "15" at bounding box center [359, 184] width 8 height 8
click at [542, 176] on li "15:00" at bounding box center [540, 176] width 51 height 30
type input "[DATE] 15:00"
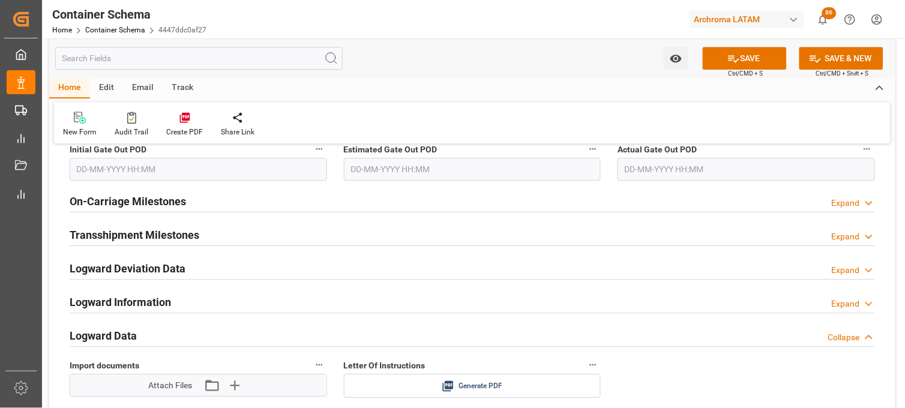
scroll to position [1800, 0]
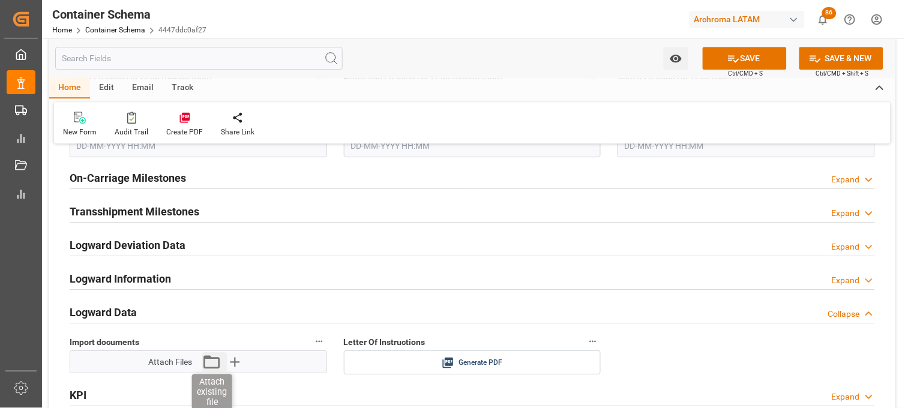
click at [215, 364] on icon "button" at bounding box center [211, 361] width 19 height 19
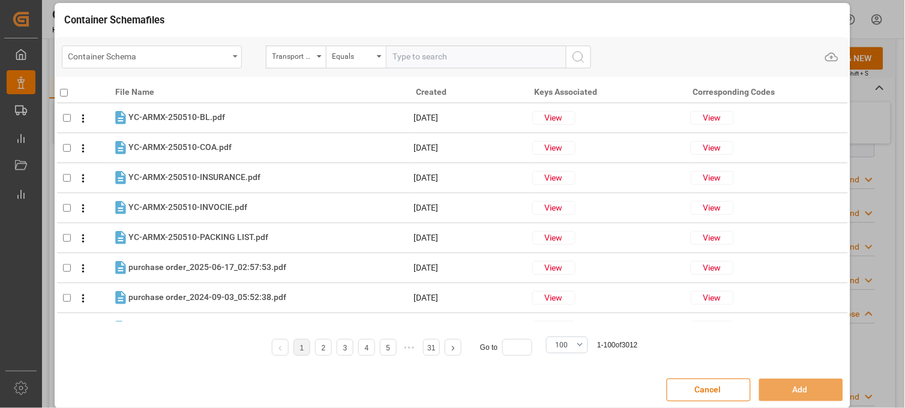
click at [227, 56] on div "Container Schema" at bounding box center [148, 55] width 160 height 15
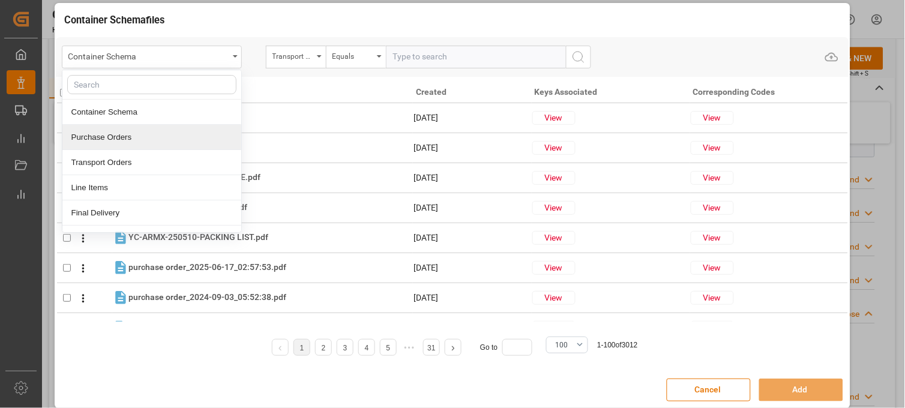
drag, startPoint x: 189, startPoint y: 133, endPoint x: 264, endPoint y: 75, distance: 94.9
click at [188, 133] on div "Purchase Orders" at bounding box center [151, 137] width 179 height 25
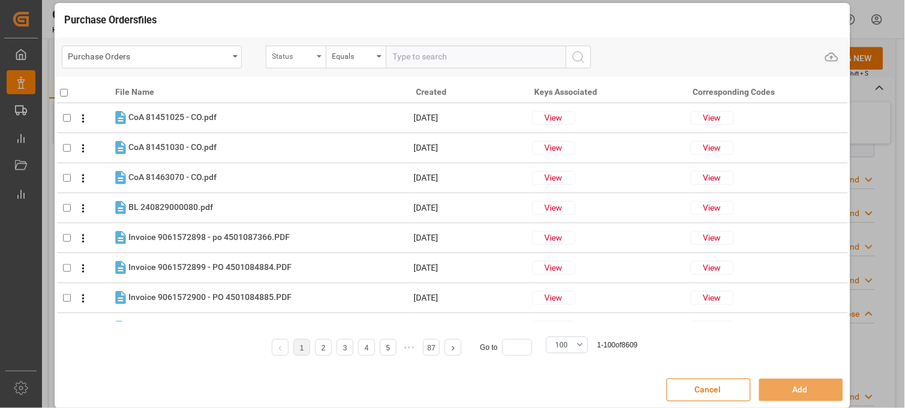
click at [295, 59] on div "Status" at bounding box center [292, 55] width 41 height 14
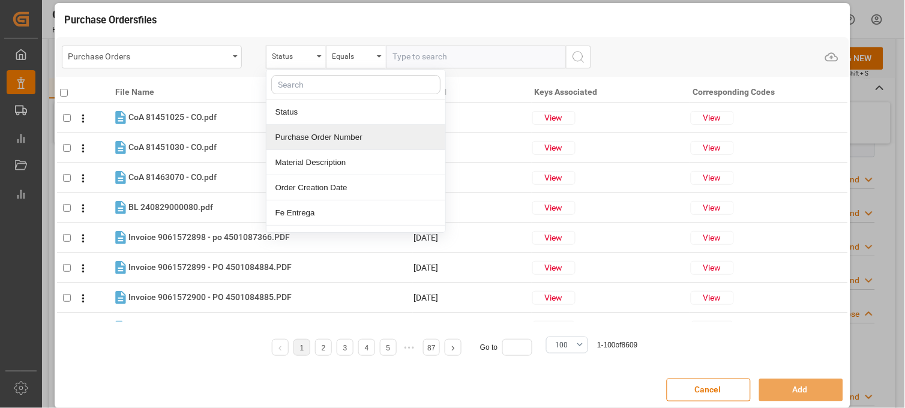
click at [298, 131] on div "Purchase Order Number" at bounding box center [355, 137] width 179 height 25
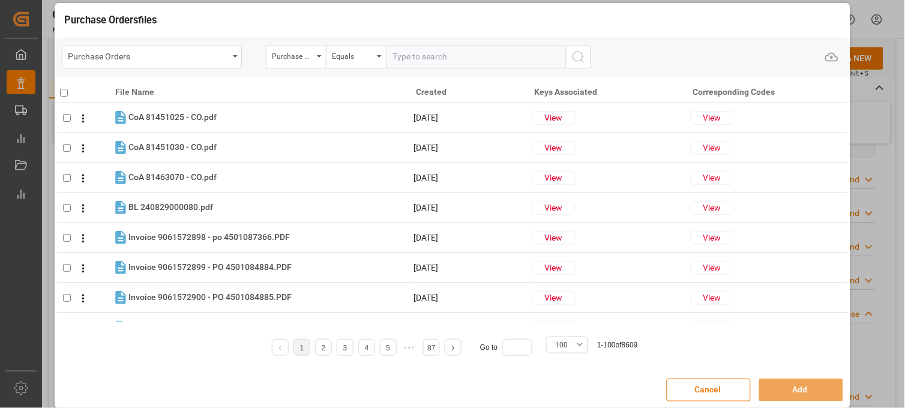
click at [400, 51] on input "text" at bounding box center [476, 57] width 180 height 23
paste input "4504654821"
type input "4504654821"
click at [580, 56] on icon "search button" at bounding box center [578, 57] width 14 height 14
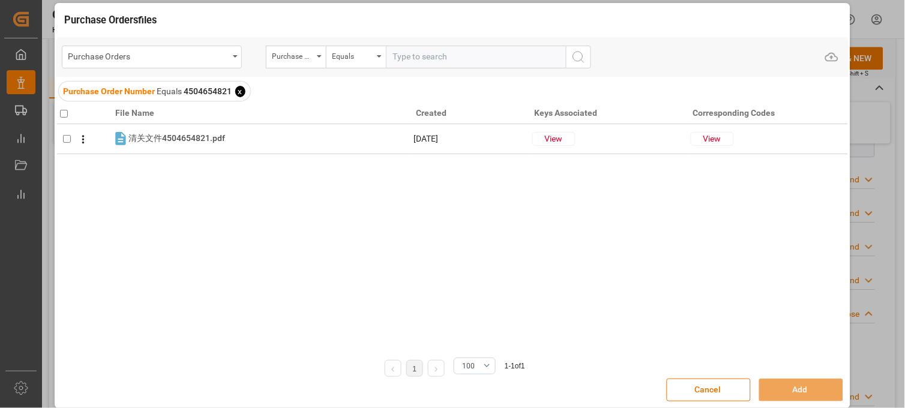
click at [64, 113] on input "checkbox" at bounding box center [64, 114] width 8 height 8
checkbox input "true"
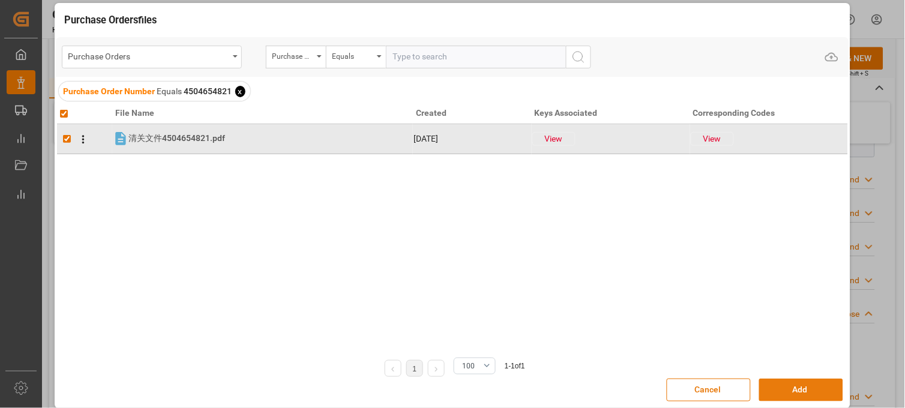
click at [765, 388] on button "Add" at bounding box center [801, 390] width 84 height 23
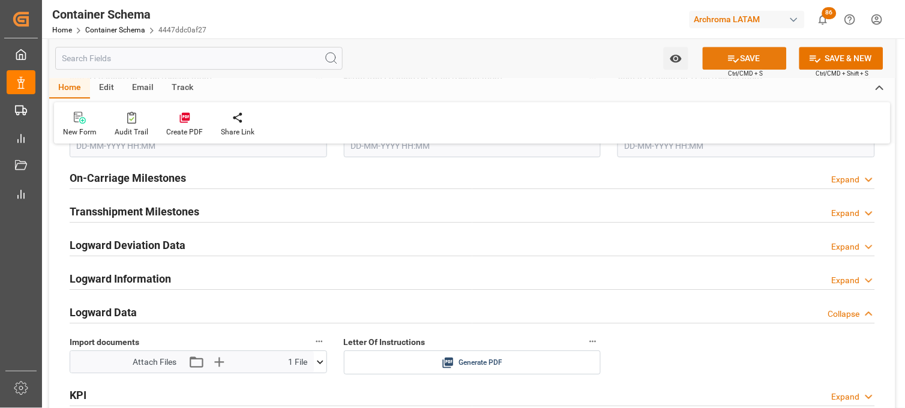
click at [717, 61] on button "SAVE" at bounding box center [745, 58] width 84 height 23
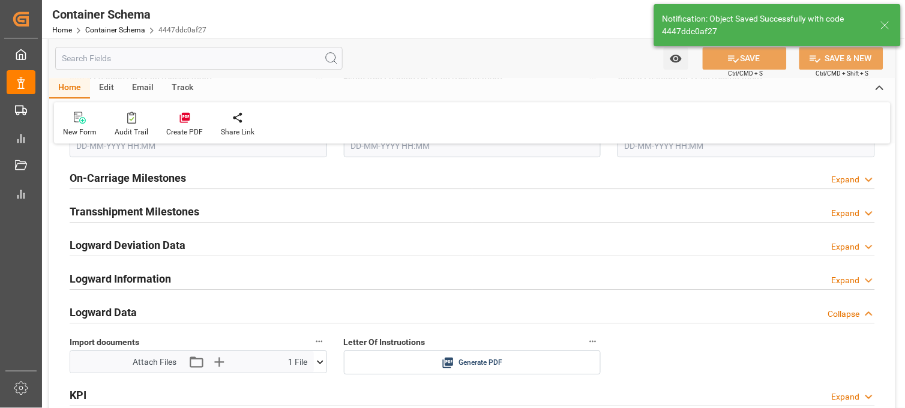
type input "Document Sent"
type input "MXZLO"
type input "Manzanillo"
type input "WAN HAI 723"
type input "9398254"
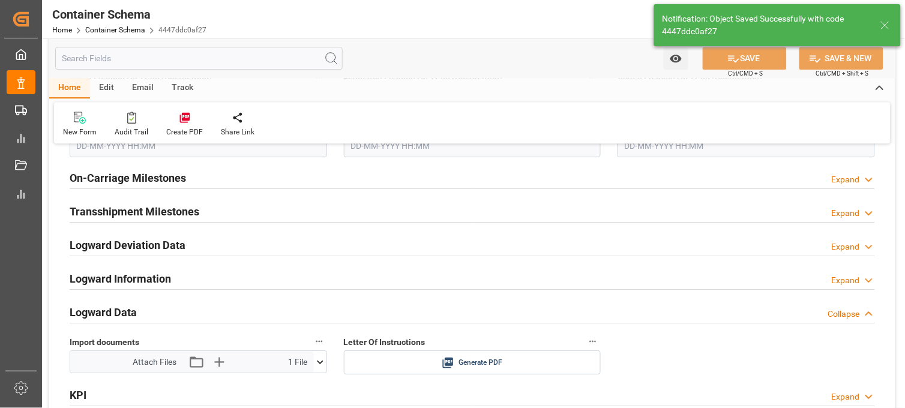
type input "E020"
type input "[DATE] 15:00"
click at [452, 361] on icon at bounding box center [448, 363] width 11 height 11
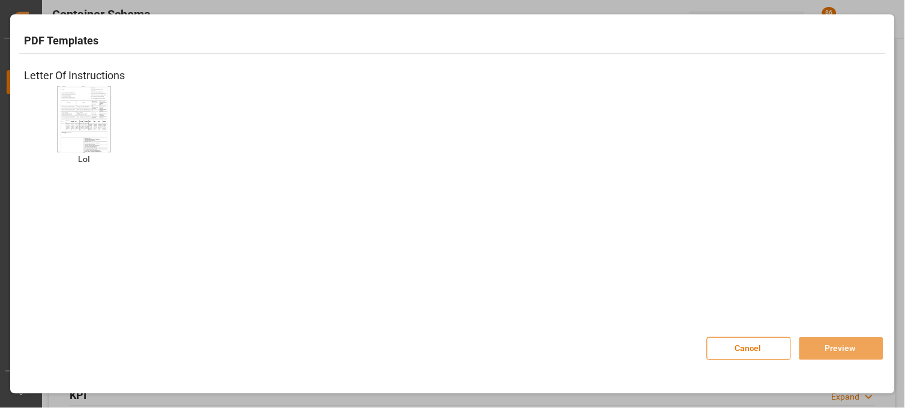
click at [109, 116] on div at bounding box center [84, 119] width 54 height 66
click at [820, 346] on button "Preview" at bounding box center [841, 348] width 84 height 23
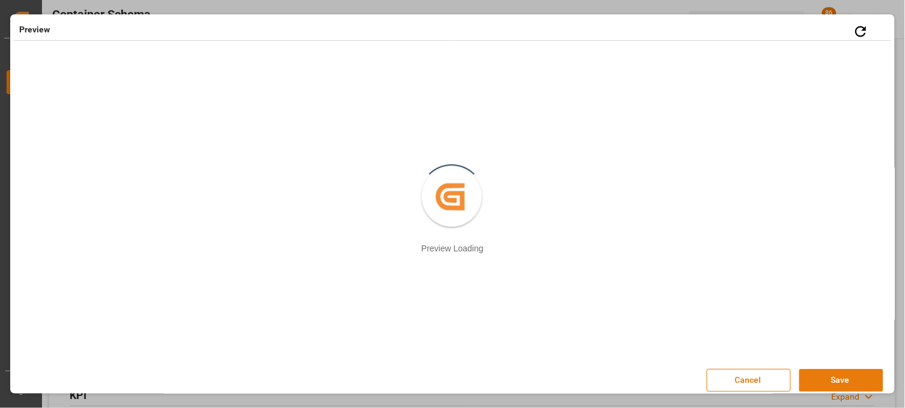
click at [814, 379] on button "Save" at bounding box center [841, 380] width 84 height 23
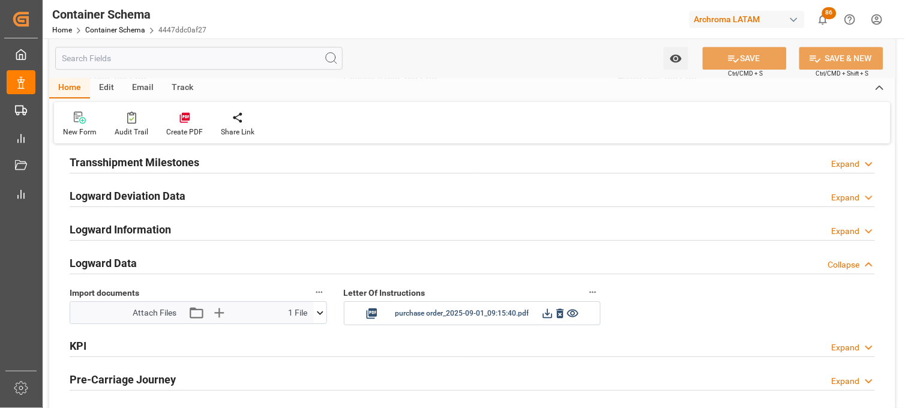
scroll to position [1866, 0]
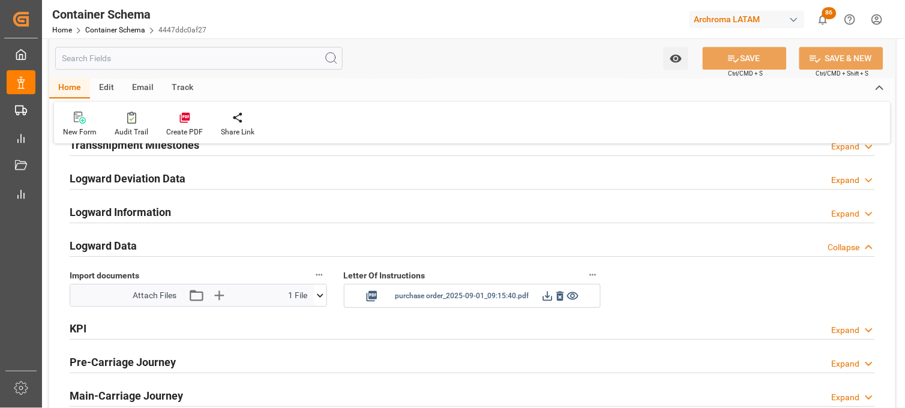
click at [560, 296] on icon at bounding box center [560, 296] width 13 height 13
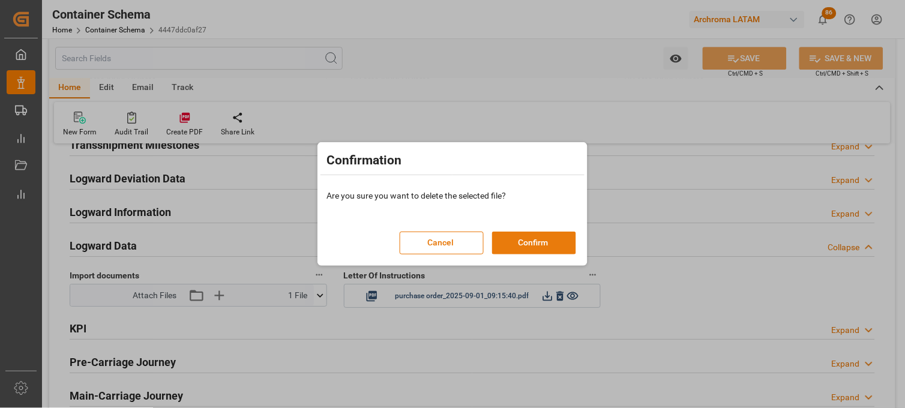
click at [546, 248] on button "Confirm" at bounding box center [534, 243] width 84 height 23
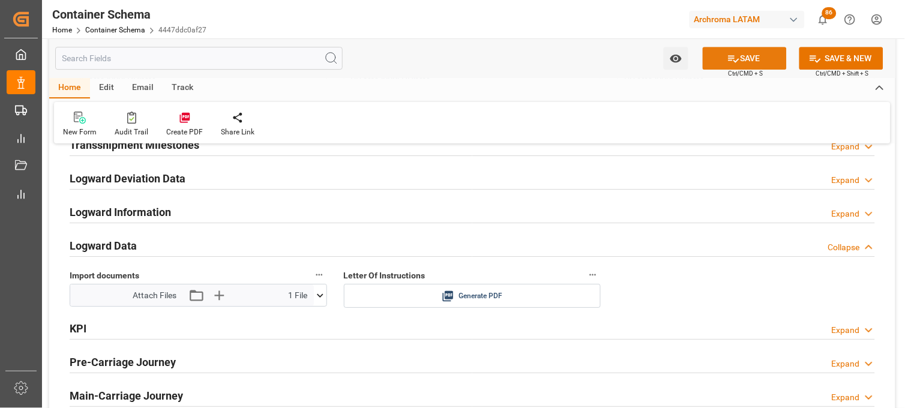
click at [719, 58] on button "SAVE" at bounding box center [745, 58] width 84 height 23
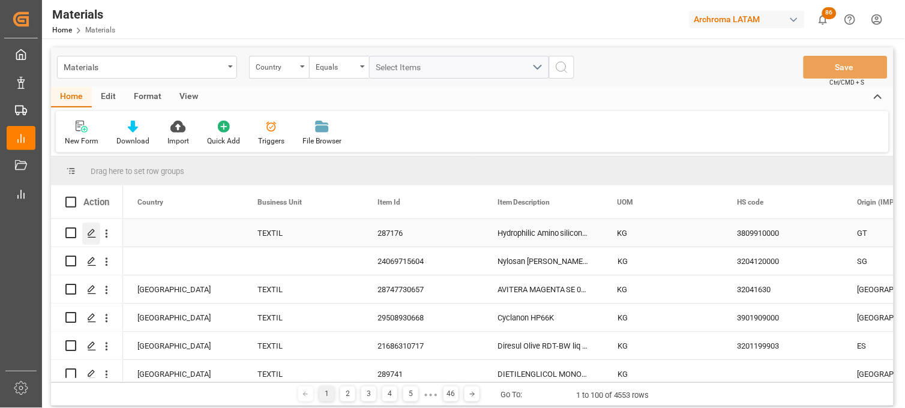
click at [91, 233] on icon "Press SPACE to select this row." at bounding box center [92, 234] width 10 height 10
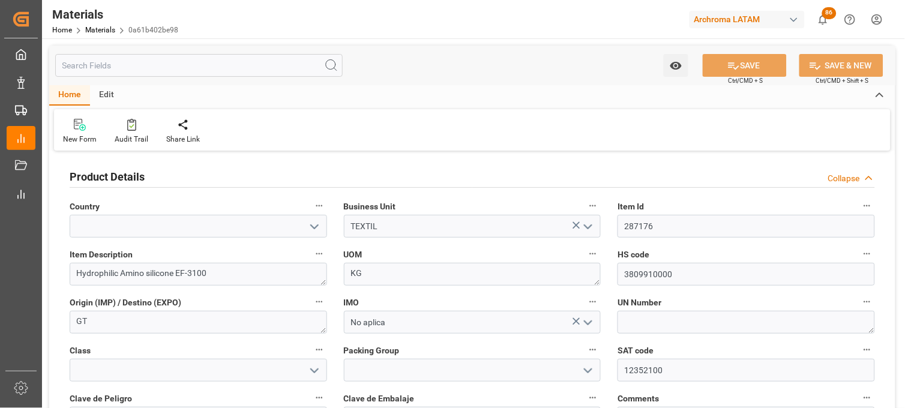
scroll to position [67, 0]
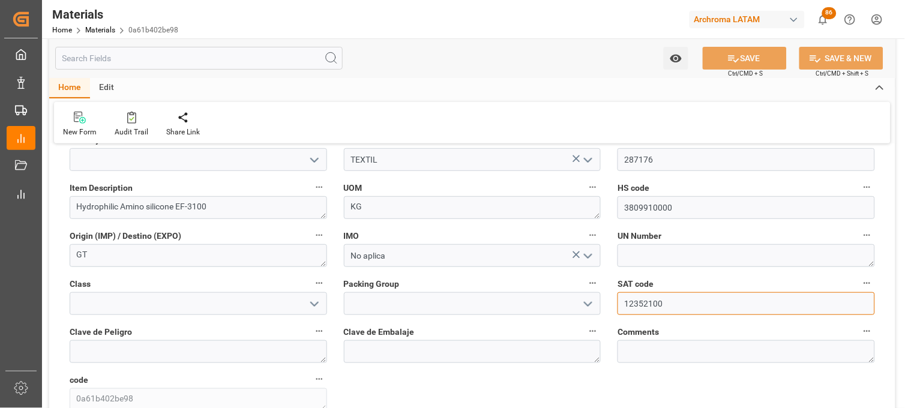
click at [632, 302] on input "12352100" at bounding box center [745, 303] width 257 height 23
paste input "1816"
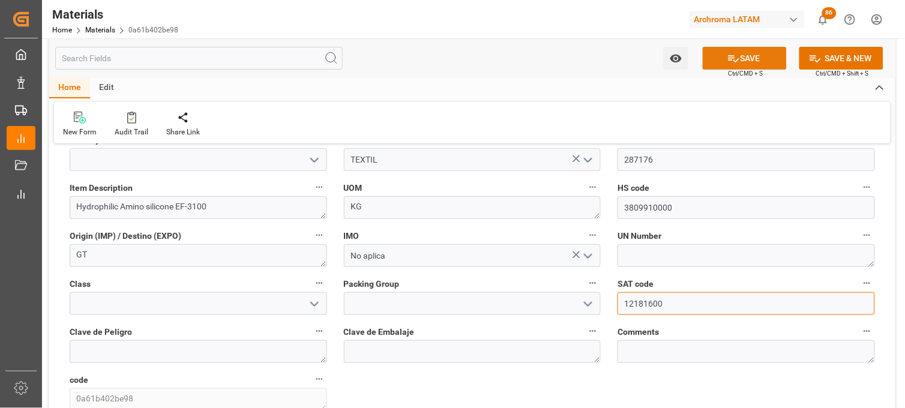
type input "12181600"
click at [730, 58] on icon at bounding box center [733, 58] width 11 height 7
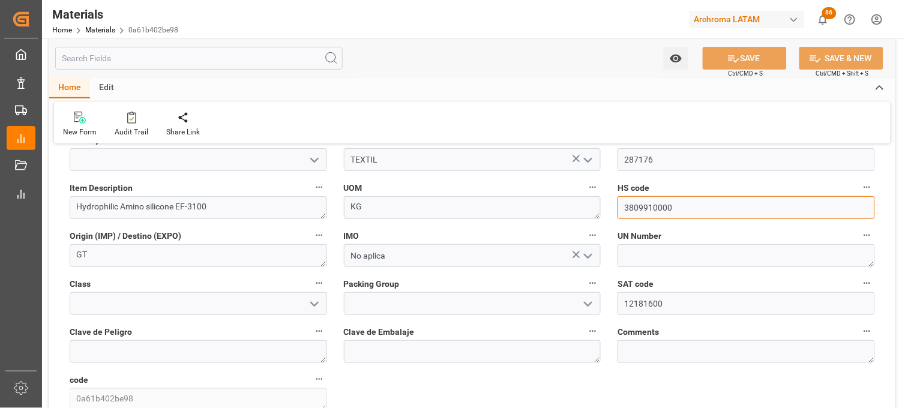
click at [639, 212] on input "3809910000" at bounding box center [745, 207] width 257 height 23
paste input "9100099"
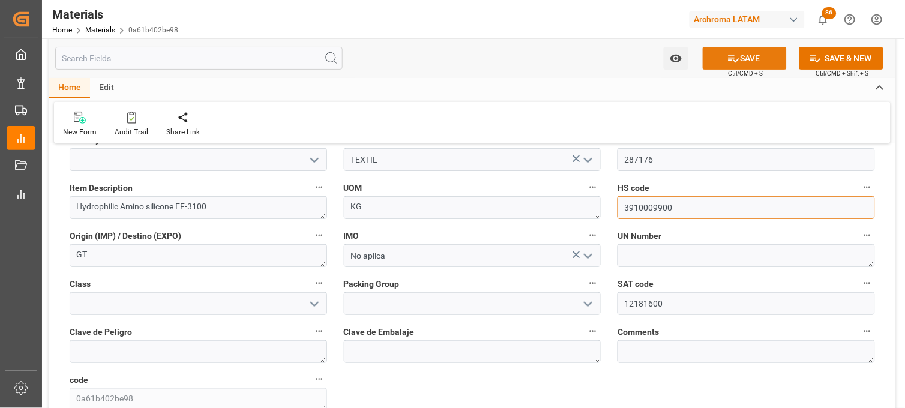
type input "3910009900"
click at [721, 52] on button "SAVE" at bounding box center [745, 58] width 84 height 23
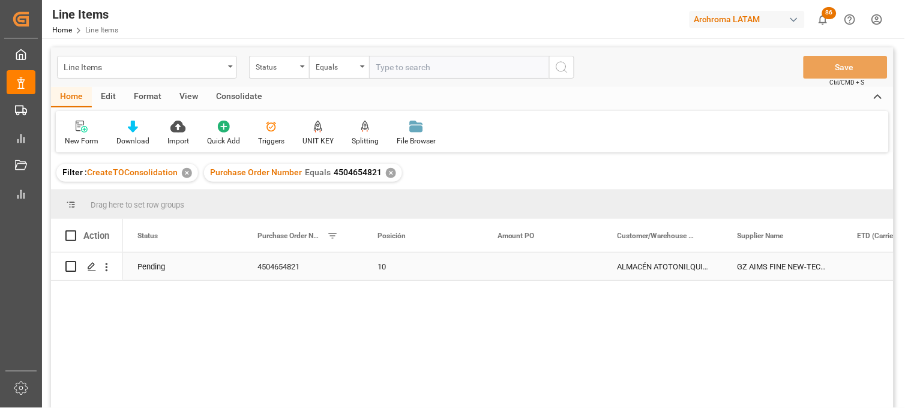
click at [149, 266] on div "Pending" at bounding box center [183, 267] width 120 height 28
click at [216, 273] on icon "Press SPACE to select this row." at bounding box center [215, 272] width 7 height 7
drag, startPoint x: 220, startPoint y: 274, endPoint x: 206, endPoint y: 284, distance: 16.7
click at [220, 274] on button "Select" at bounding box center [183, 273] width 101 height 23
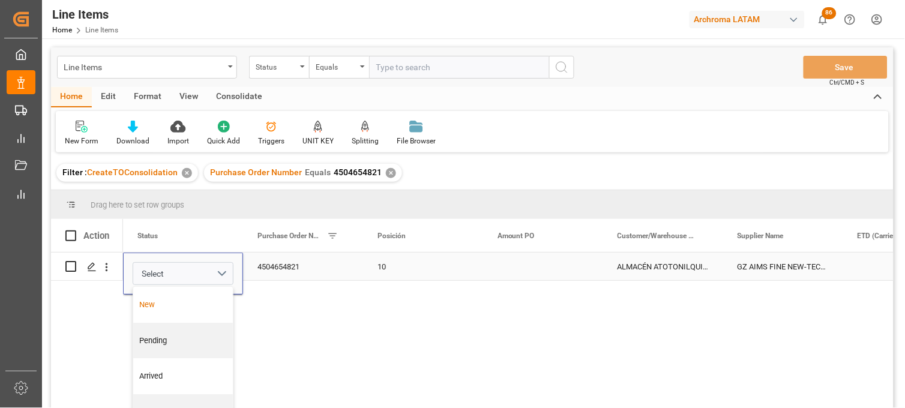
click at [195, 299] on div "New" at bounding box center [183, 305] width 87 height 12
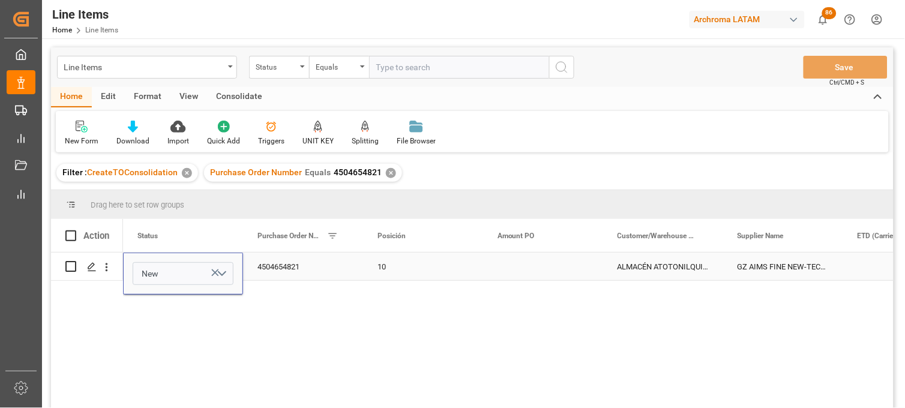
click at [283, 260] on div "4504654821" at bounding box center [303, 267] width 120 height 28
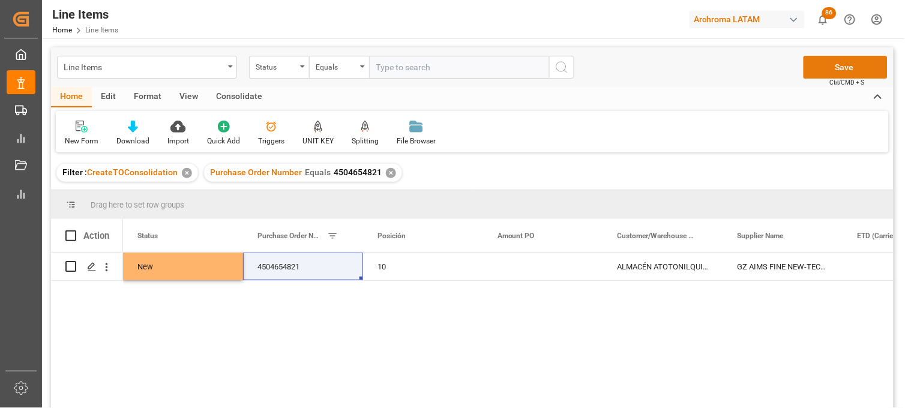
click at [842, 62] on button "Save" at bounding box center [845, 67] width 84 height 23
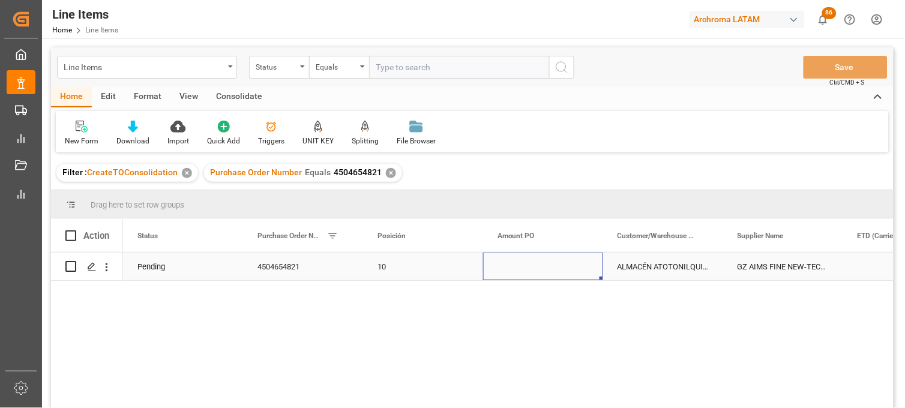
click at [535, 271] on div "Press SPACE to select this row." at bounding box center [543, 267] width 120 height 28
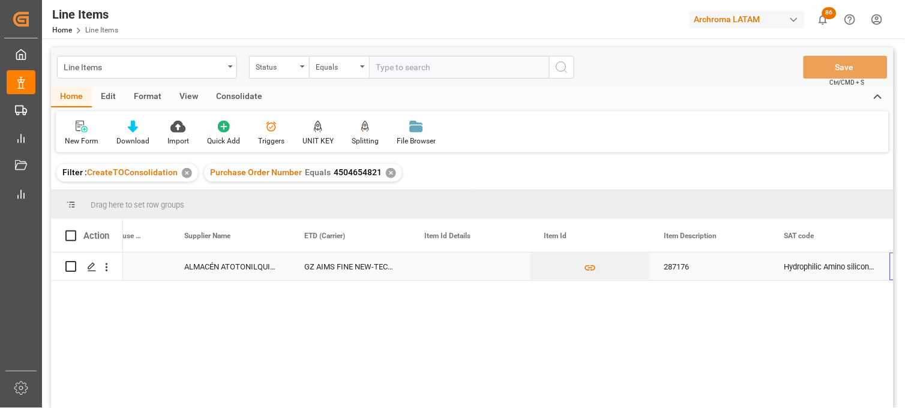
scroll to position [0, 553]
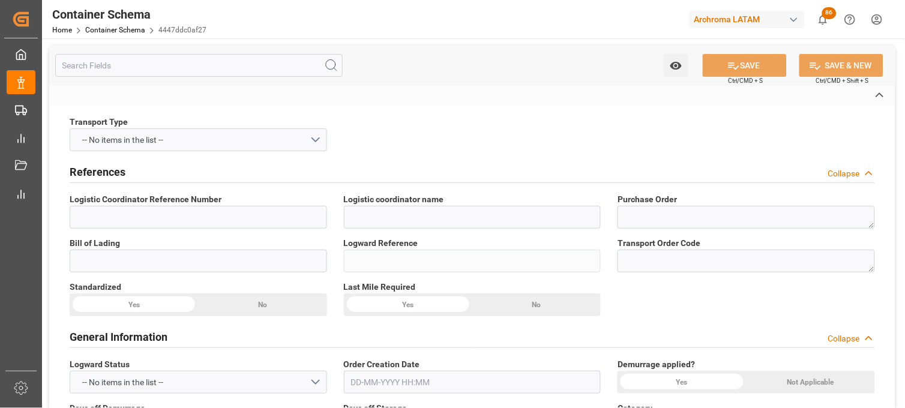
type input "LESCHACO MEXICANA, S.A. DE C.V."
type textarea "4504654821"
type input "JYDSH250822865F"
type input "4447ddc0af27"
type input "On time"
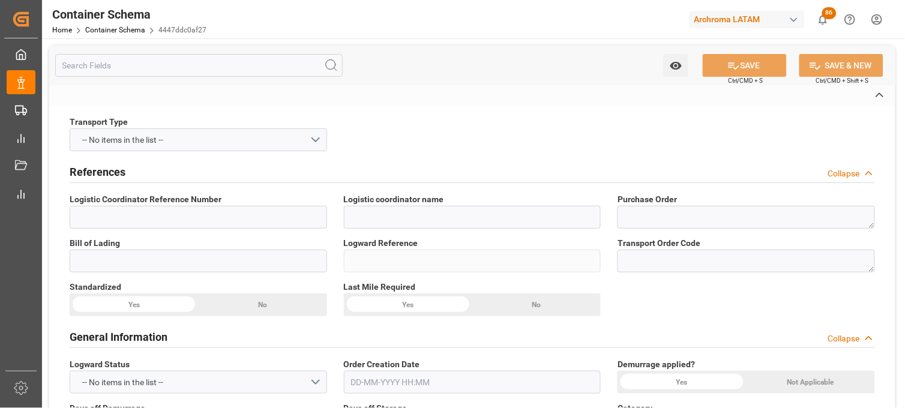
type input "[PERSON_NAME]"
type input "GZ AIMS FINE NEW-TECH CO.,LTD."
type input "Document Sent"
type input "MANZANILLO"
type input "TEXTIL"
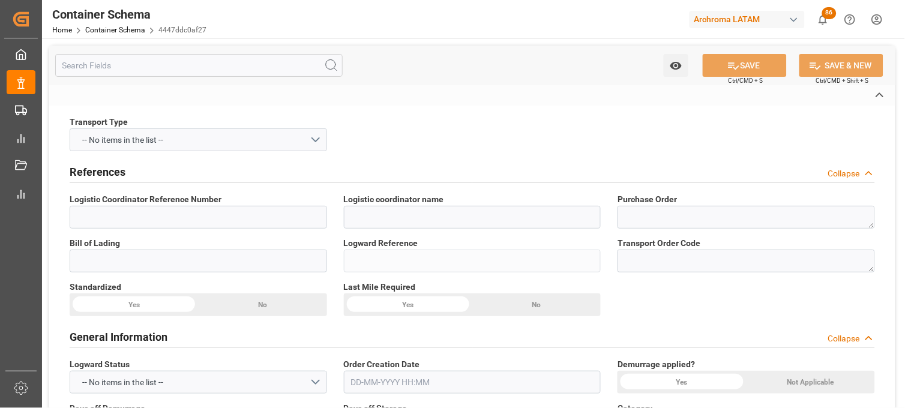
type textarea "DRUMS"
type input "15 DRUMS"
type input "ALMACÉN ATOTONILQUILLO"
type textarea "CARRETERA [GEOGRAPHIC_DATA] OCOTLAN ATOTONILQUILLO, [GEOGRAPHIC_DATA], [GEOGRAP…"
type input "HOUSE"
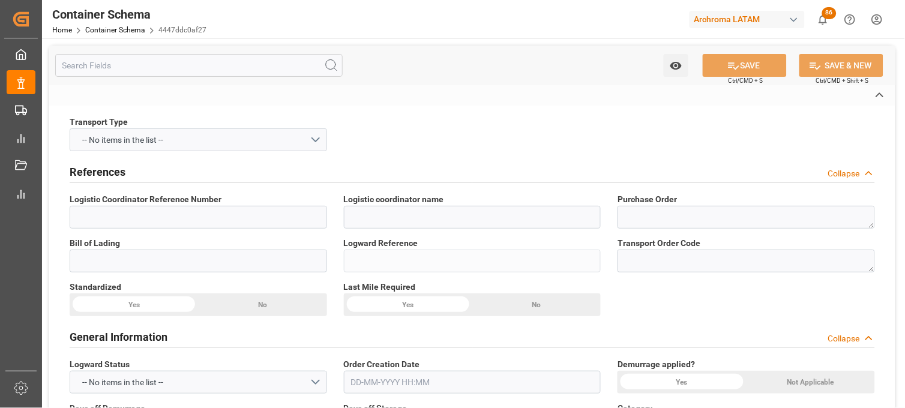
type input "CIF"
type input "Truck"
type input "Sea Ship"
type input "Truck"
type input "LCL"
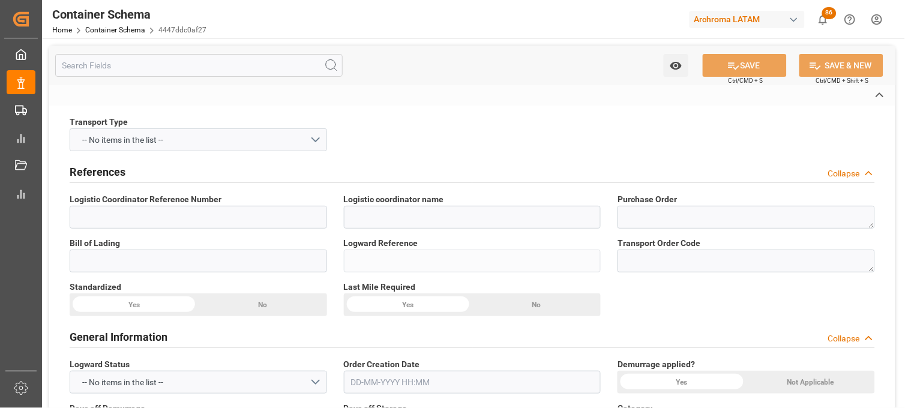
type input "TEMU9536880"
type input "PLUSCARGO TRANSPORTE MEXICANA SA DE CV"
type input "COSU"
type input "Shanghai Pt"
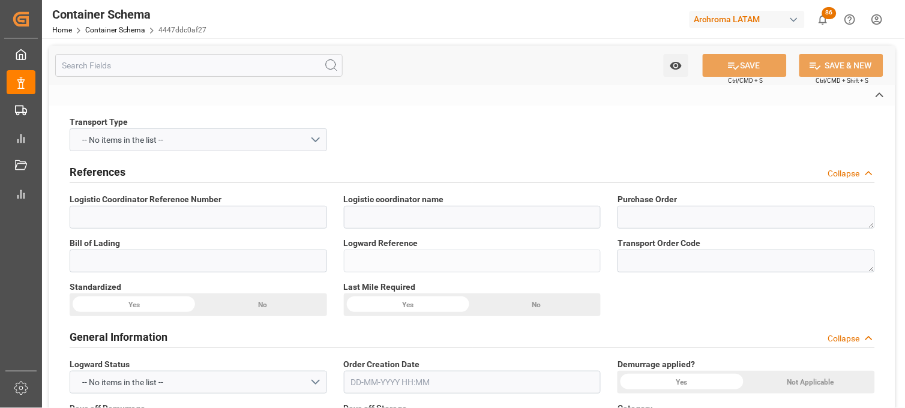
type input "Manzanillo"
type input "WAN HAI 723"
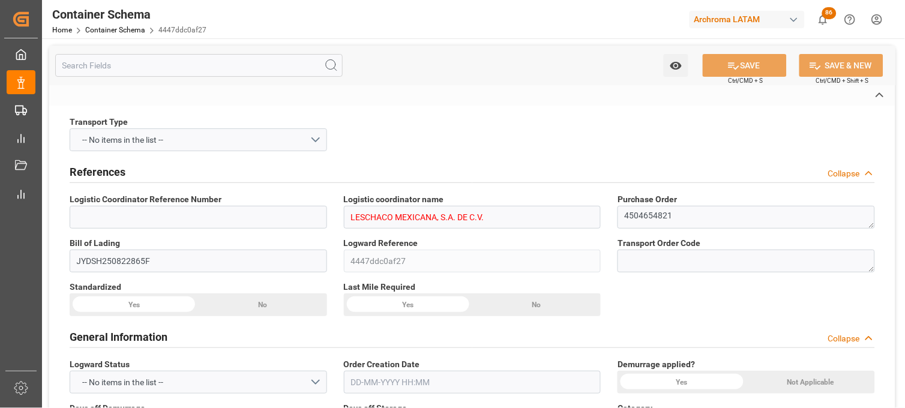
type input "WAN HAI 723"
type input "E020"
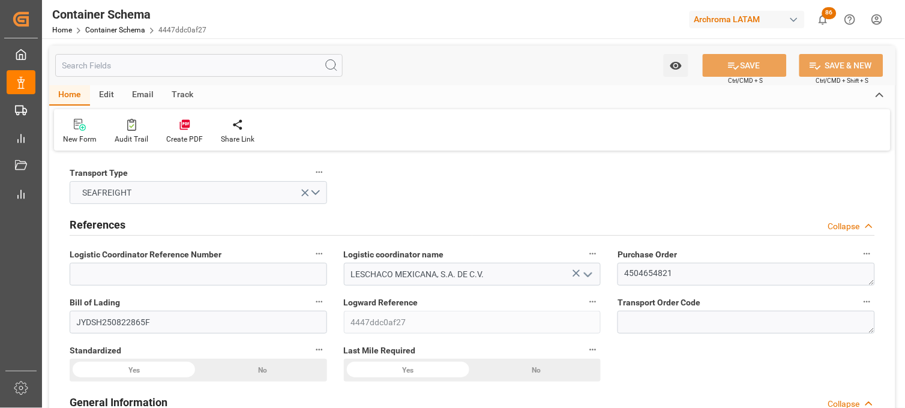
type input "0"
type input "7"
type input "1"
type input "15"
type input "2700"
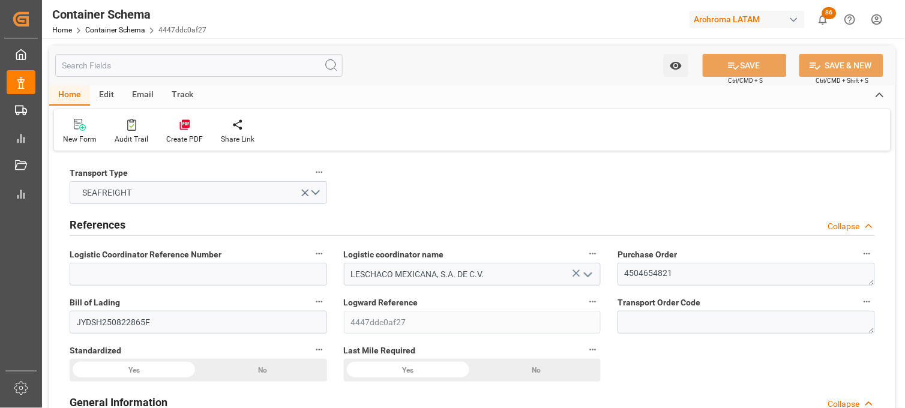
type input "2850"
type input "Cosco"
type input "COSCO Shipping Co. Ltd."
type input "CNSHG"
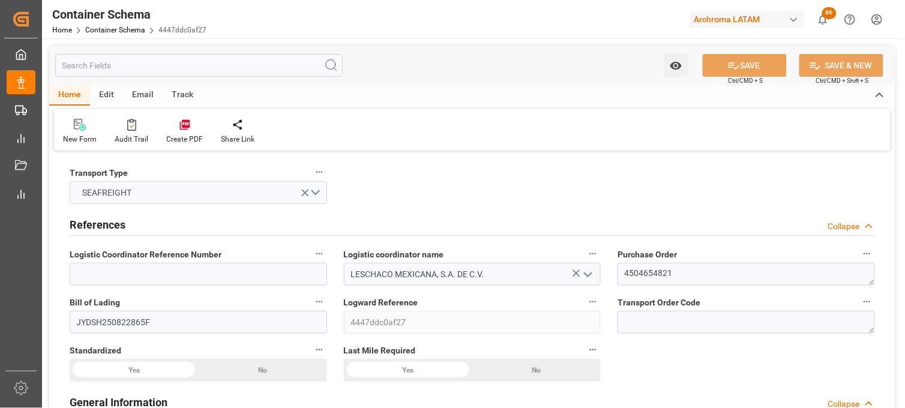
type input "MXZLO"
type input "9398254"
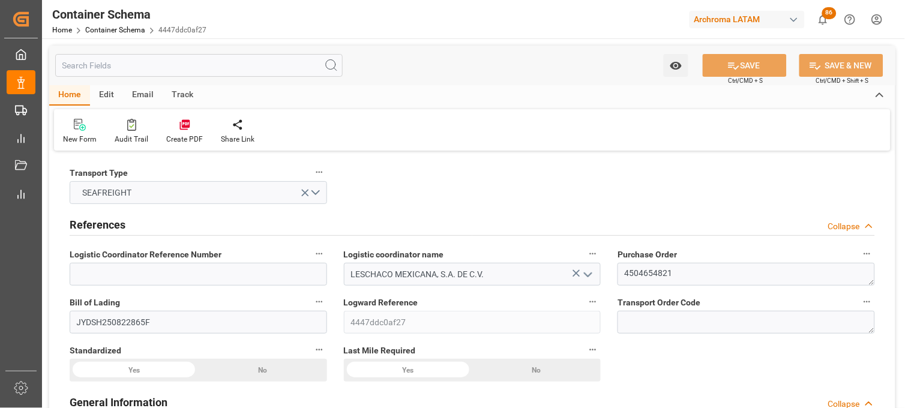
type input "9398254"
type input "[DATE] 15:00"
type input "[DATE]"
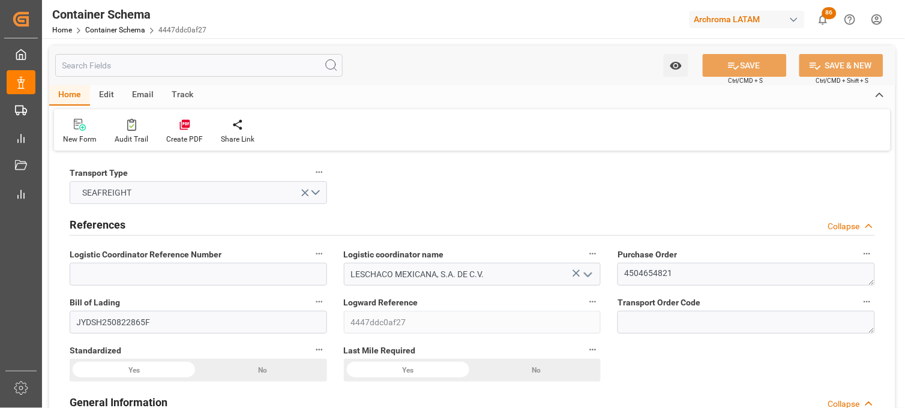
type input "[DATE] 00:00"
type input "[DATE] 15:00"
type input "[DATE] 00:00"
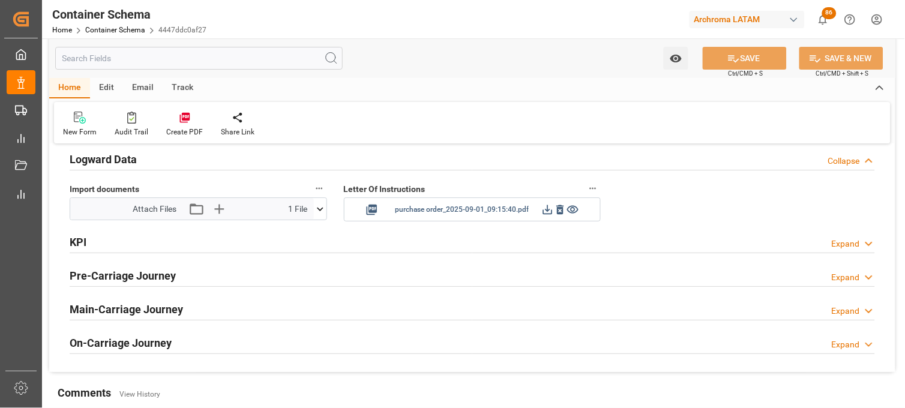
scroll to position [1933, 0]
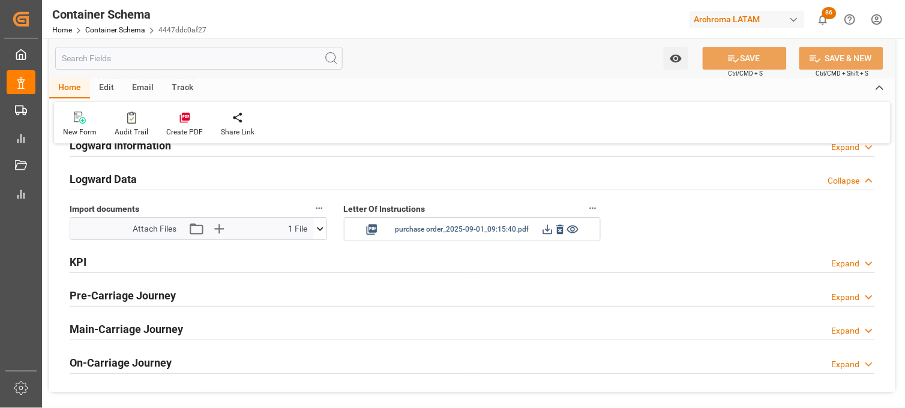
click at [556, 229] on icon at bounding box center [560, 229] width 13 height 13
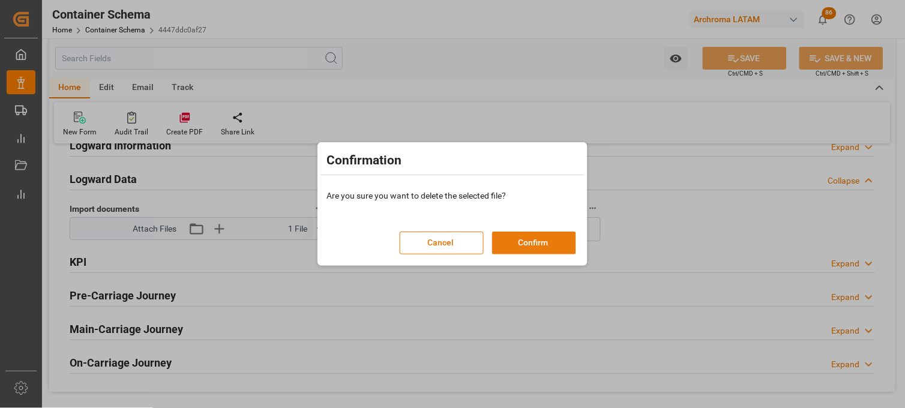
click at [537, 242] on button "Confirm" at bounding box center [534, 243] width 84 height 23
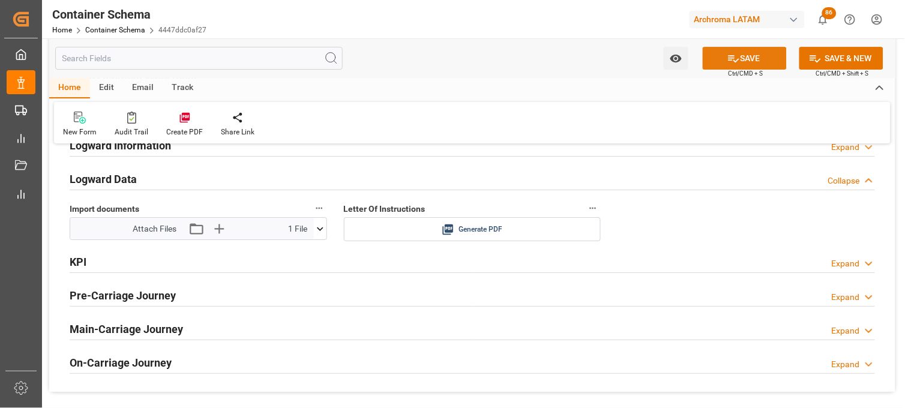
click at [717, 58] on button "SAVE" at bounding box center [745, 58] width 84 height 23
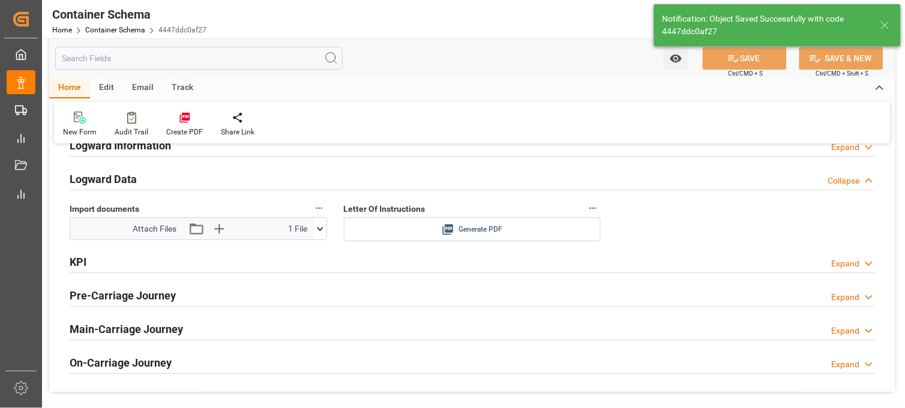
click at [448, 230] on icon at bounding box center [448, 229] width 13 height 13
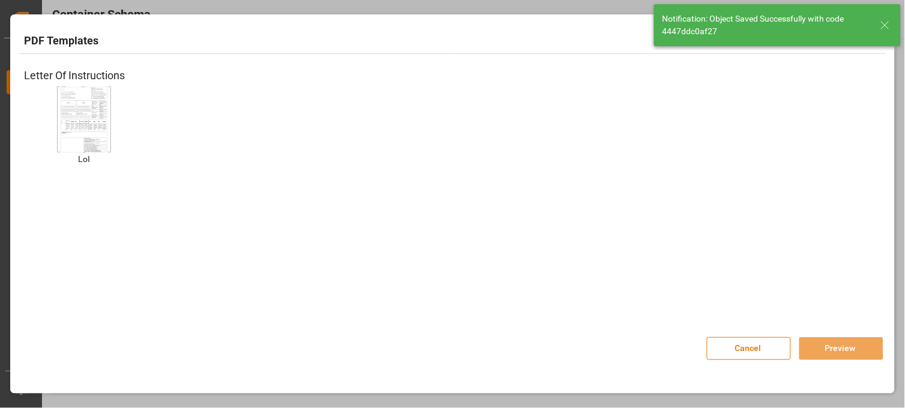
click at [78, 110] on img at bounding box center [84, 119] width 48 height 68
click at [817, 343] on button "Preview" at bounding box center [841, 348] width 84 height 23
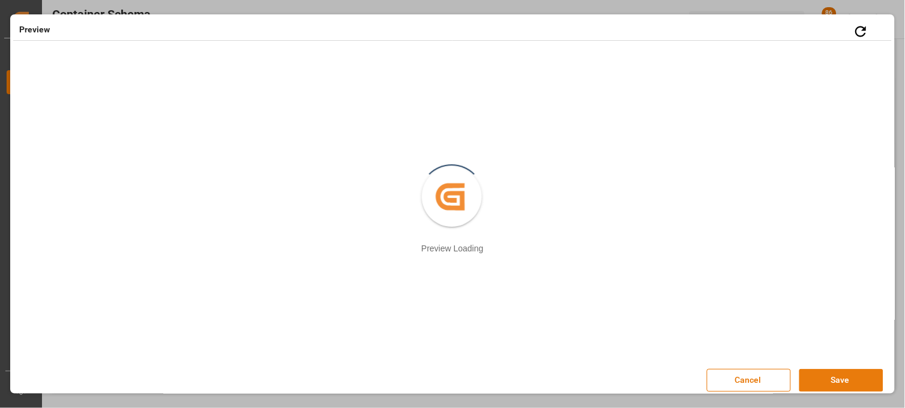
click at [813, 380] on button "Save" at bounding box center [841, 380] width 84 height 23
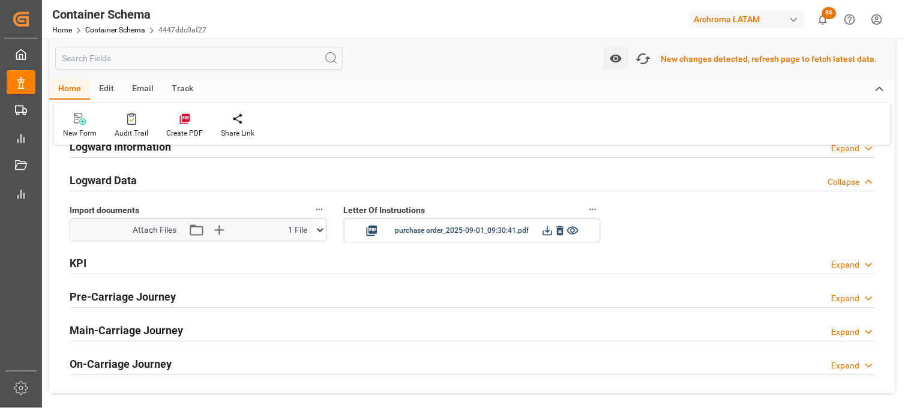
scroll to position [1934, 0]
click at [322, 230] on icon at bounding box center [320, 229] width 13 height 13
click at [220, 231] on icon "button" at bounding box center [218, 228] width 19 height 19
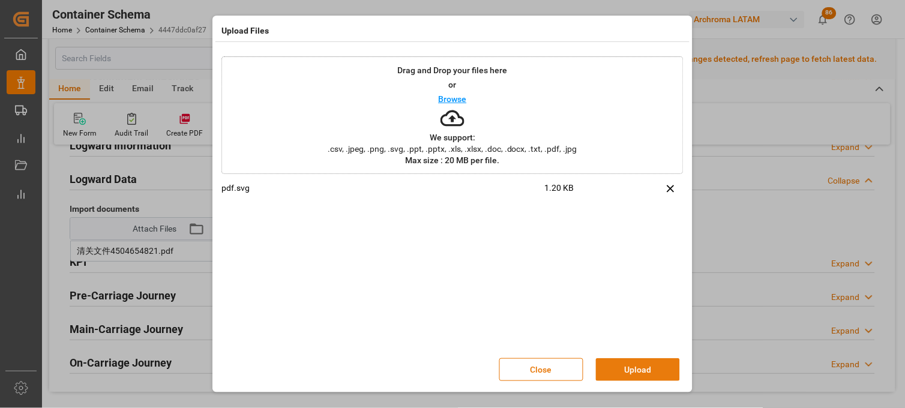
click at [638, 377] on button "Upload" at bounding box center [638, 369] width 84 height 23
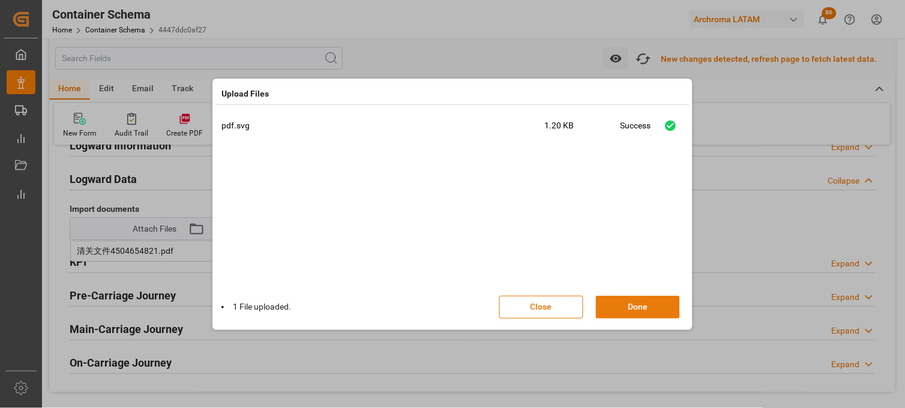
click at [640, 304] on button "Done" at bounding box center [638, 307] width 84 height 23
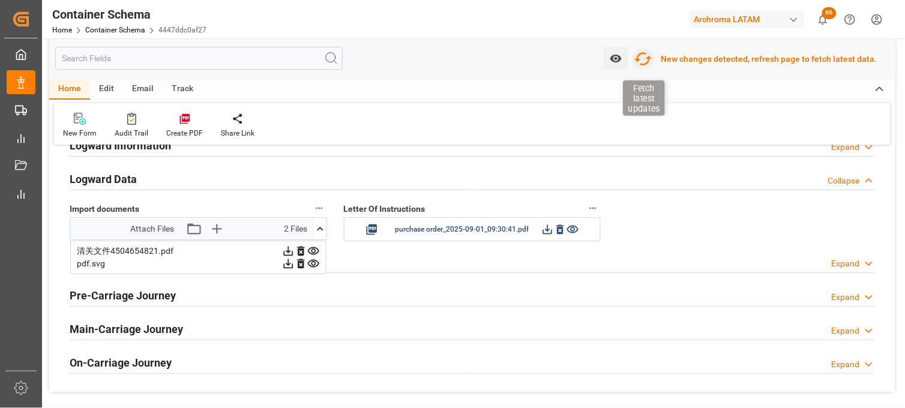
click at [648, 62] on icon "button" at bounding box center [643, 58] width 19 height 19
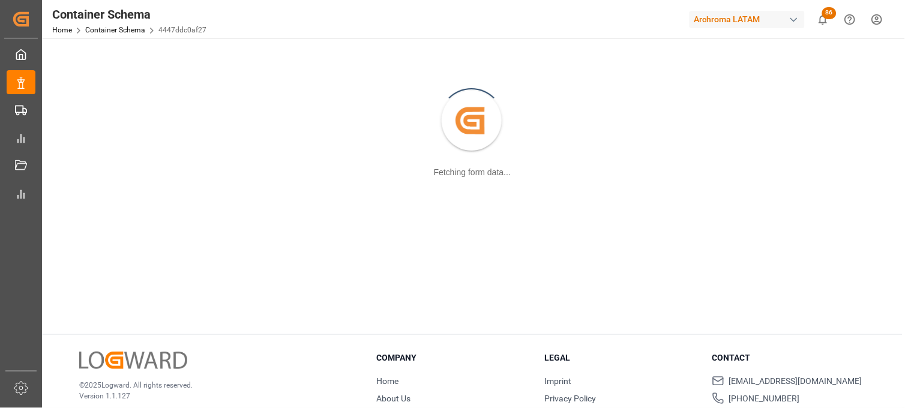
scroll to position [130, 0]
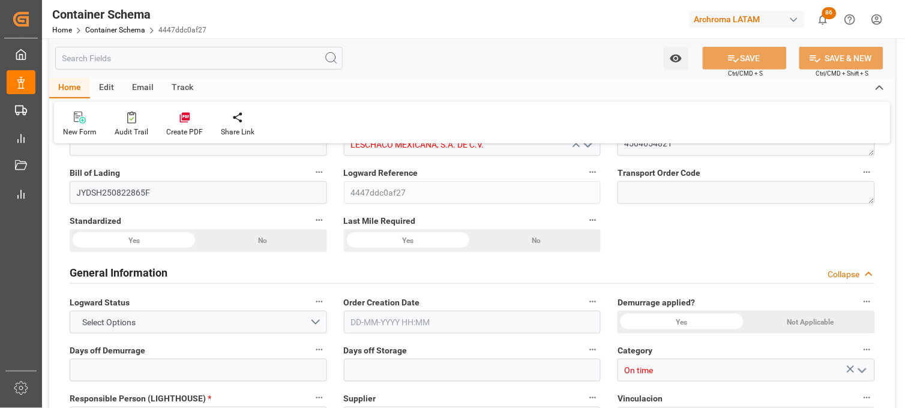
type input "LESCHACO MEXICANA, S.A. DE C.V."
type textarea "4504654821"
type input "JYDSH250822865F"
type input "4447ddc0af27"
type input "On time"
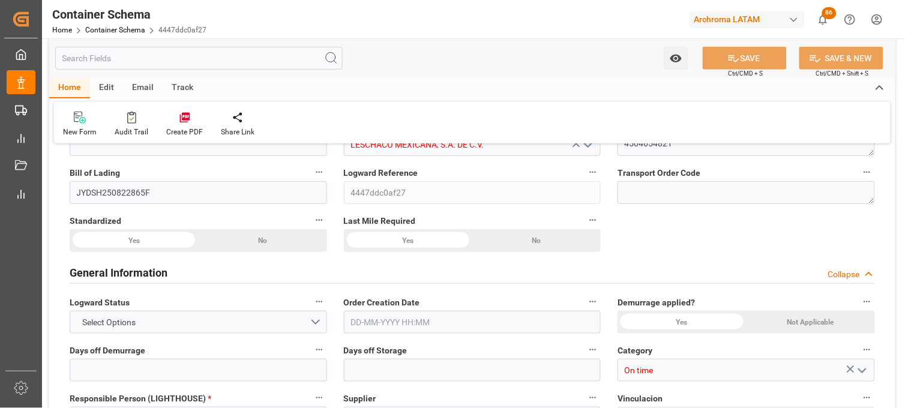
type input "[PERSON_NAME]"
type input "GZ AIMS FINE NEW-TECH CO.,LTD."
type input "Document Sent"
type input "MANZANILLO"
type input "TEXTIL"
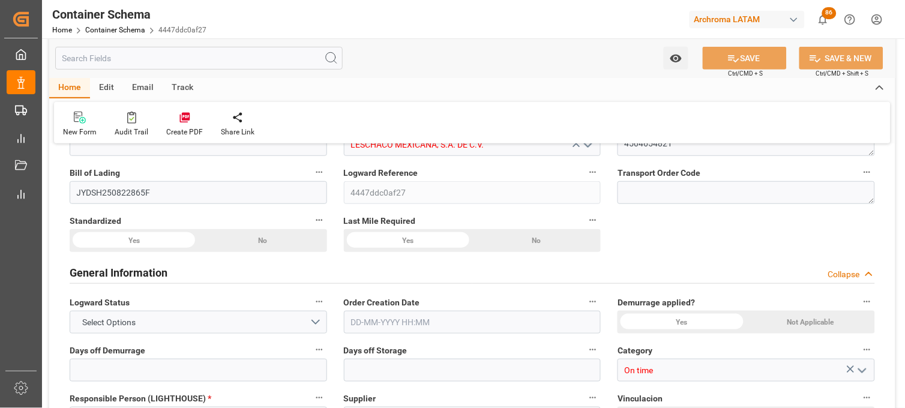
type textarea "DRUMS"
type input "15 DRUMS"
type input "ALMACÉN ATOTONILQUILLO"
type textarea "CARRETERA [GEOGRAPHIC_DATA] OCOTLAN ATOTONILQUILLO, [GEOGRAPHIC_DATA], [GEOGRAP…"
type input "HOUSE"
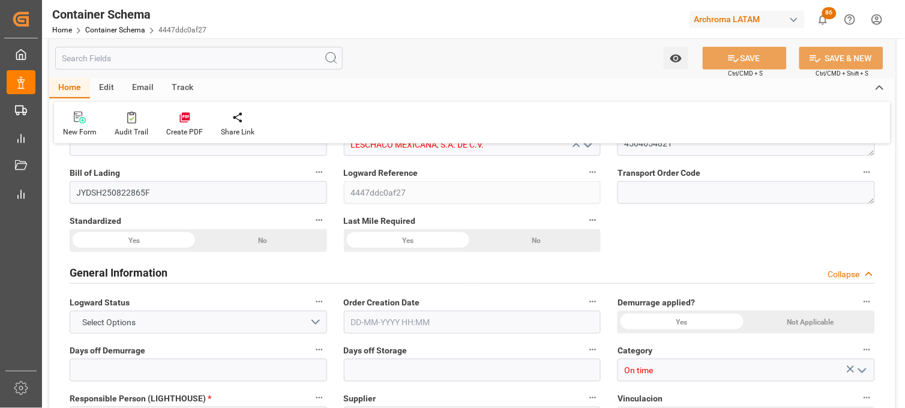
type input "CIF"
type input "Truck"
type input "Sea Ship"
type input "Truck"
type input "LCL"
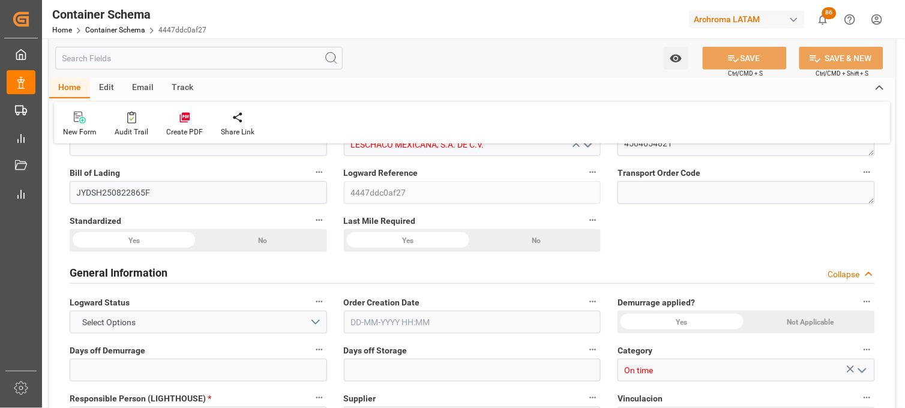
type input "TEMU9536880"
type input "PLUSCARGO TRANSPORTE MEXICANA SA DE CV"
type input "COSU"
type input "Shanghai Pt"
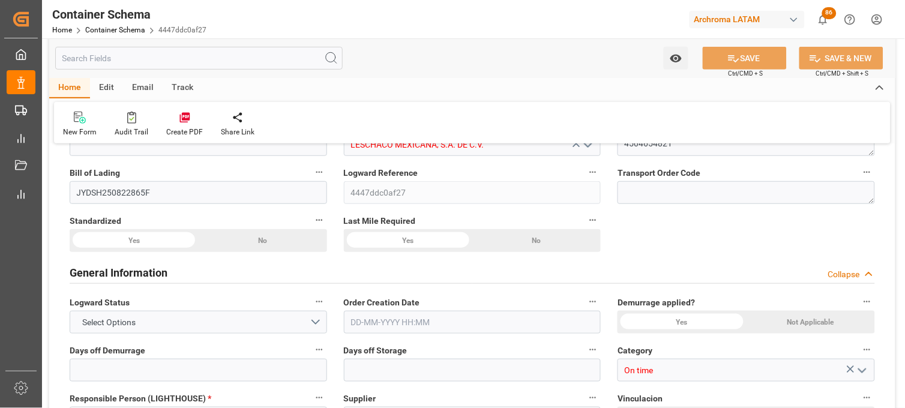
type input "Manzanillo"
type input "WAN HAI 723"
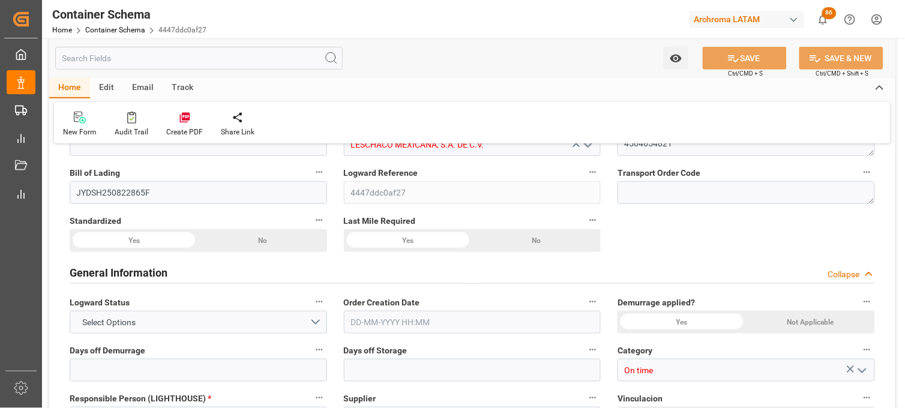
type input "WAN HAI 723"
type input "E020"
type input "0"
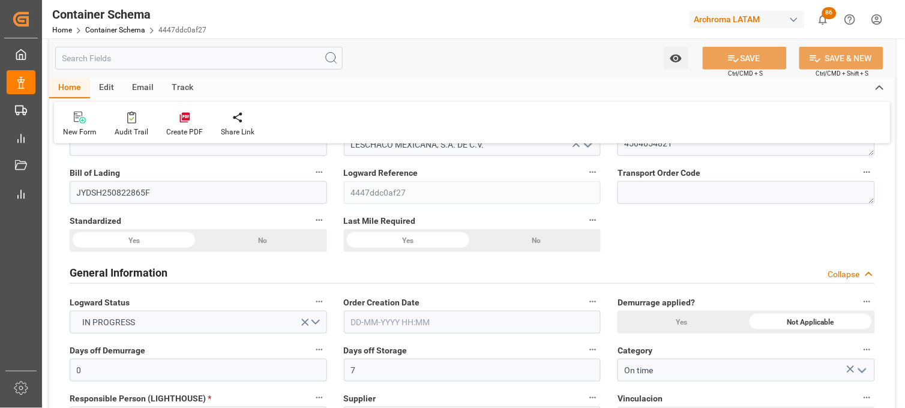
type input "7"
type input "1"
type input "15"
type input "2700"
type input "2850"
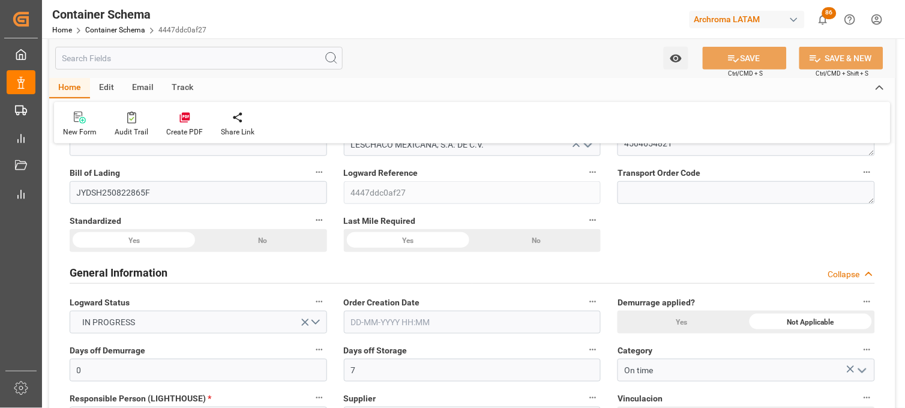
type input "Cosco"
type input "COSCO Shipping Co. Ltd."
type input "CNSHG"
type input "MXZLO"
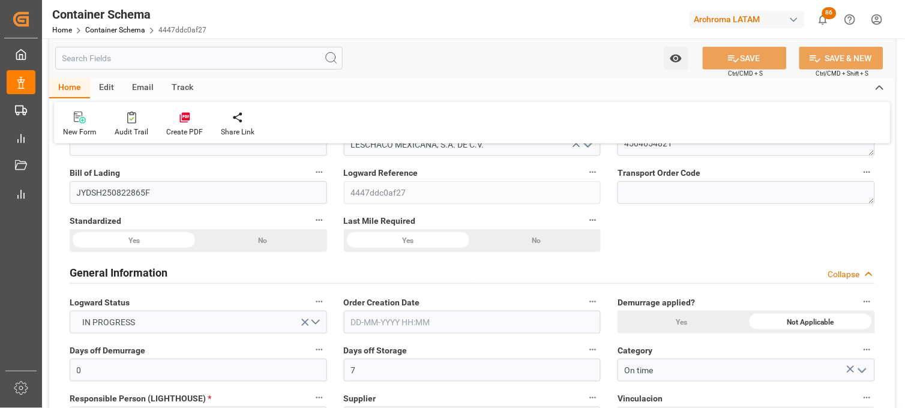
type input "MXZLO"
type input "9398254"
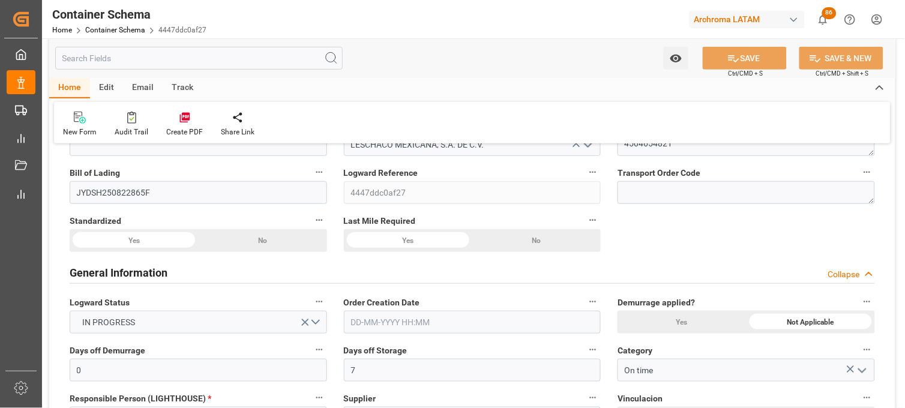
type input "[DATE] 15:00"
type input "[DATE]"
type input "[DATE] 00:00"
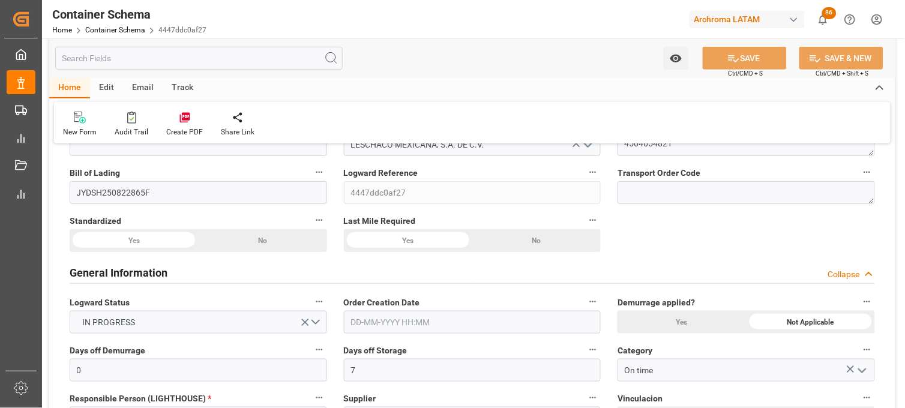
type input "[DATE] 15:00"
type input "[DATE] 00:00"
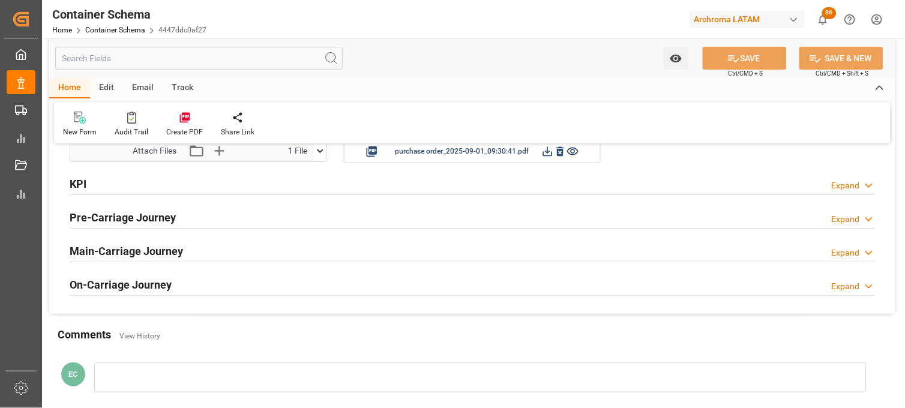
scroll to position [1996, 0]
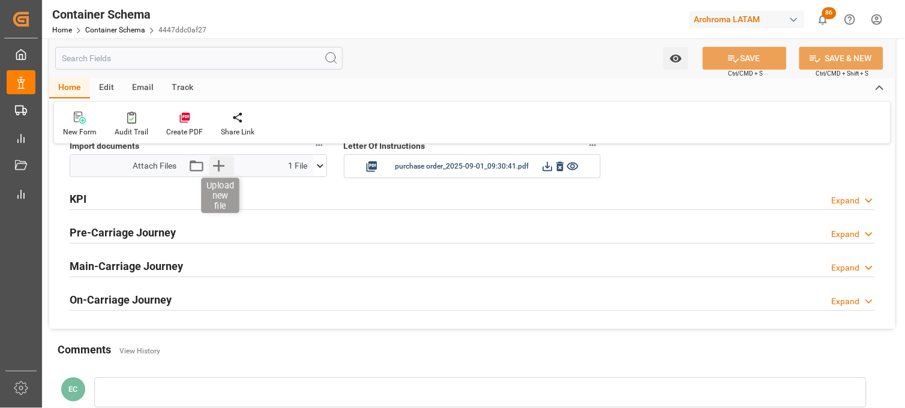
click at [220, 167] on icon "button" at bounding box center [218, 165] width 19 height 19
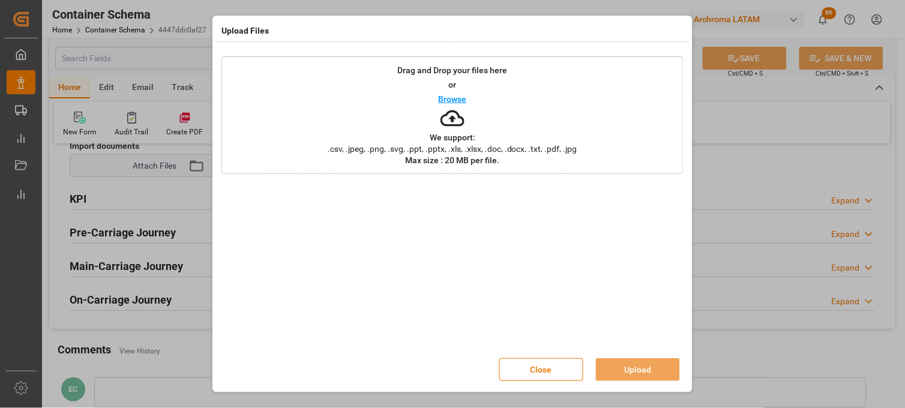
click at [451, 123] on icon at bounding box center [452, 118] width 24 height 24
click at [421, 139] on div "Drag and Drop your files here or Browse We support: .csv, .jpeg, .png, .svg, .p…" at bounding box center [452, 115] width 462 height 118
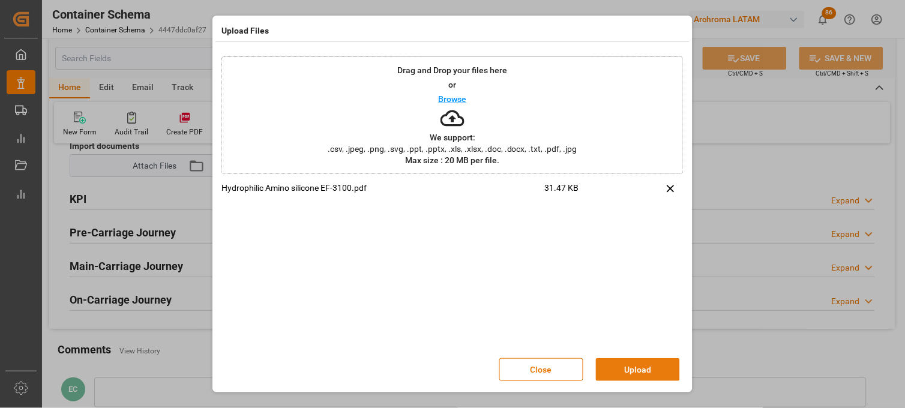
click at [625, 367] on button "Upload" at bounding box center [638, 369] width 84 height 23
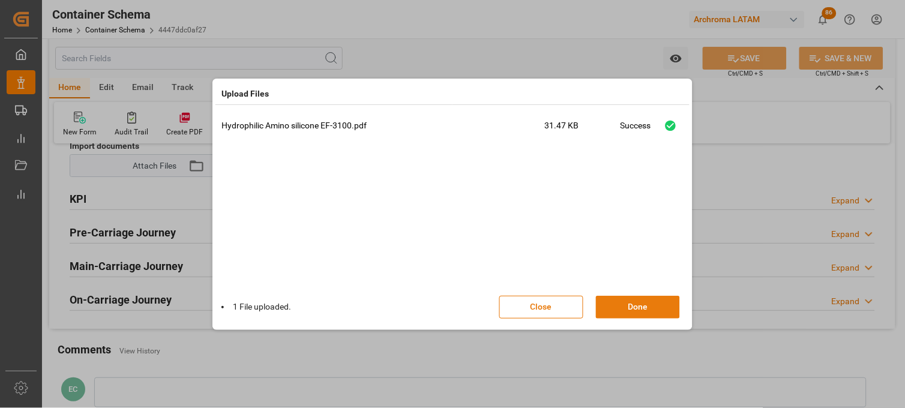
click at [626, 311] on button "Done" at bounding box center [638, 307] width 84 height 23
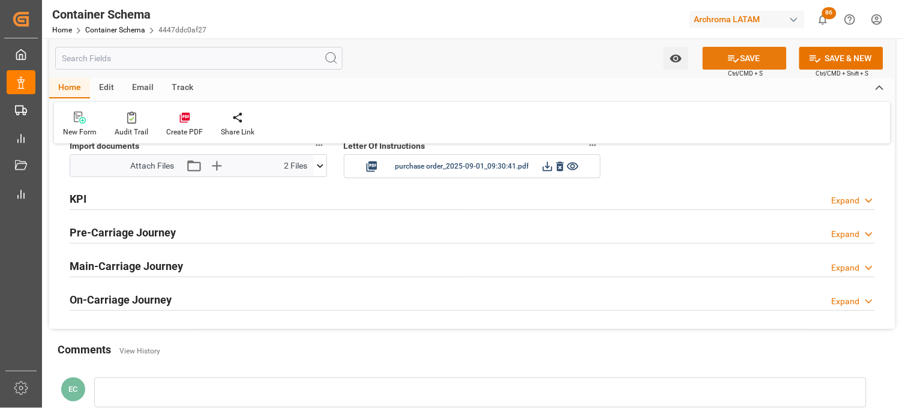
click at [732, 58] on icon at bounding box center [733, 58] width 13 height 13
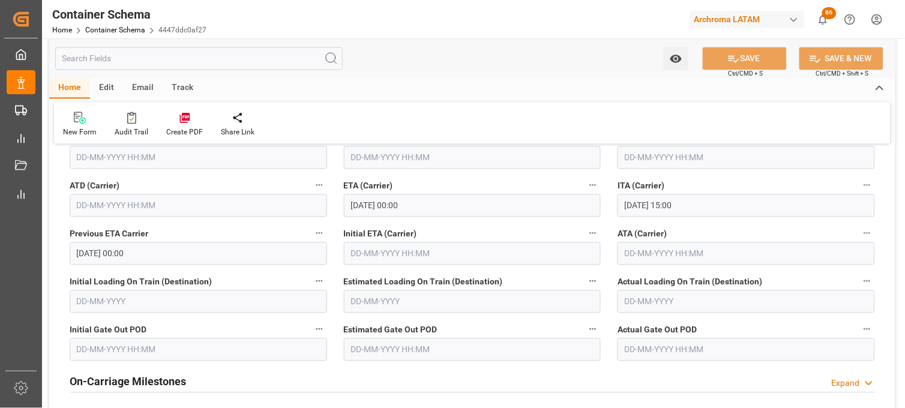
scroll to position [1530, 0]
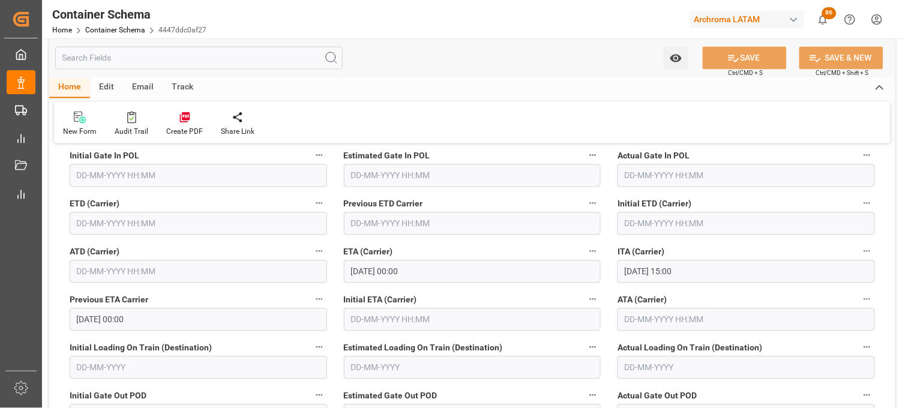
click at [91, 224] on input "text" at bounding box center [198, 223] width 257 height 23
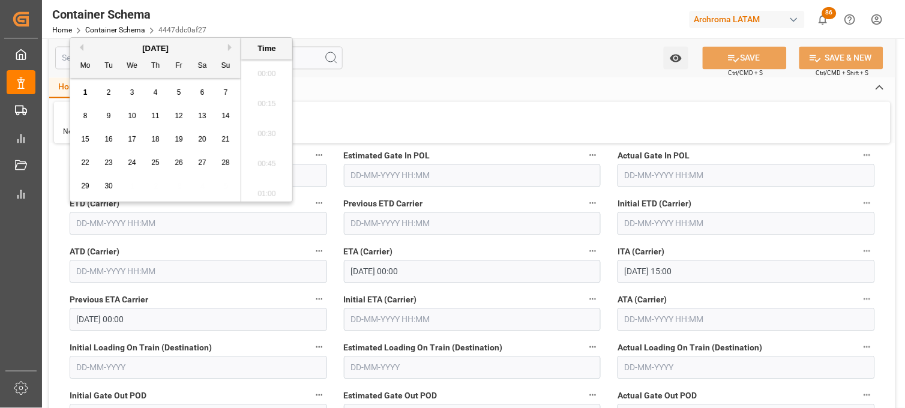
scroll to position [1803, 0]
click at [79, 44] on button "Previous Month" at bounding box center [79, 47] width 7 height 7
click at [82, 183] on span "25" at bounding box center [85, 186] width 8 height 8
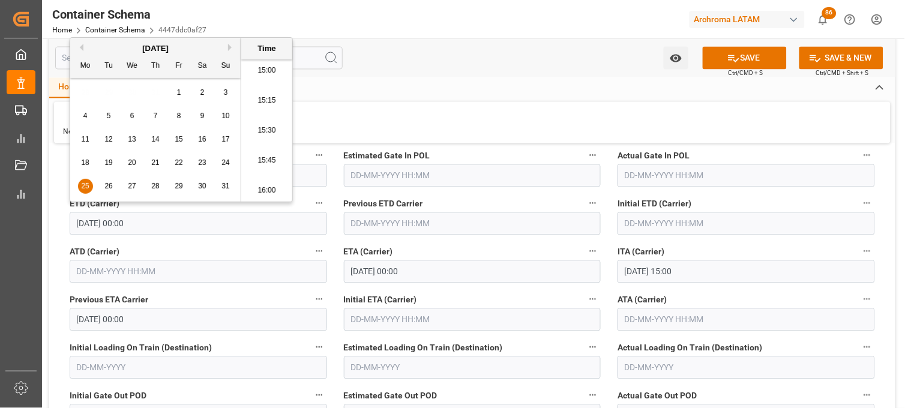
click at [260, 129] on li "15:30" at bounding box center [266, 131] width 51 height 30
type input "[DATE] 15:30"
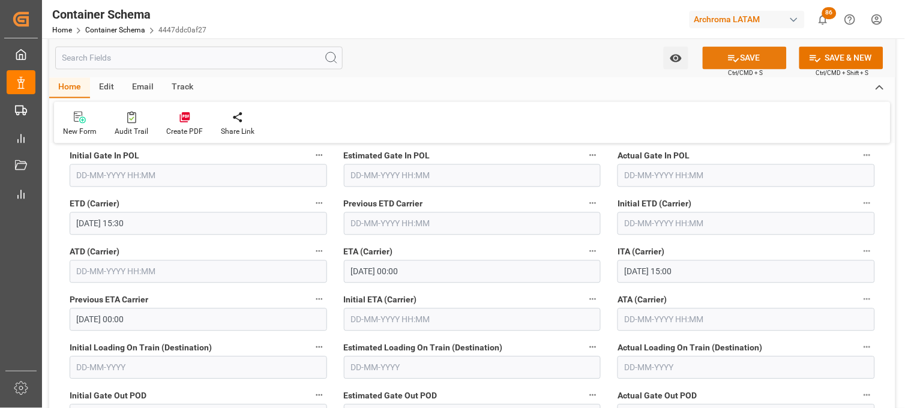
click at [725, 66] on button "SAVE" at bounding box center [745, 58] width 84 height 23
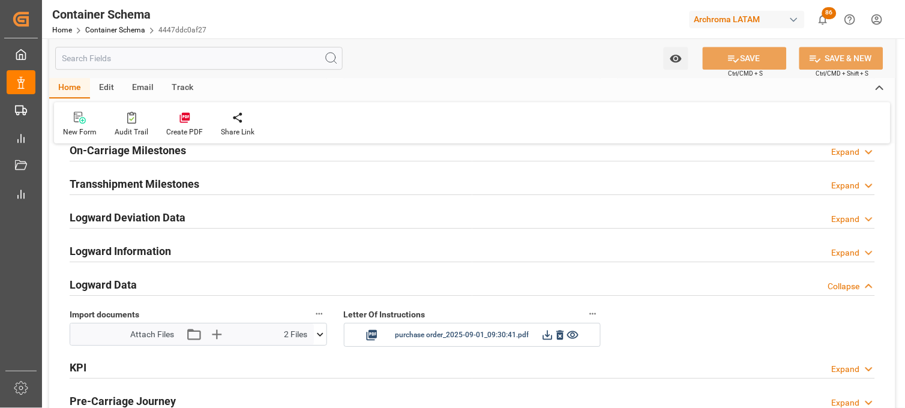
scroll to position [1863, 0]
